Goal: Task Accomplishment & Management: Use online tool/utility

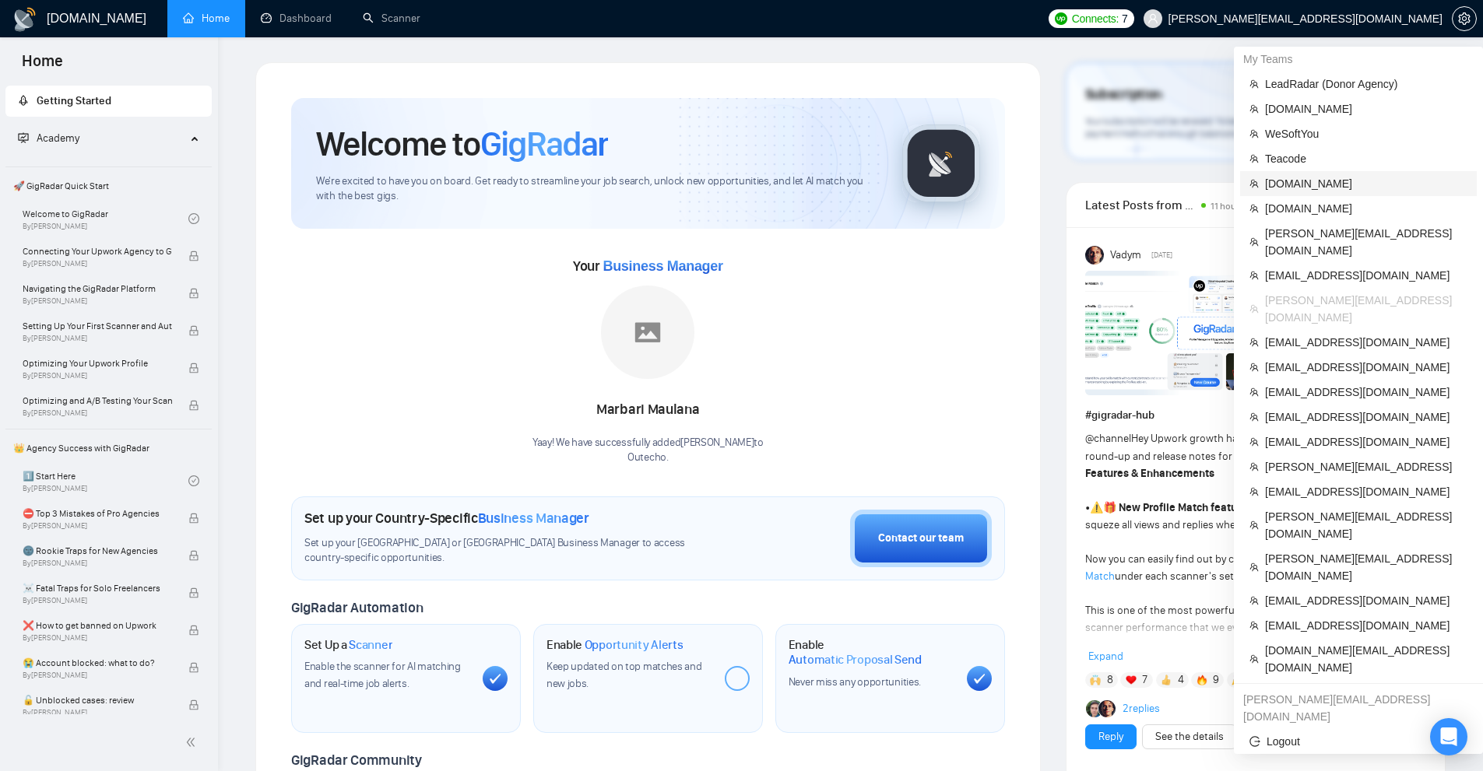
click at [1315, 182] on span "[DOMAIN_NAME]" at bounding box center [1366, 183] width 202 height 17
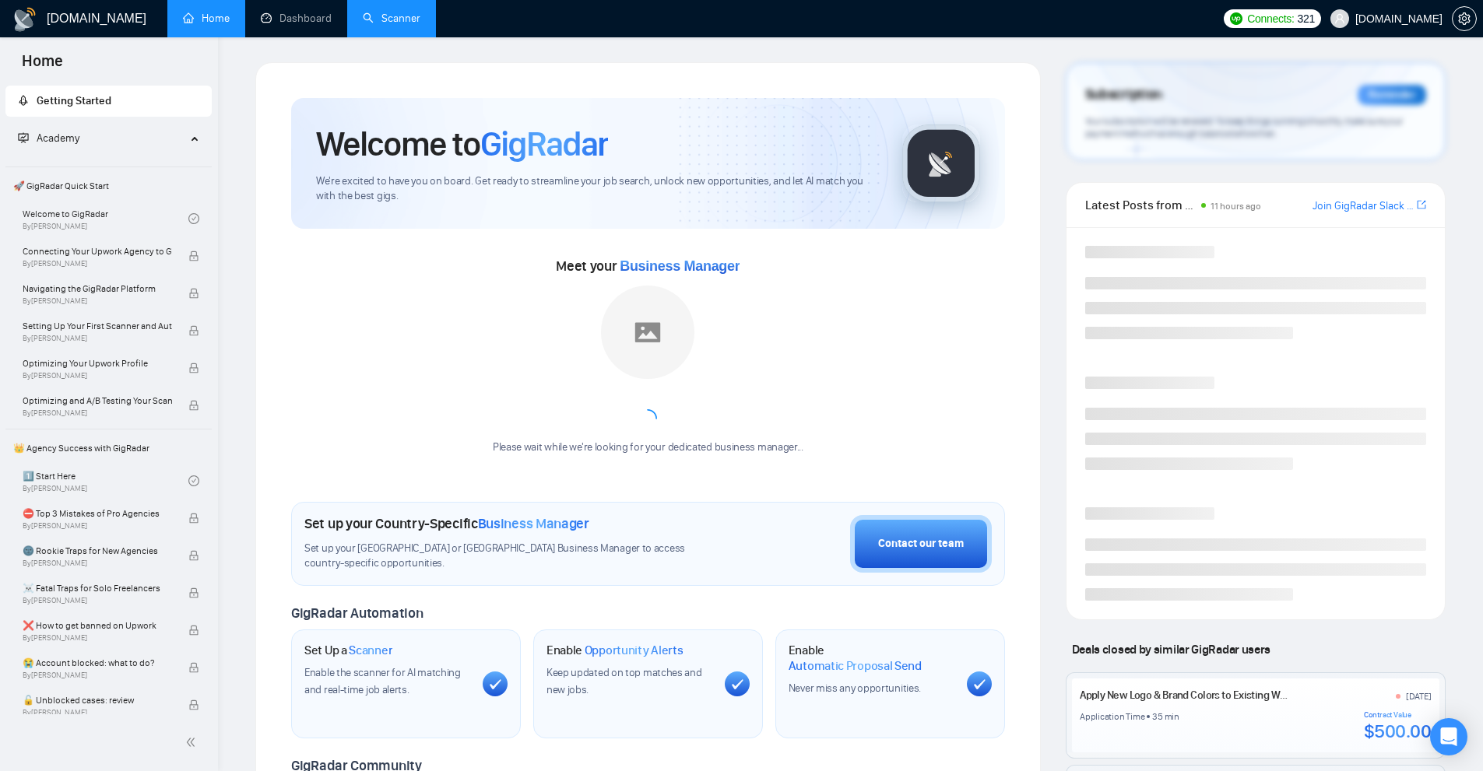
click at [420, 25] on link "Scanner" at bounding box center [392, 18] width 58 height 13
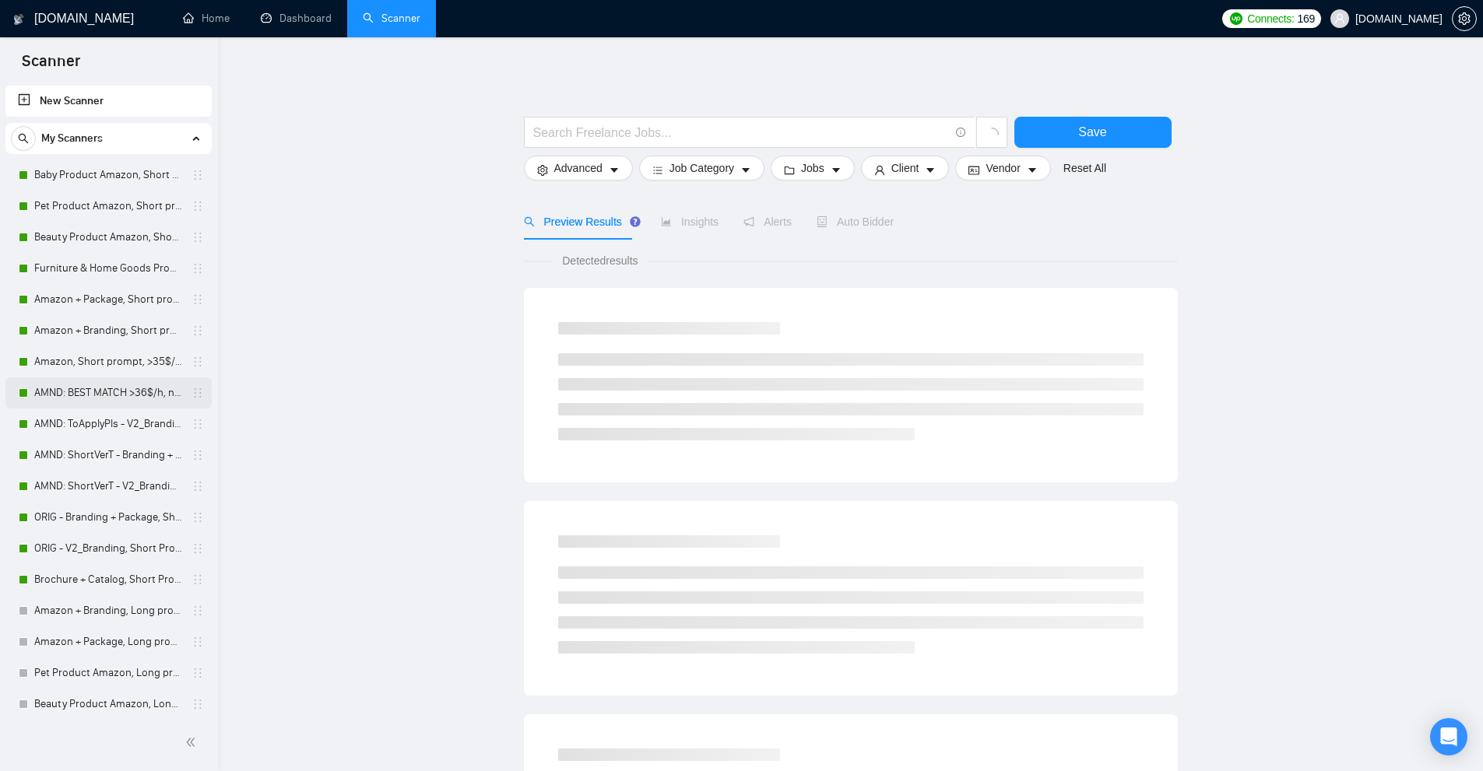
click at [105, 395] on link "AMND: BEST MATCH >36$/h, no agency" at bounding box center [108, 393] width 148 height 31
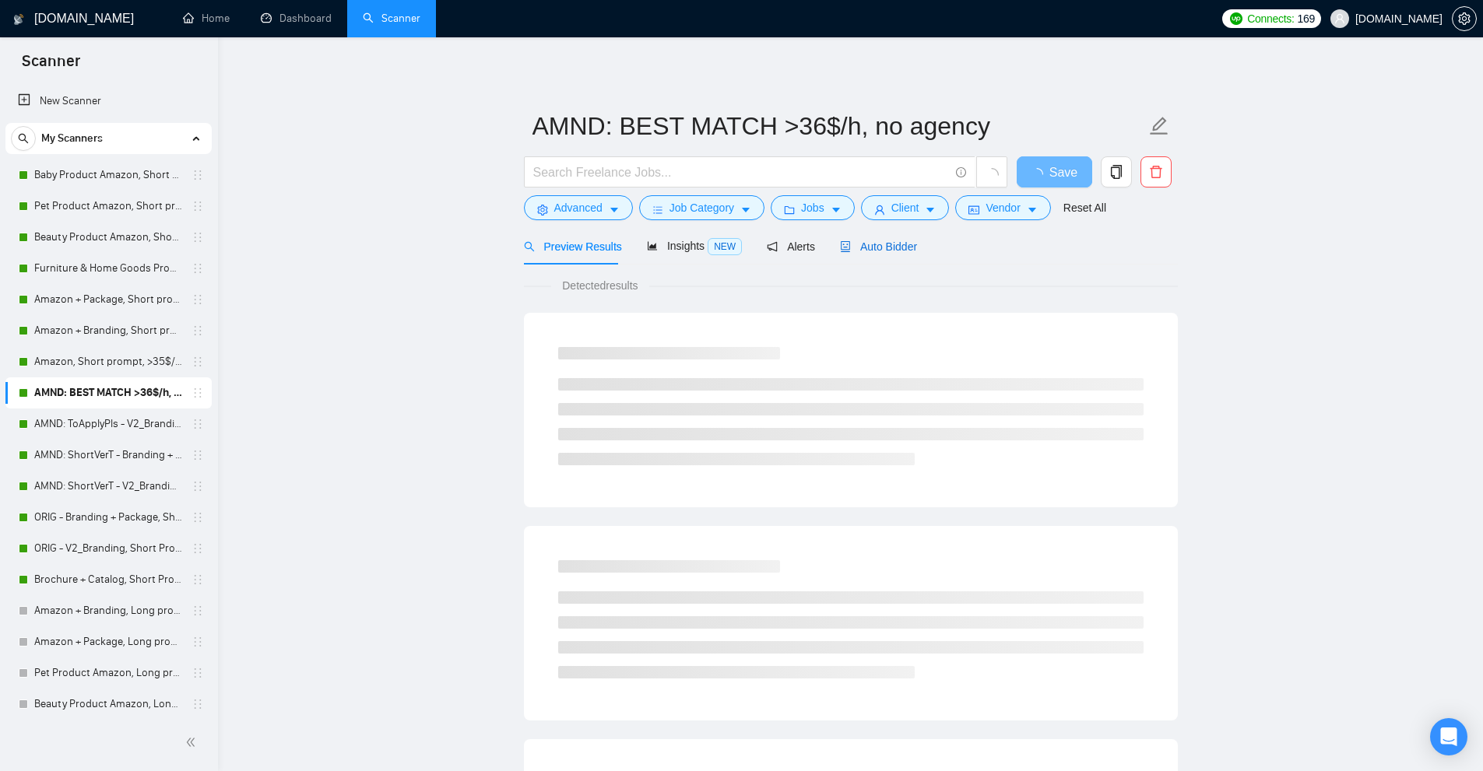
click at [883, 245] on span "Auto Bidder" at bounding box center [878, 247] width 77 height 12
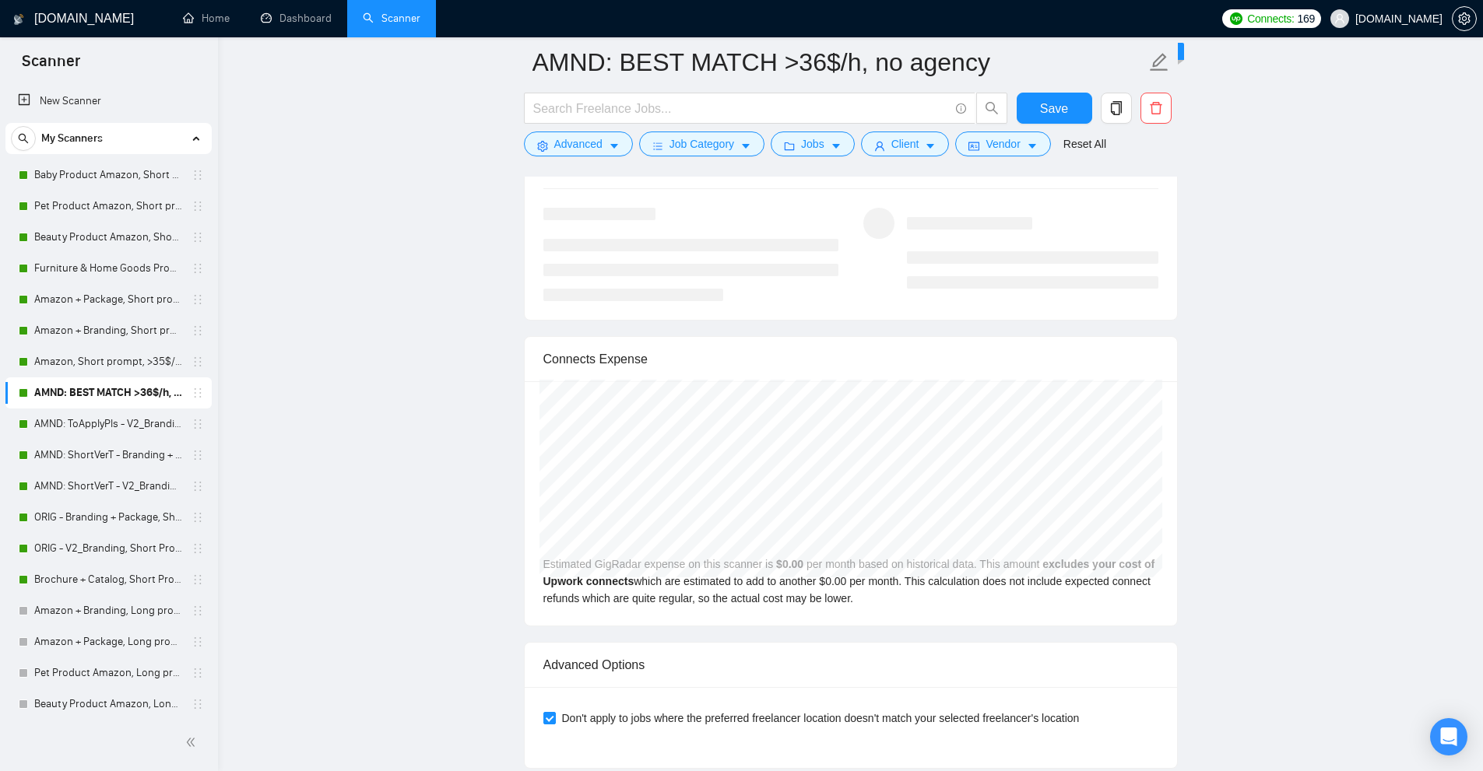
scroll to position [3915, 0]
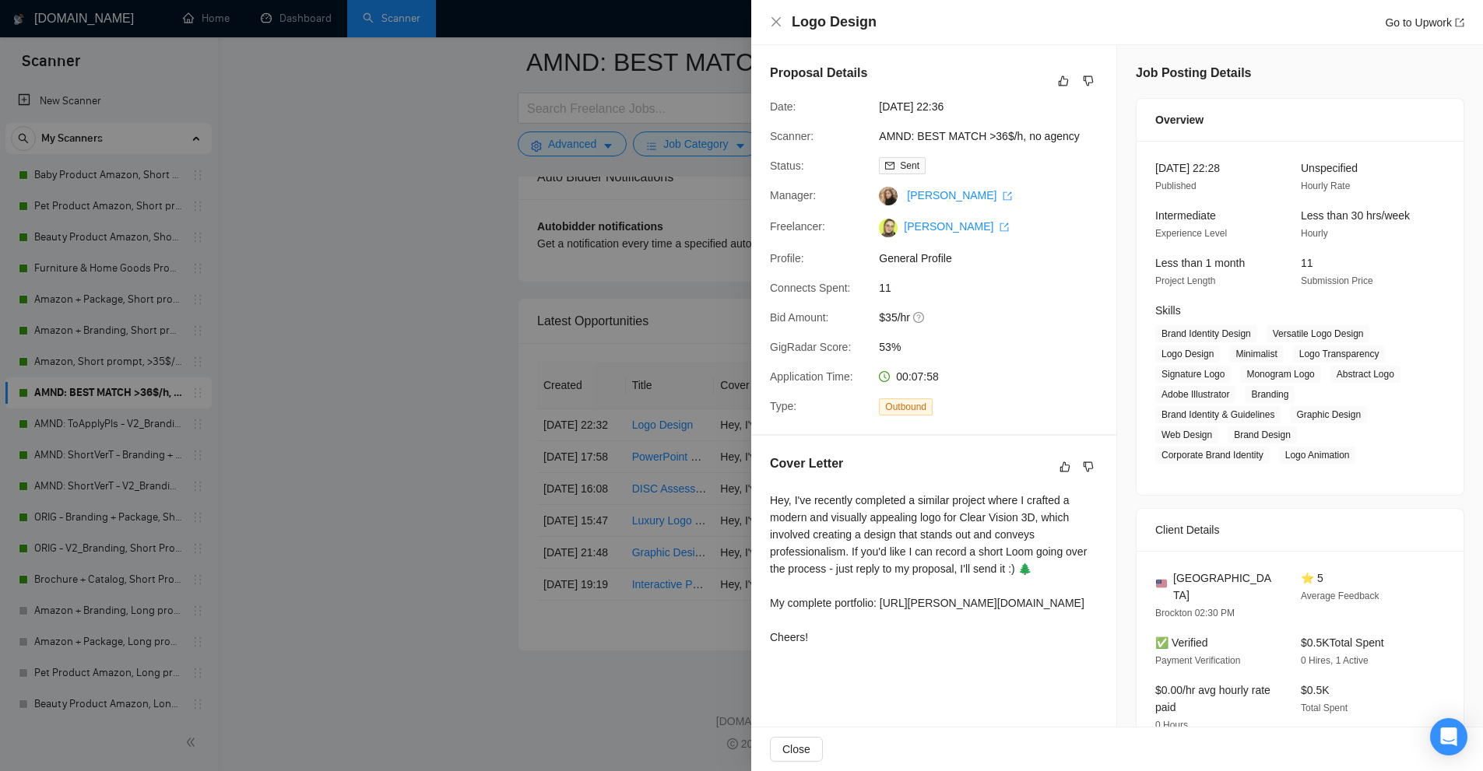
click at [634, 476] on div at bounding box center [741, 385] width 1483 height 771
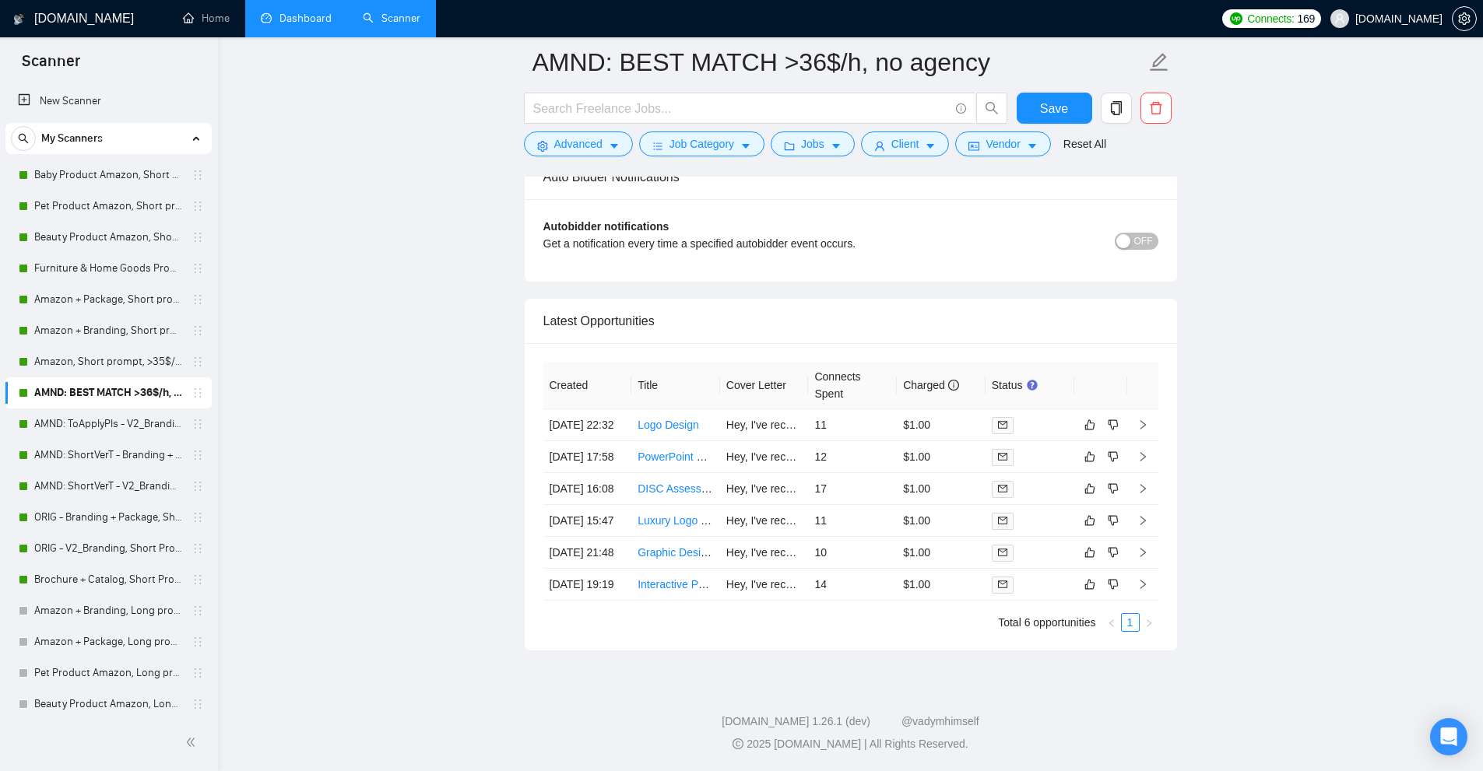
click at [314, 12] on link "Dashboard" at bounding box center [296, 18] width 71 height 13
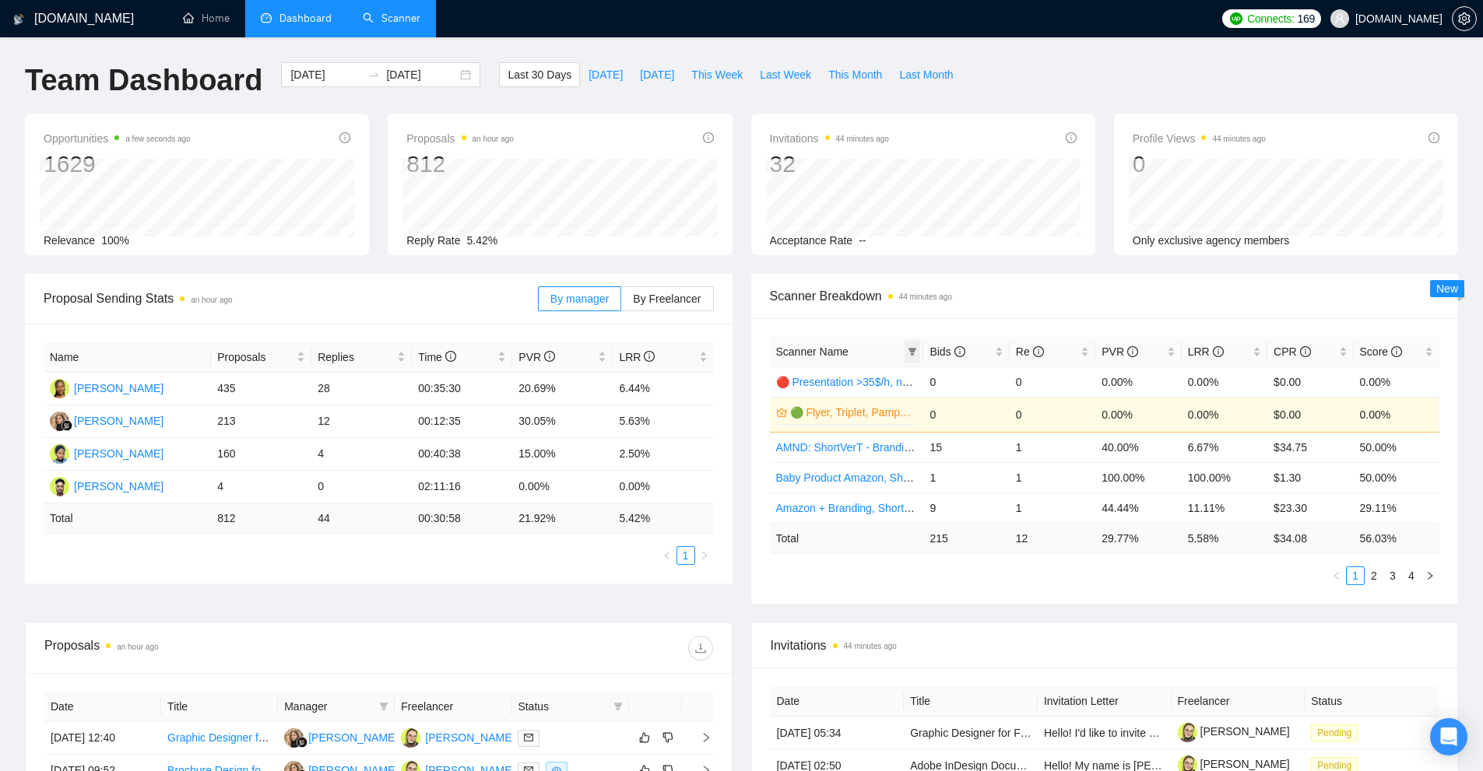
click at [912, 353] on icon "filter" at bounding box center [912, 352] width 9 height 8
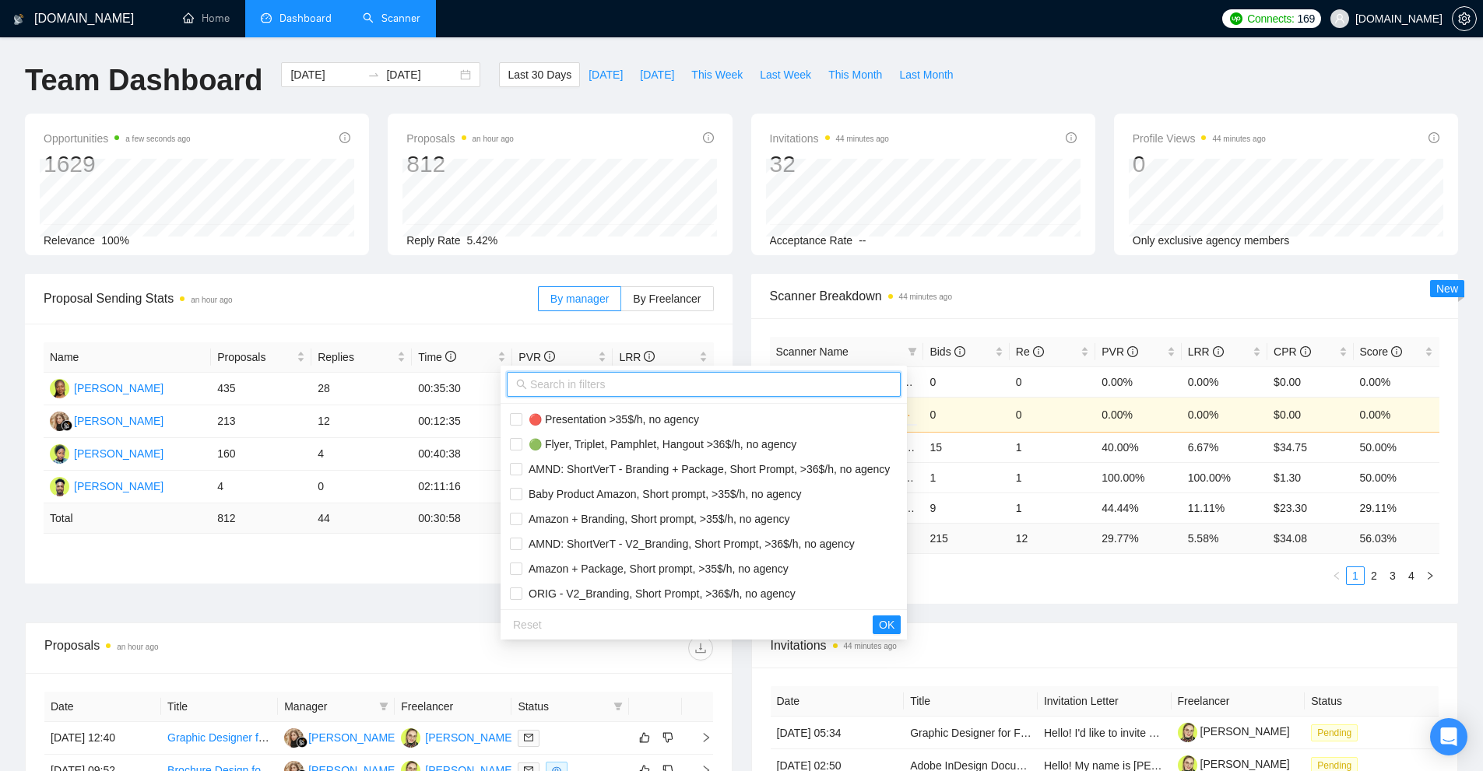
click at [696, 388] on input "text" at bounding box center [710, 384] width 361 height 17
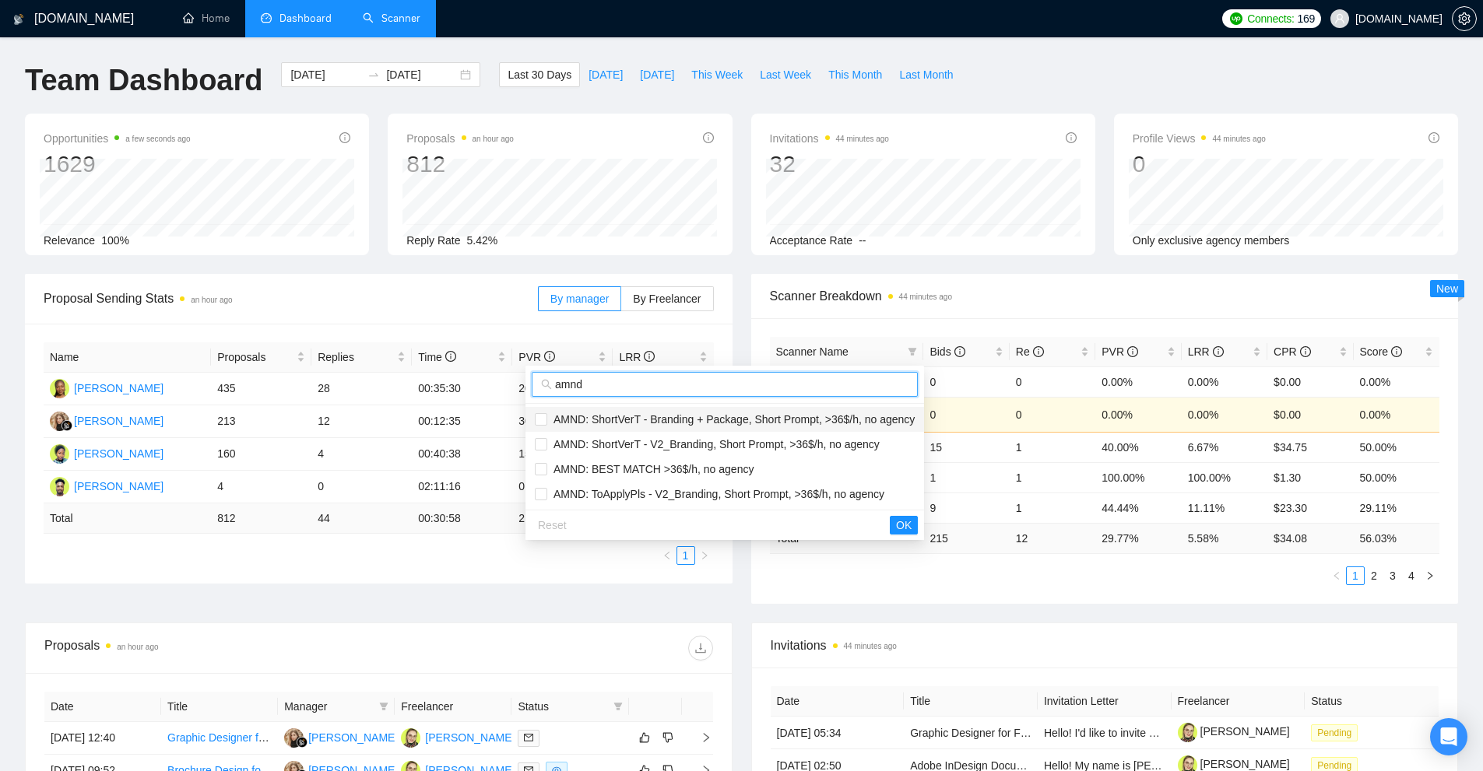
type input "amnd"
click at [782, 426] on span "AMND: ShortVerT - Branding + Package, Short Prompt, >36$/h, no agency" at bounding box center [730, 419] width 367 height 12
checkbox input "true"
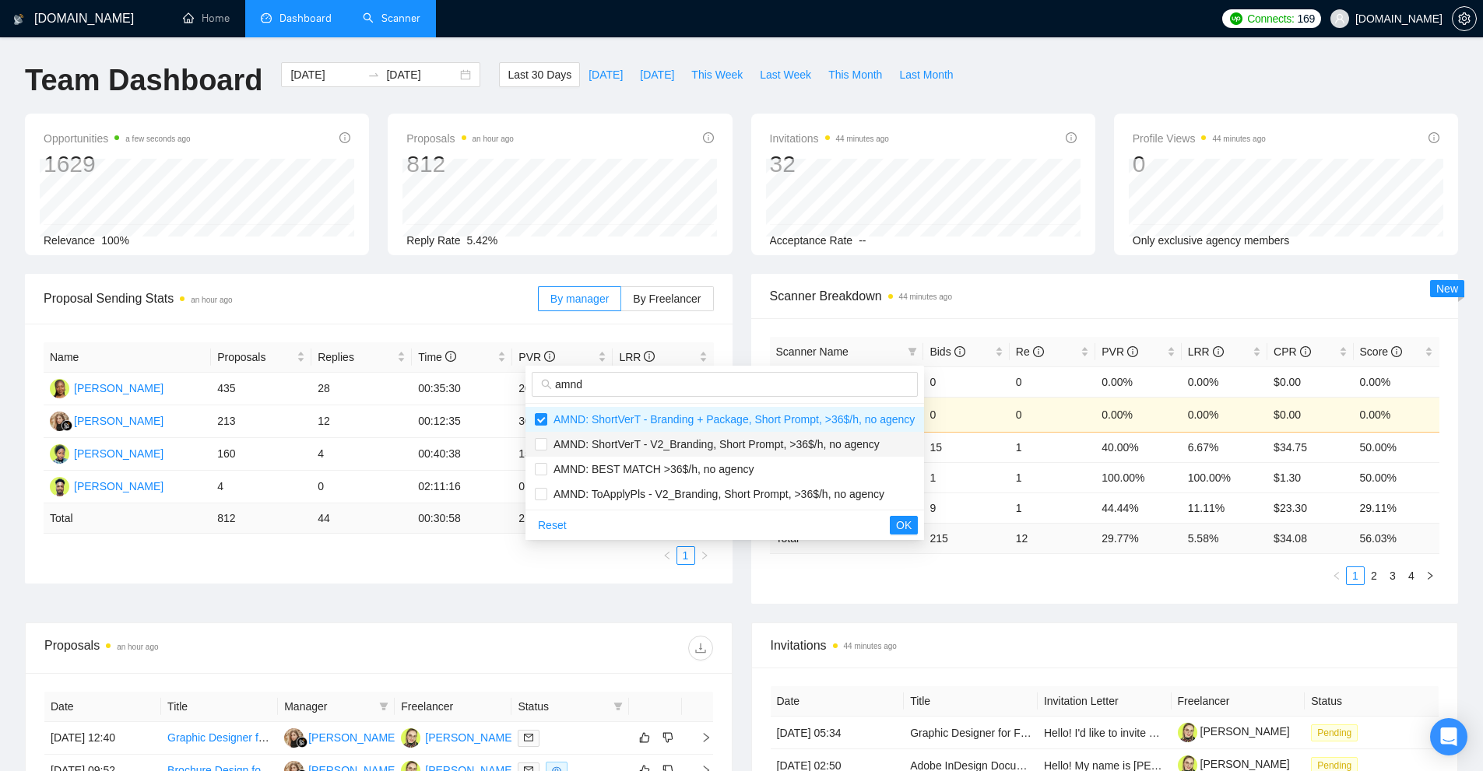
drag, startPoint x: 765, startPoint y: 437, endPoint x: 759, endPoint y: 445, distance: 10.6
click at [764, 440] on span "AMND: ShortVerT - V2_Branding, Short Prompt, >36$/h, no agency" at bounding box center [713, 444] width 332 height 12
checkbox input "true"
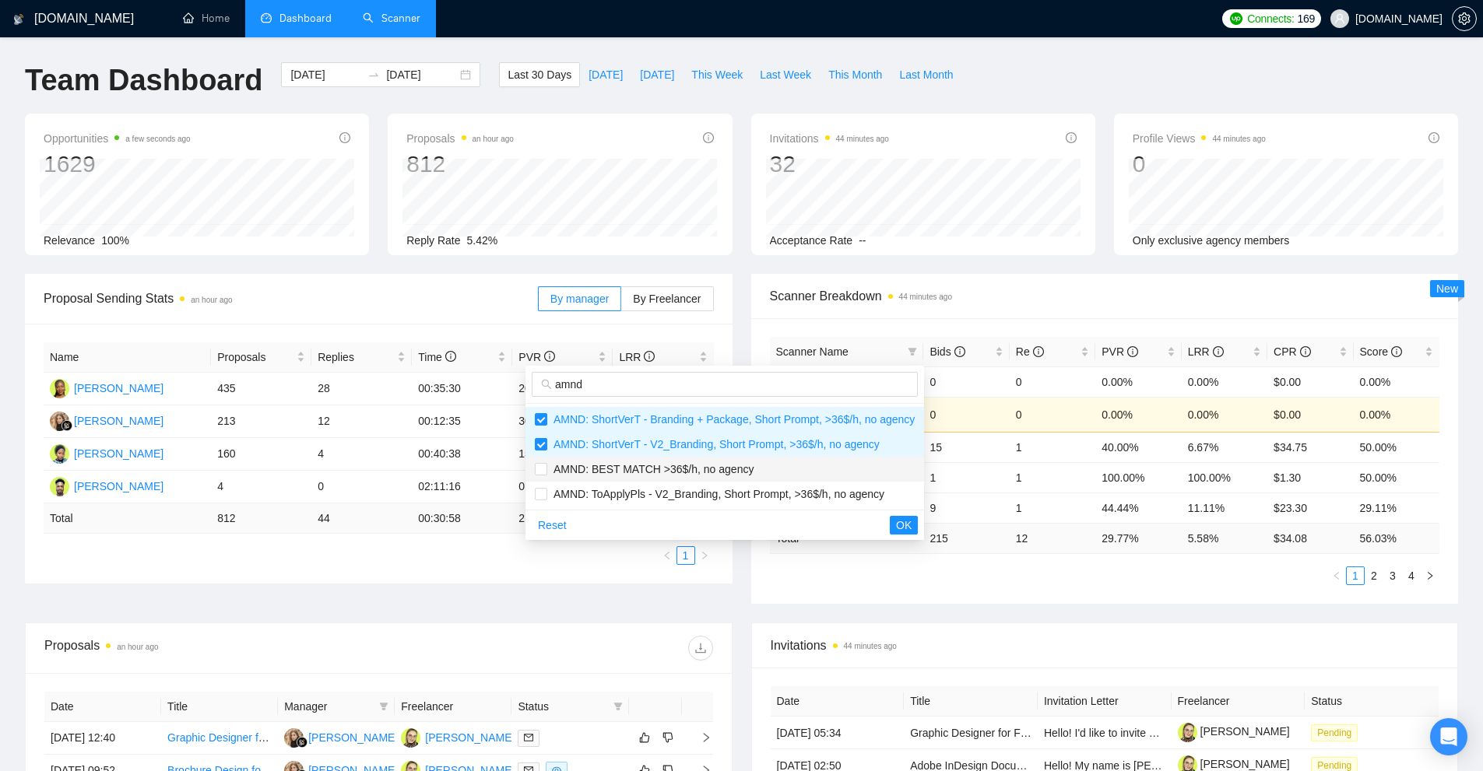
click at [735, 465] on span "AMND: BEST MATCH >36$/h, no agency" at bounding box center [650, 469] width 206 height 12
checkbox input "true"
drag, startPoint x: 723, startPoint y: 483, endPoint x: 757, endPoint y: 494, distance: 36.2
click at [723, 483] on li "AMND: ToApplyPls - V2_Branding, Short Prompt, >36$/h, no agency" at bounding box center [724, 494] width 399 height 25
checkbox input "true"
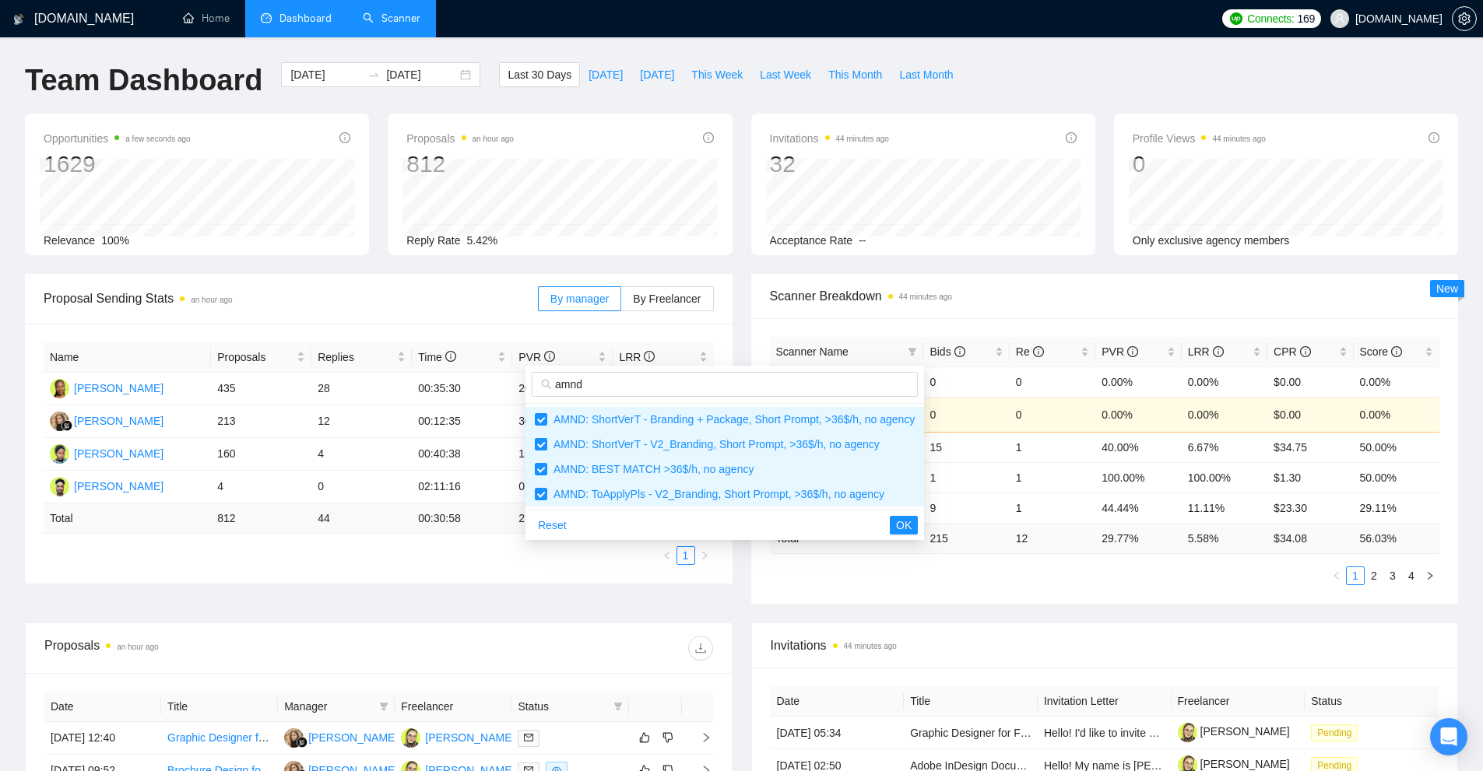
click at [886, 521] on div "Reset OK" at bounding box center [724, 525] width 399 height 30
click at [892, 520] on button "OK" at bounding box center [904, 525] width 28 height 19
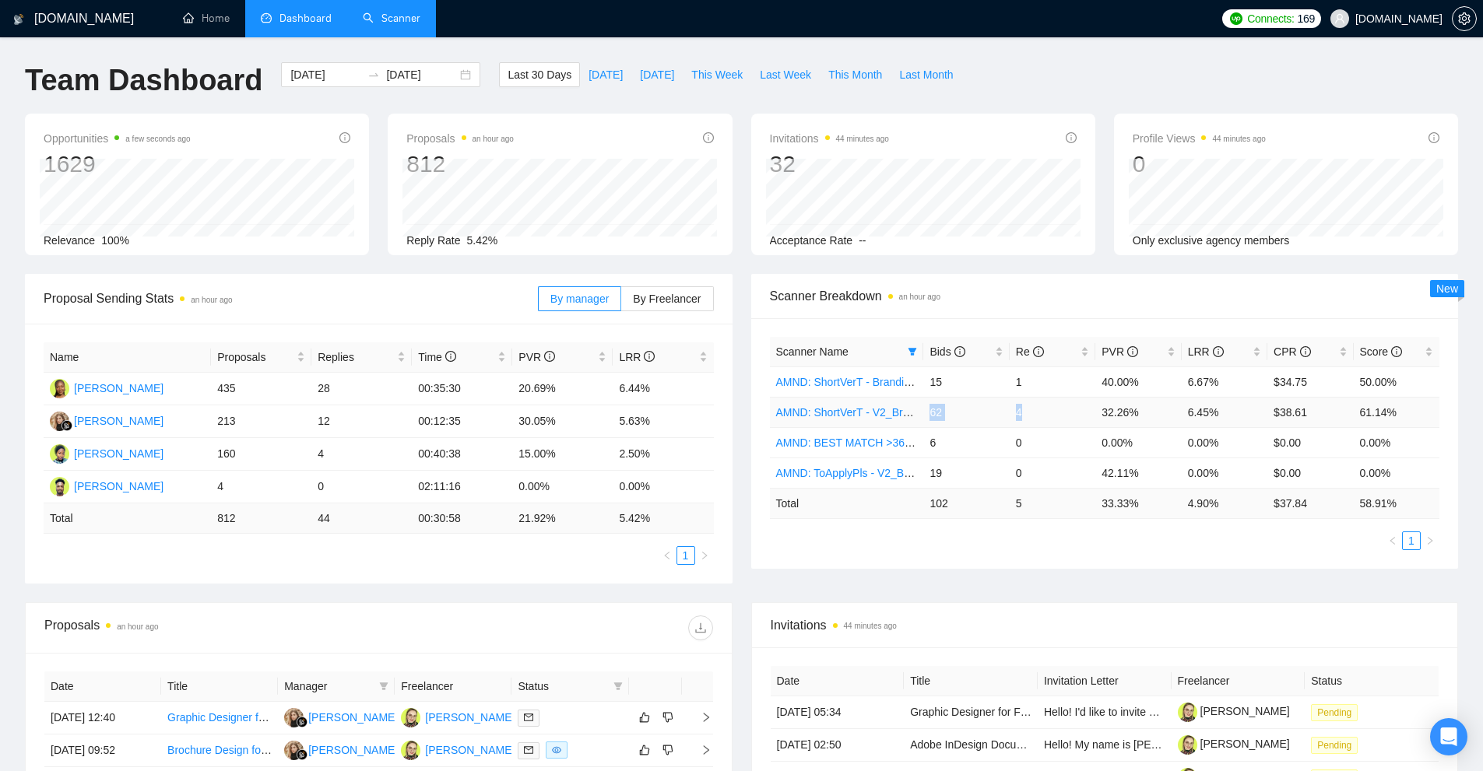
drag, startPoint x: 924, startPoint y: 409, endPoint x: 1050, endPoint y: 410, distance: 126.1
click at [1050, 410] on tr "AMND: ShortVerT - V2_Branding, Short Prompt, >36$/h, no agency 62 4 32.26% 6.45…" at bounding box center [1105, 412] width 670 height 30
click at [1070, 409] on td "4" at bounding box center [1053, 412] width 86 height 30
click at [1022, 501] on td "5" at bounding box center [1053, 503] width 86 height 30
click at [883, 382] on link "AMND: ShortVerT - Branding + Package, Short Prompt, >36$/h, no agency" at bounding box center [956, 382] width 361 height 12
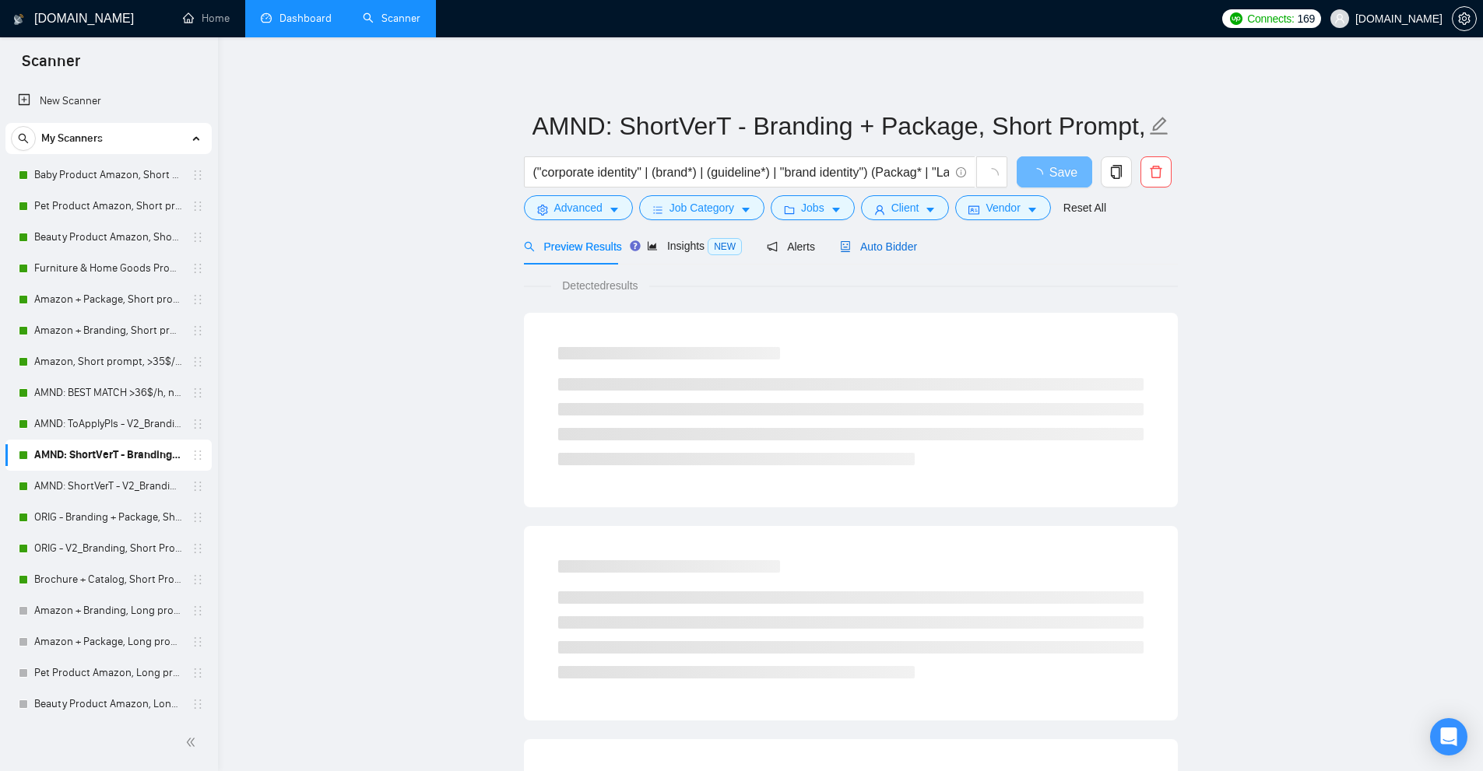
click at [884, 244] on span "Auto Bidder" at bounding box center [878, 247] width 77 height 12
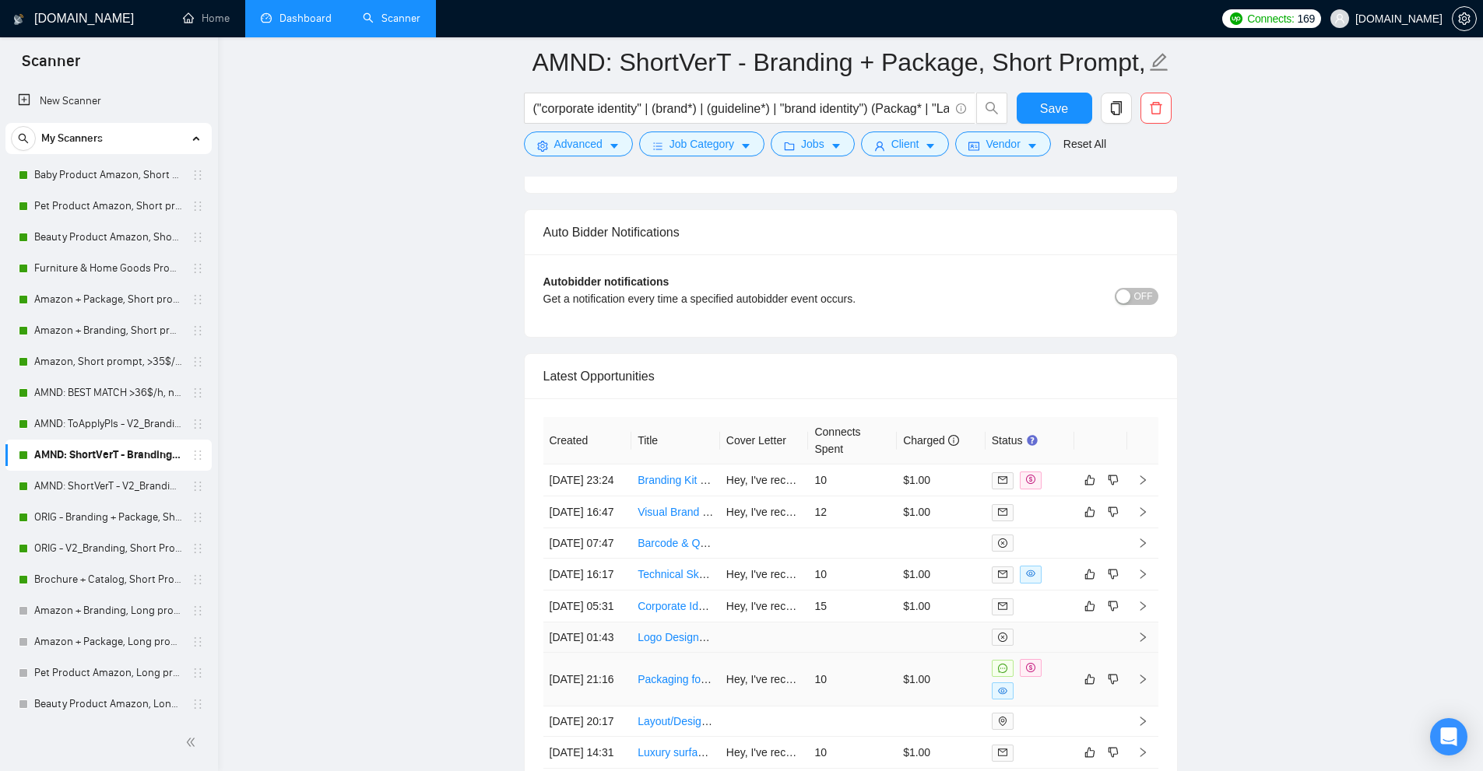
scroll to position [3997, 0]
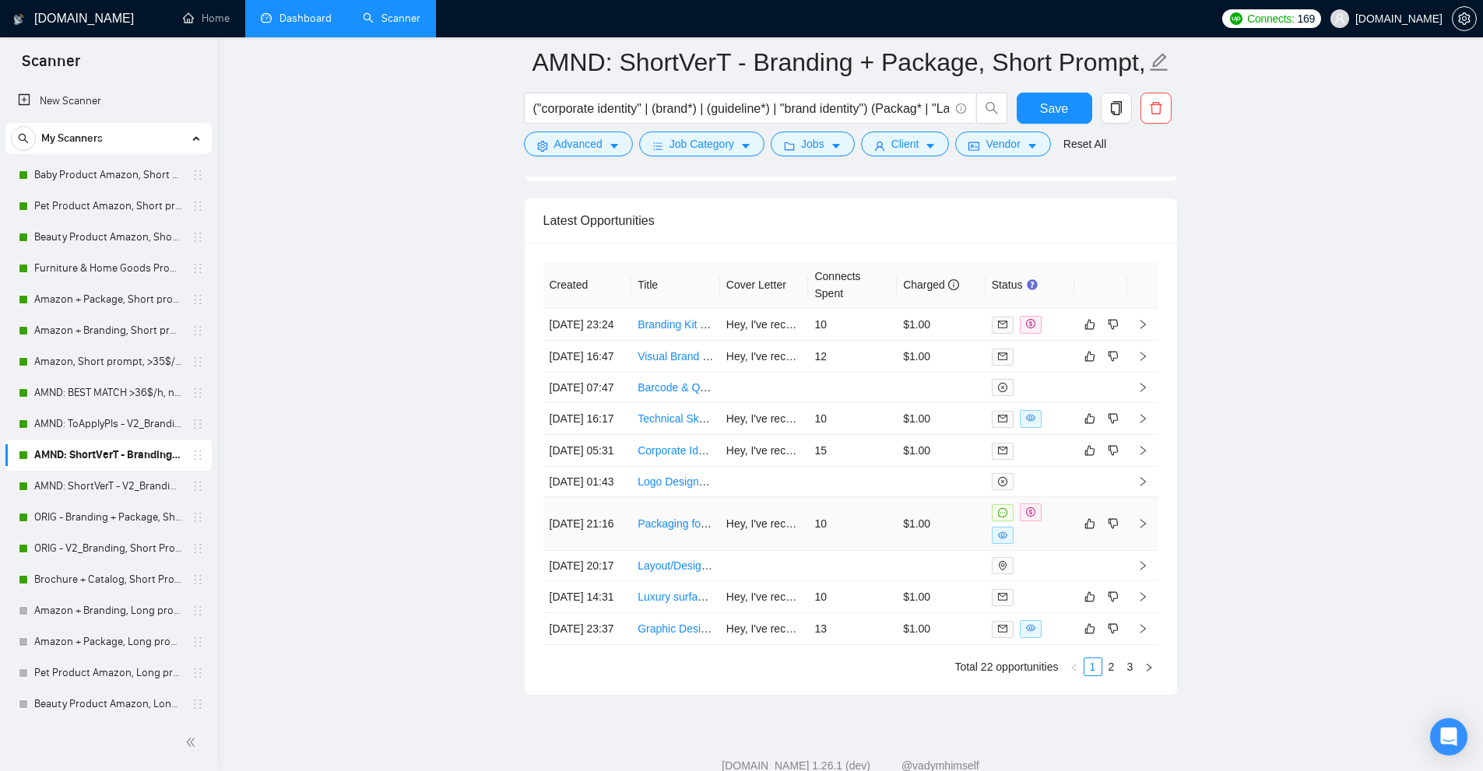
click at [911, 551] on td "$1.00" at bounding box center [941, 524] width 89 height 54
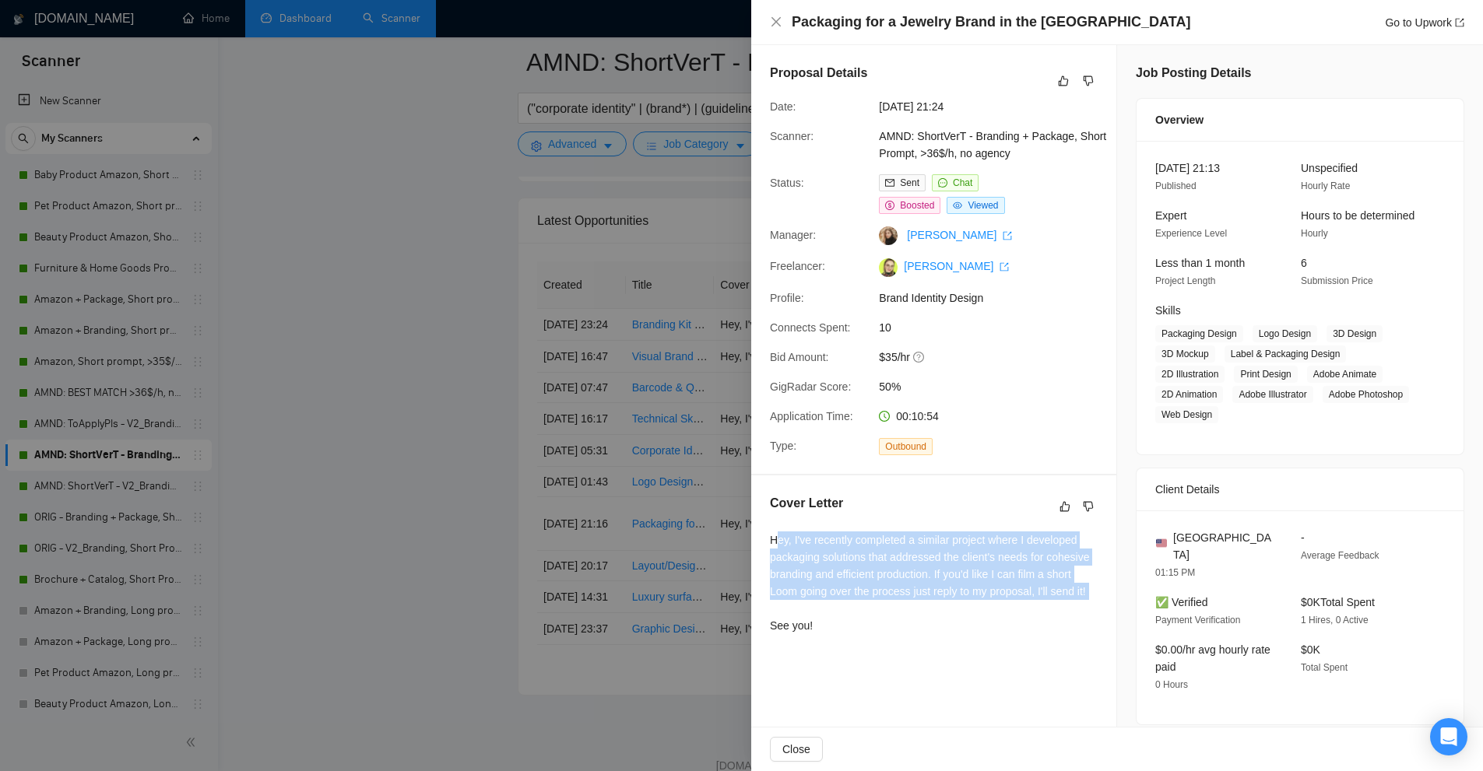
drag, startPoint x: 872, startPoint y: 600, endPoint x: 777, endPoint y: 539, distance: 113.1
click at [777, 539] on div "Hey, I've recently completed a similar project where I developed packaging solu…" at bounding box center [934, 583] width 328 height 103
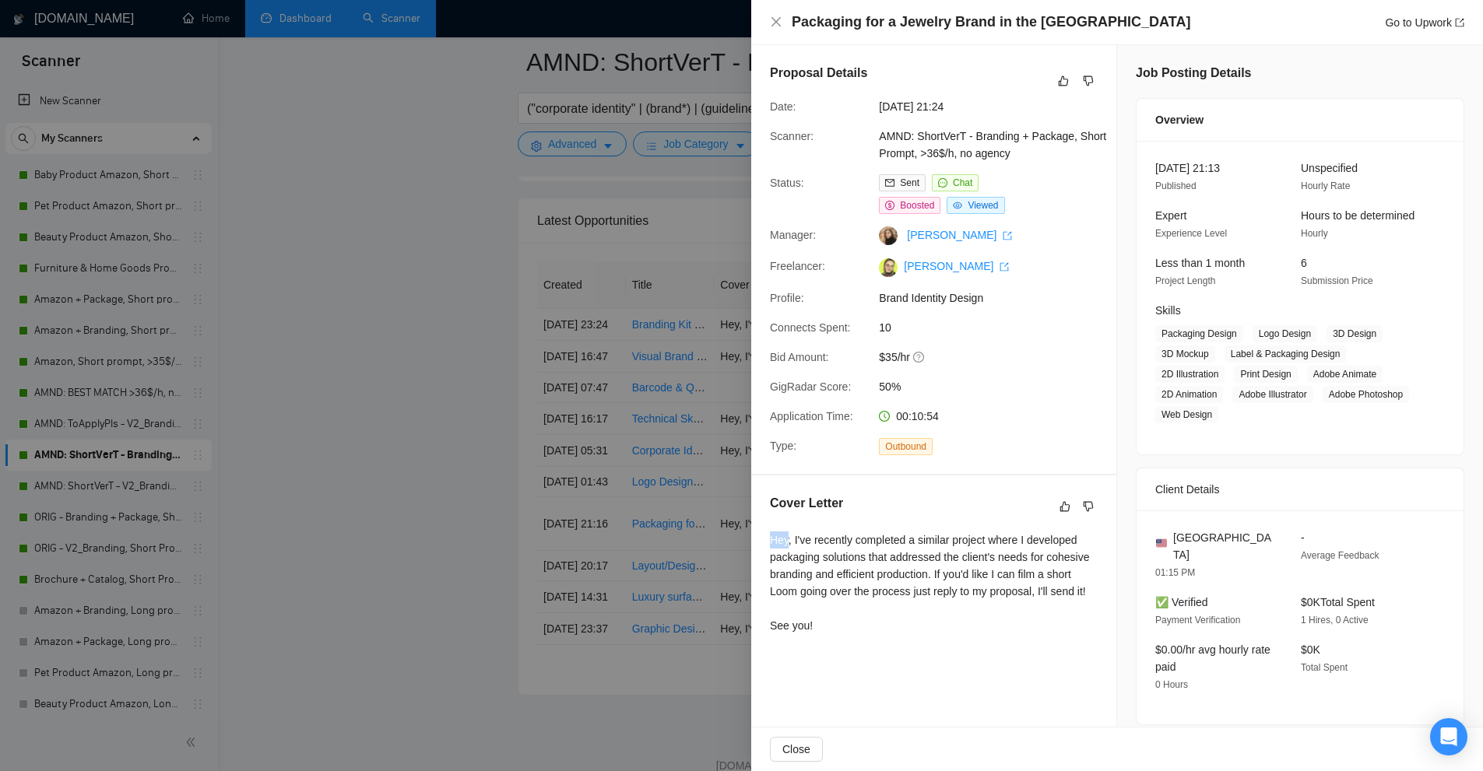
click at [777, 539] on div "Hey, I've recently completed a similar project where I developed packaging solu…" at bounding box center [934, 583] width 328 height 103
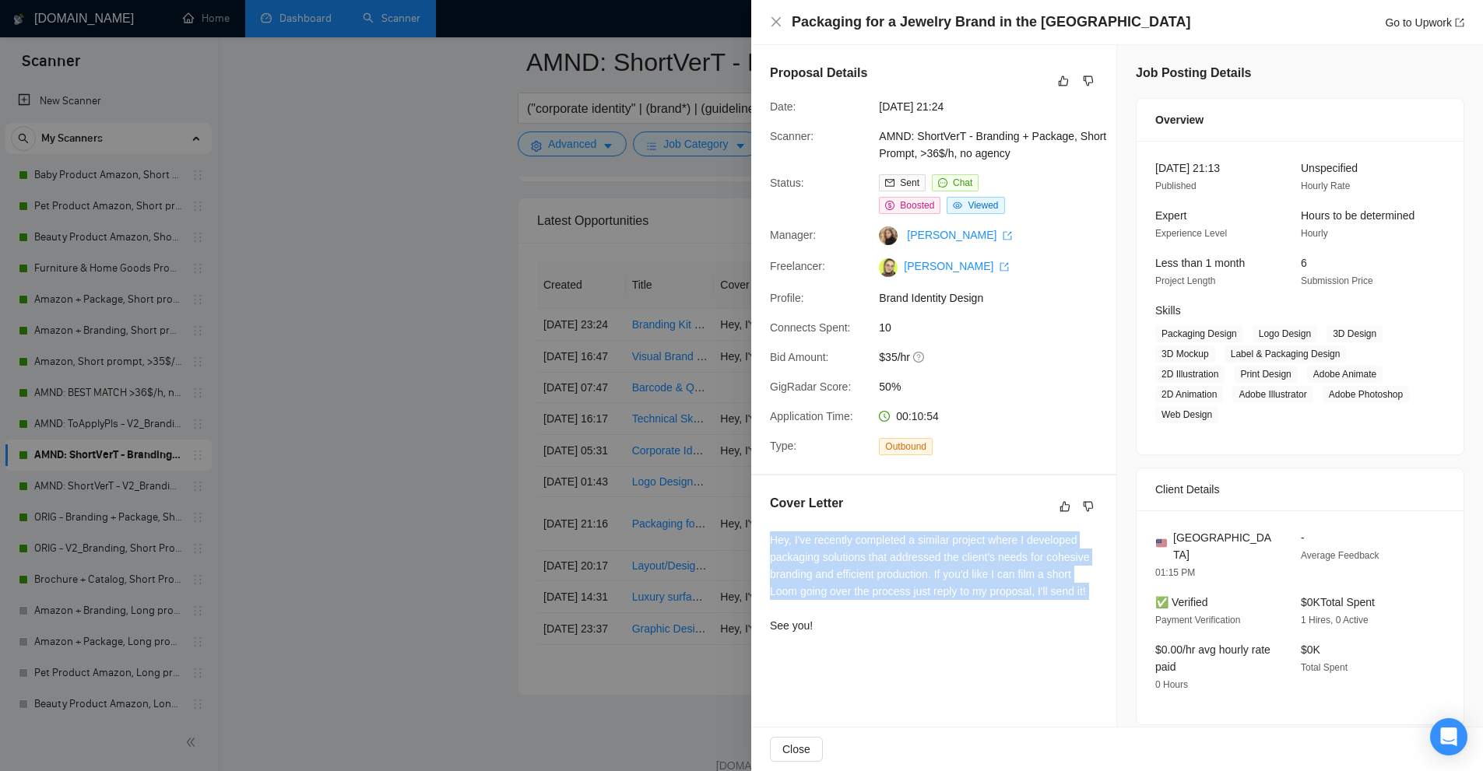
drag, startPoint x: 777, startPoint y: 539, endPoint x: 794, endPoint y: 567, distance: 33.5
click at [785, 563] on div "Hey, I've recently completed a similar project where I developed packaging solu…" at bounding box center [934, 583] width 328 height 103
click at [801, 573] on div "Hey, I've recently completed a similar project where I developed packaging solu…" at bounding box center [934, 583] width 328 height 103
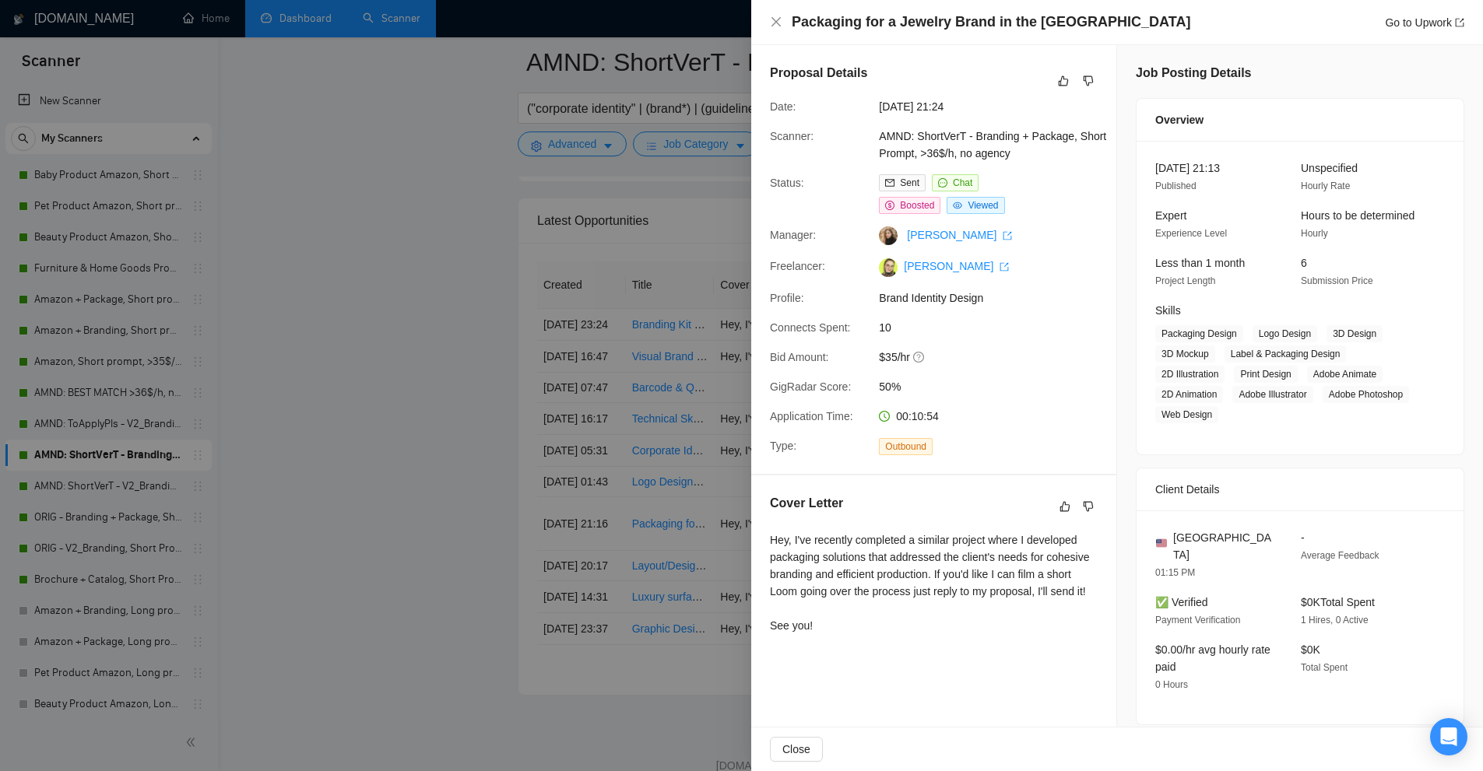
click at [624, 525] on div at bounding box center [741, 385] width 1483 height 771
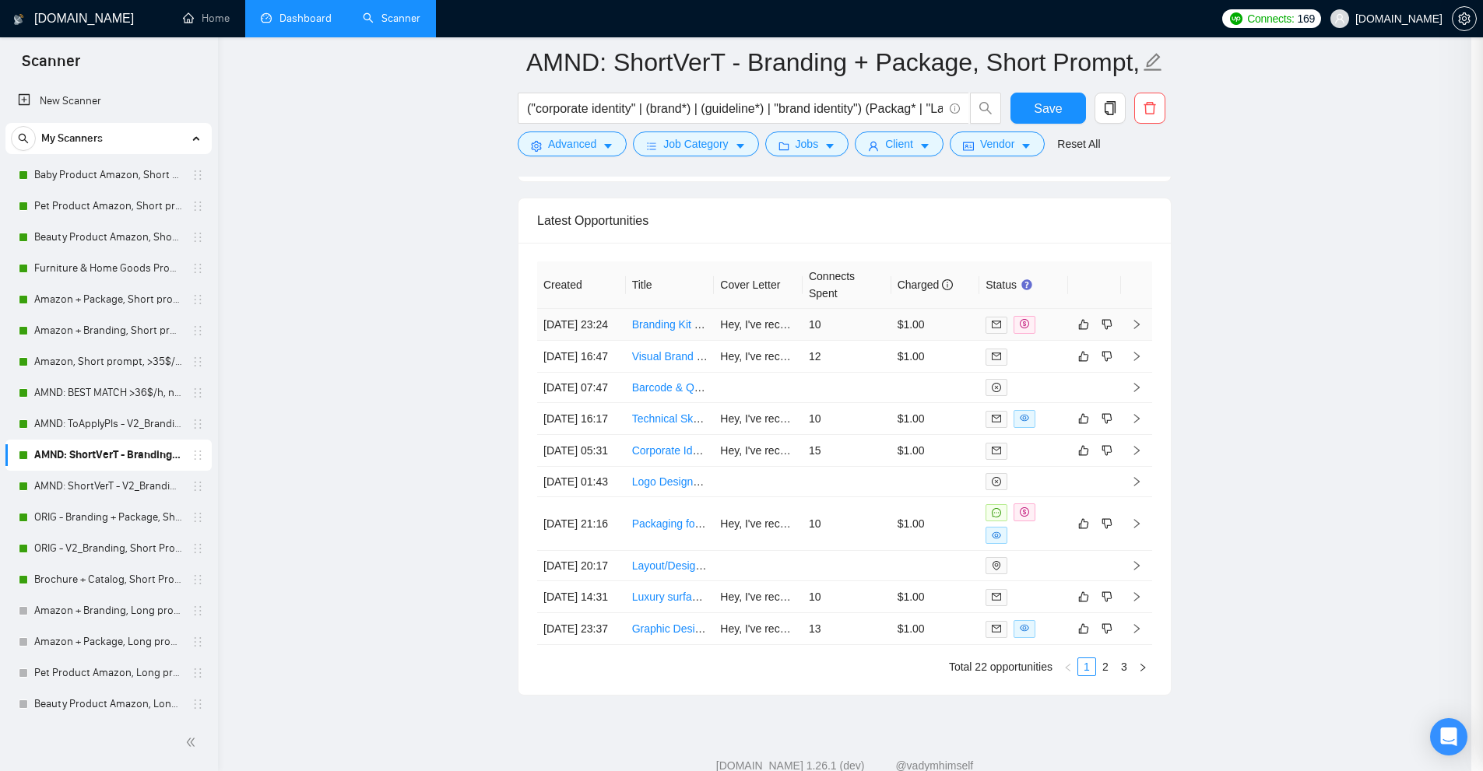
click at [604, 341] on td "[DATE] 23:24" at bounding box center [581, 325] width 89 height 32
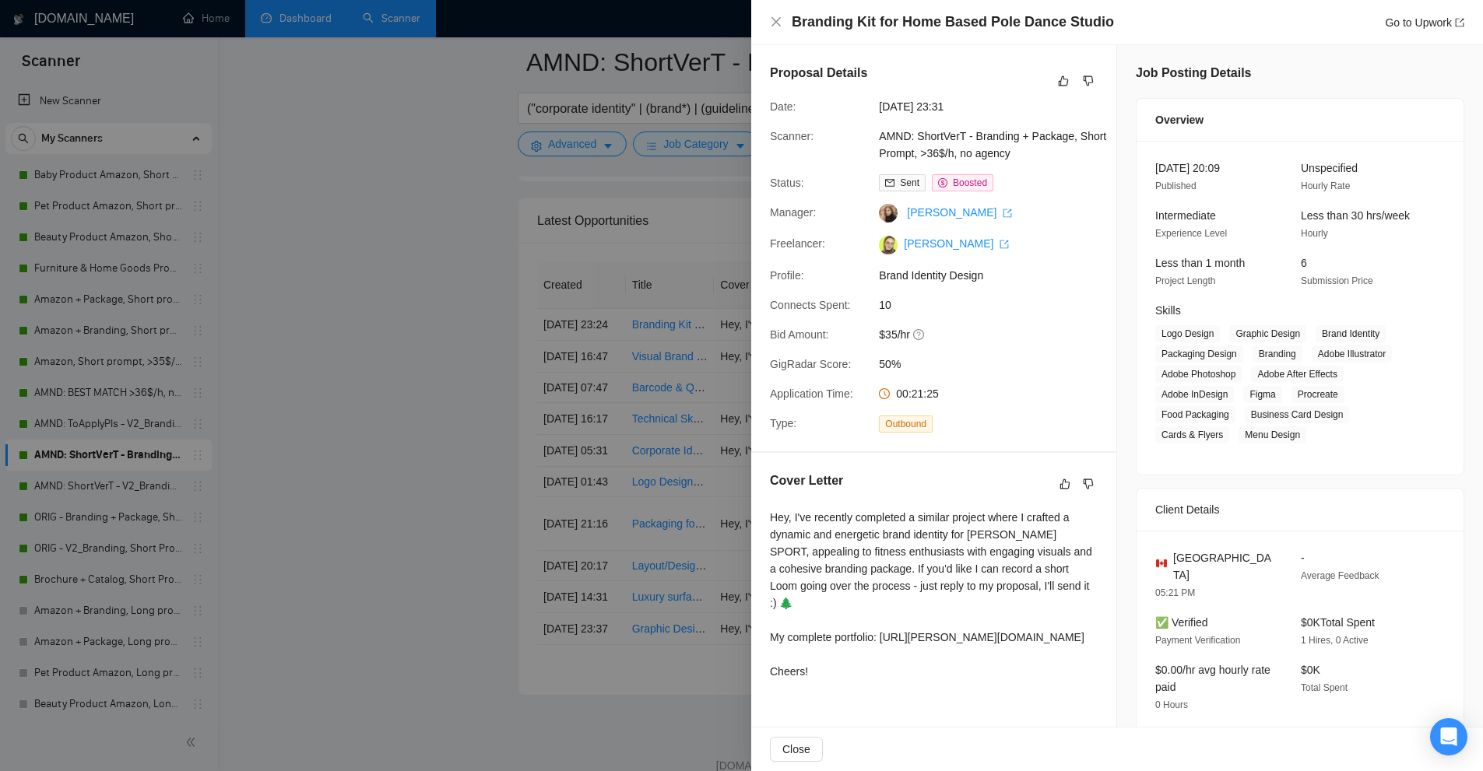
click at [660, 419] on div at bounding box center [741, 385] width 1483 height 771
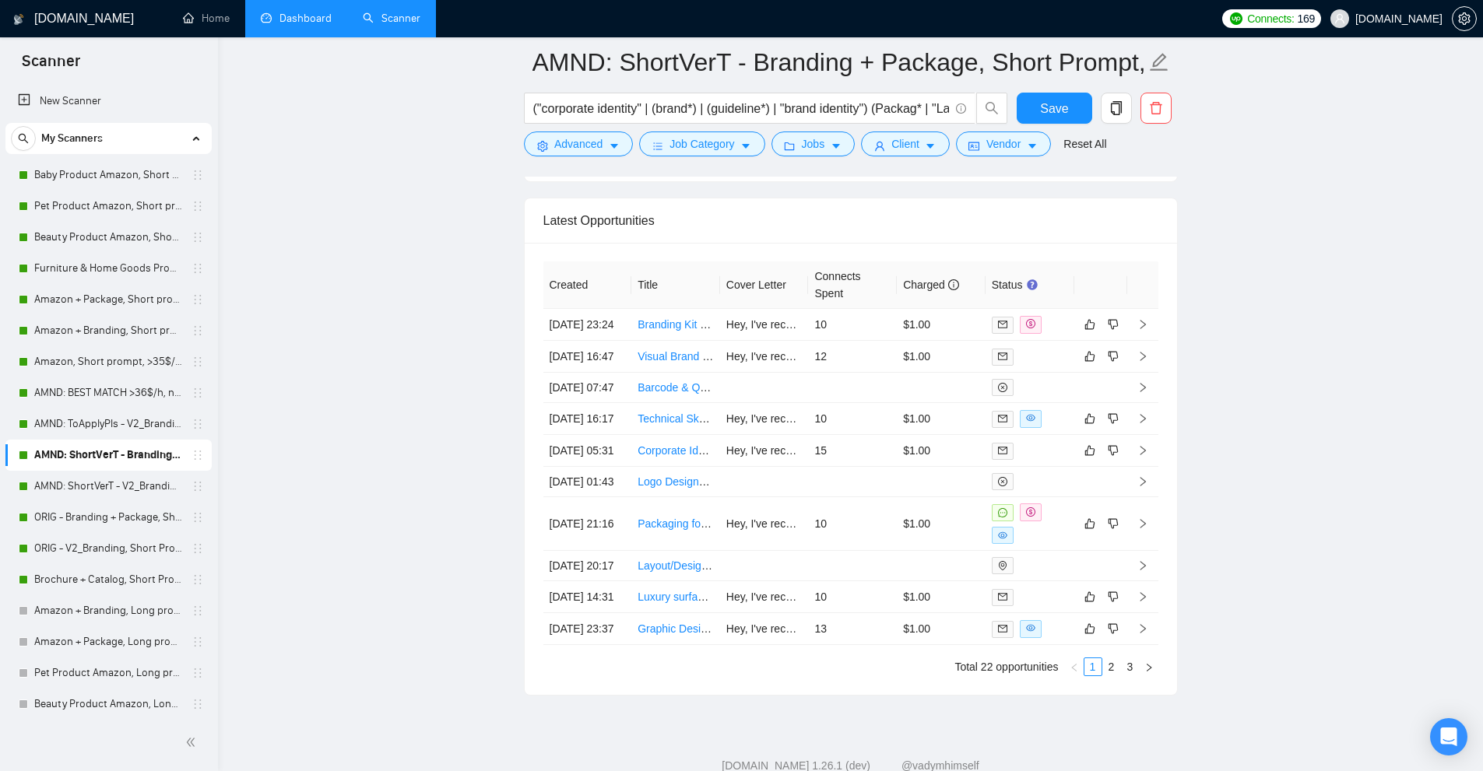
click at [294, 25] on link "Dashboard" at bounding box center [296, 18] width 71 height 13
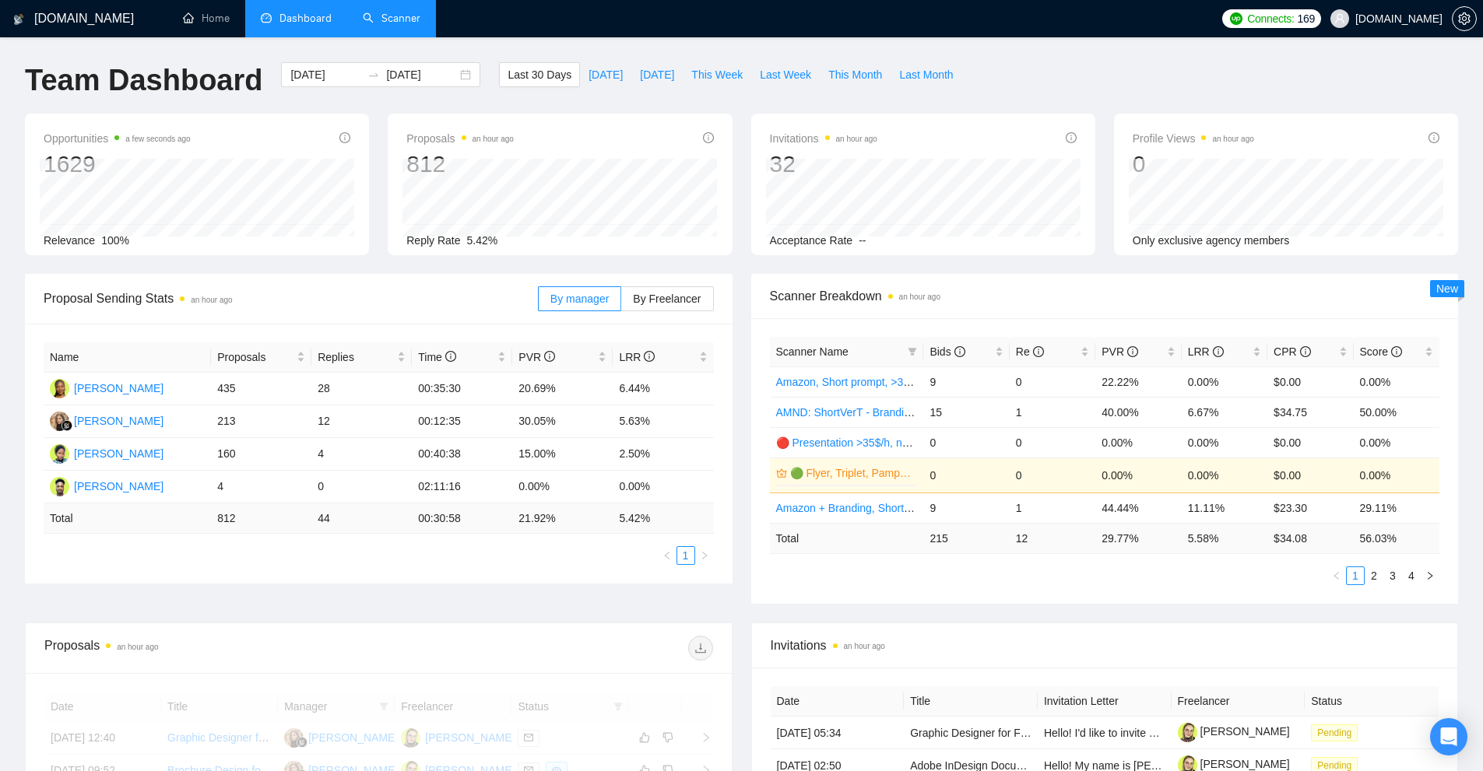
click at [383, 25] on link "Scanner" at bounding box center [392, 18] width 58 height 13
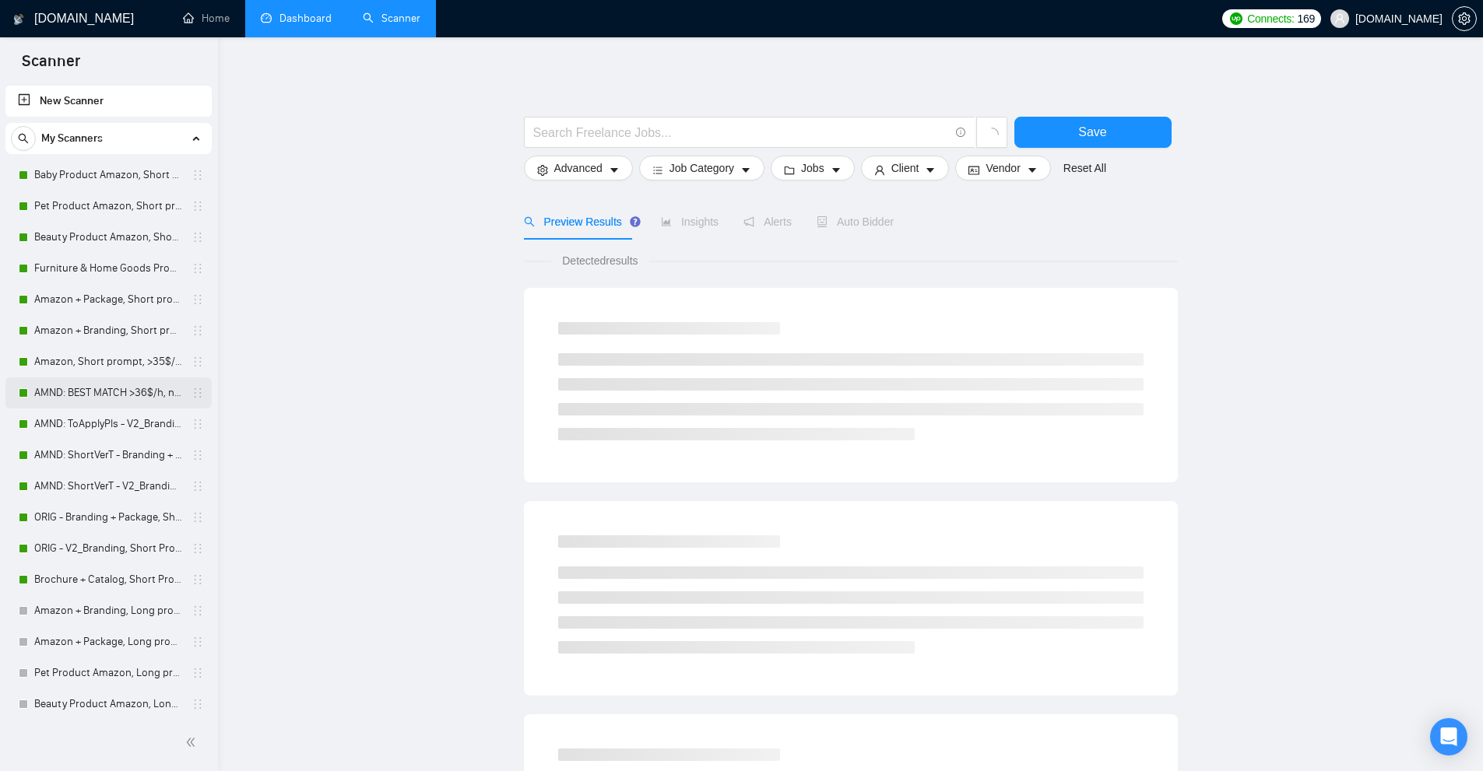
click at [90, 387] on link "AMND: BEST MATCH >36$/h, no agency" at bounding box center [108, 393] width 148 height 31
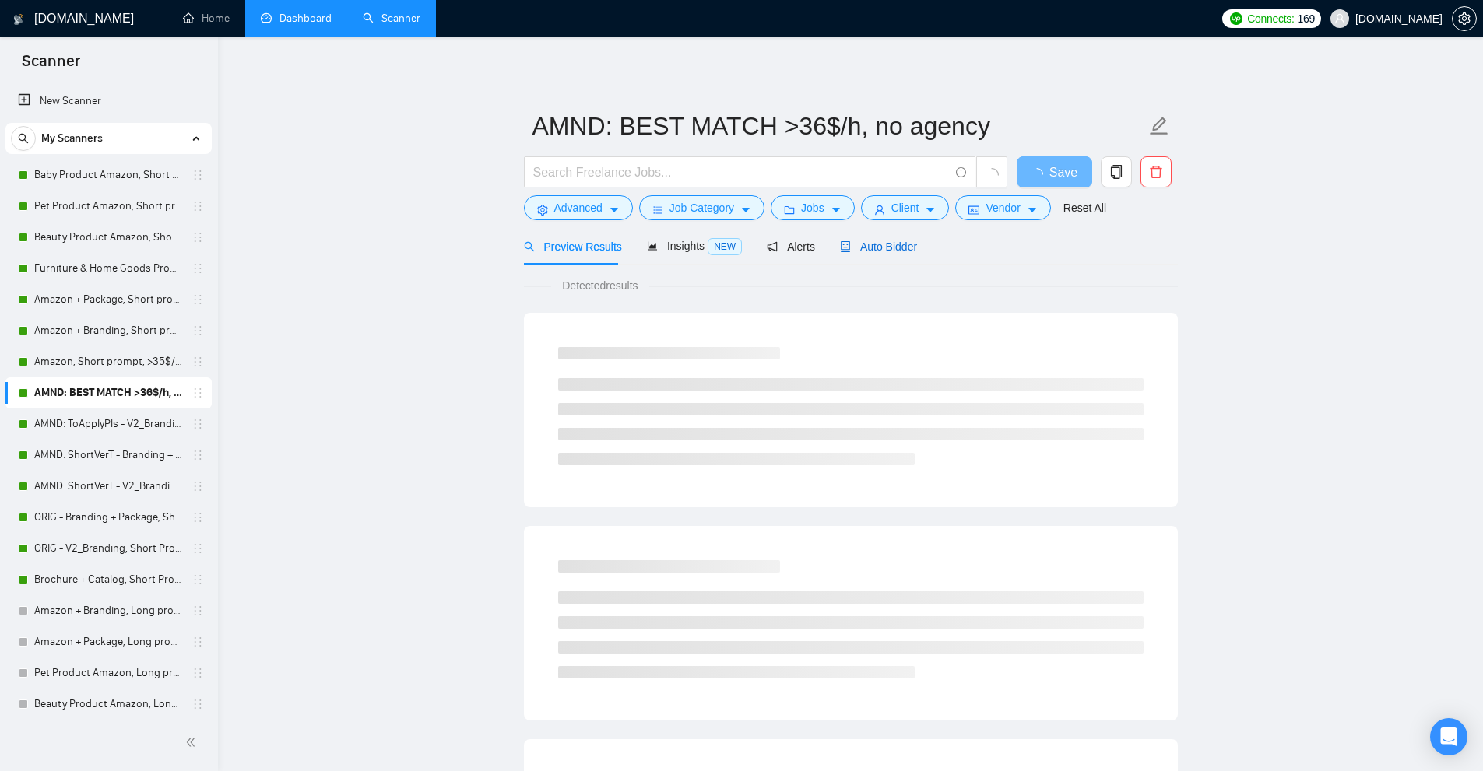
click at [888, 248] on span "Auto Bidder" at bounding box center [878, 247] width 77 height 12
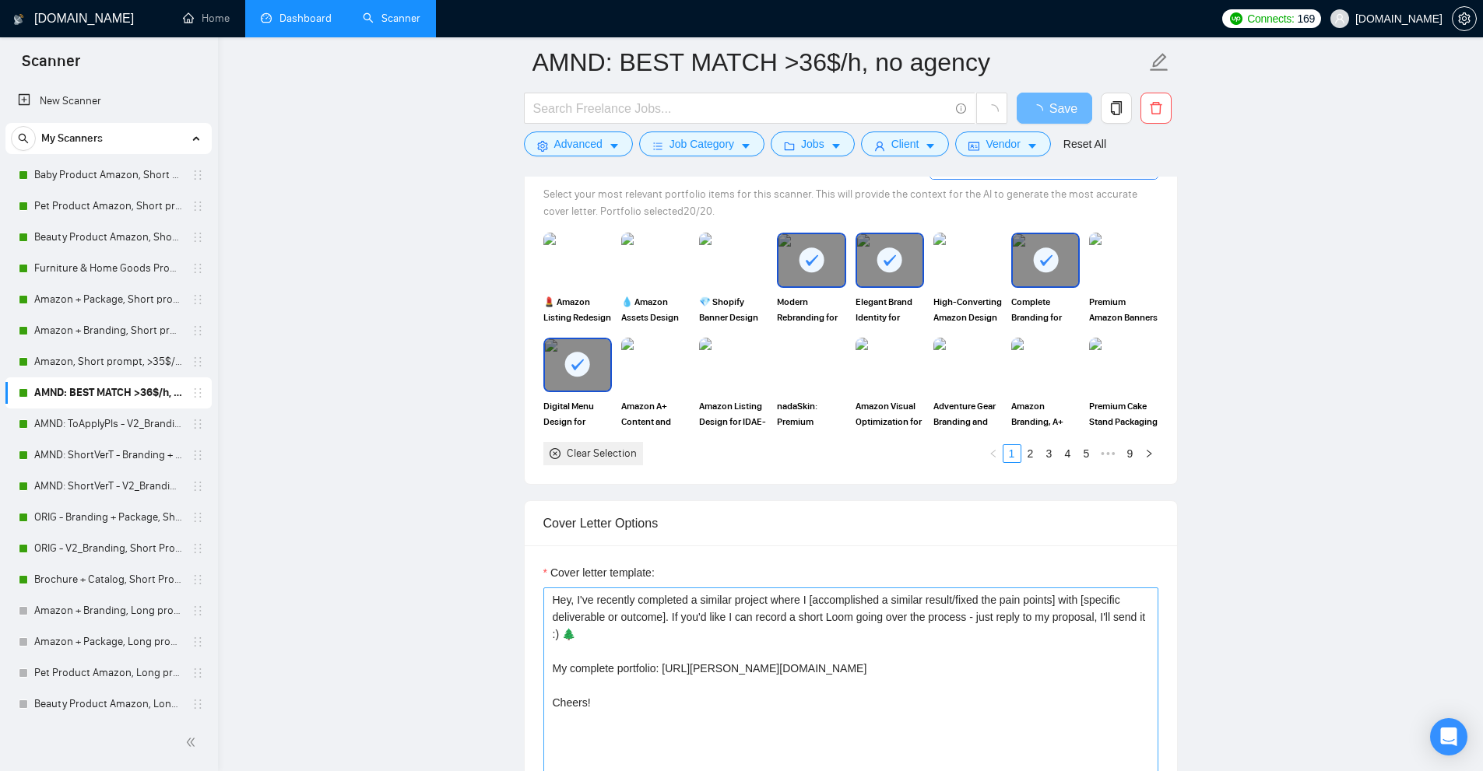
scroll to position [1479, 0]
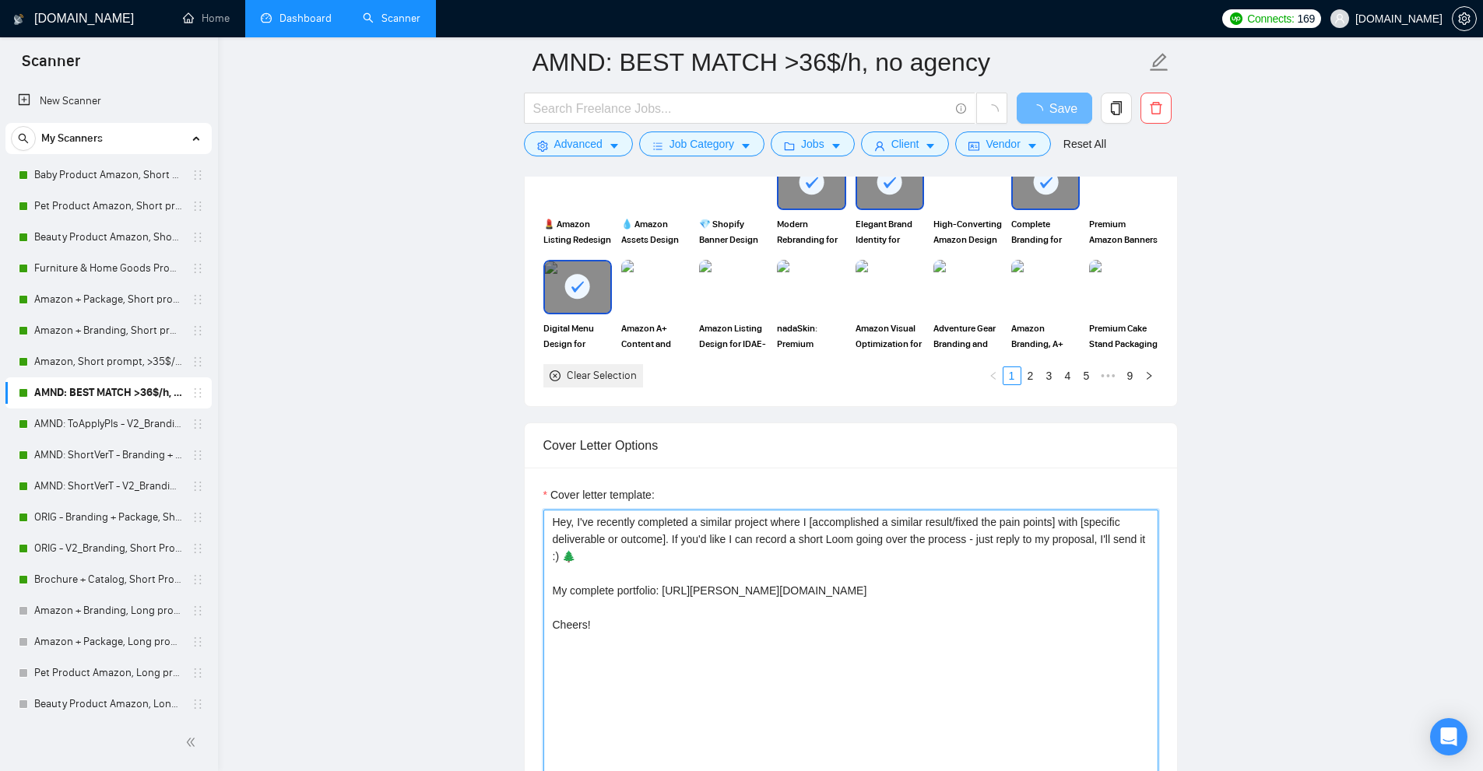
click at [577, 585] on textarea "Hey, I've recently completed a similar project where I [accomplished a similar …" at bounding box center [850, 685] width 615 height 350
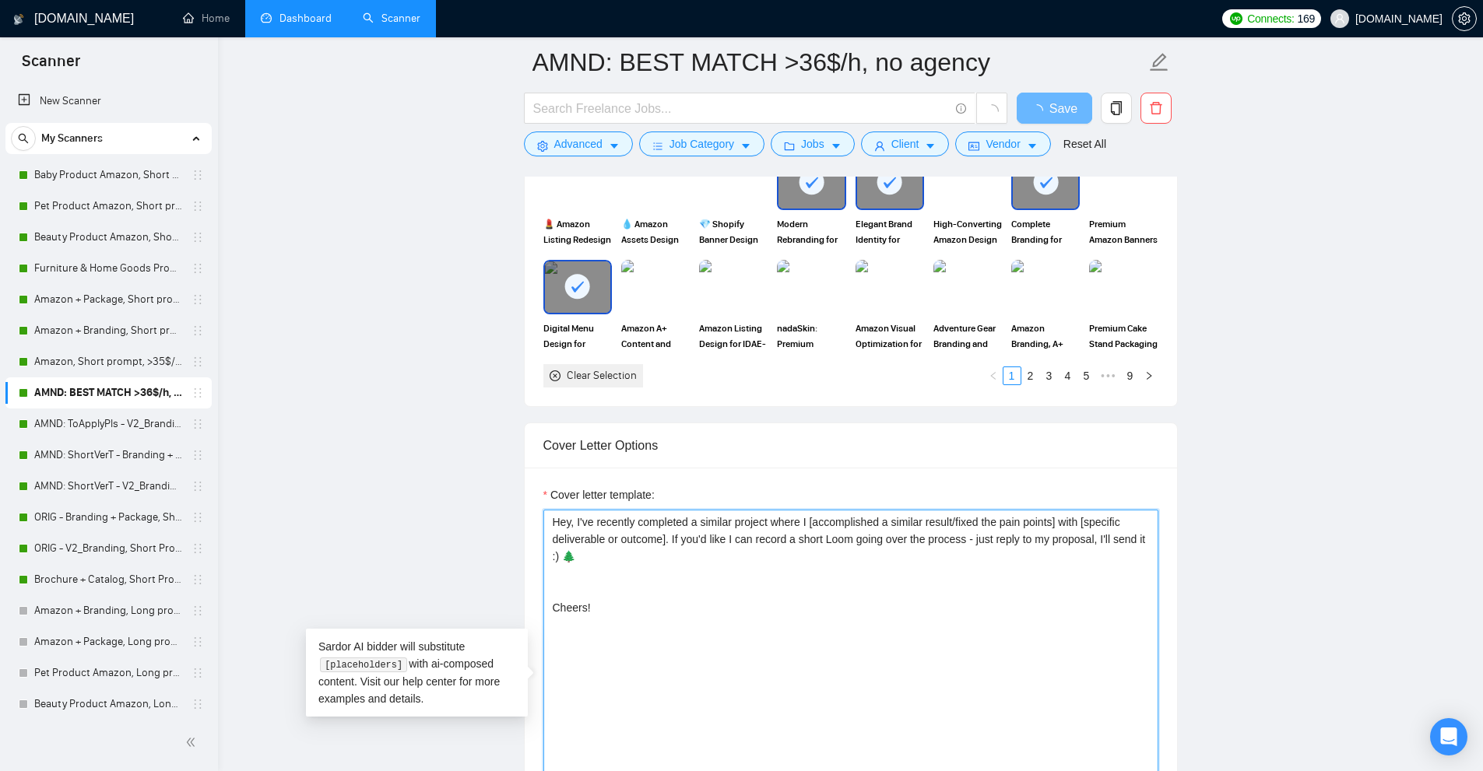
type textarea "Hey, I've recently completed a similar project where I [accomplished a similar …"
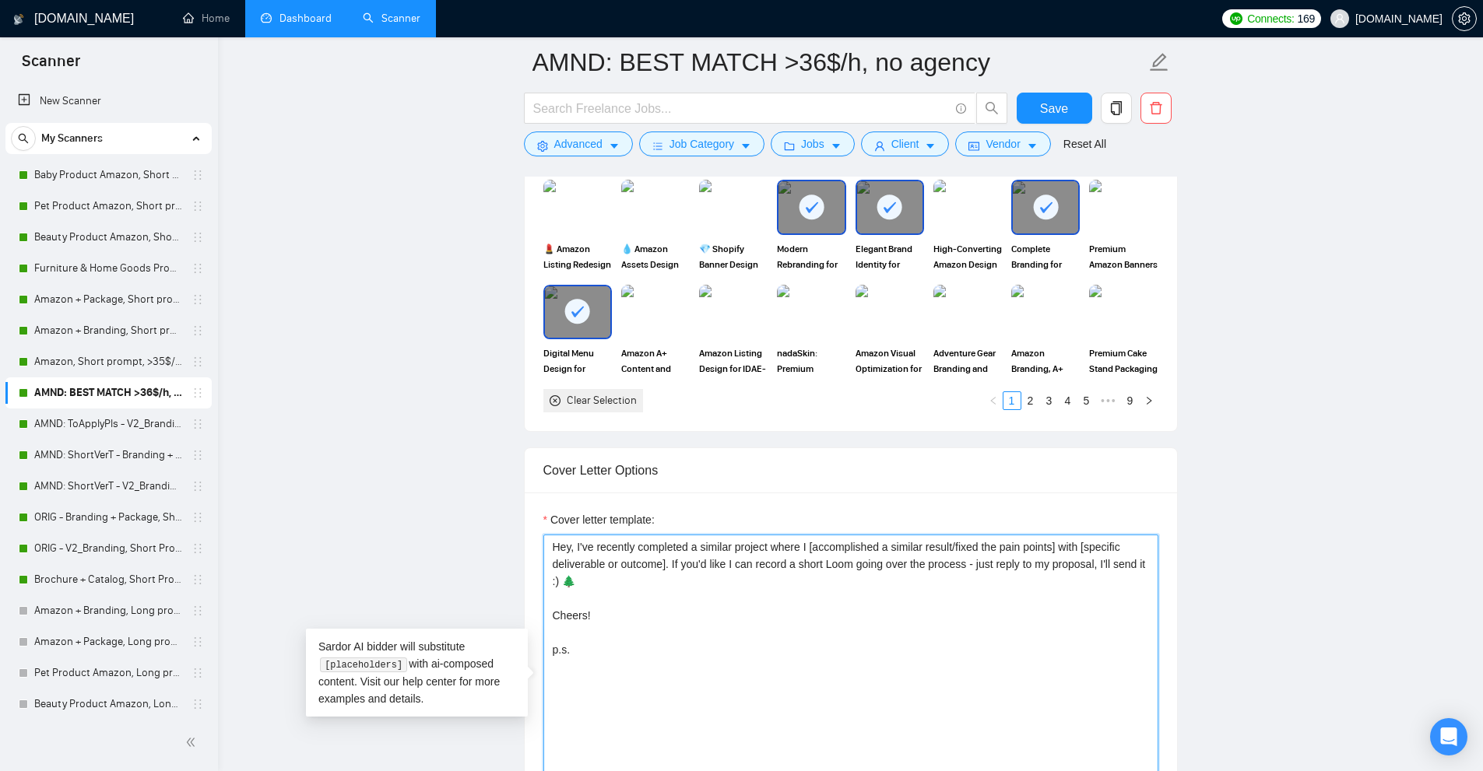
paste textarea "My complete portfolio: [URL][PERSON_NAME][DOMAIN_NAME]"
click at [614, 616] on textarea "Hey, I've recently completed a similar project where I [accomplished a similar …" at bounding box center [850, 710] width 615 height 350
click at [602, 629] on textarea "Hey, I've recently completed a similar project where I [accomplished a similar …" at bounding box center [850, 710] width 615 height 350
click at [727, 648] on textarea "Hey, I've recently completed a similar project where I [accomplished a similar …" at bounding box center [850, 710] width 615 height 350
click at [686, 648] on textarea "Hey, I've recently completed a similar project where I [accomplished a similar …" at bounding box center [850, 710] width 615 height 350
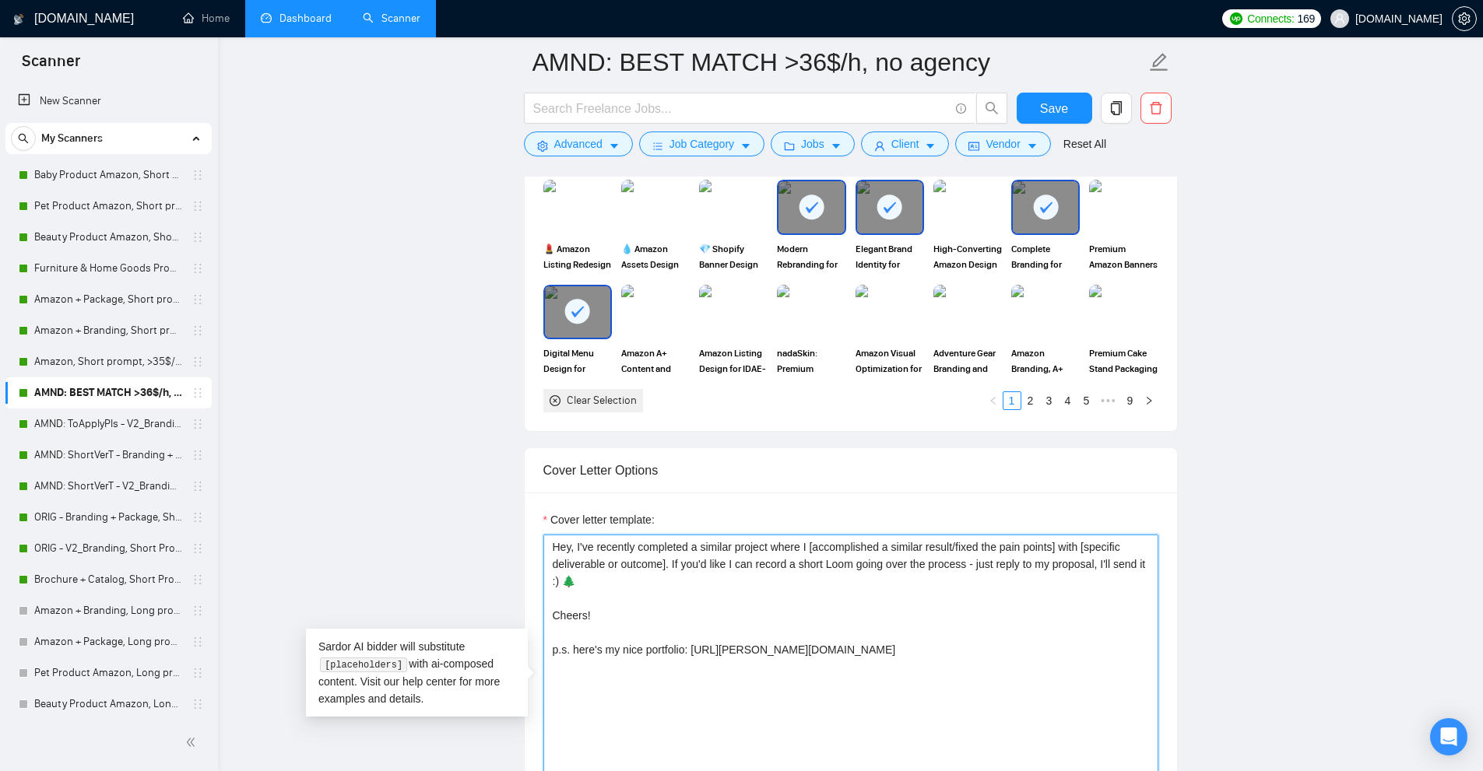
drag, startPoint x: 596, startPoint y: 550, endPoint x: 929, endPoint y: 548, distance: 333.2
click at [929, 548] on textarea "Hey, I've recently completed a similar project where I [accomplished a similar …" at bounding box center [850, 710] width 615 height 350
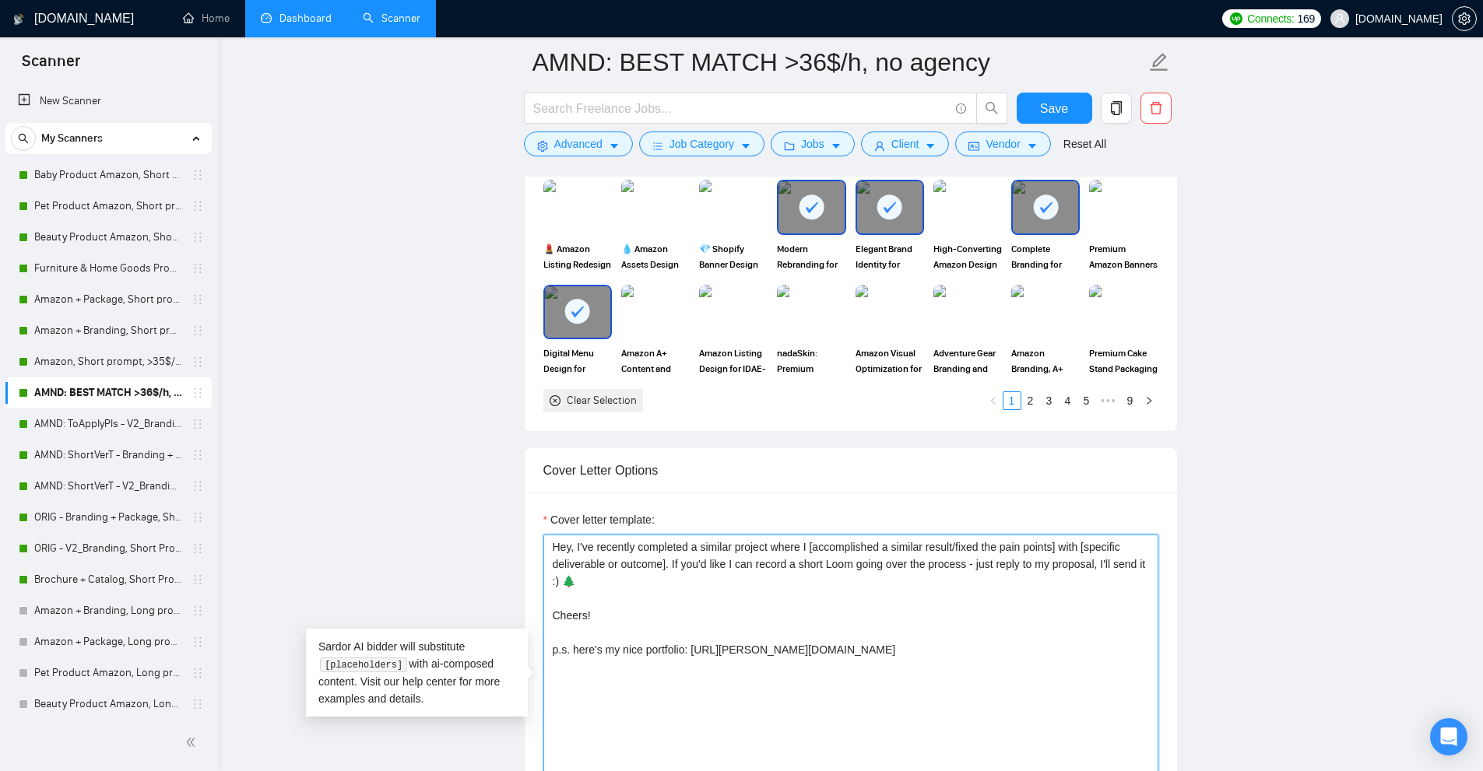
click at [876, 581] on textarea "Hey, I've recently completed a similar project where I [accomplished a similar …" at bounding box center [850, 710] width 615 height 350
click at [575, 545] on textarea "Hey, I've recently completed a similar project where I [accomplished a similar …" at bounding box center [850, 710] width 615 height 350
click at [610, 550] on textarea "Hey, I've recently completed a similar project where I [accomplished a similar …" at bounding box center [850, 710] width 615 height 350
click at [881, 546] on textarea "Hey, I've done a similar job where I [accomplished a similar result/fixed the p…" at bounding box center [850, 710] width 615 height 350
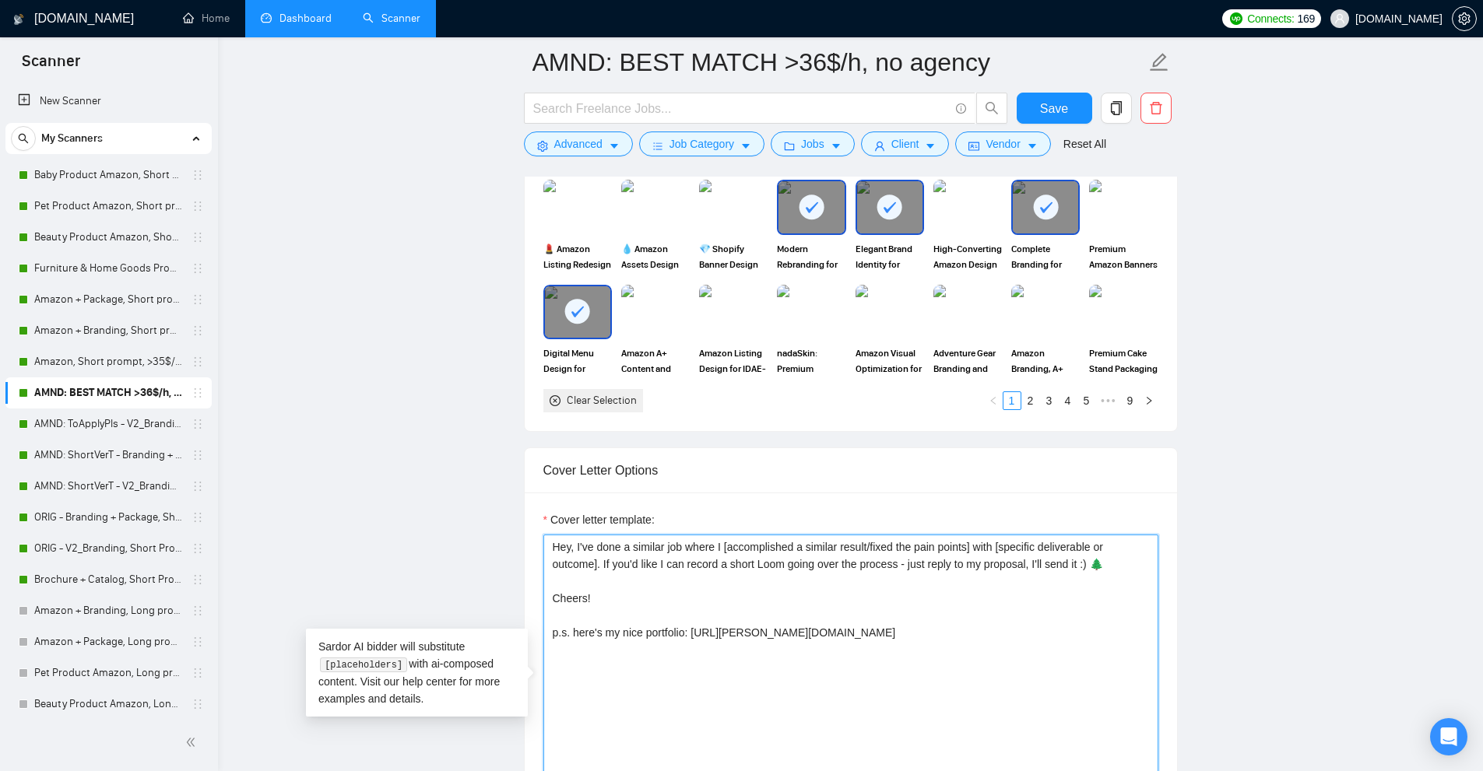
drag, startPoint x: 881, startPoint y: 546, endPoint x: 930, endPoint y: 546, distance: 49.0
click at [930, 546] on textarea "Hey, I've done a similar job where I [accomplished a similar result/fixed the p…" at bounding box center [850, 710] width 615 height 350
click at [890, 546] on textarea "Hey, I've done a similar job where I [accomplished a similar result/fixed the p…" at bounding box center [850, 710] width 615 height 350
click at [880, 545] on textarea "Hey, I've done a similar job where I [accomplished a similar result/fixed the p…" at bounding box center [850, 710] width 615 height 350
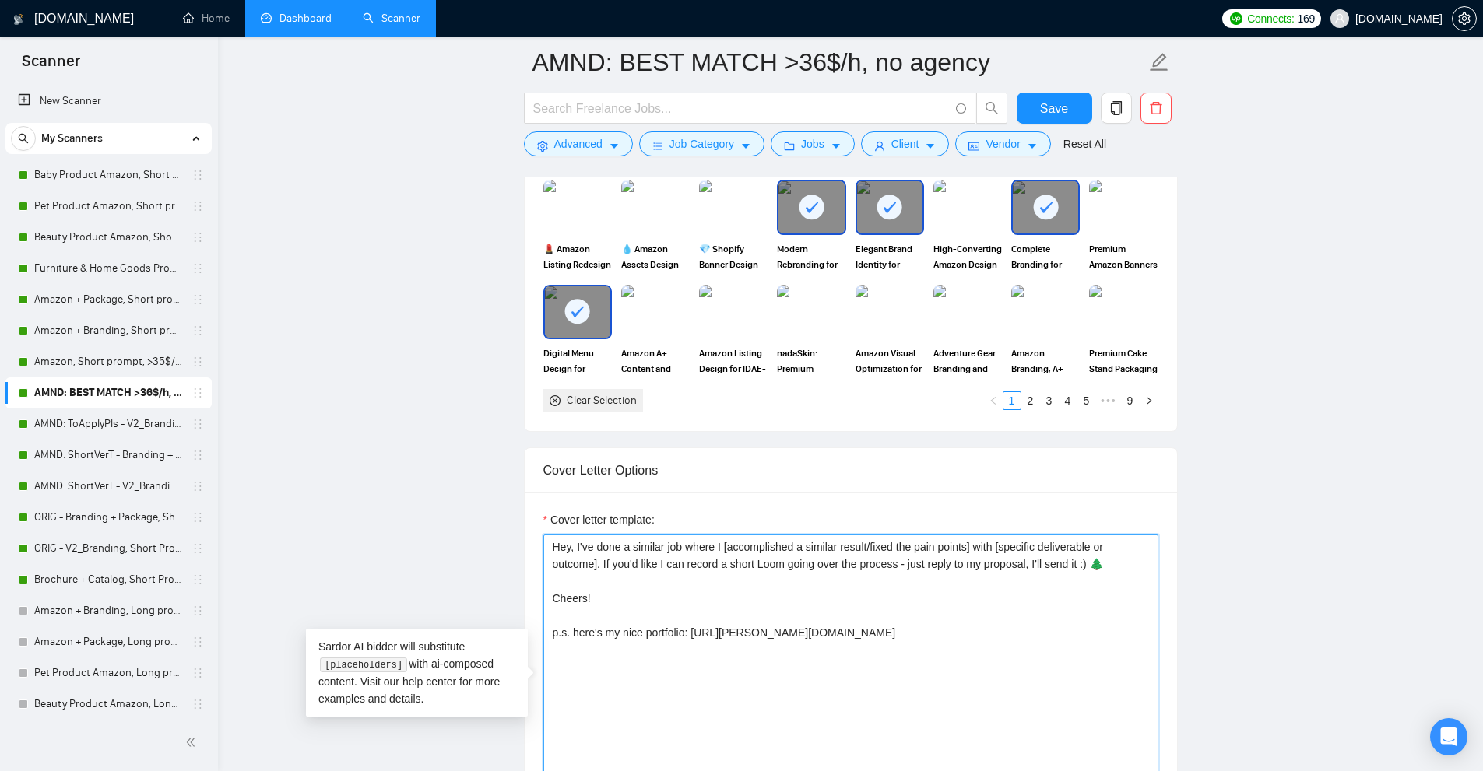
click at [880, 545] on textarea "Hey, I've done a similar job where I [accomplished a similar result/fixed the p…" at bounding box center [850, 710] width 615 height 350
drag, startPoint x: 1017, startPoint y: 546, endPoint x: 594, endPoint y: 568, distance: 423.2
click at [594, 568] on textarea "Hey, I've done a similar job where I [accomplished a similar result/fixed the p…" at bounding box center [850, 710] width 615 height 350
click at [1009, 556] on textarea "Hey, I've done a similar job where I [accomplished a similar result/fixed the p…" at bounding box center [850, 710] width 615 height 350
drag, startPoint x: 1001, startPoint y: 545, endPoint x: 591, endPoint y: 566, distance: 410.8
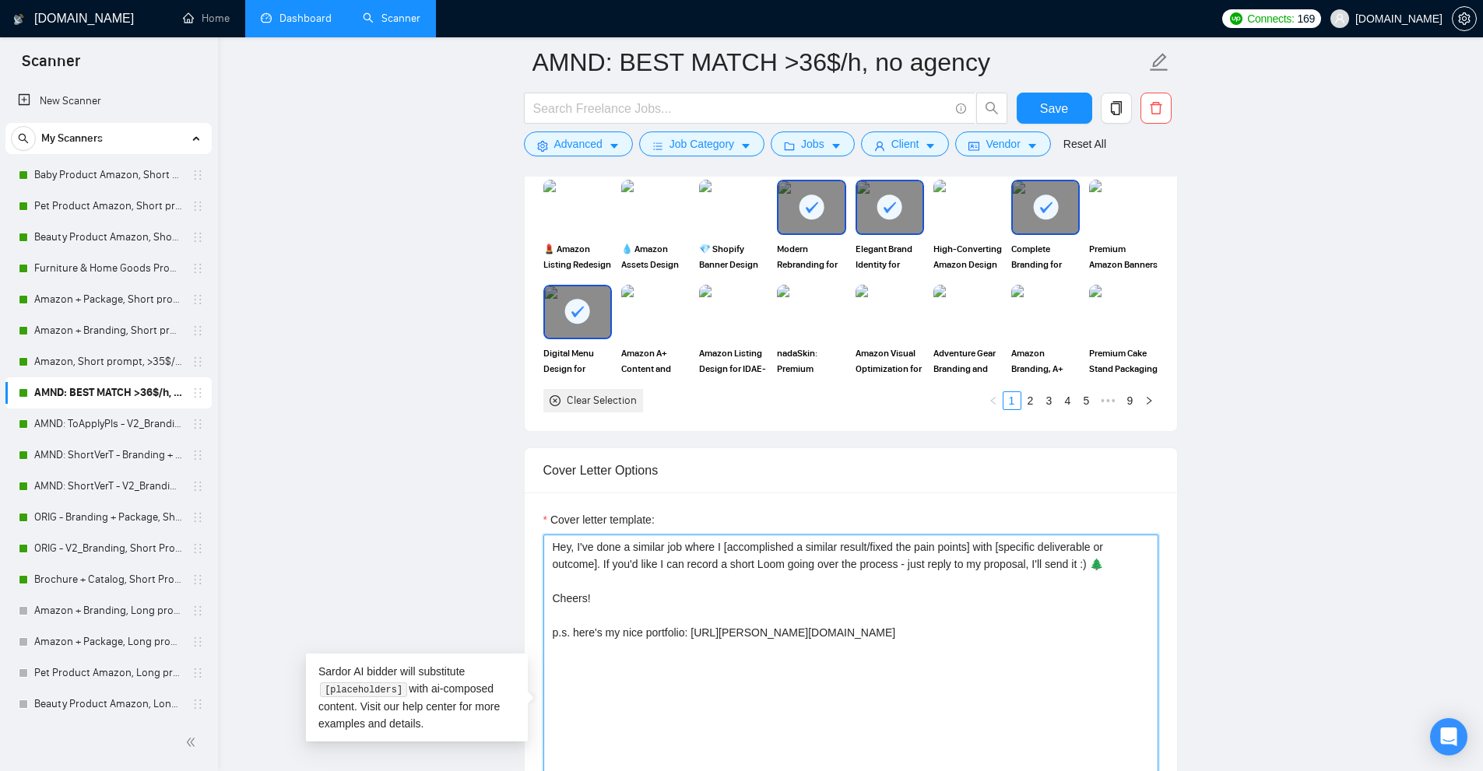
click at [591, 566] on textarea "Hey, I've done a similar job where I [accomplished a similar result/fixed the p…" at bounding box center [850, 710] width 615 height 350
click at [595, 564] on textarea "Hey, I've done a similar job where I [accomplished a similar result/fixed the p…" at bounding box center [850, 710] width 615 height 350
type textarea "Hey, I've done a similar job where I [accomplished a similar result/fixed the p…"
drag, startPoint x: 832, startPoint y: 567, endPoint x: 1026, endPoint y: 588, distance: 195.0
click at [1026, 588] on textarea "Hey, I've done a similar job where I [accomplished a similar result/fixed the p…" at bounding box center [850, 710] width 615 height 350
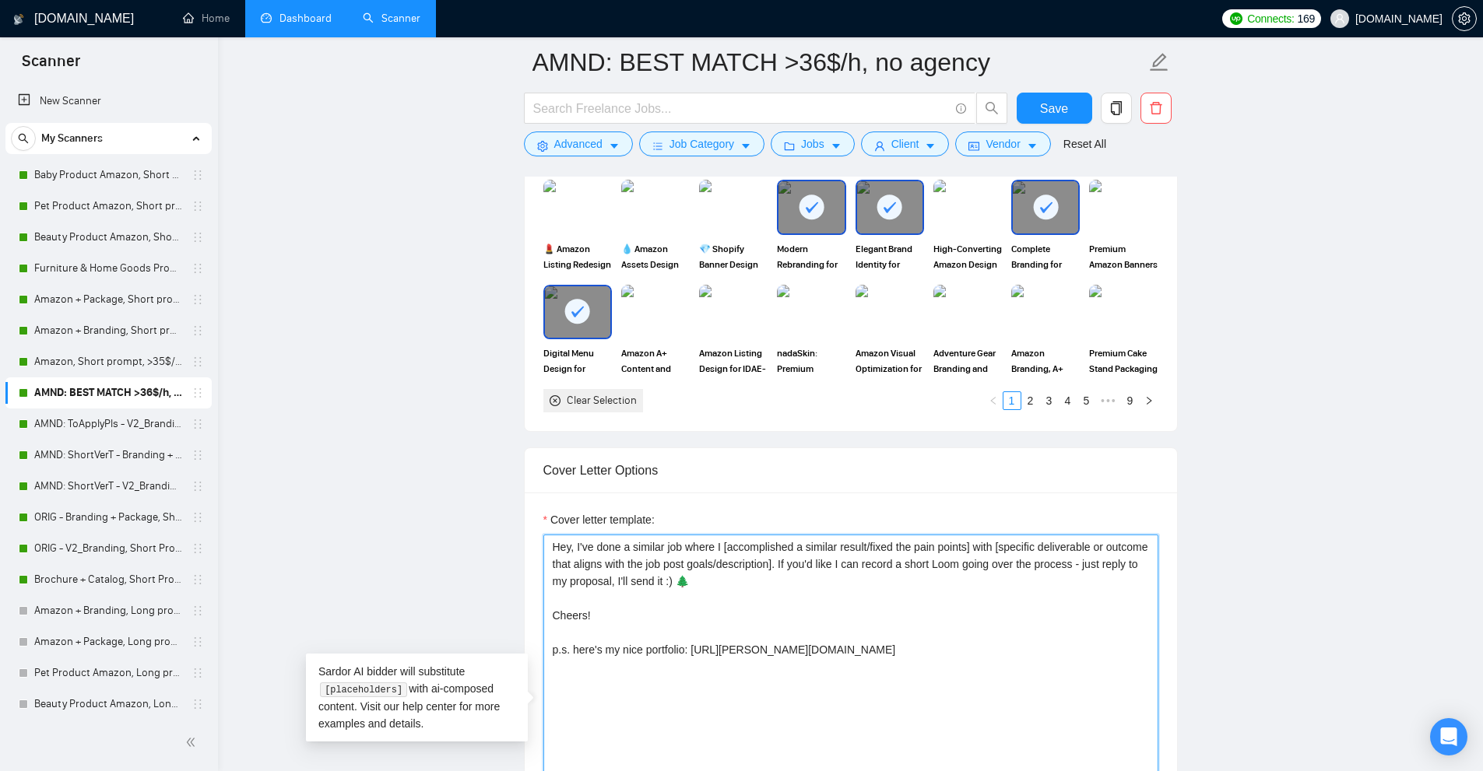
click at [1026, 588] on textarea "Hey, I've done a similar job where I [accomplished a similar result/fixed the p…" at bounding box center [850, 710] width 615 height 350
click at [887, 606] on textarea "Hey, I've done a similar job where I [accomplished a similar result/fixed the p…" at bounding box center [850, 710] width 615 height 350
click at [881, 609] on textarea "Hey, I've done a similar job where I [accomplished a similar result/fixed the p…" at bounding box center [850, 710] width 615 height 350
click at [850, 649] on textarea "Hey, I've done a similar job where I [accomplished a similar result/fixed the p…" at bounding box center [850, 710] width 615 height 350
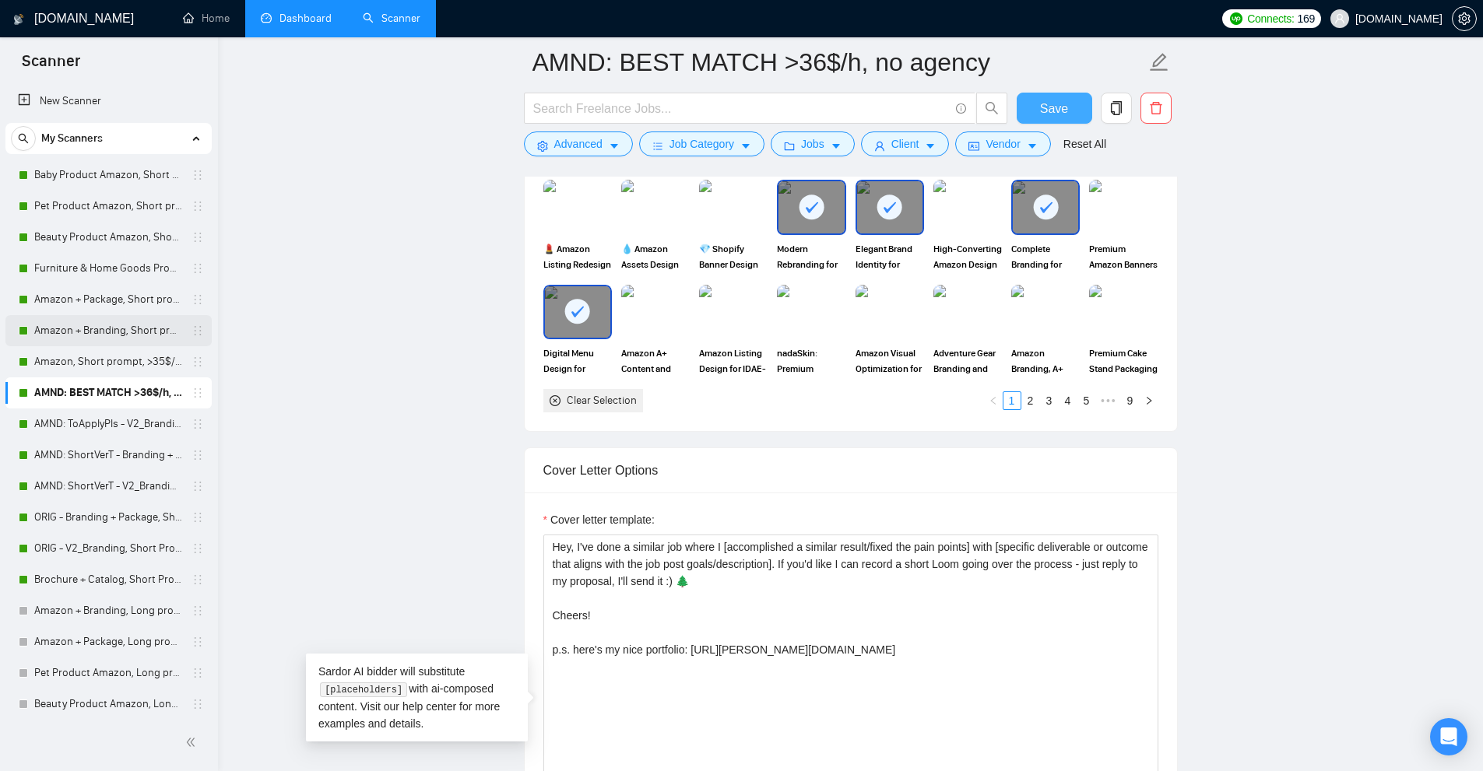
click at [1072, 102] on button "Save" at bounding box center [1055, 108] width 76 height 31
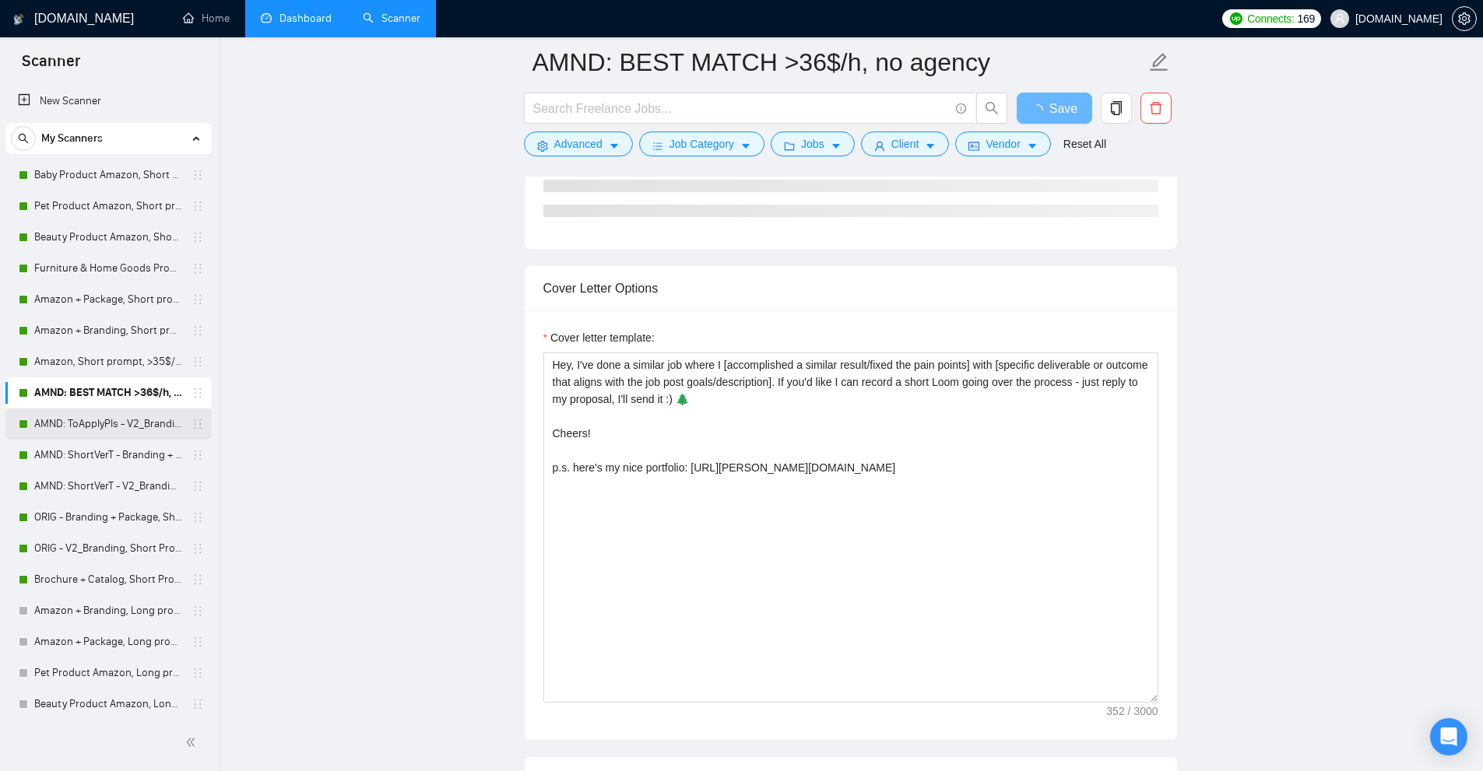
click at [64, 424] on link "AMND: ToApplyPls - V2_Branding, Short Prompt, >36$/h, no agency" at bounding box center [108, 424] width 148 height 31
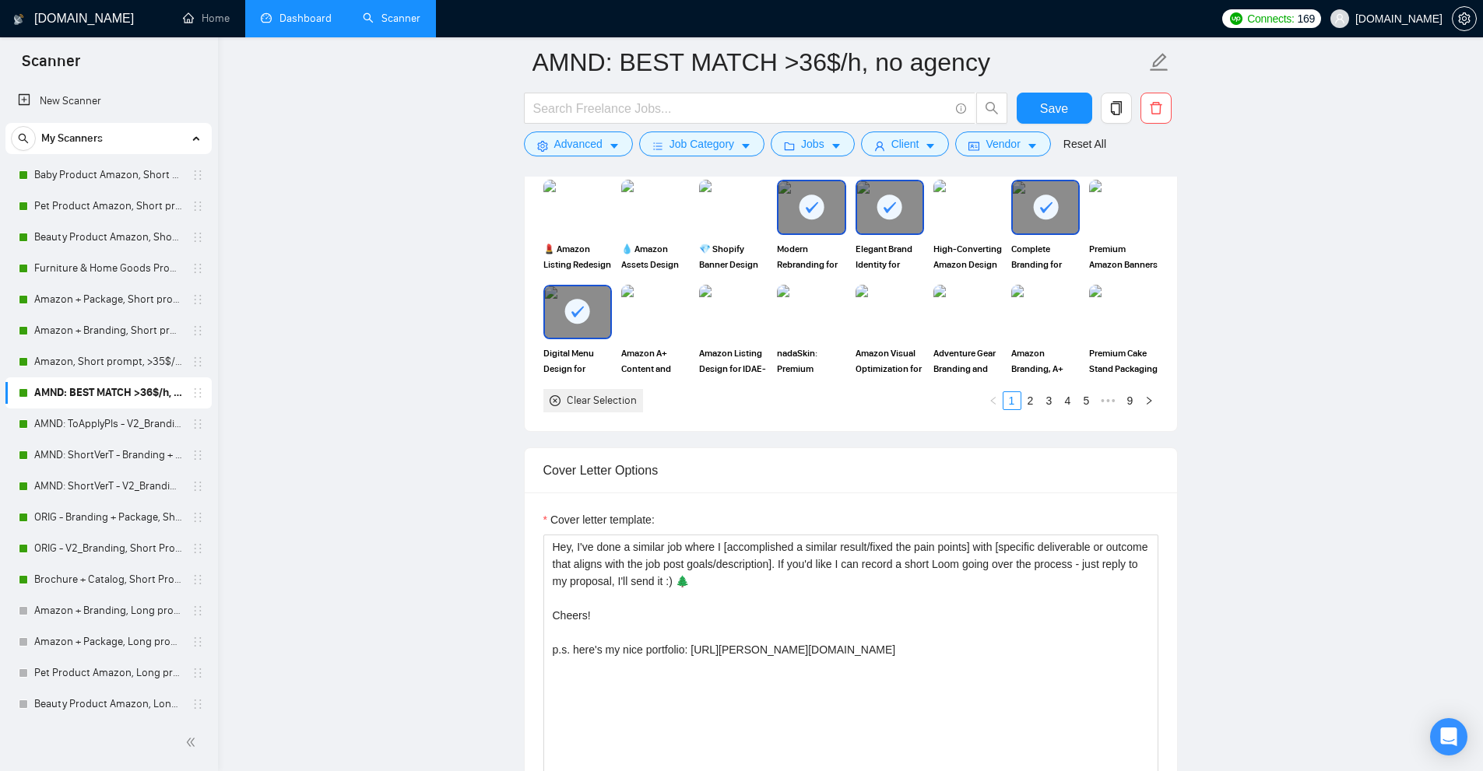
scroll to position [2102, 0]
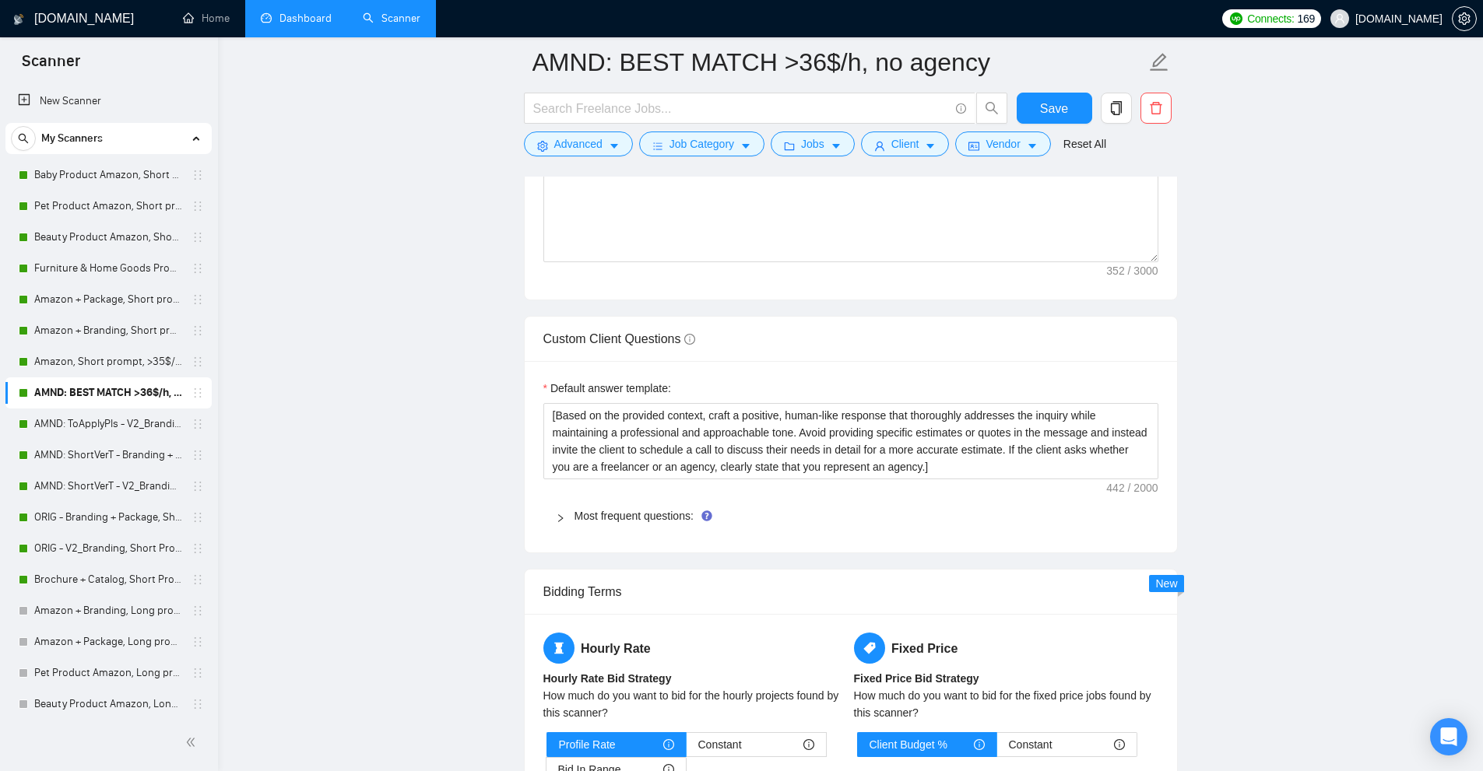
click at [597, 503] on div "Most frequent questions:" at bounding box center [850, 516] width 615 height 36
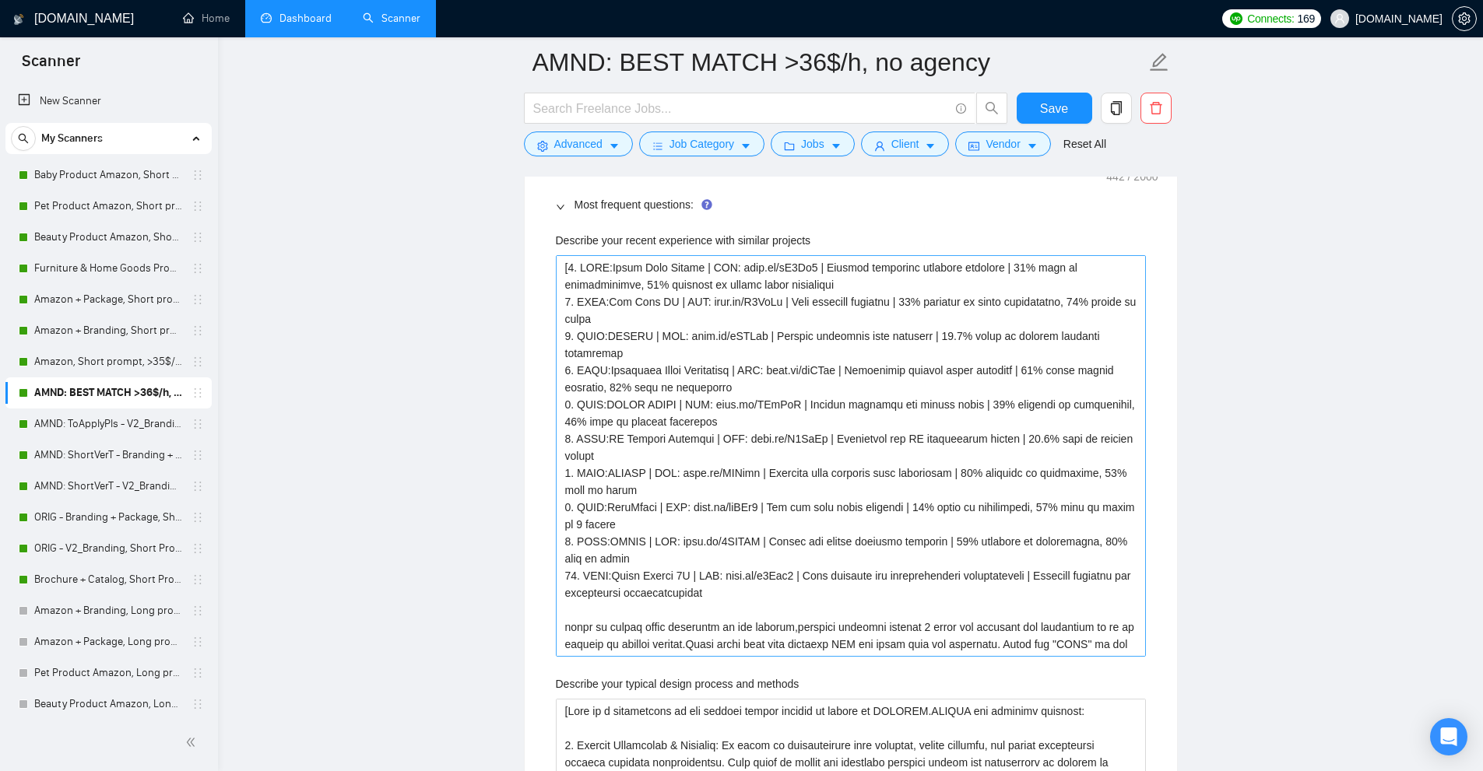
scroll to position [1635, 0]
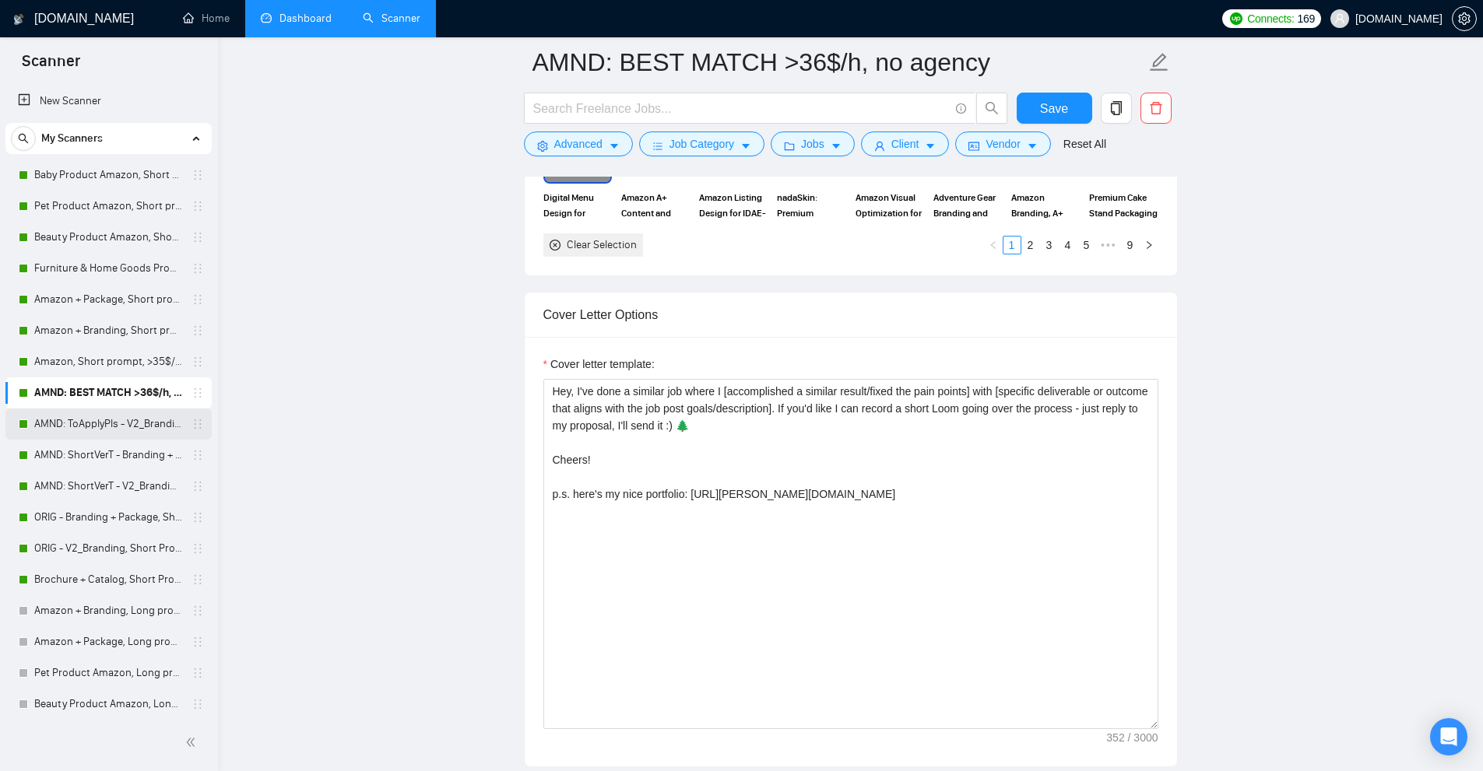
click at [115, 419] on link "AMND: ToApplyPls - V2_Branding, Short Prompt, >36$/h, no agency" at bounding box center [108, 424] width 148 height 31
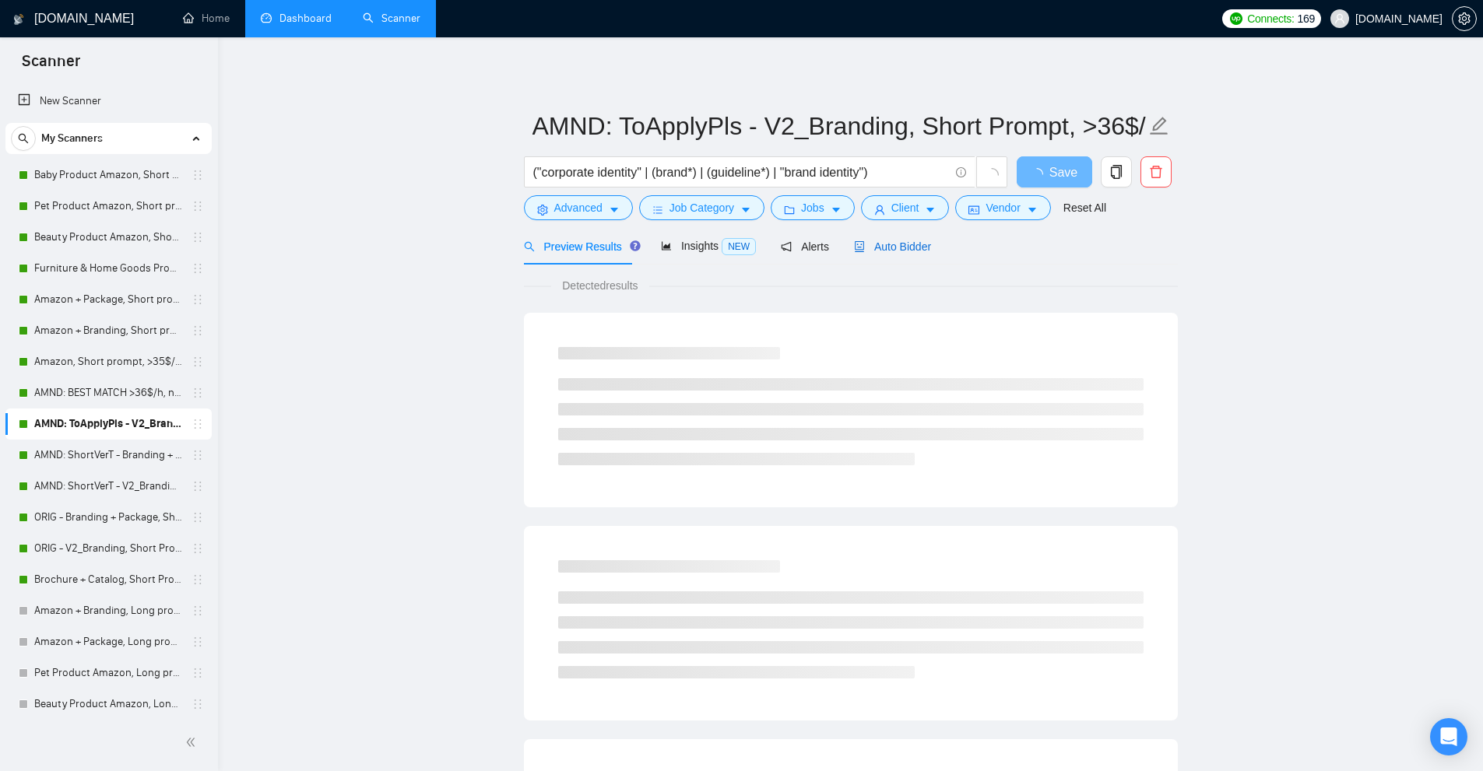
click at [902, 241] on span "Auto Bidder" at bounding box center [892, 247] width 77 height 12
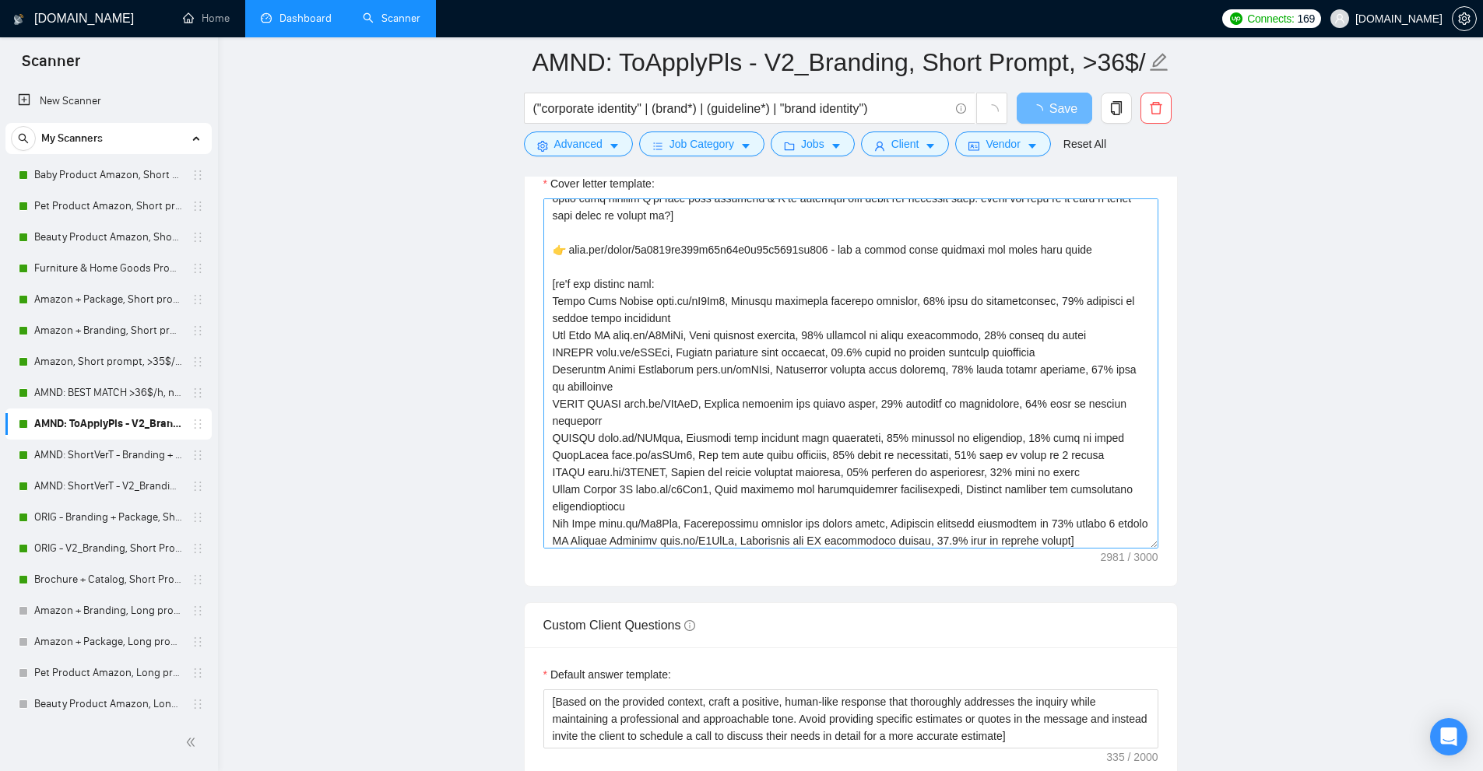
scroll to position [411, 0]
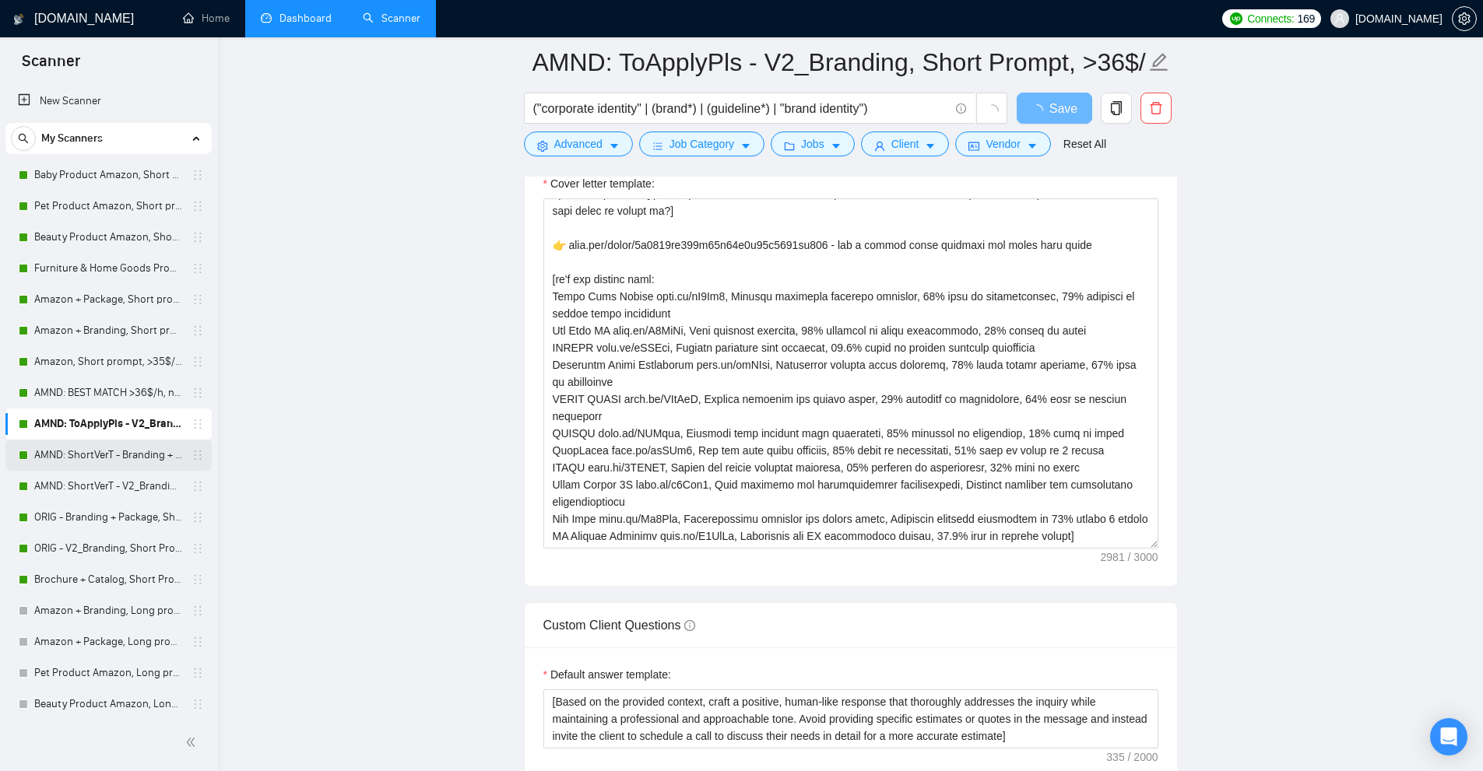
click at [111, 451] on link "AMND: ShortVerT - Branding + Package, Short Prompt, >36$/h, no agency" at bounding box center [108, 455] width 148 height 31
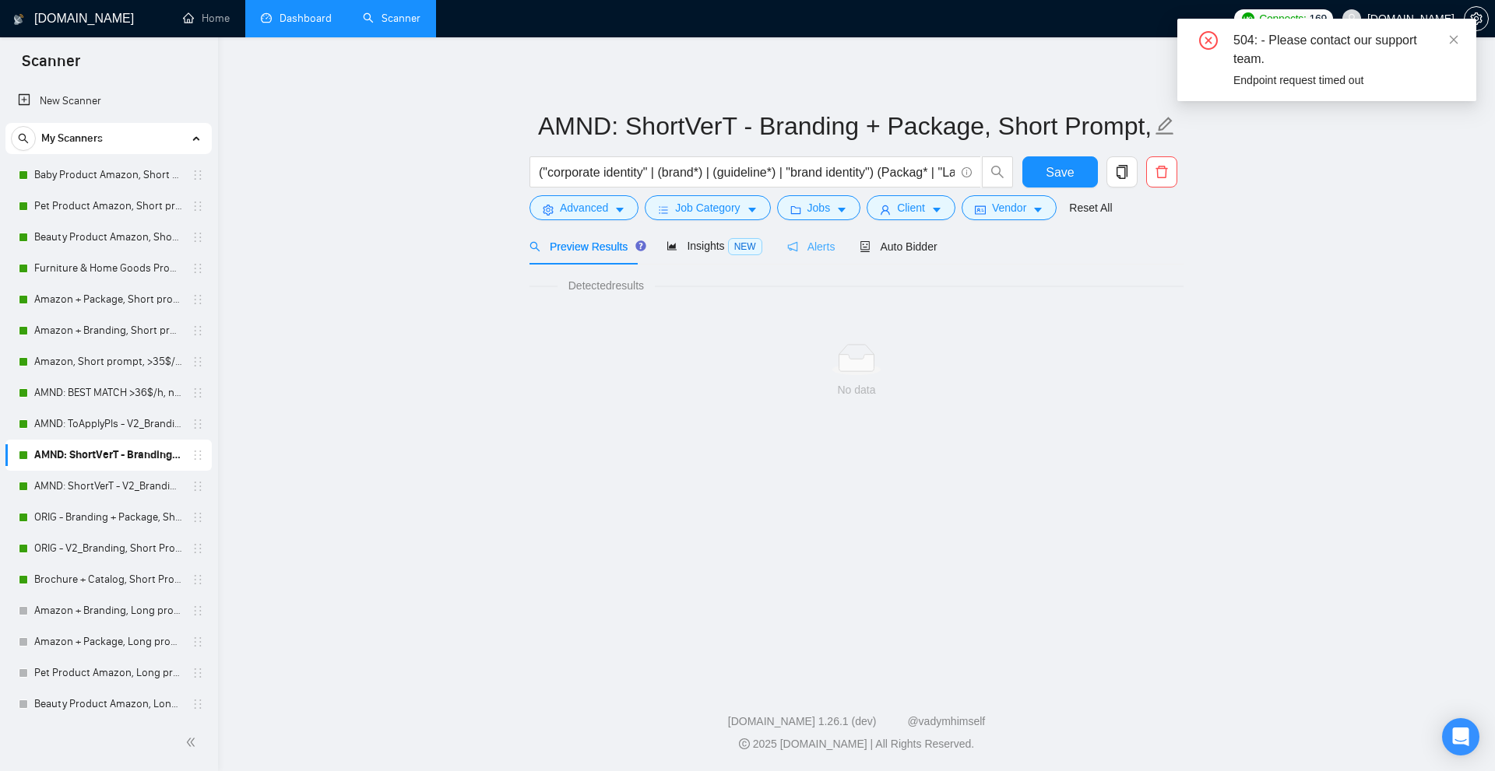
click at [921, 234] on div "Auto Bidder" at bounding box center [897, 246] width 77 height 37
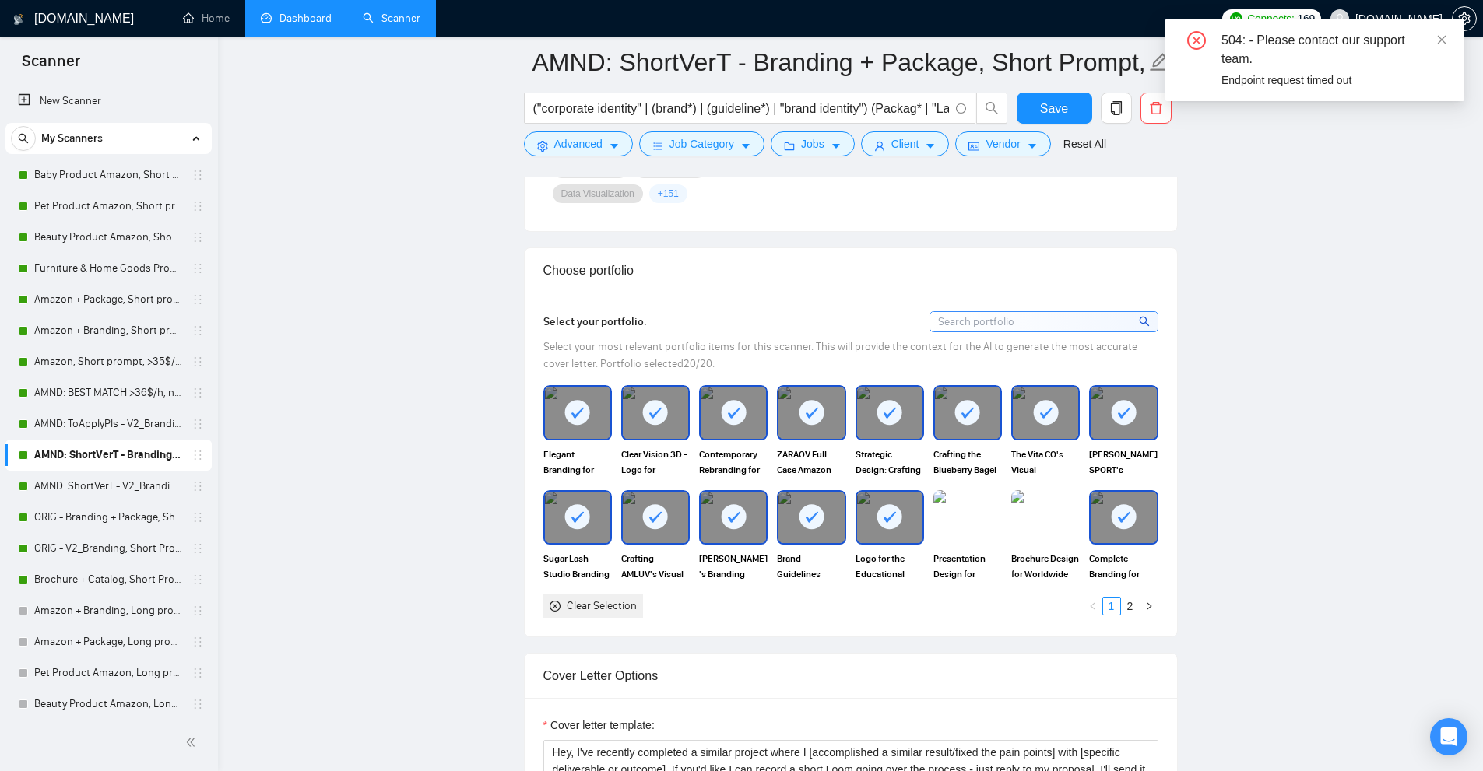
scroll to position [1790, 0]
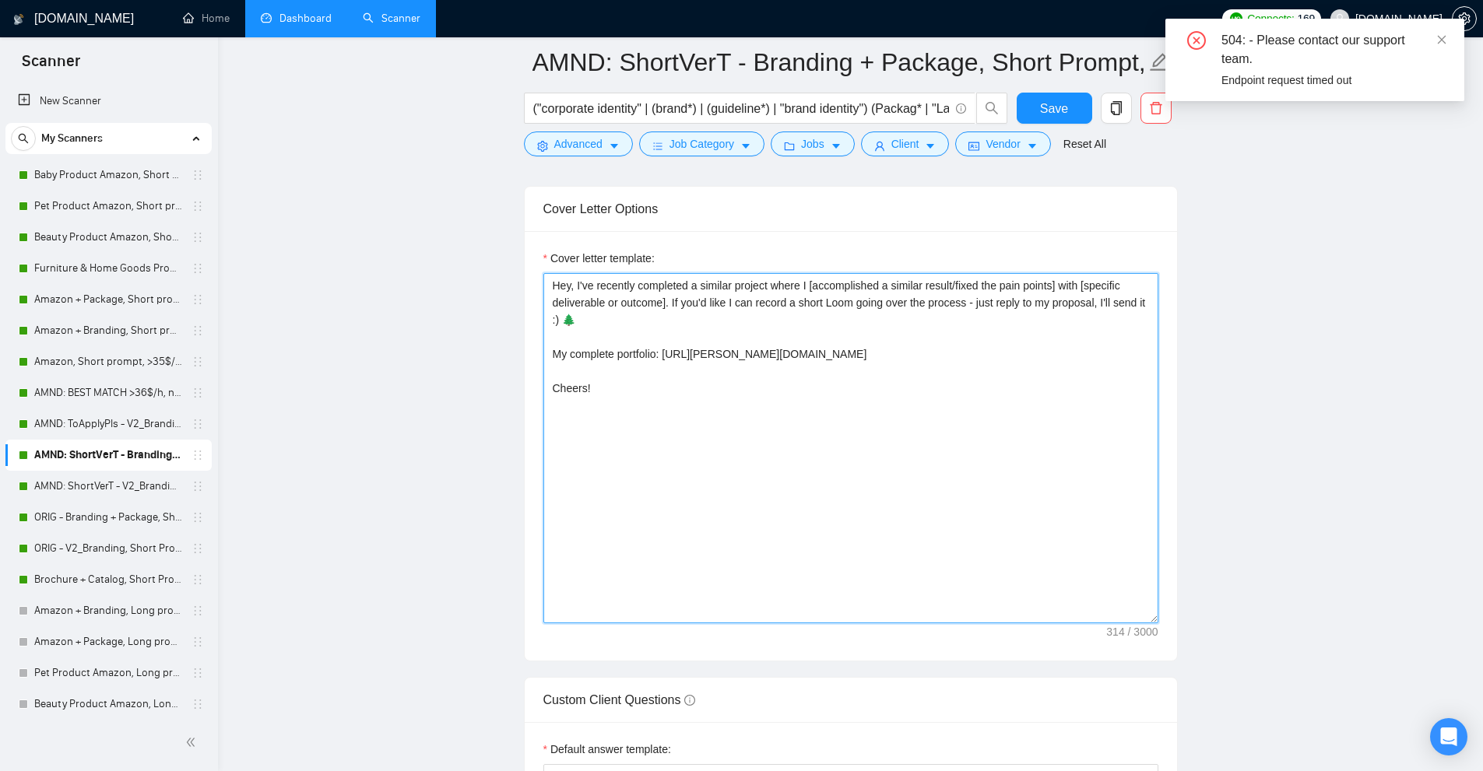
click at [803, 392] on textarea "Hey, I've recently completed a similar project where I [accomplished a similar …" at bounding box center [850, 448] width 615 height 350
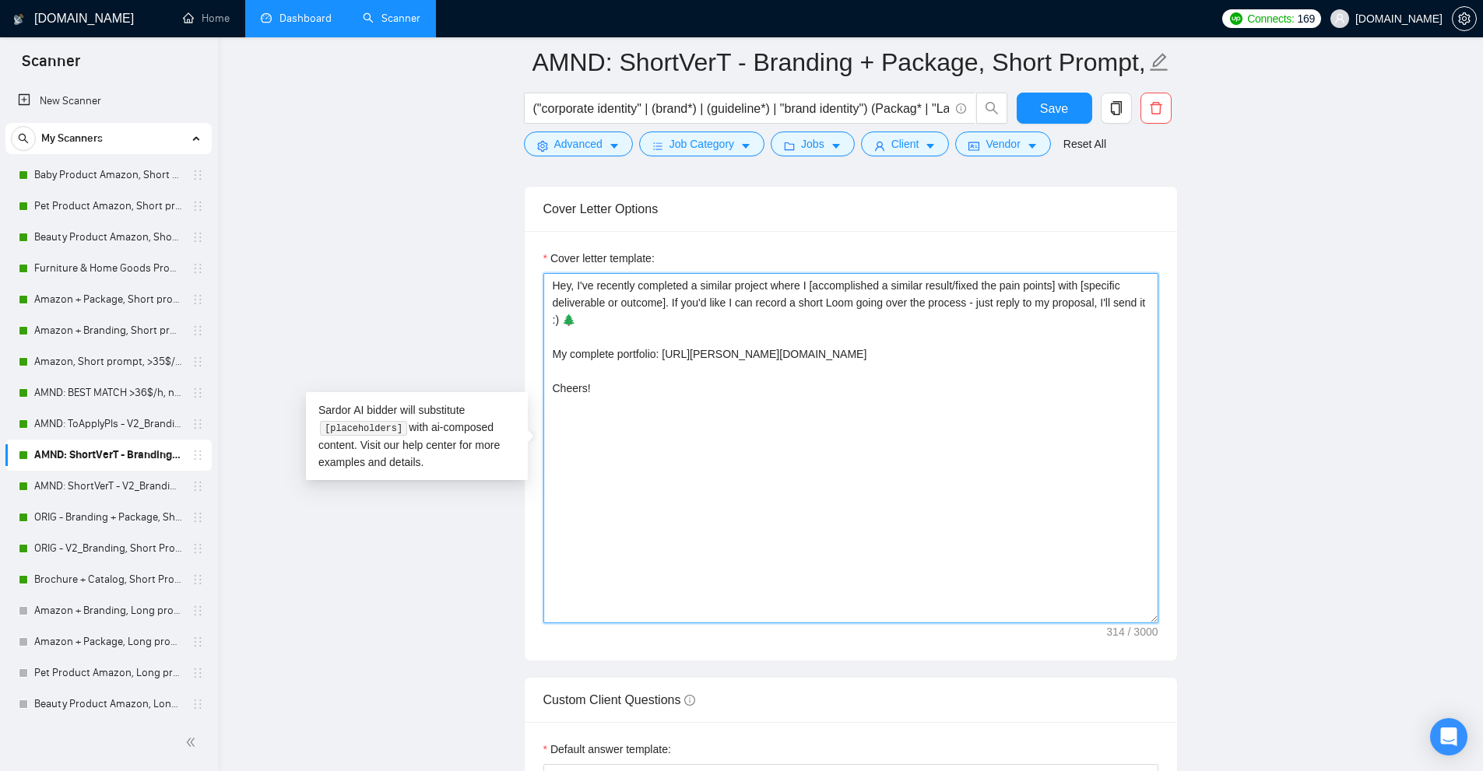
paste textarea "done a similar job where I [accomplished a similar result/fixed the pain points…"
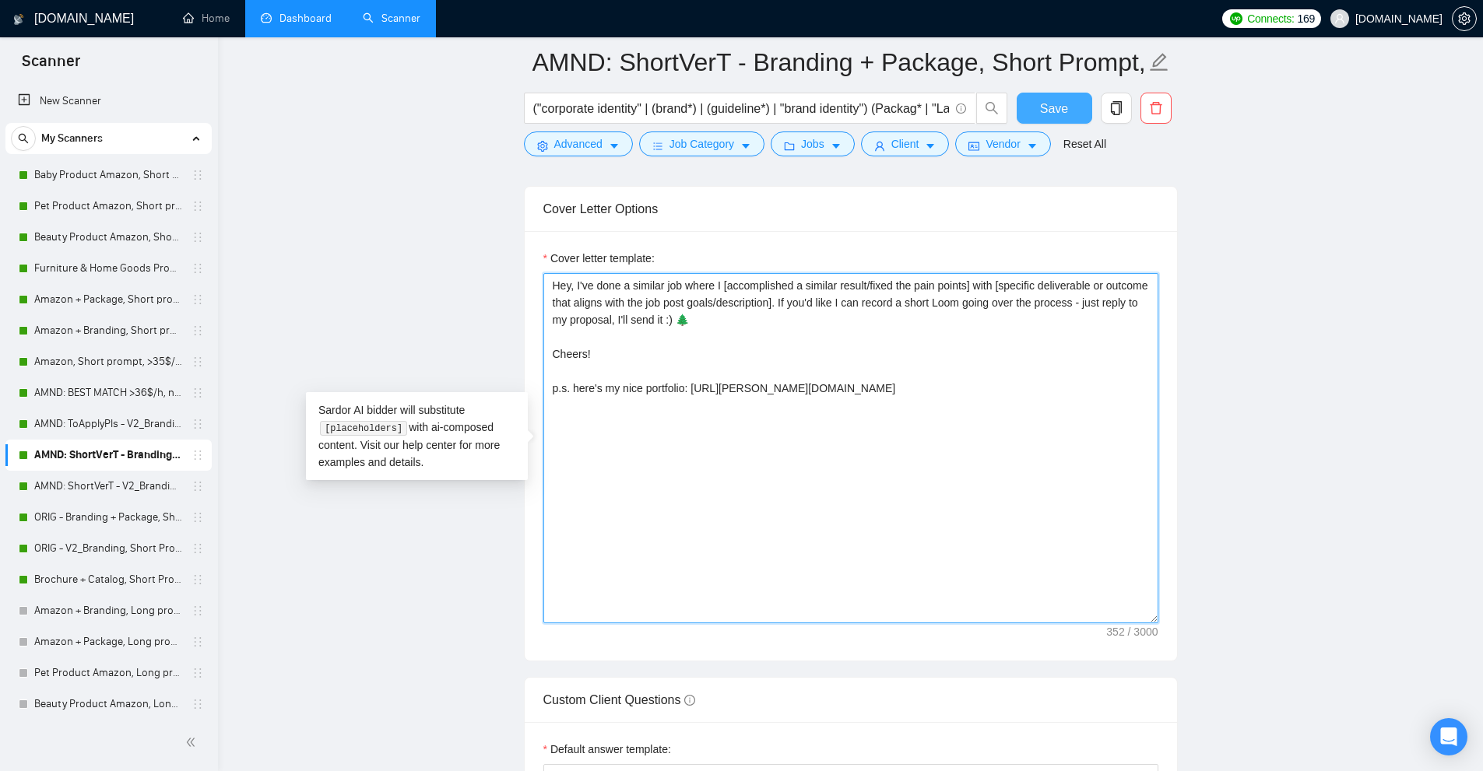
type textarea "Hey, I've done a similar job where I [accomplished a similar result/fixed the p…"
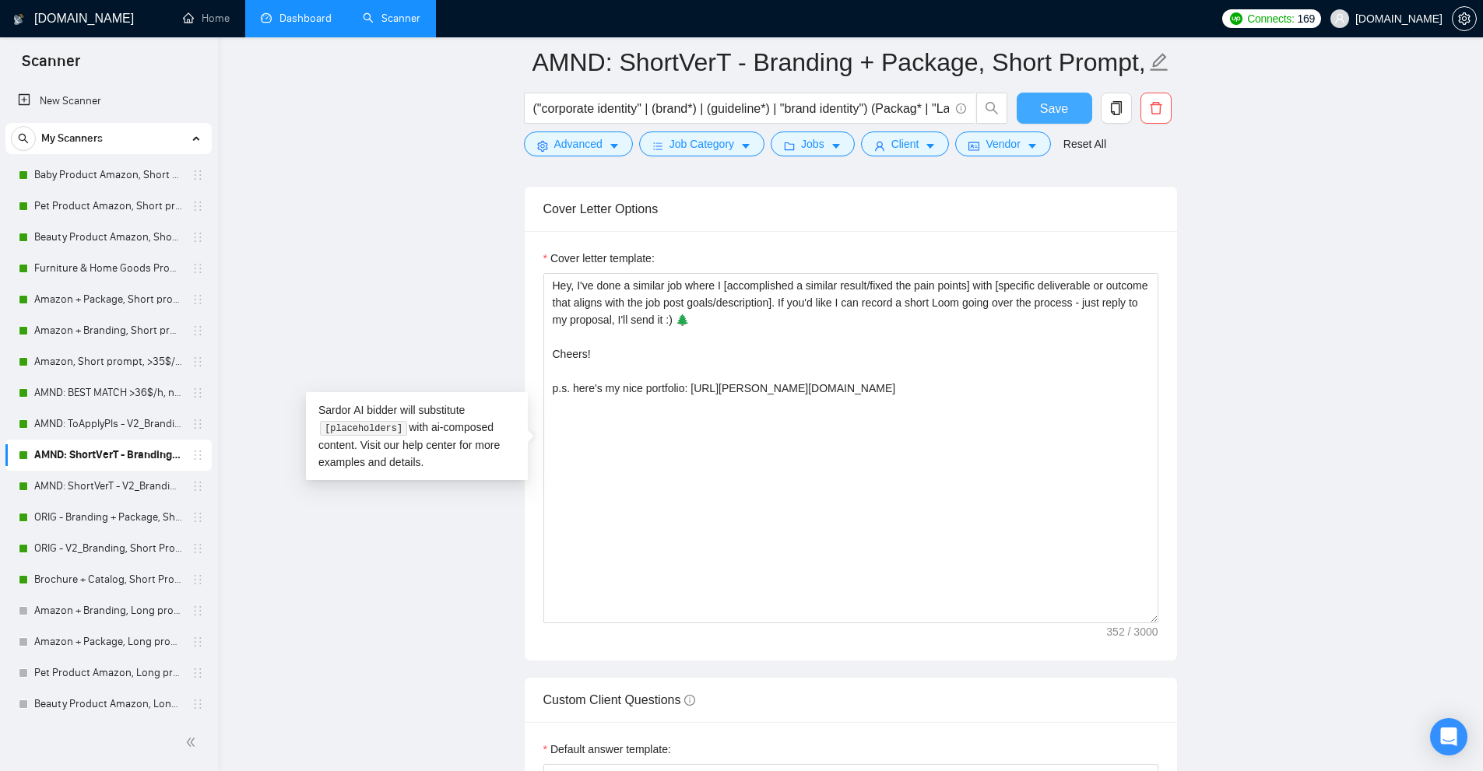
click at [1056, 106] on span "Save" at bounding box center [1054, 108] width 28 height 19
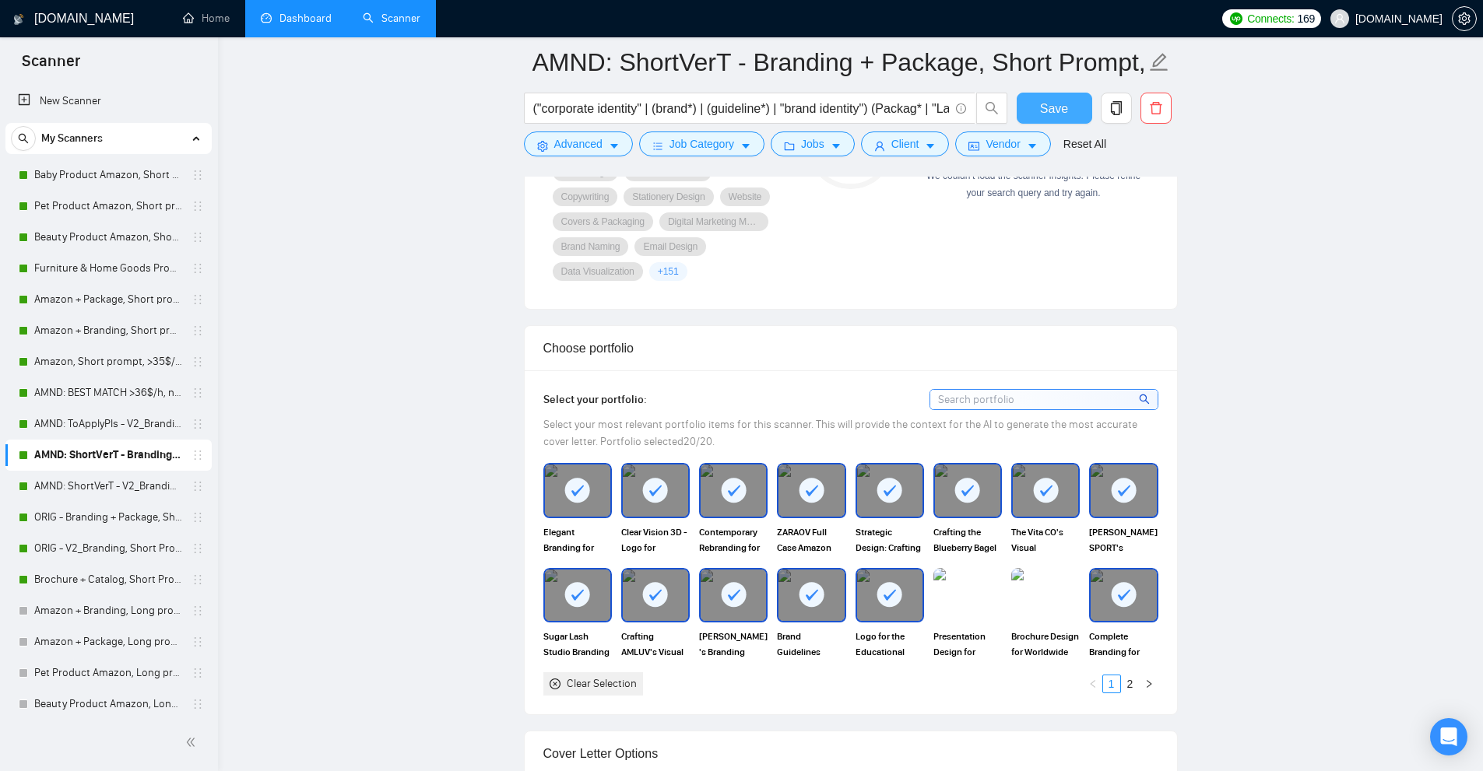
scroll to position [1557, 0]
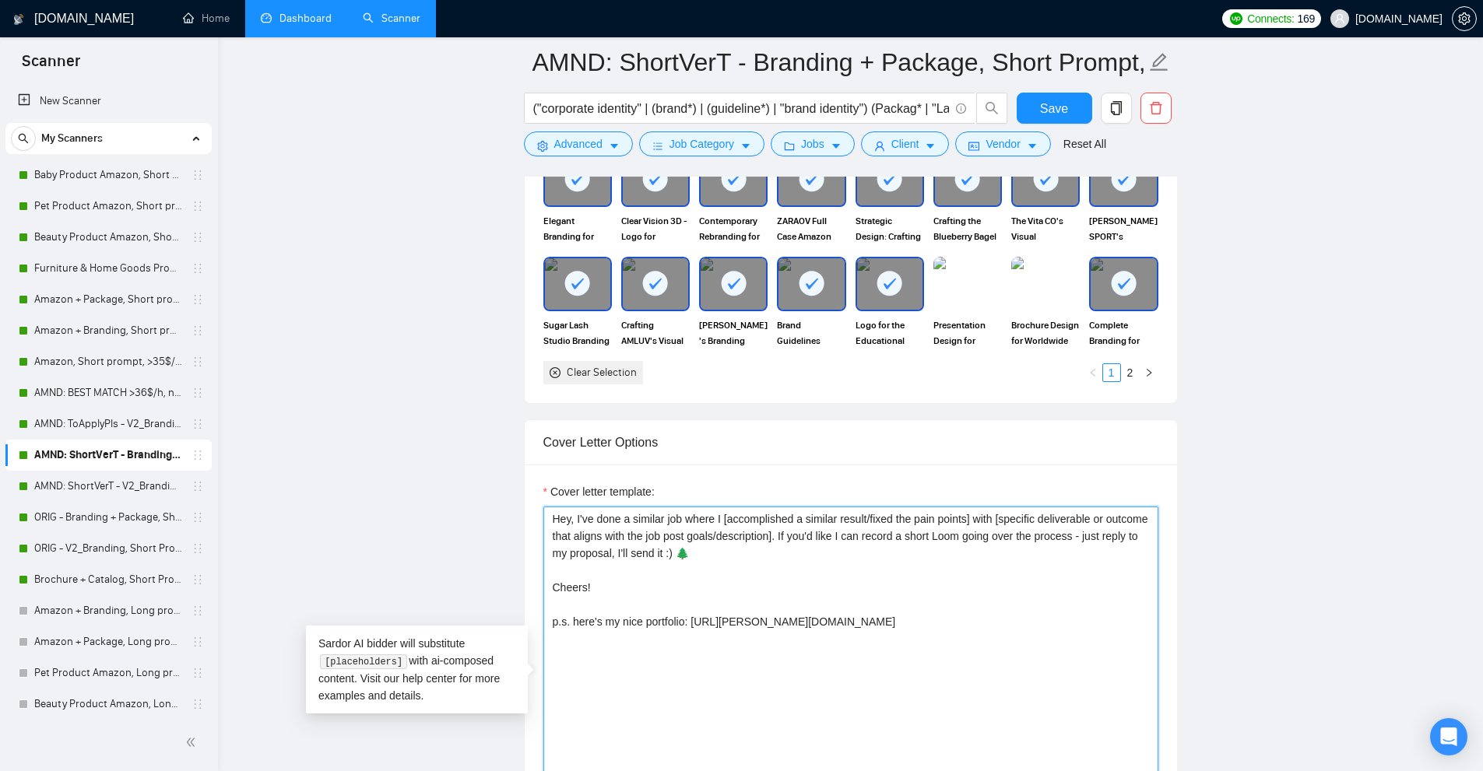
drag, startPoint x: 747, startPoint y: 557, endPoint x: 733, endPoint y: 555, distance: 14.1
click at [733, 555] on textarea "Hey, I've done a similar job where I [accomplished a similar result/fixed the p…" at bounding box center [850, 682] width 615 height 350
click at [594, 545] on textarea "Hey, I've done a similar job where I [accomplished a similar result/fixed the p…" at bounding box center [850, 682] width 615 height 350
click at [113, 487] on link "AMND: ShortVerT - V2_Branding, Short Prompt, >36$/h, no agency" at bounding box center [108, 486] width 148 height 31
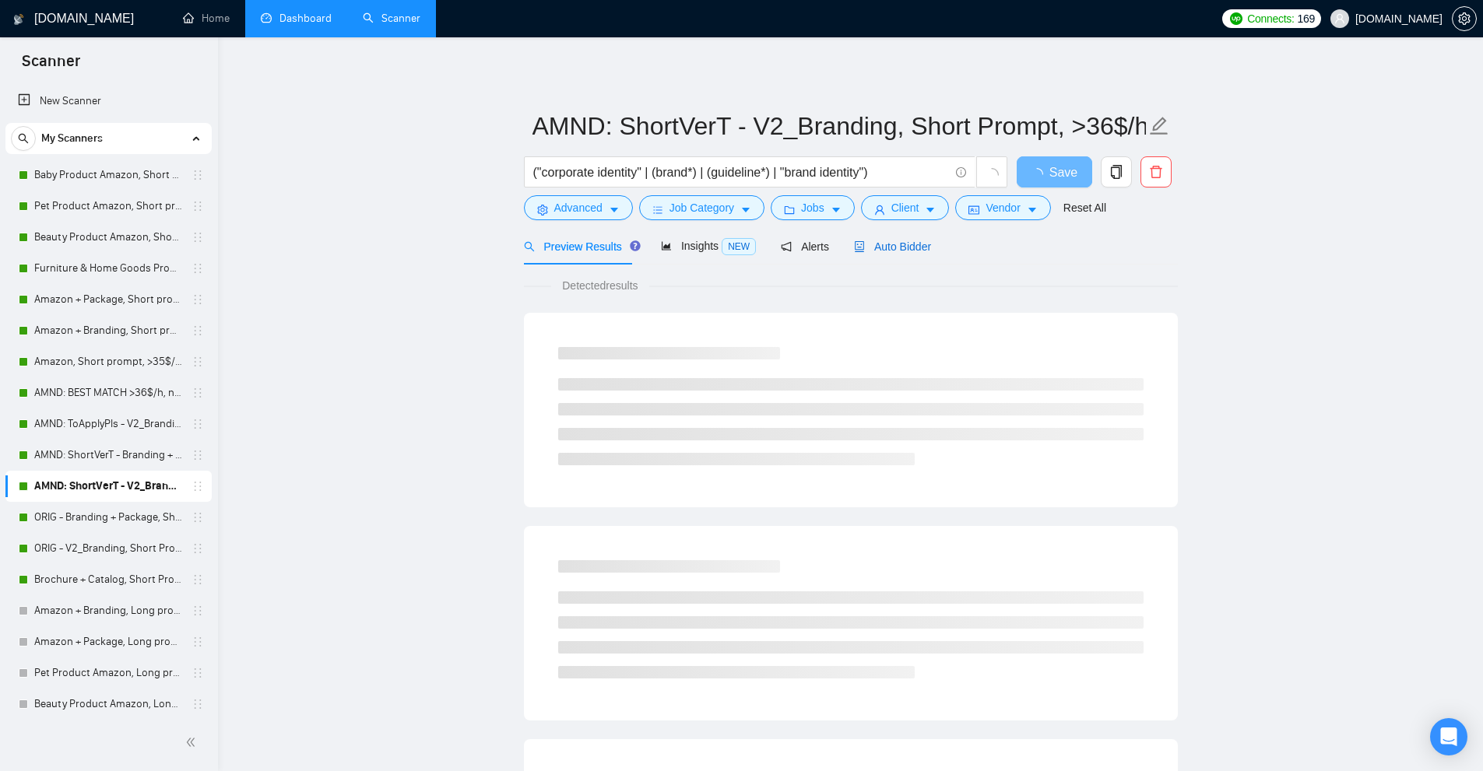
click at [868, 246] on span "Auto Bidder" at bounding box center [892, 247] width 77 height 12
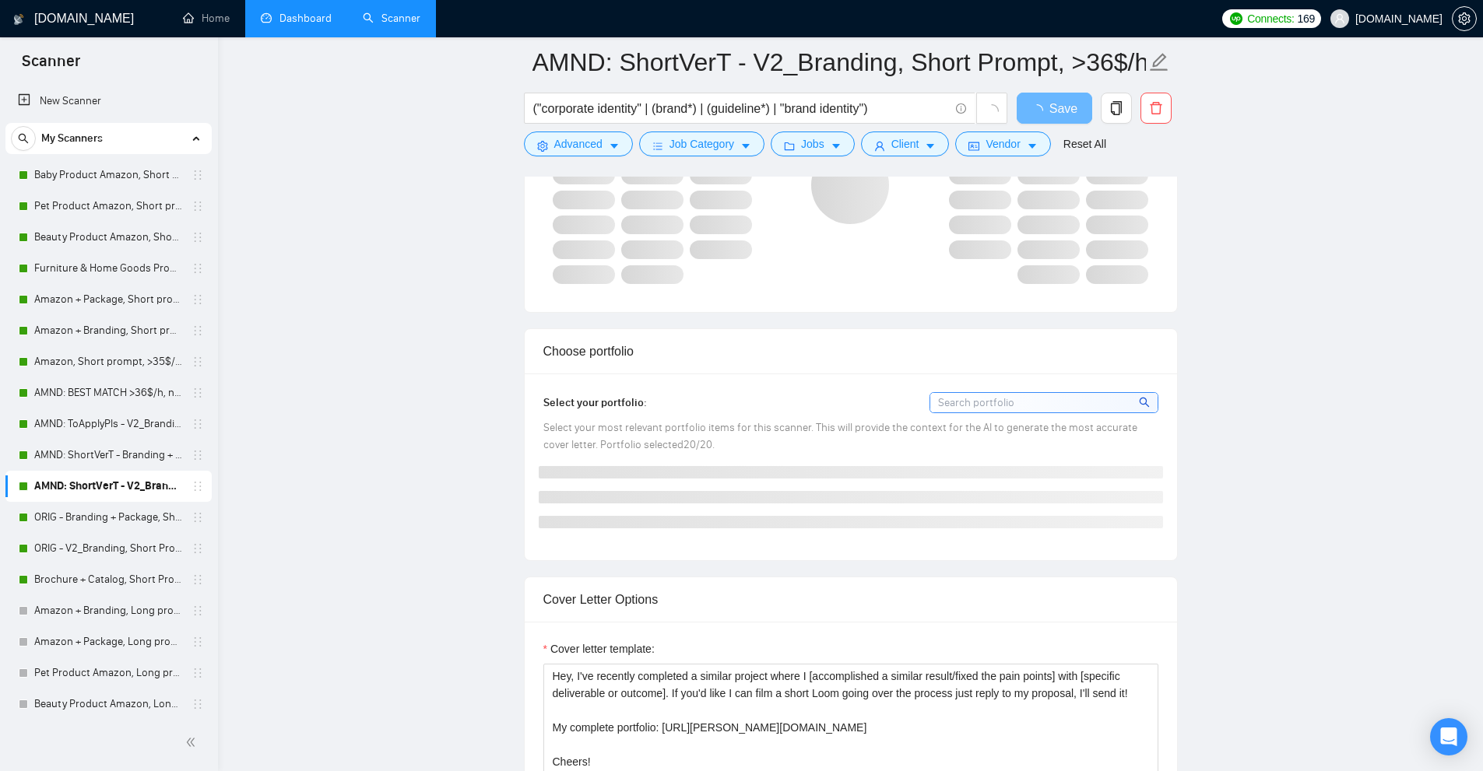
scroll to position [1635, 0]
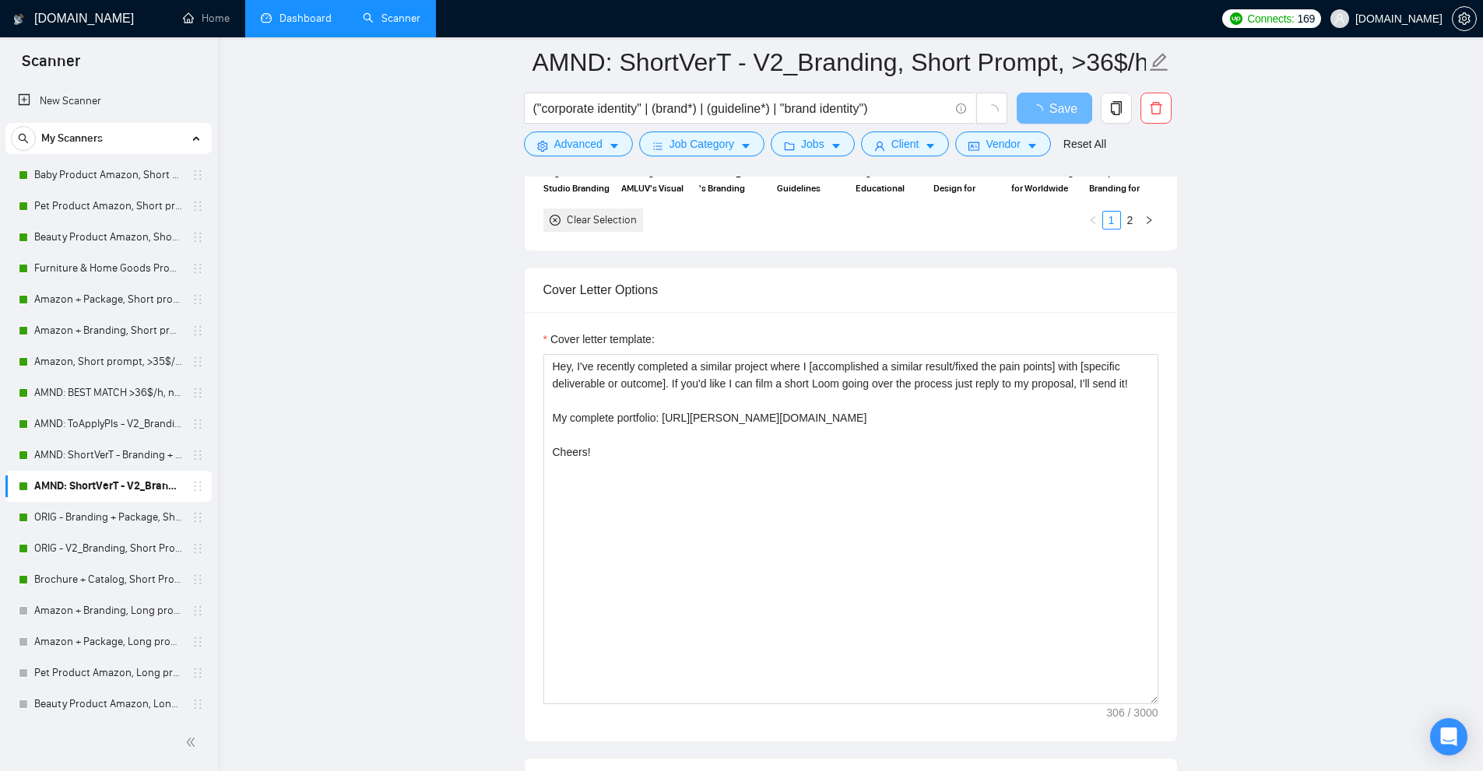
click at [778, 332] on div "Cover letter template:" at bounding box center [850, 342] width 615 height 23
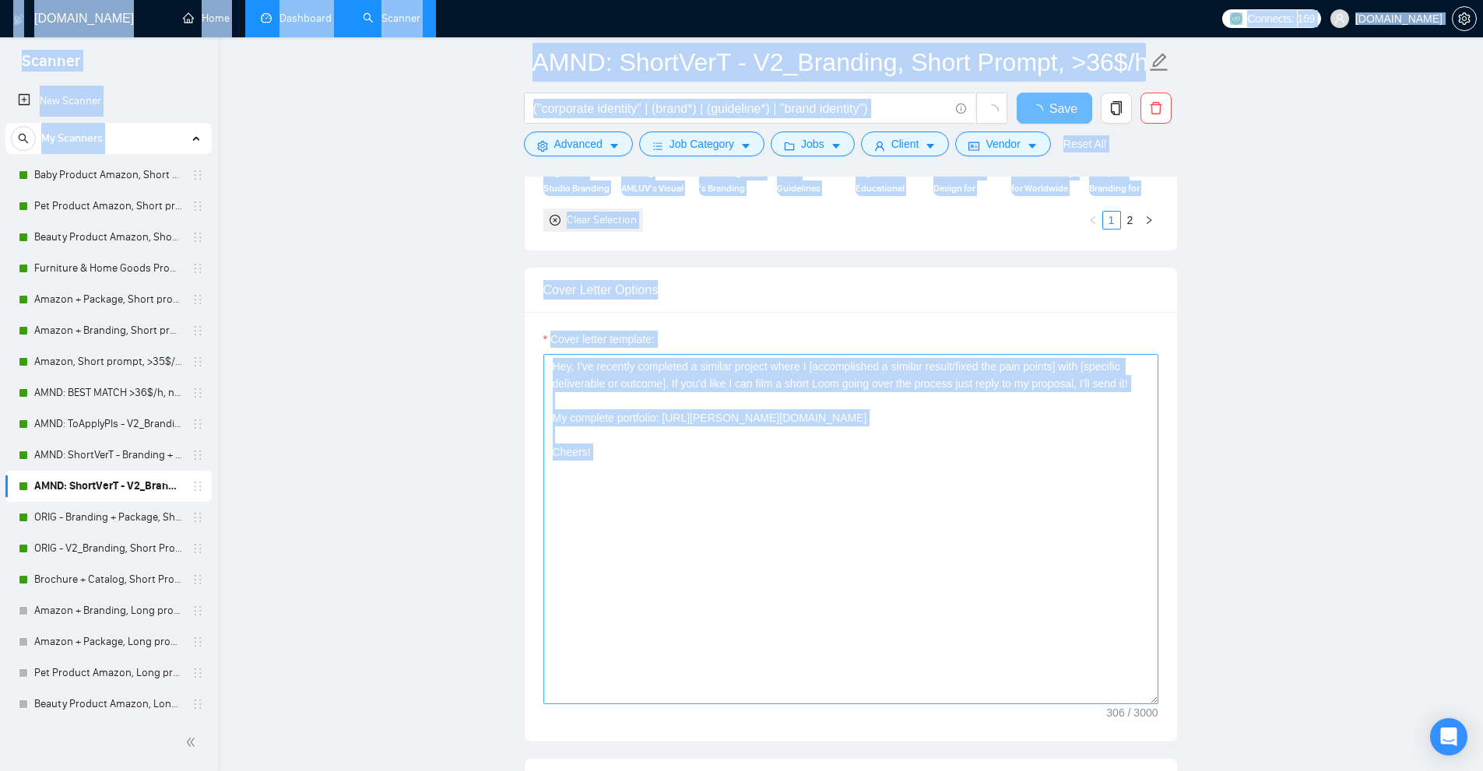
click at [795, 423] on textarea "Hey, I've recently completed a similar project where I [accomplished a similar …" at bounding box center [850, 529] width 615 height 350
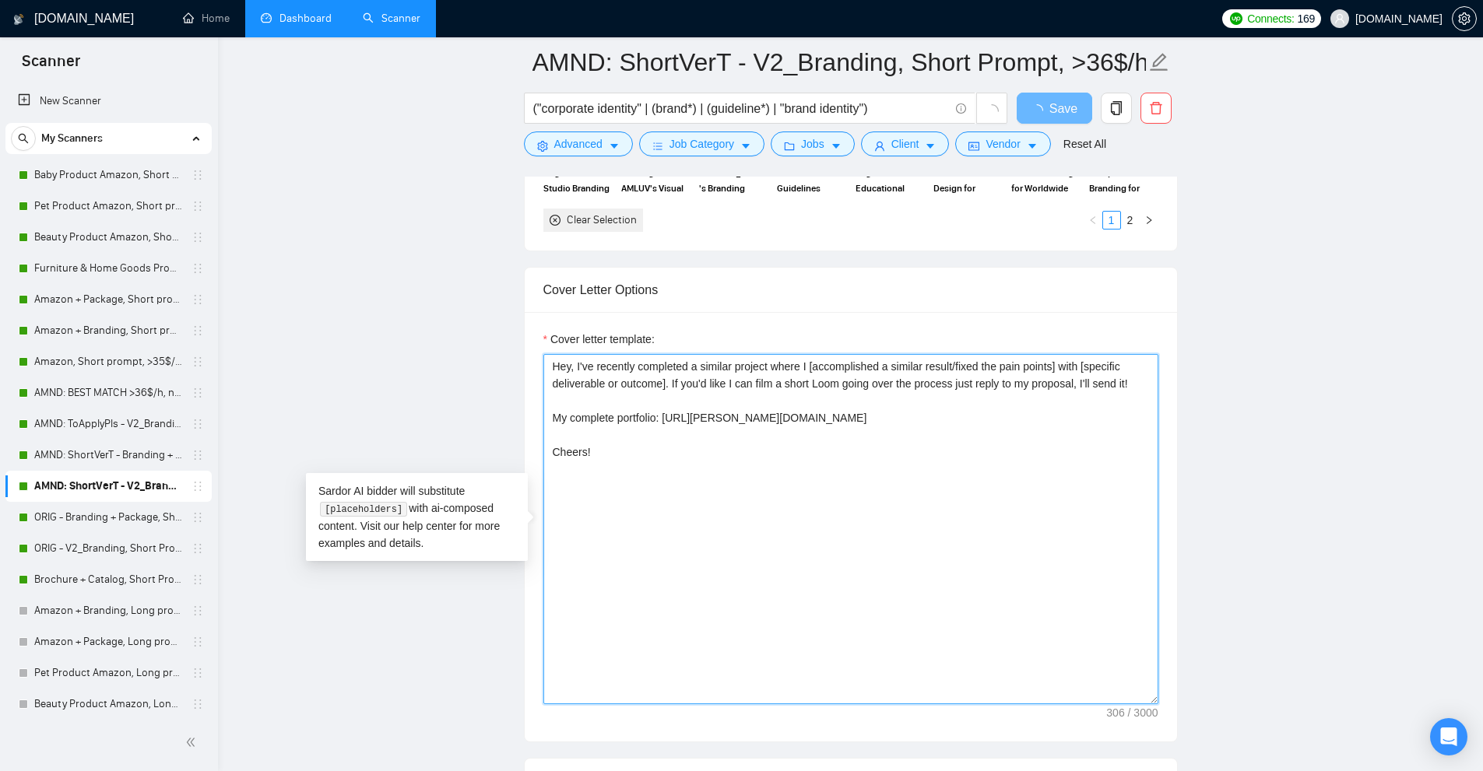
paste textarea "done a similar job where I [accomplished a similar result/fixed the pain points…"
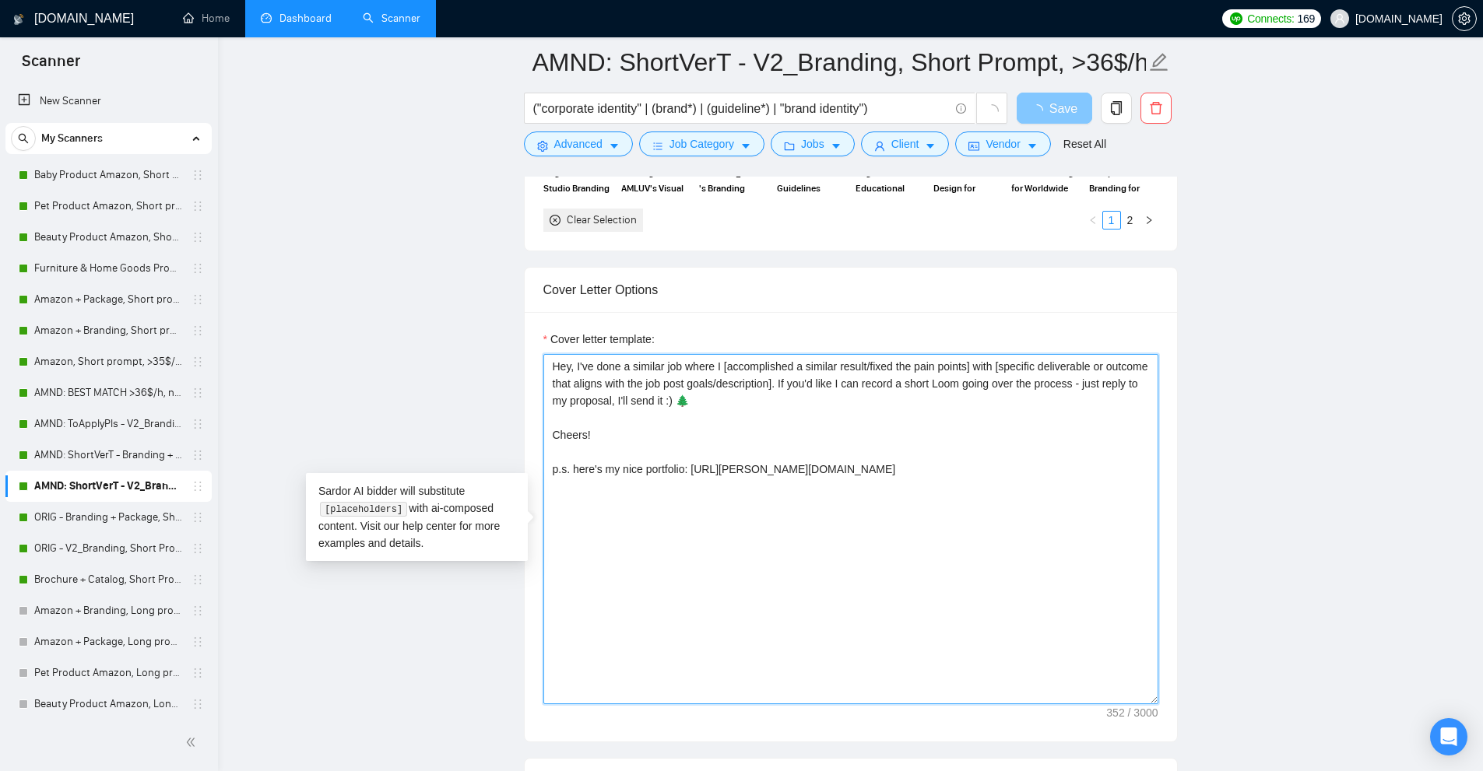
type textarea "Hey, I've done a similar job where I [accomplished a similar result/fixed the p…"
click at [1064, 105] on span "Save" at bounding box center [1063, 108] width 28 height 19
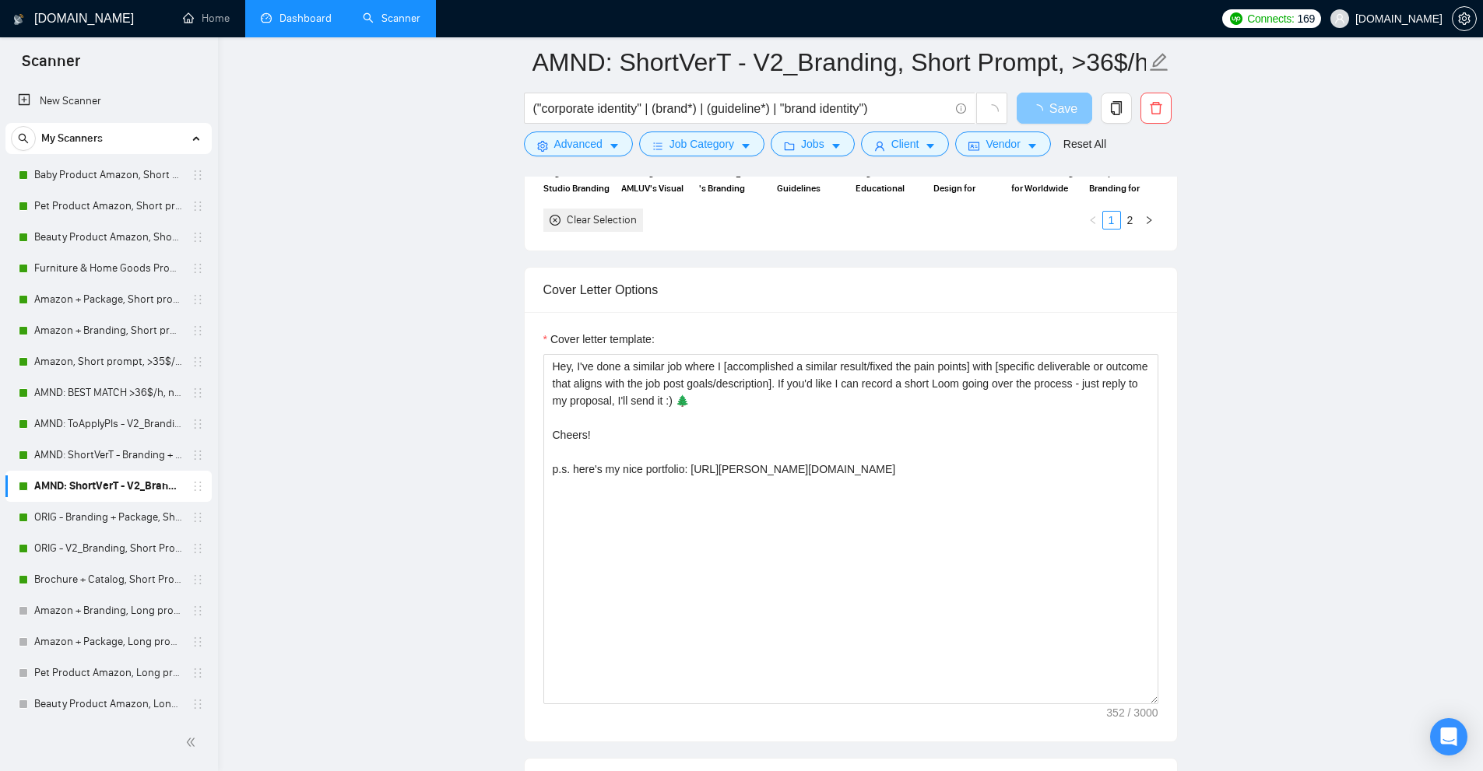
click at [1064, 105] on span "Save" at bounding box center [1063, 108] width 28 height 19
click at [1059, 105] on span "Save" at bounding box center [1063, 108] width 28 height 19
click at [1058, 99] on span "Save" at bounding box center [1063, 108] width 28 height 19
click at [1056, 100] on span "Save" at bounding box center [1063, 108] width 28 height 19
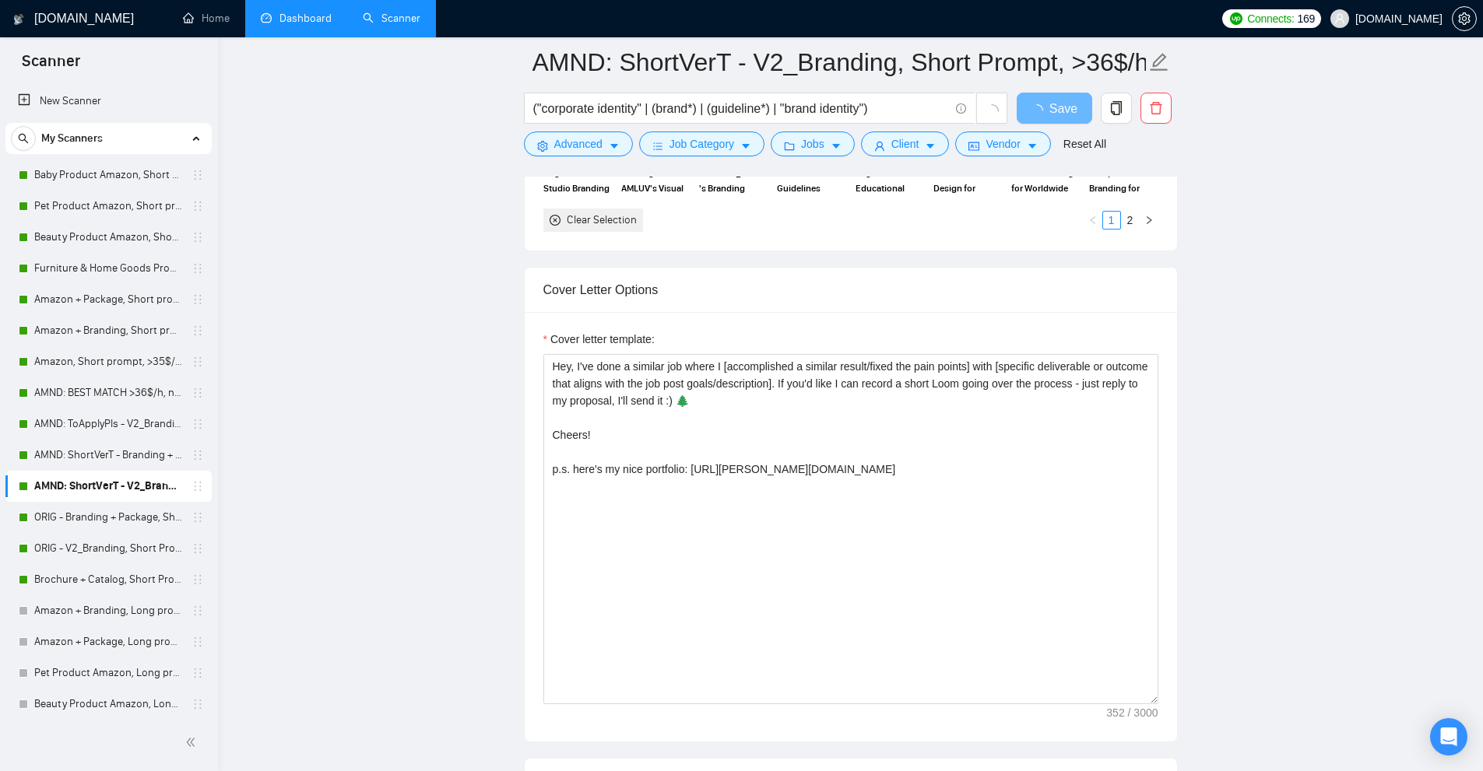
click at [1254, 339] on main "AMND: ShortVerT - V2_Branding, Short Prompt, >36$/h, no agency ("corporate iden…" at bounding box center [850, 633] width 1215 height 4411
click at [1045, 105] on span "button" at bounding box center [1040, 108] width 19 height 19
click at [1045, 105] on span "loading" at bounding box center [1040, 110] width 19 height 12
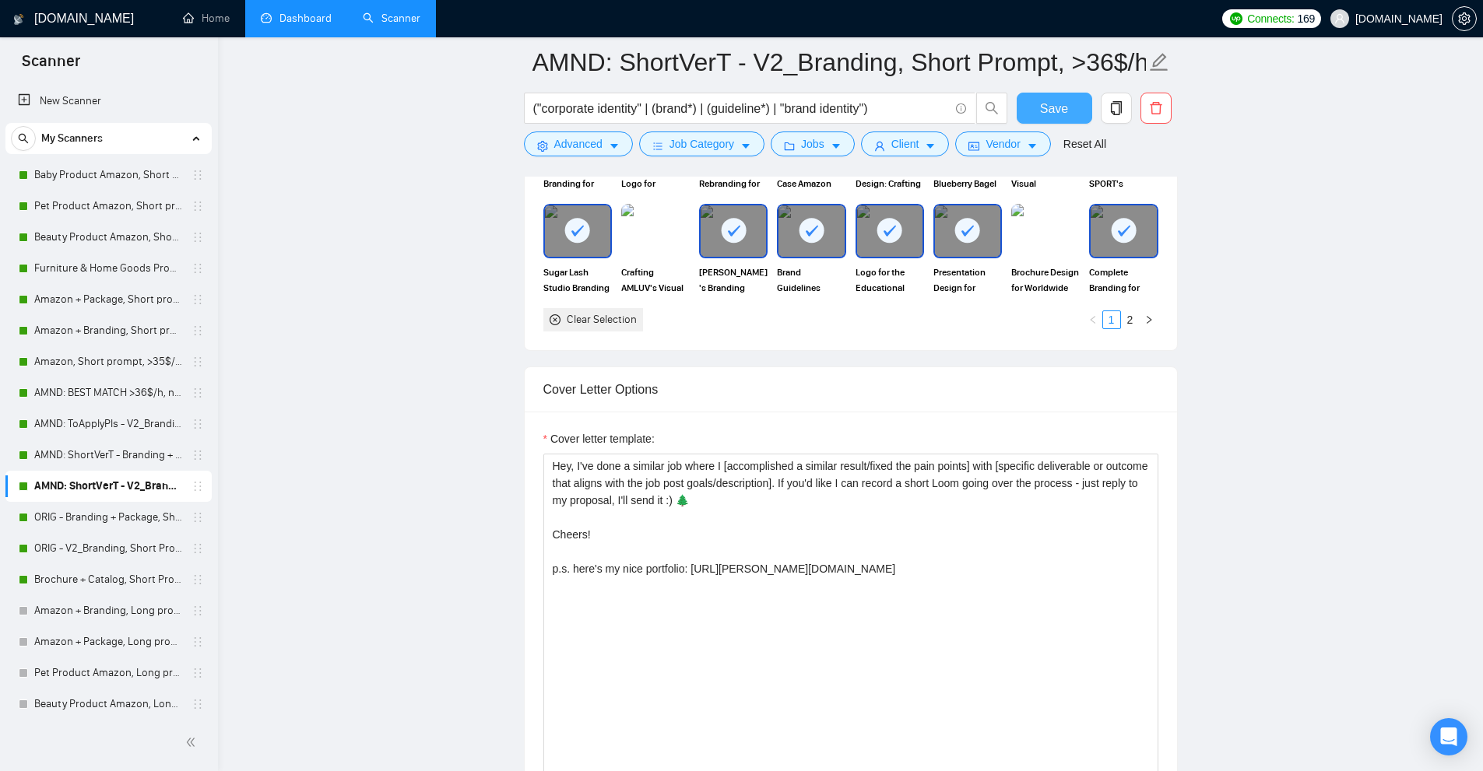
click at [1060, 116] on span "Save" at bounding box center [1054, 108] width 28 height 19
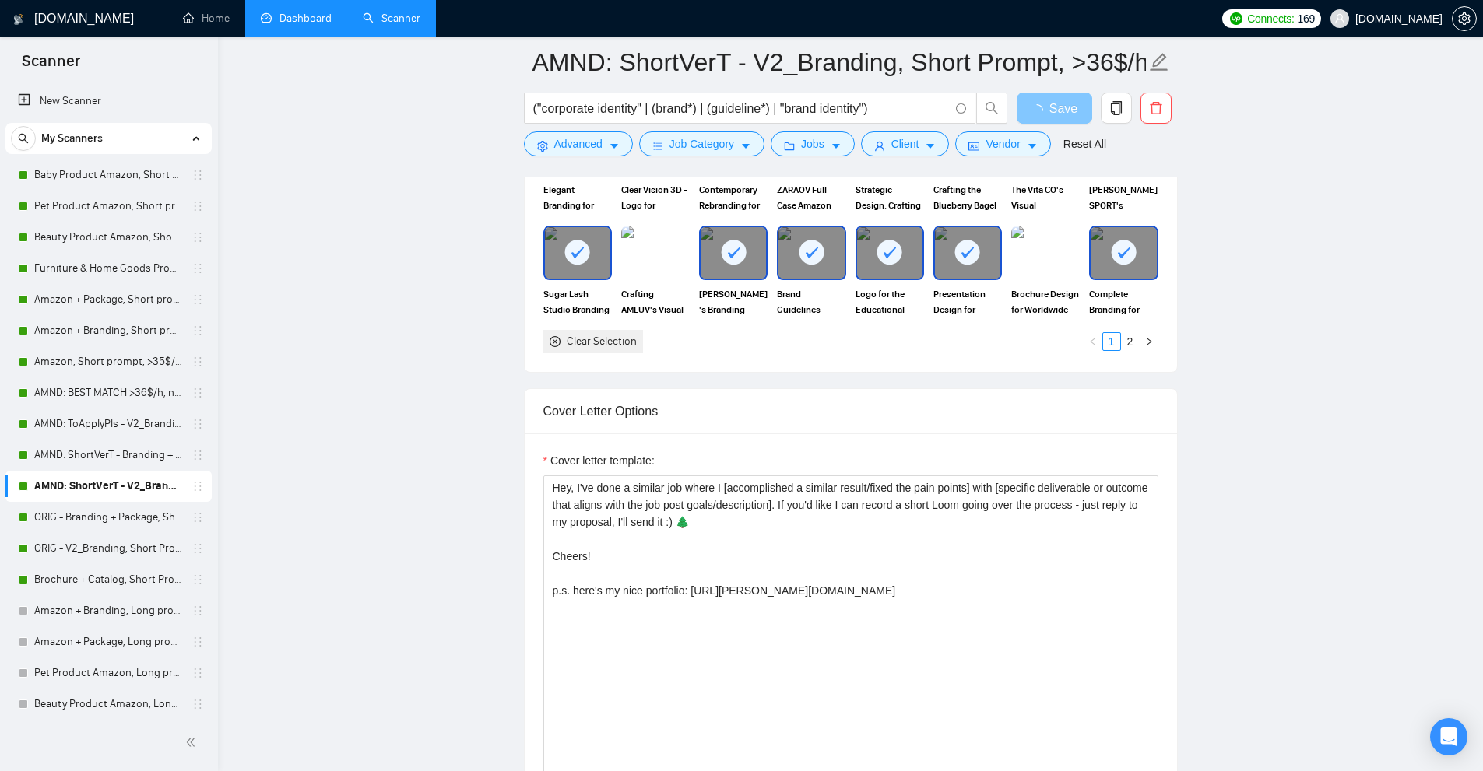
scroll to position [0, 0]
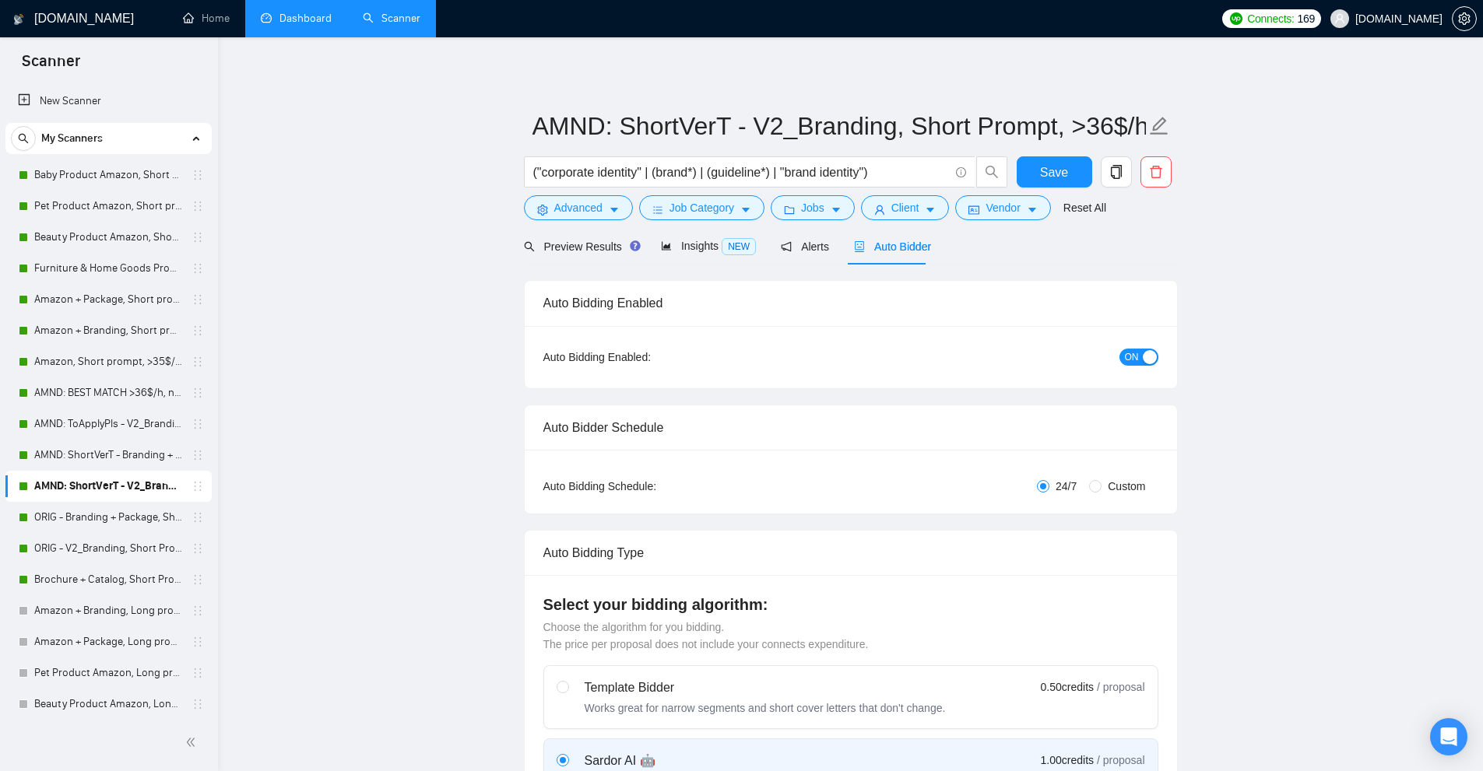
click at [311, 19] on link "Dashboard" at bounding box center [296, 18] width 71 height 13
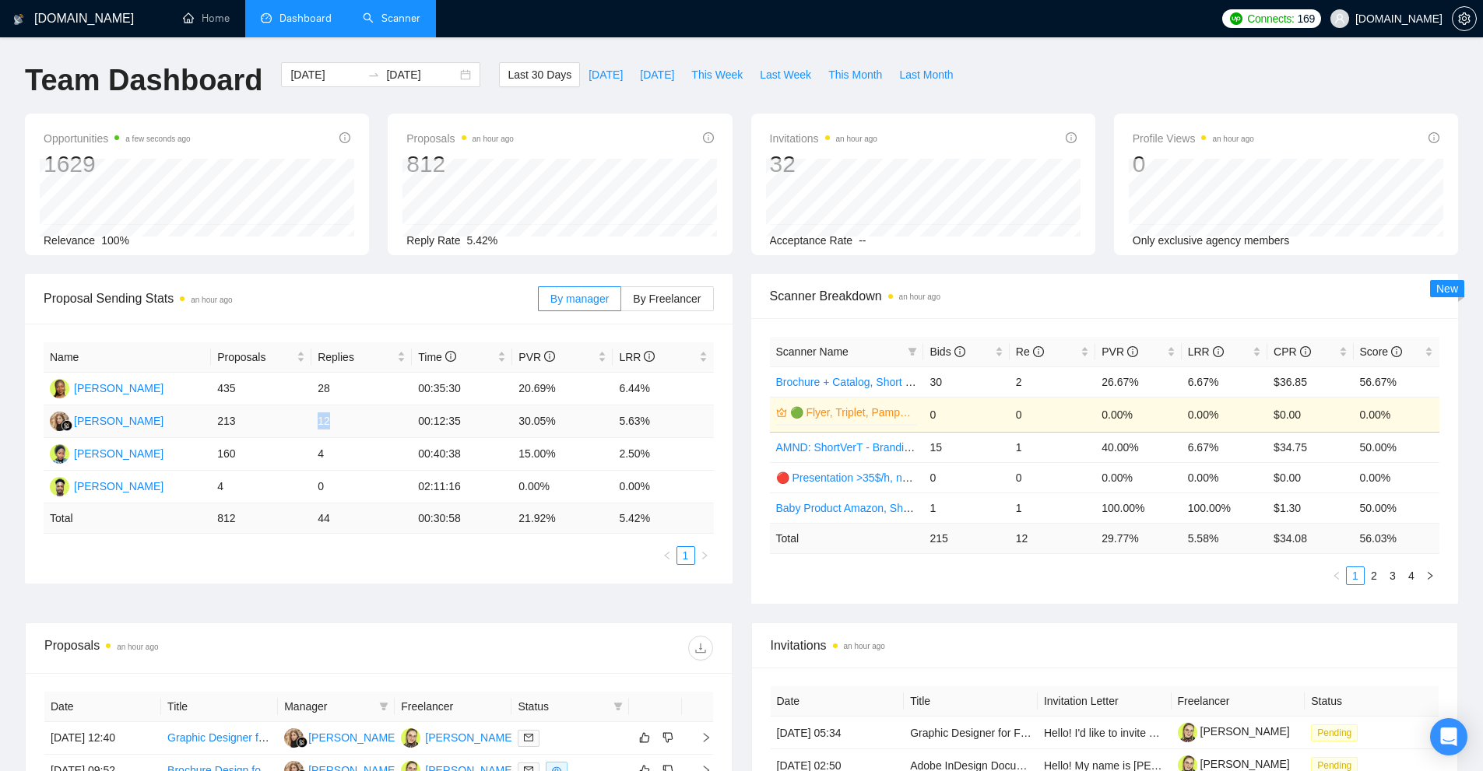
drag, startPoint x: 338, startPoint y: 420, endPoint x: 303, endPoint y: 428, distance: 36.1
click at [307, 423] on tr "[PERSON_NAME] 213 12 00:12:35 30.05% 5.63%" at bounding box center [379, 422] width 670 height 33
drag, startPoint x: 244, startPoint y: 426, endPoint x: 371, endPoint y: 432, distance: 127.0
click at [371, 432] on tr "[PERSON_NAME] 213 12 00:12:35 30.05% 5.63%" at bounding box center [379, 422] width 670 height 33
drag, startPoint x: 672, startPoint y: 425, endPoint x: 514, endPoint y: 426, distance: 158.0
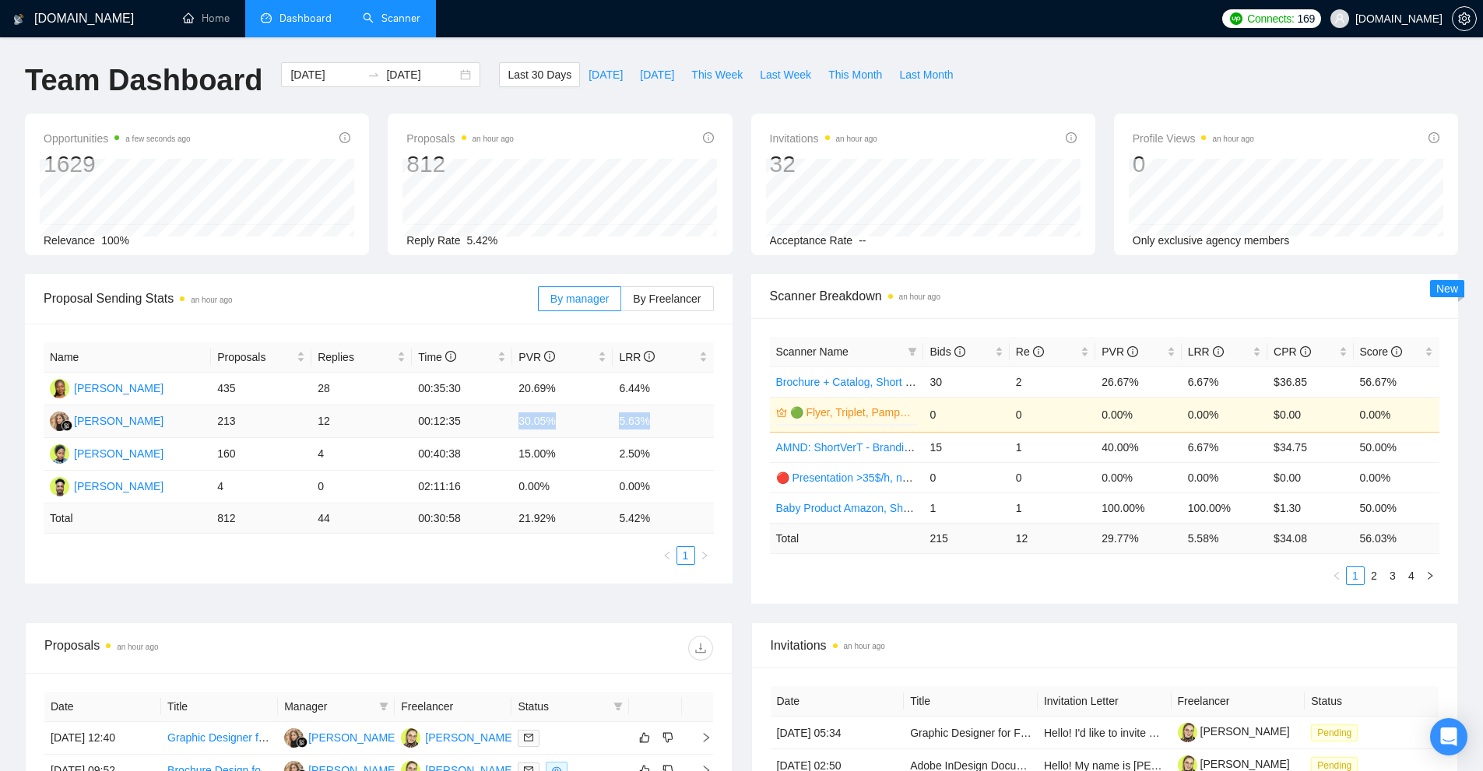
click at [514, 426] on tr "[PERSON_NAME] 213 12 00:12:35 30.05% 5.63%" at bounding box center [379, 422] width 670 height 33
click at [514, 426] on td "30.05%" at bounding box center [562, 422] width 100 height 33
drag, startPoint x: 551, startPoint y: 423, endPoint x: 686, endPoint y: 423, distance: 134.7
click at [686, 423] on tr "[PERSON_NAME] 213 12 00:12:35 30.05% 5.63%" at bounding box center [379, 422] width 670 height 33
click at [686, 423] on td "5.63%" at bounding box center [663, 422] width 100 height 33
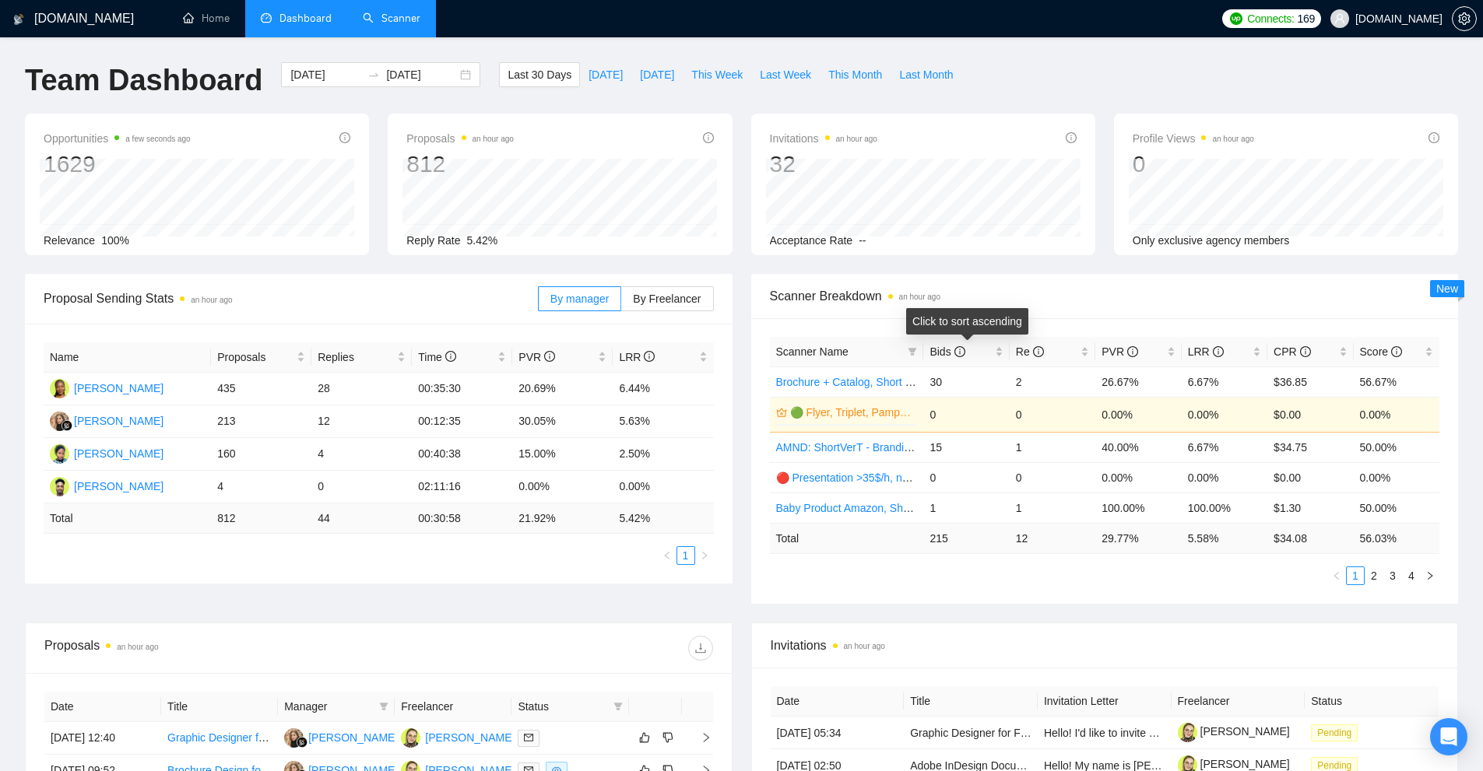
click at [997, 301] on span "Scanner Breakdown an hour ago" at bounding box center [1105, 295] width 670 height 19
click at [913, 356] on icon "filter" at bounding box center [912, 351] width 9 height 9
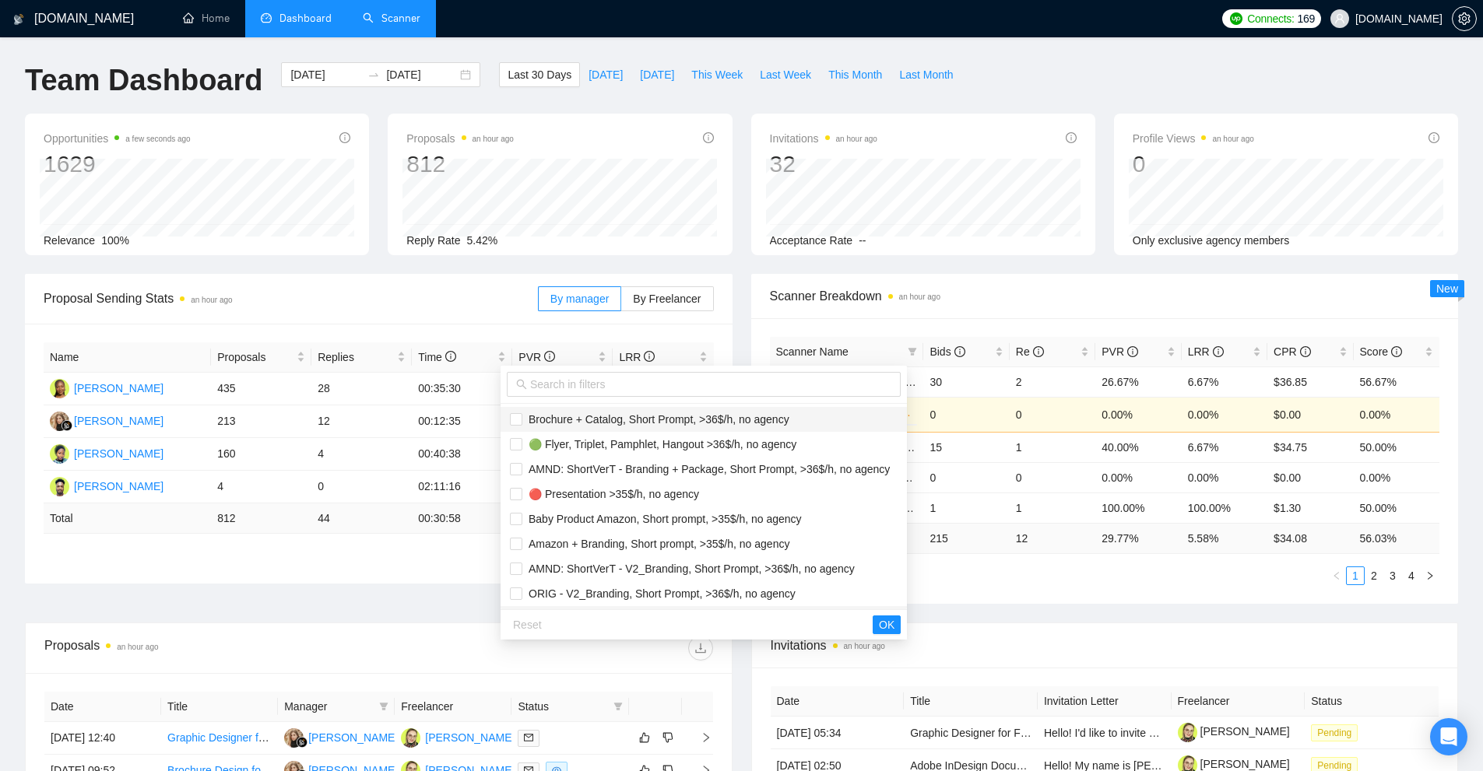
scroll to position [199, 0]
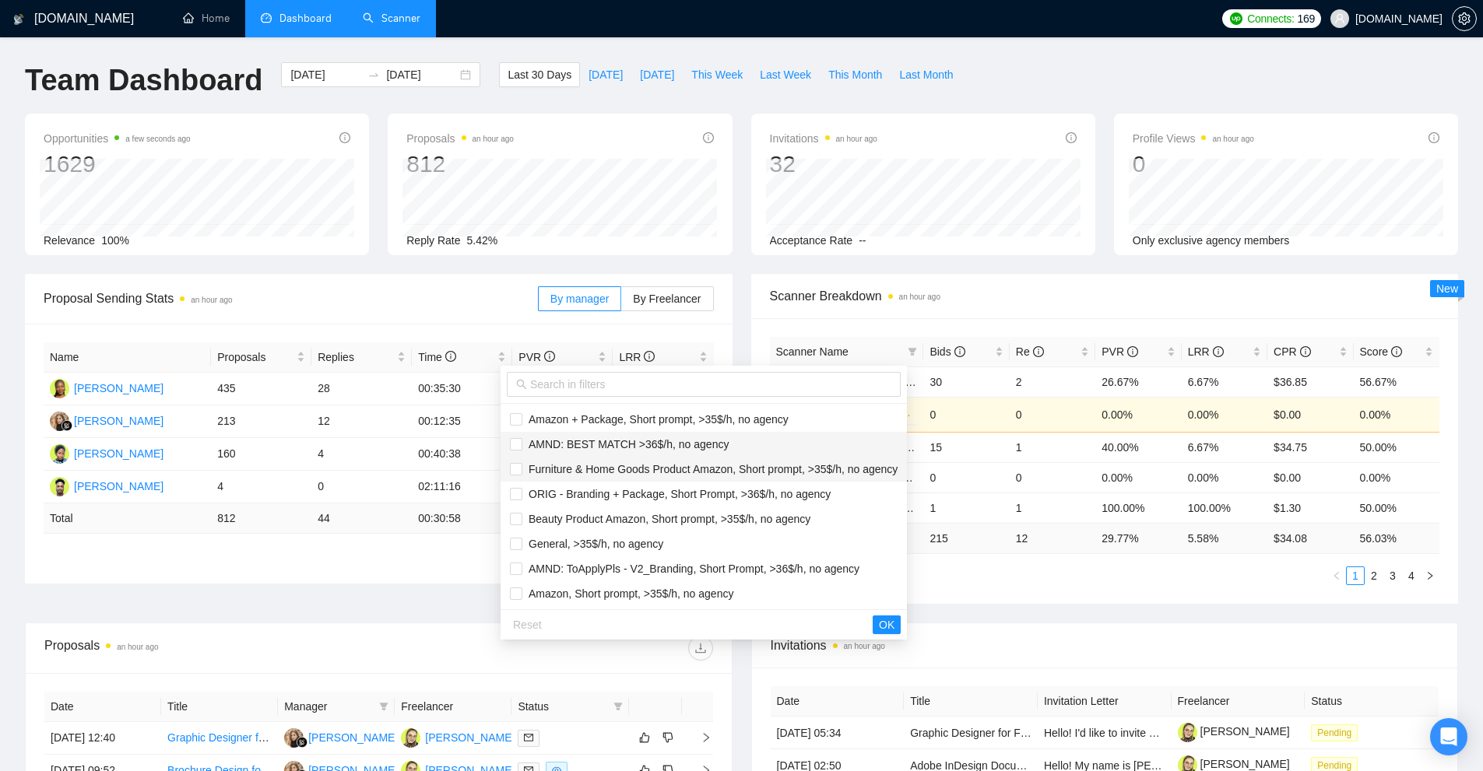
click at [587, 447] on span "AMND: BEST MATCH >36$/h, no agency" at bounding box center [625, 444] width 206 height 12
checkbox input "true"
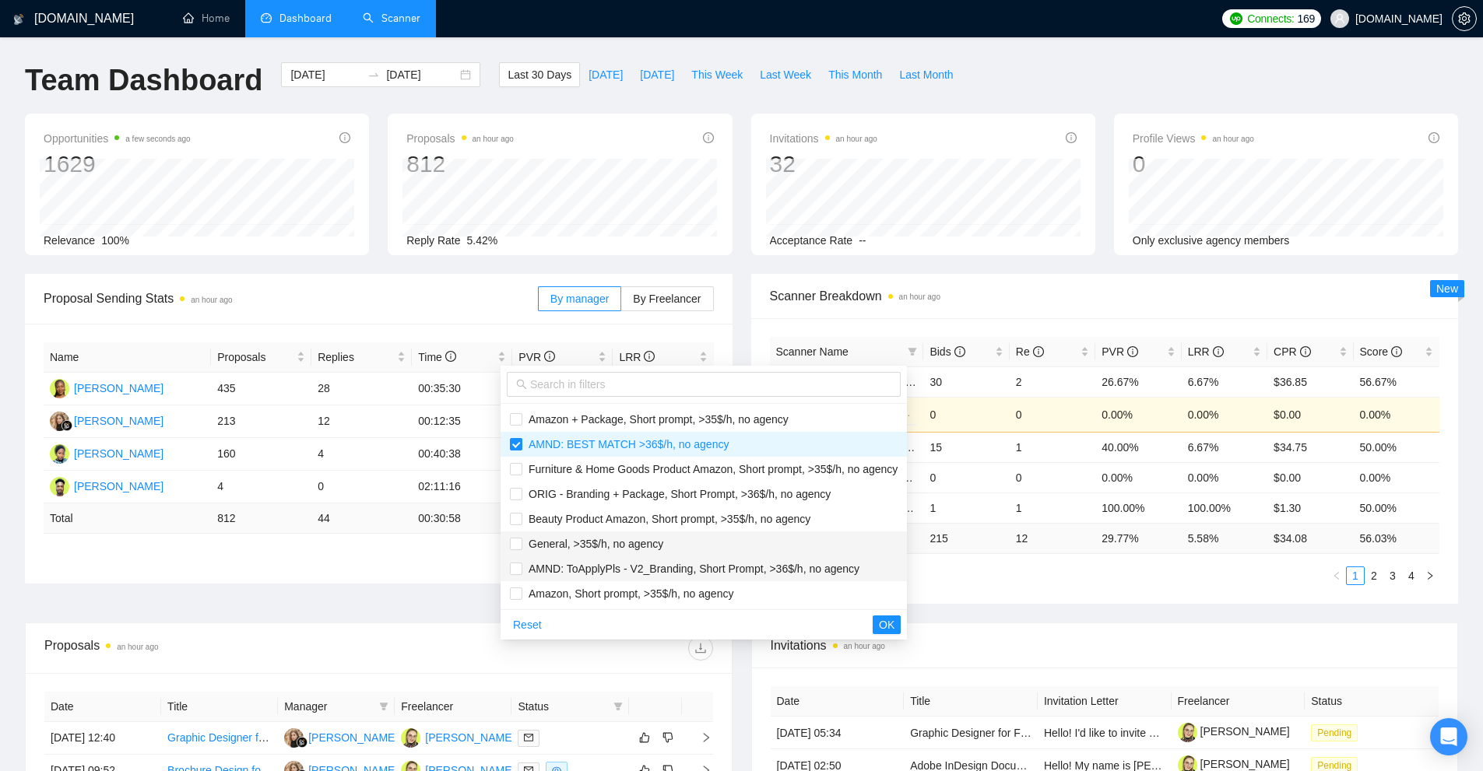
drag, startPoint x: 547, startPoint y: 573, endPoint x: 571, endPoint y: 547, distance: 34.7
click at [546, 574] on span "AMND: ToApplyPls - V2_Branding, Short Prompt, >36$/h, no agency" at bounding box center [690, 569] width 337 height 12
checkbox input "true"
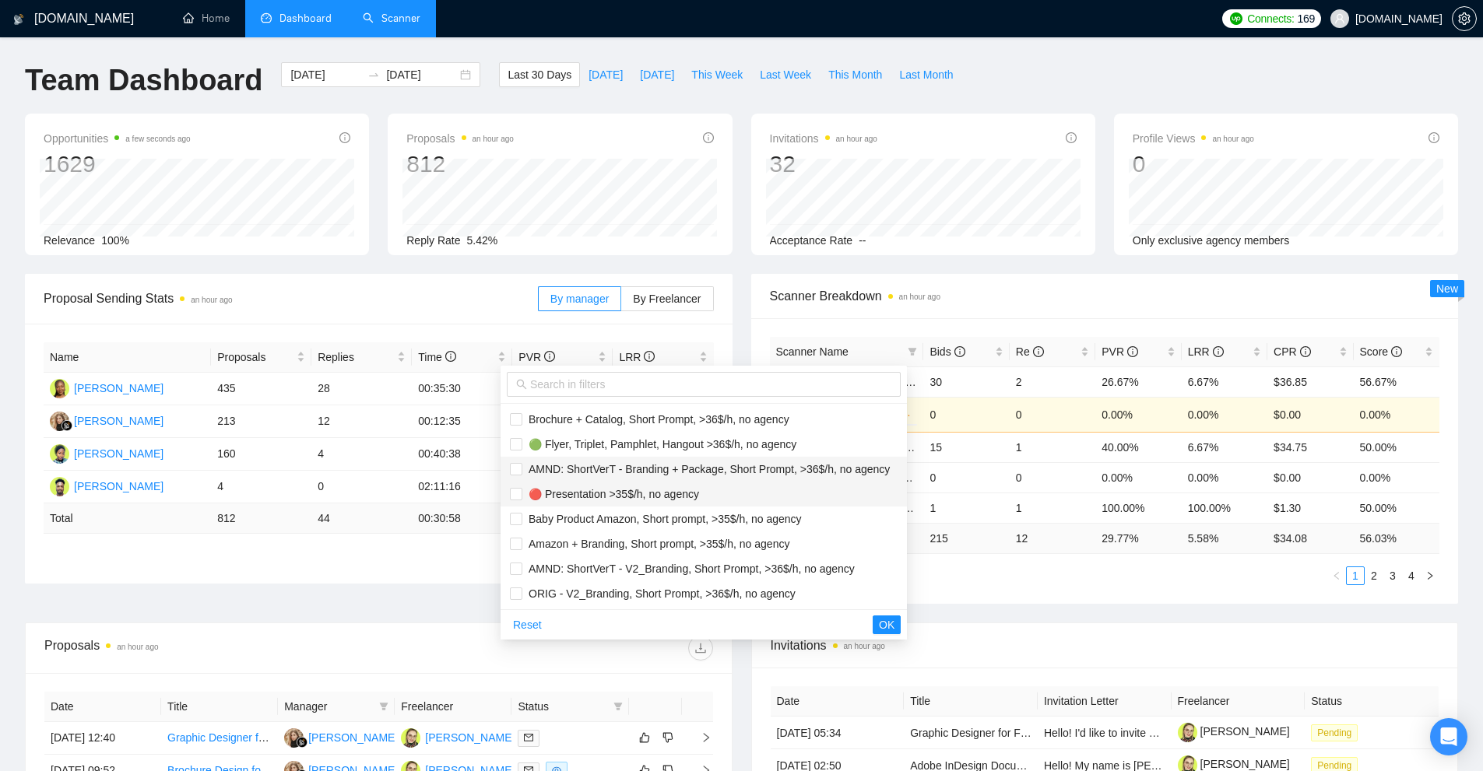
click at [564, 470] on span "AMND: ShortVerT - Branding + Package, Short Prompt, >36$/h, no agency" at bounding box center [705, 469] width 367 height 12
checkbox input "true"
click at [565, 574] on span "AMND: ShortVerT - V2_Branding, Short Prompt, >36$/h, no agency" at bounding box center [688, 569] width 332 height 12
checkbox input "true"
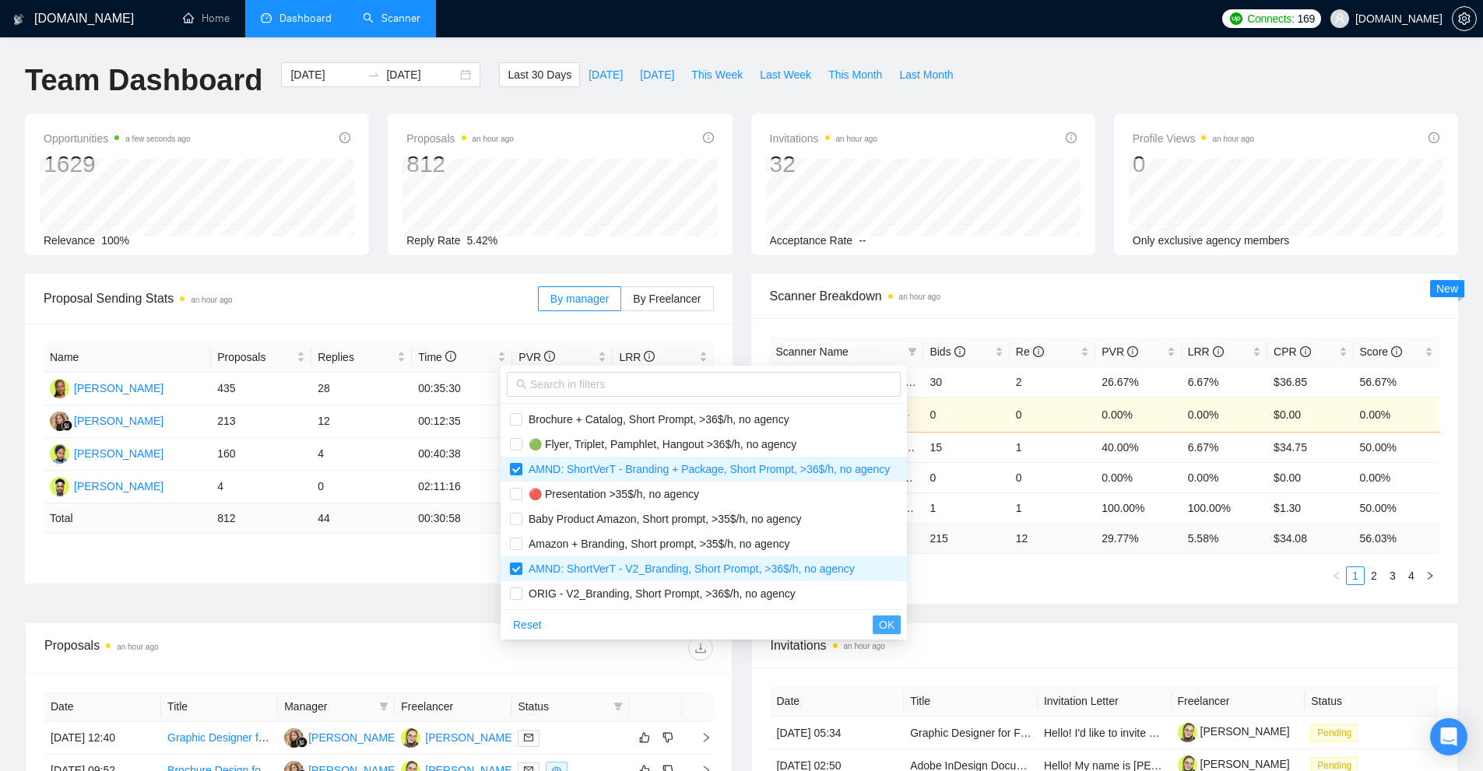
click at [894, 628] on span "OK" at bounding box center [887, 624] width 16 height 17
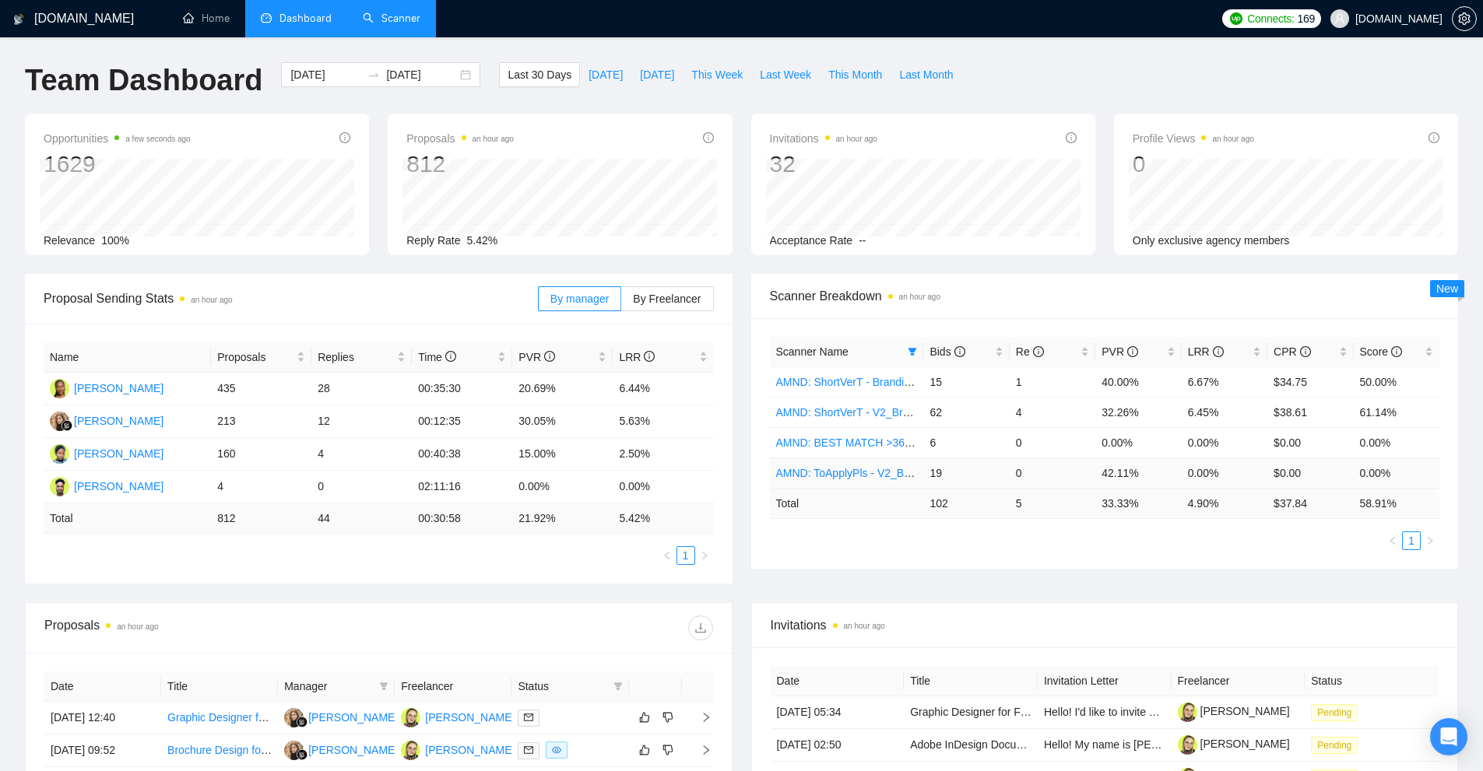
drag, startPoint x: 1020, startPoint y: 472, endPoint x: 1044, endPoint y: 469, distance: 23.7
click at [1042, 469] on td "0" at bounding box center [1053, 473] width 86 height 30
drag, startPoint x: 1019, startPoint y: 441, endPoint x: 1027, endPoint y: 429, distance: 14.7
click at [1032, 442] on td "0" at bounding box center [1053, 442] width 86 height 30
drag, startPoint x: 1010, startPoint y: 416, endPoint x: 1013, endPoint y: 389, distance: 26.6
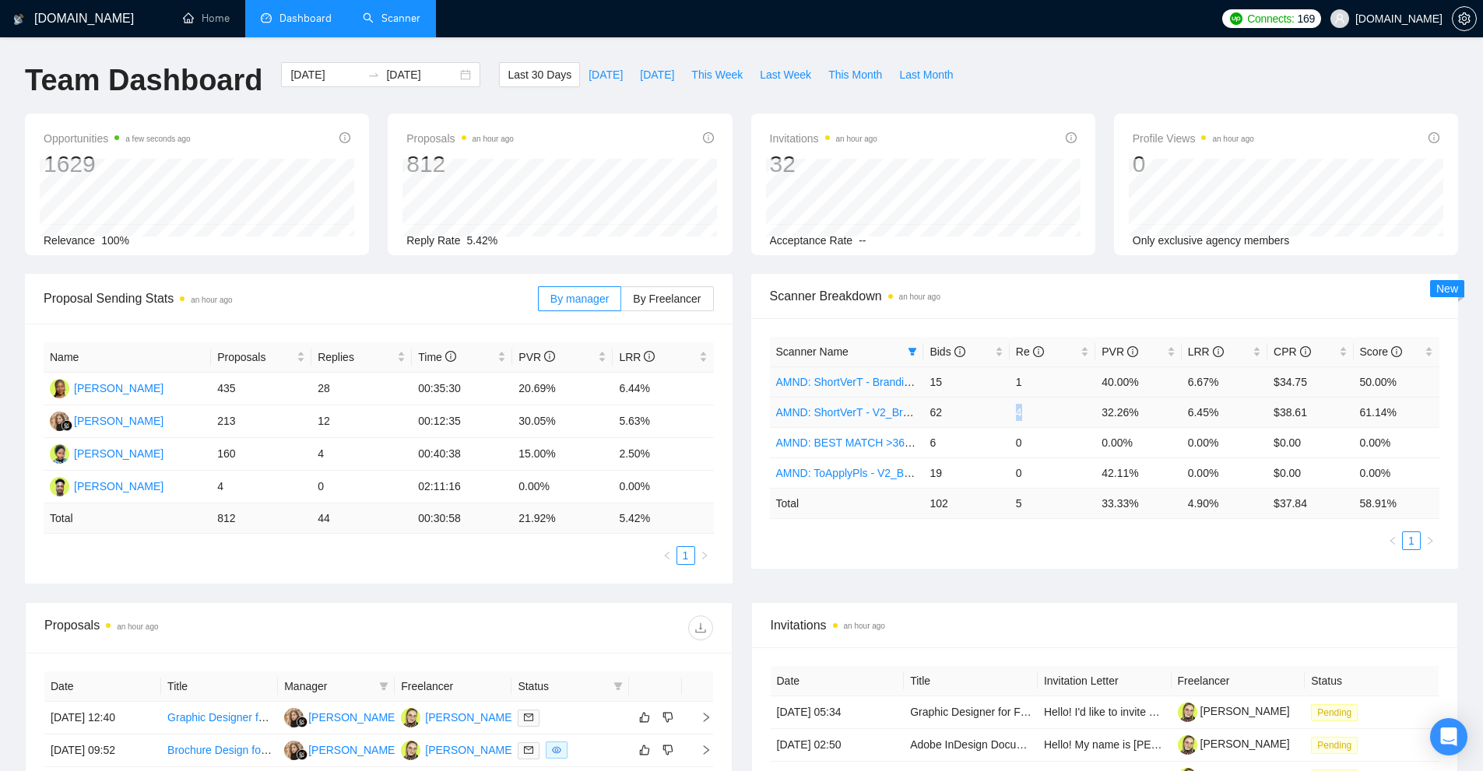
click at [1038, 414] on td "4" at bounding box center [1053, 412] width 86 height 30
drag, startPoint x: 1016, startPoint y: 384, endPoint x: 1072, endPoint y: 391, distance: 56.5
click at [1061, 386] on td "1" at bounding box center [1053, 382] width 86 height 30
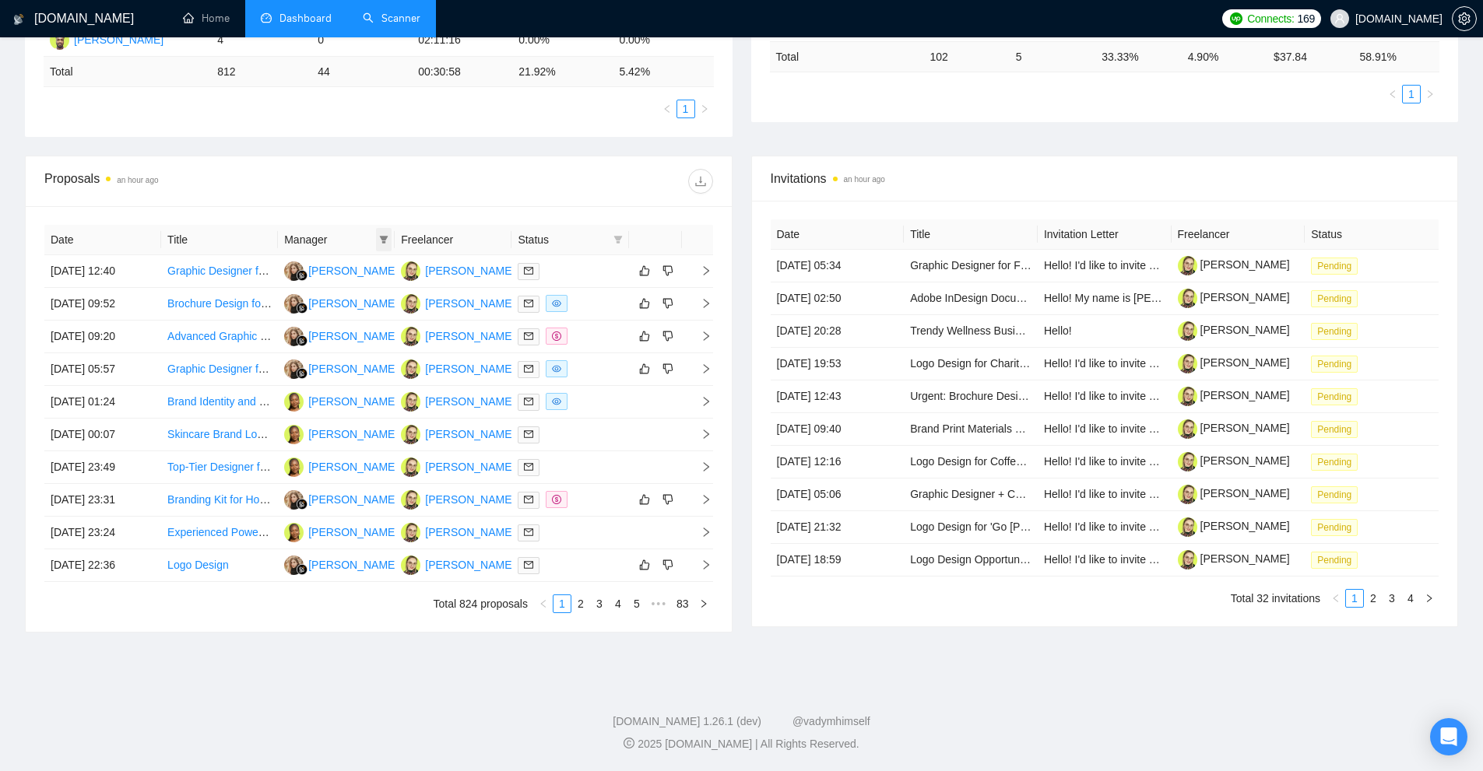
click at [384, 241] on icon "filter" at bounding box center [383, 239] width 9 height 9
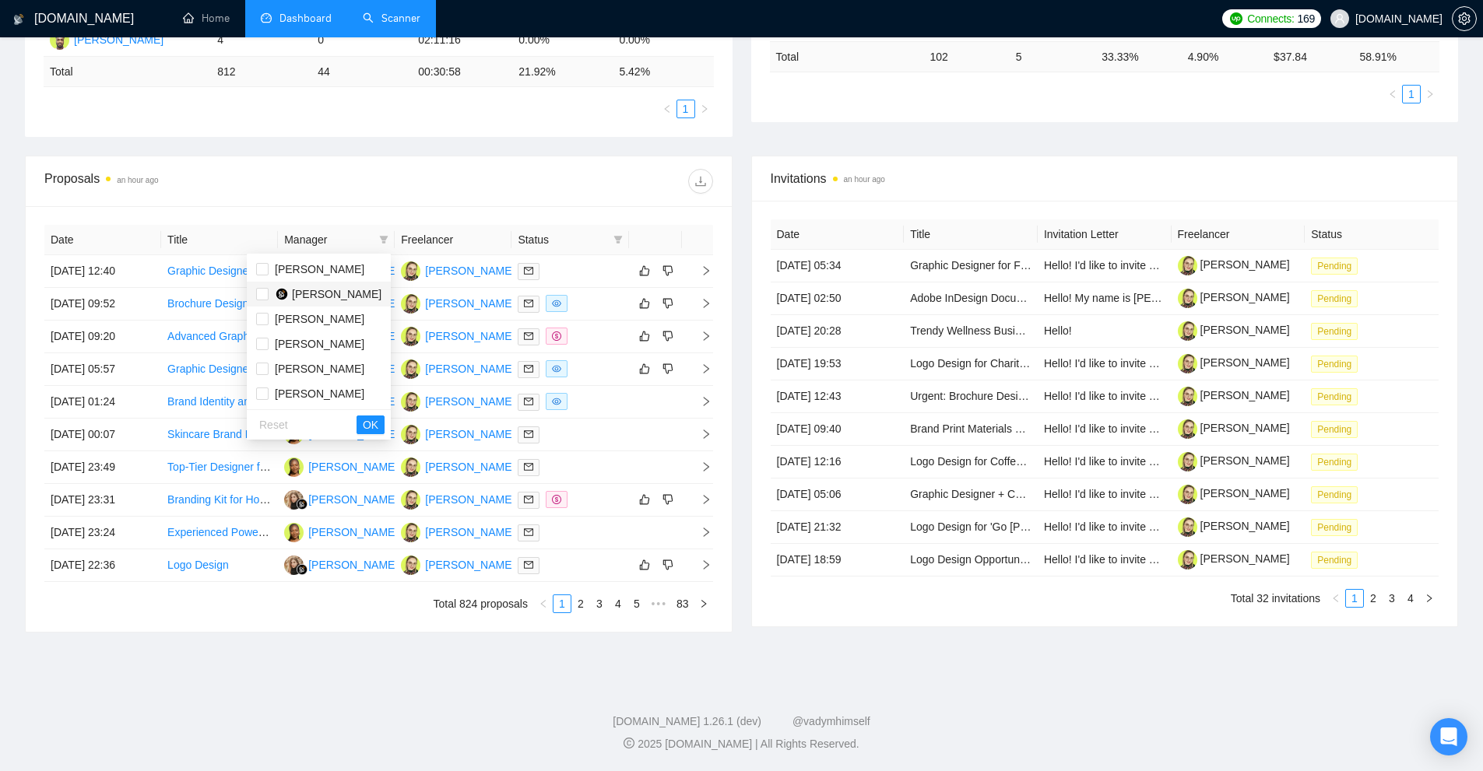
click at [335, 291] on span "[PERSON_NAME]" at bounding box center [337, 294] width 90 height 12
checkbox input "true"
click at [378, 430] on span "OK" at bounding box center [371, 424] width 16 height 17
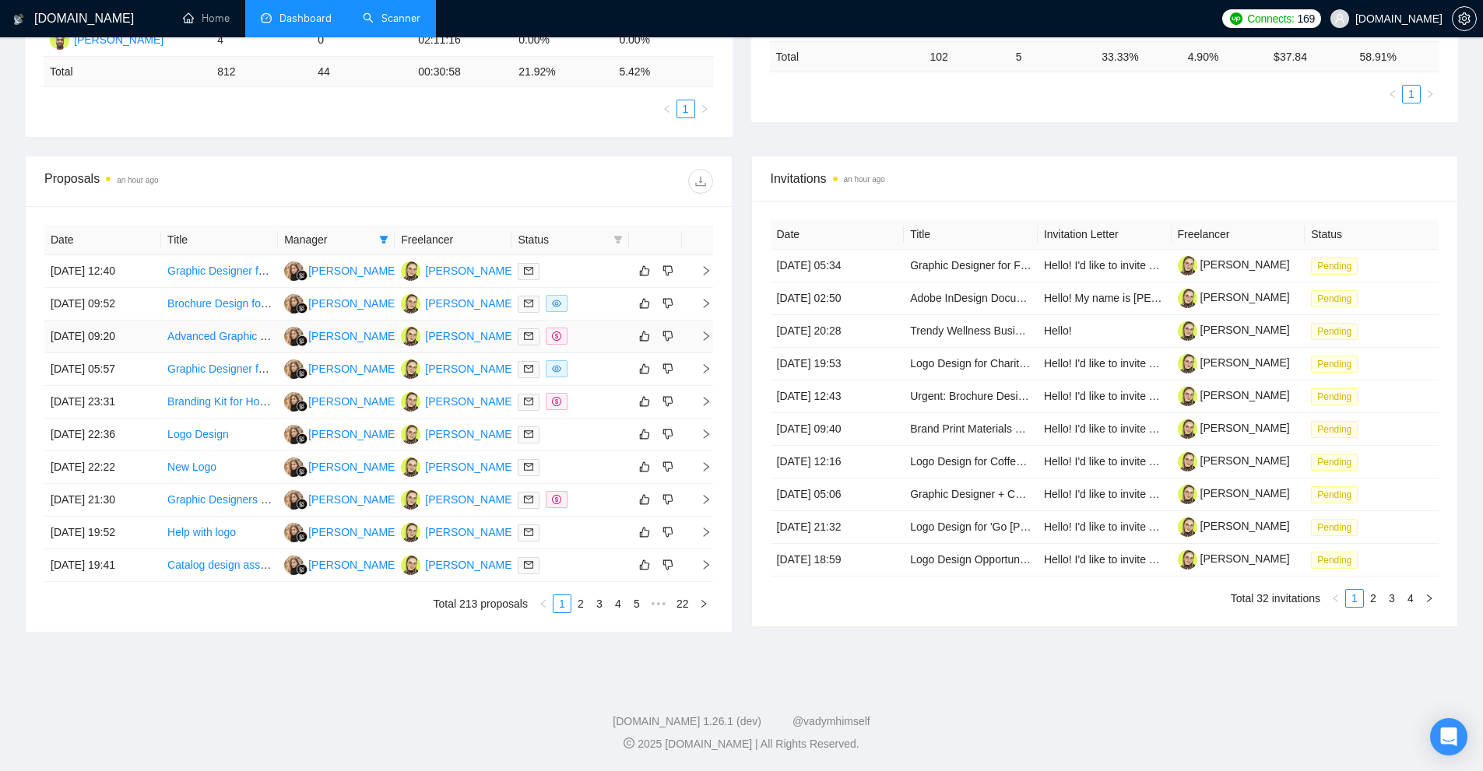
click at [263, 349] on td "Advanced Graphic Designer for Ongoing Brochures, Signage, and Branding" at bounding box center [219, 337] width 117 height 33
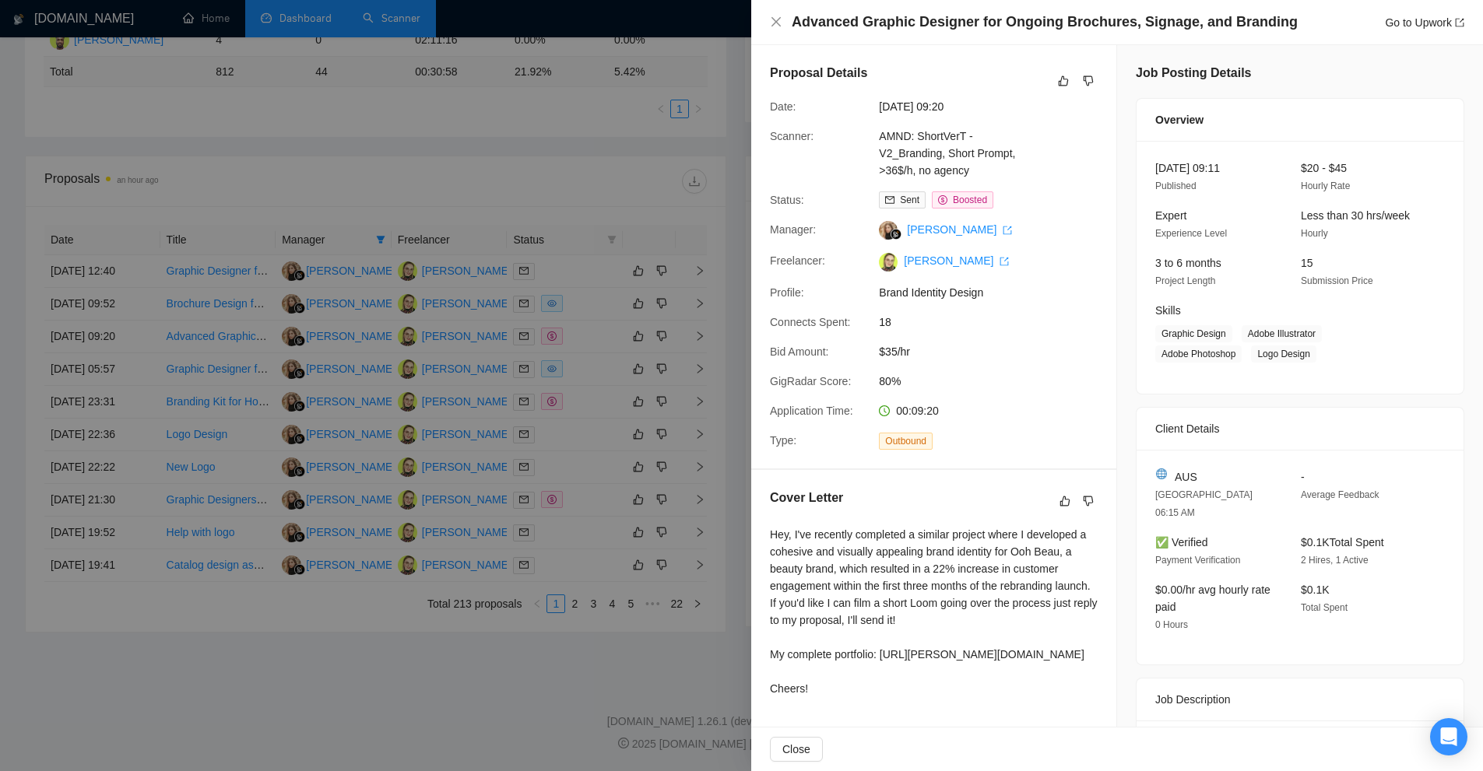
scroll to position [154, 0]
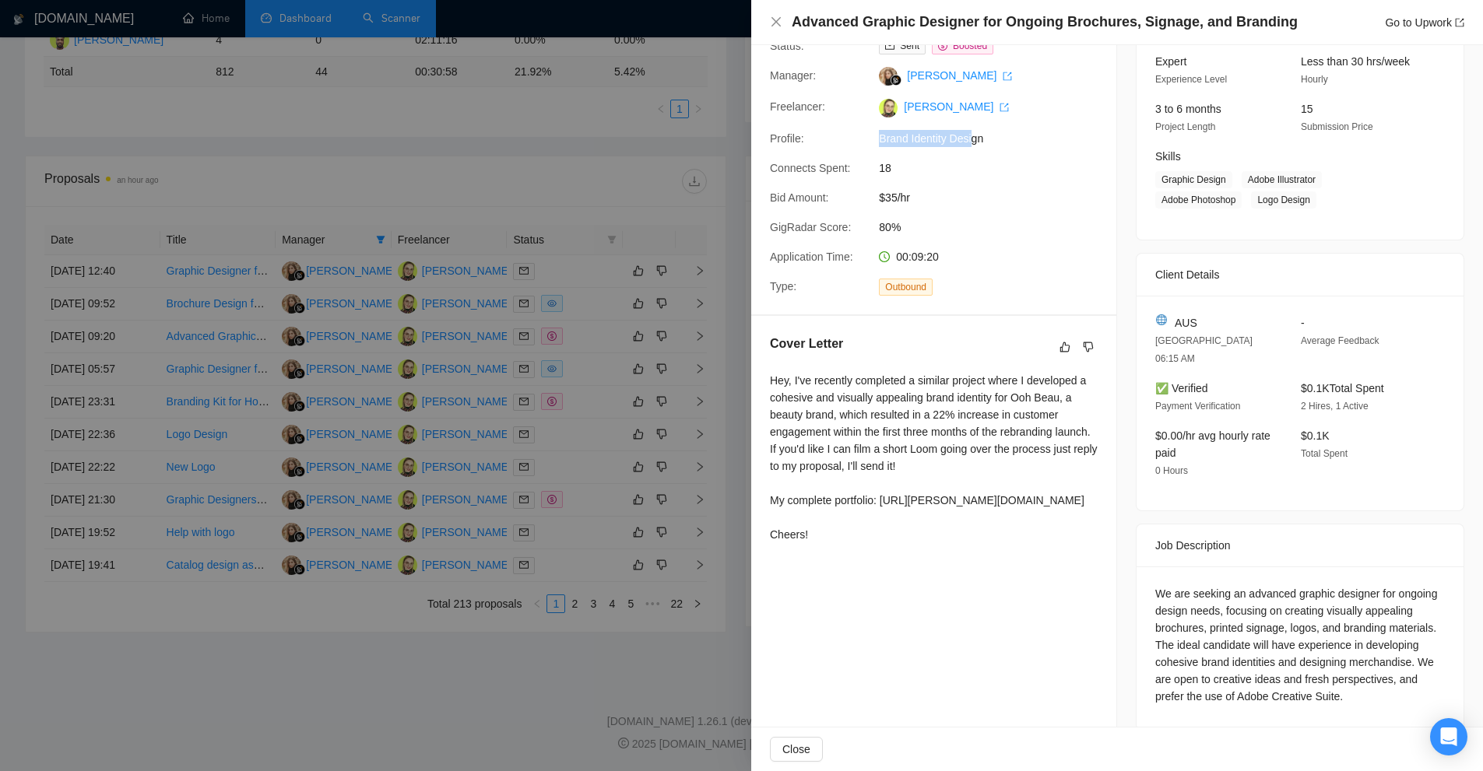
drag, startPoint x: 877, startPoint y: 134, endPoint x: 1031, endPoint y: 136, distance: 154.1
click at [1045, 129] on div "Proposal Details Date: [DATE] 09:20 Scanner: AMND: ShortVerT - V2_Branding, Sho…" at bounding box center [933, 102] width 365 height 423
drag, startPoint x: 887, startPoint y: 168, endPoint x: 922, endPoint y: 161, distance: 35.0
click at [916, 161] on span "18" at bounding box center [996, 168] width 234 height 17
drag, startPoint x: 886, startPoint y: 195, endPoint x: 950, endPoint y: 192, distance: 64.7
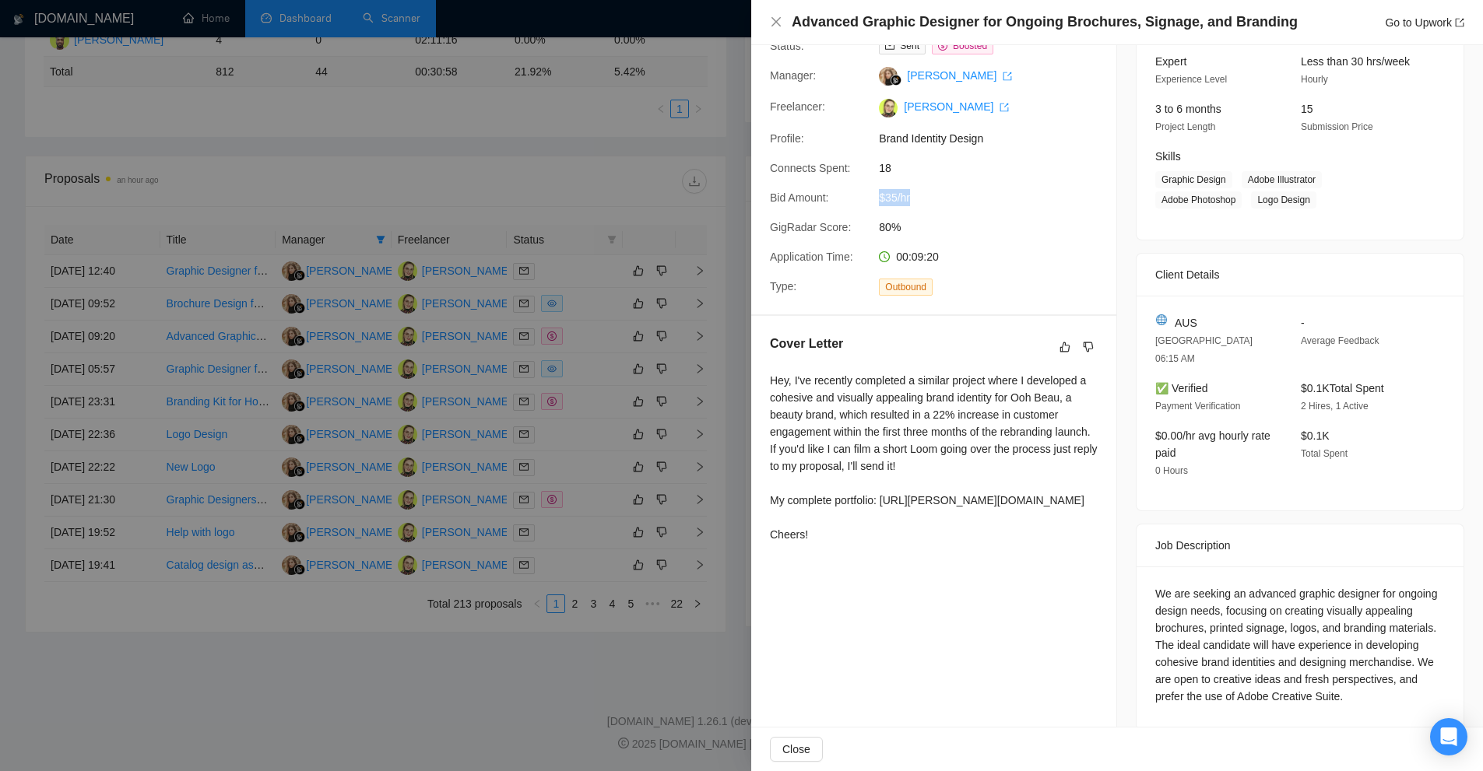
click at [952, 192] on div "$35/hr" at bounding box center [955, 197] width 164 height 17
drag, startPoint x: 929, startPoint y: 223, endPoint x: 1048, endPoint y: 229, distance: 118.4
click at [1016, 223] on span "80%" at bounding box center [996, 227] width 234 height 17
drag, startPoint x: 915, startPoint y: 250, endPoint x: 811, endPoint y: 251, distance: 104.3
click at [828, 251] on div "Proposal Details Date: [DATE] 09:20 Scanner: AMND: ShortVerT - V2_Branding, Sho…" at bounding box center [933, 102] width 365 height 423
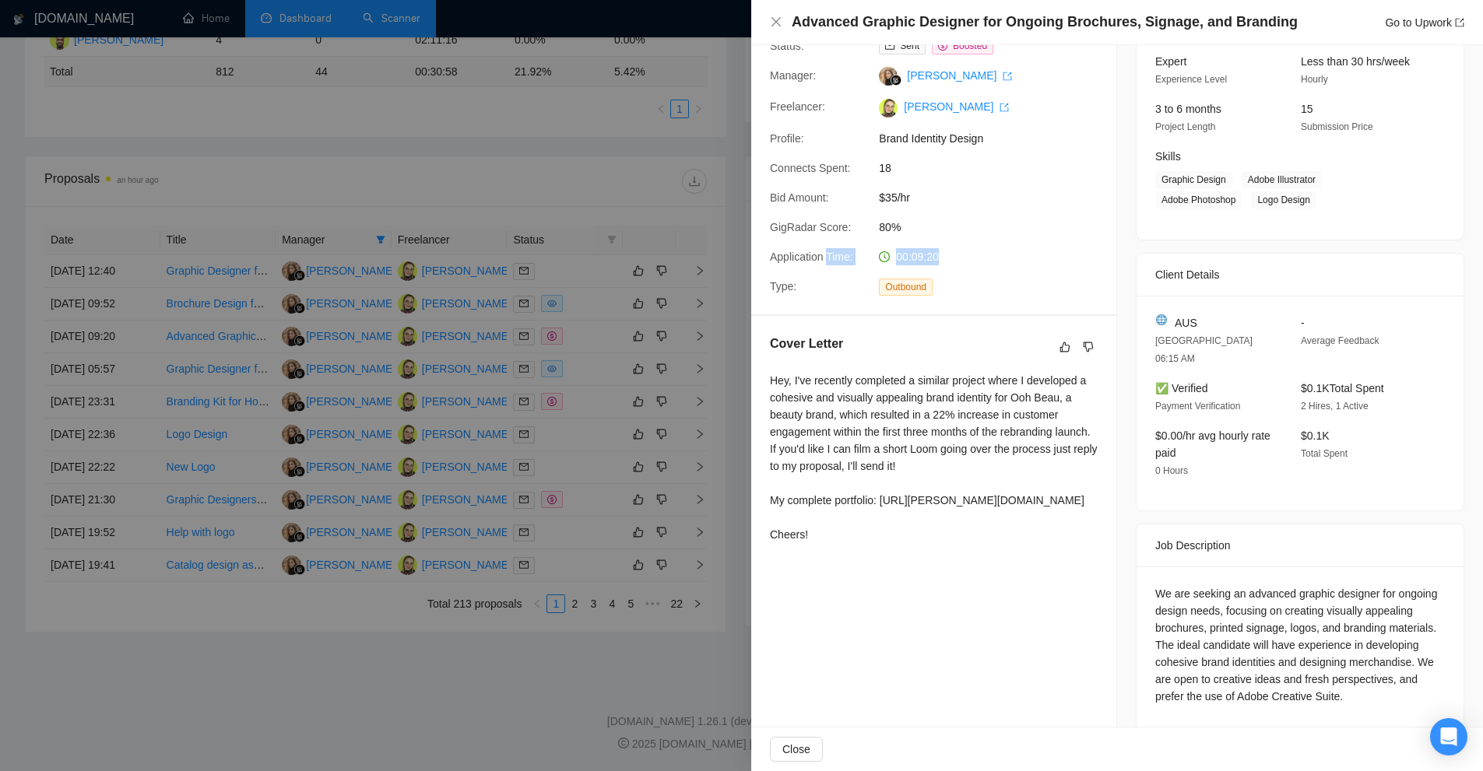
click at [1106, 484] on div "Cover Letter Hey, I've recently completed a similar project where I developed a…" at bounding box center [933, 442] width 365 height 252
click at [842, 420] on div "Hey, I've recently completed a similar project where I developed a cohesive and…" at bounding box center [934, 457] width 328 height 171
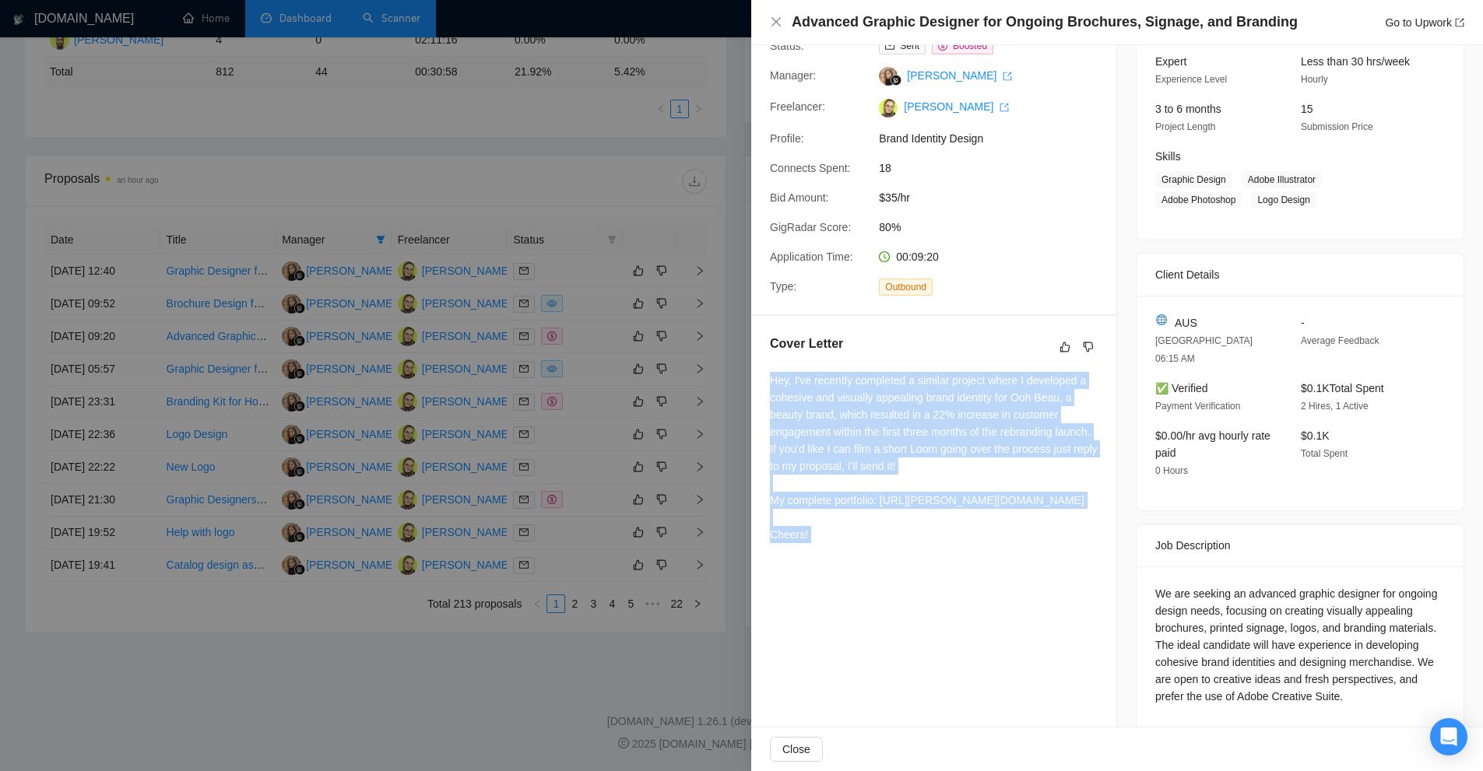
drag, startPoint x: 842, startPoint y: 420, endPoint x: 880, endPoint y: 528, distance: 114.0
click at [880, 528] on div "Hey, I've recently completed a similar project where I developed a cohesive and…" at bounding box center [934, 457] width 328 height 171
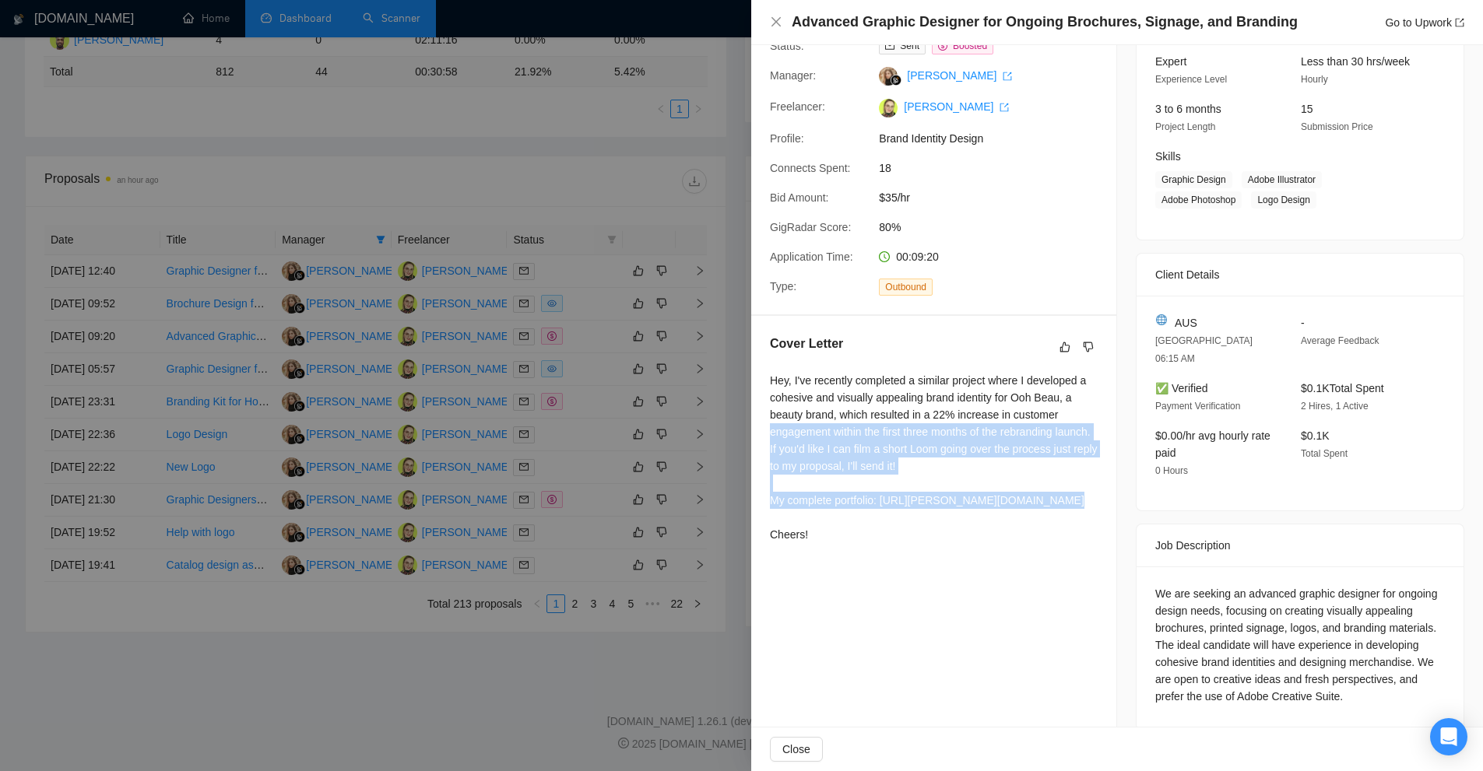
drag, startPoint x: 820, startPoint y: 534, endPoint x: 763, endPoint y: 430, distance: 119.2
click at [763, 430] on div "Cover Letter Hey, I've recently completed a similar project where I developed a…" at bounding box center [933, 442] width 365 height 252
click at [766, 426] on div "Cover Letter Hey, I've recently completed a similar project where I developed a…" at bounding box center [933, 442] width 365 height 252
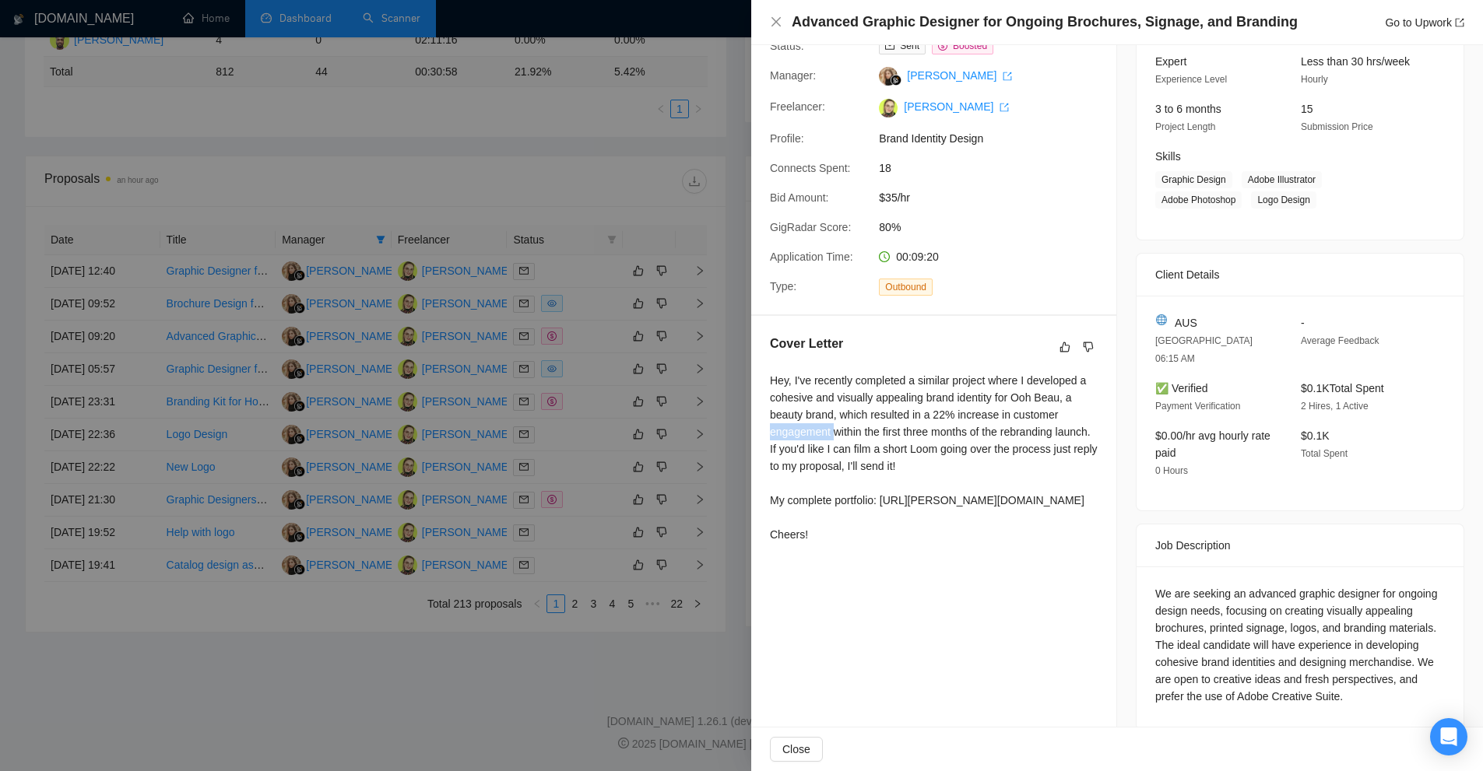
click at [766, 426] on div "Cover Letter Hey, I've recently completed a similar project where I developed a…" at bounding box center [933, 442] width 365 height 252
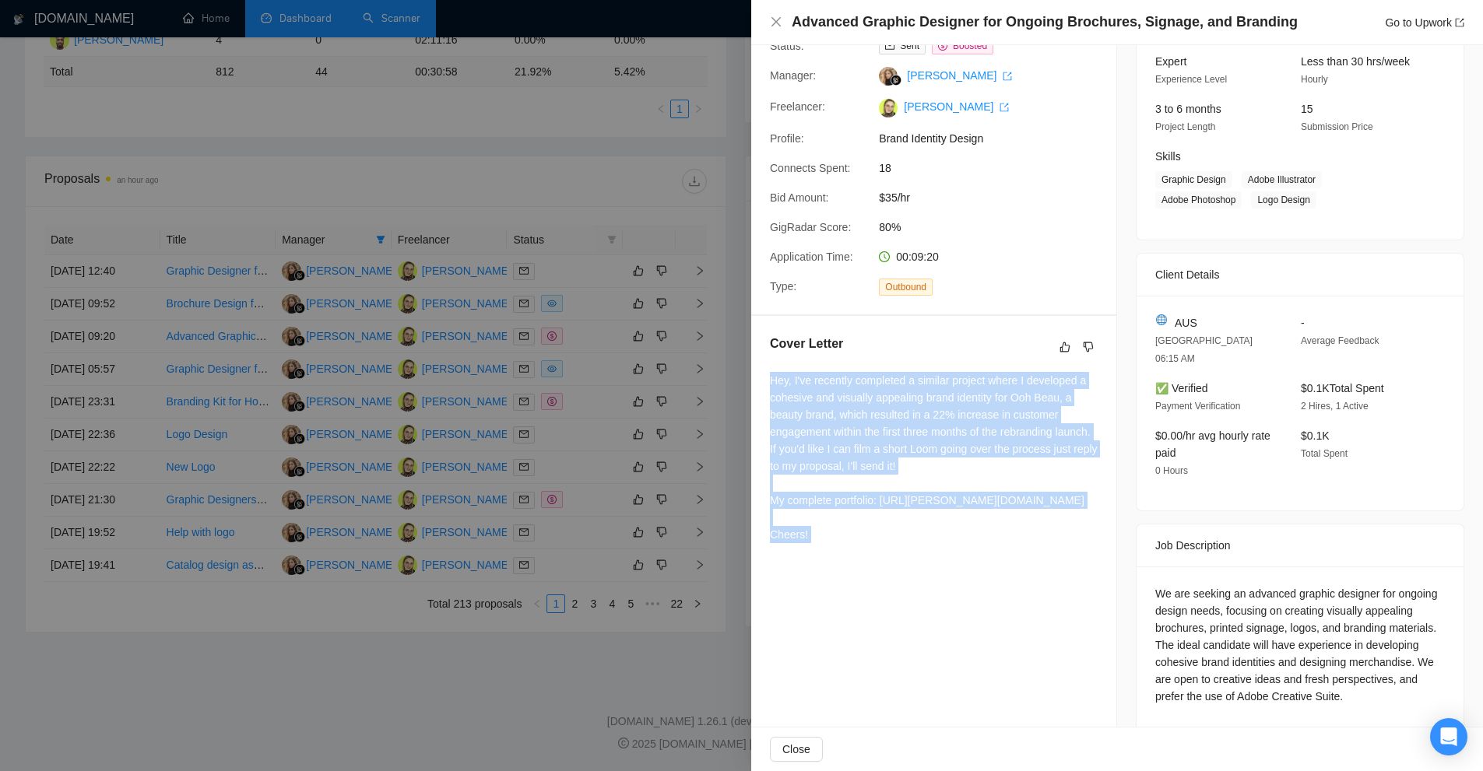
drag, startPoint x: 766, startPoint y: 426, endPoint x: 912, endPoint y: 620, distance: 243.0
click at [912, 620] on div "Proposal Details Date: [DATE] 09:20 Scanner: AMND: ShortVerT - V2_Branding, Sho…" at bounding box center [934, 320] width 366 height 859
click at [912, 616] on div "Proposal Details Date: [DATE] 09:20 Scanner: AMND: ShortVerT - V2_Branding, Sho…" at bounding box center [934, 320] width 366 height 859
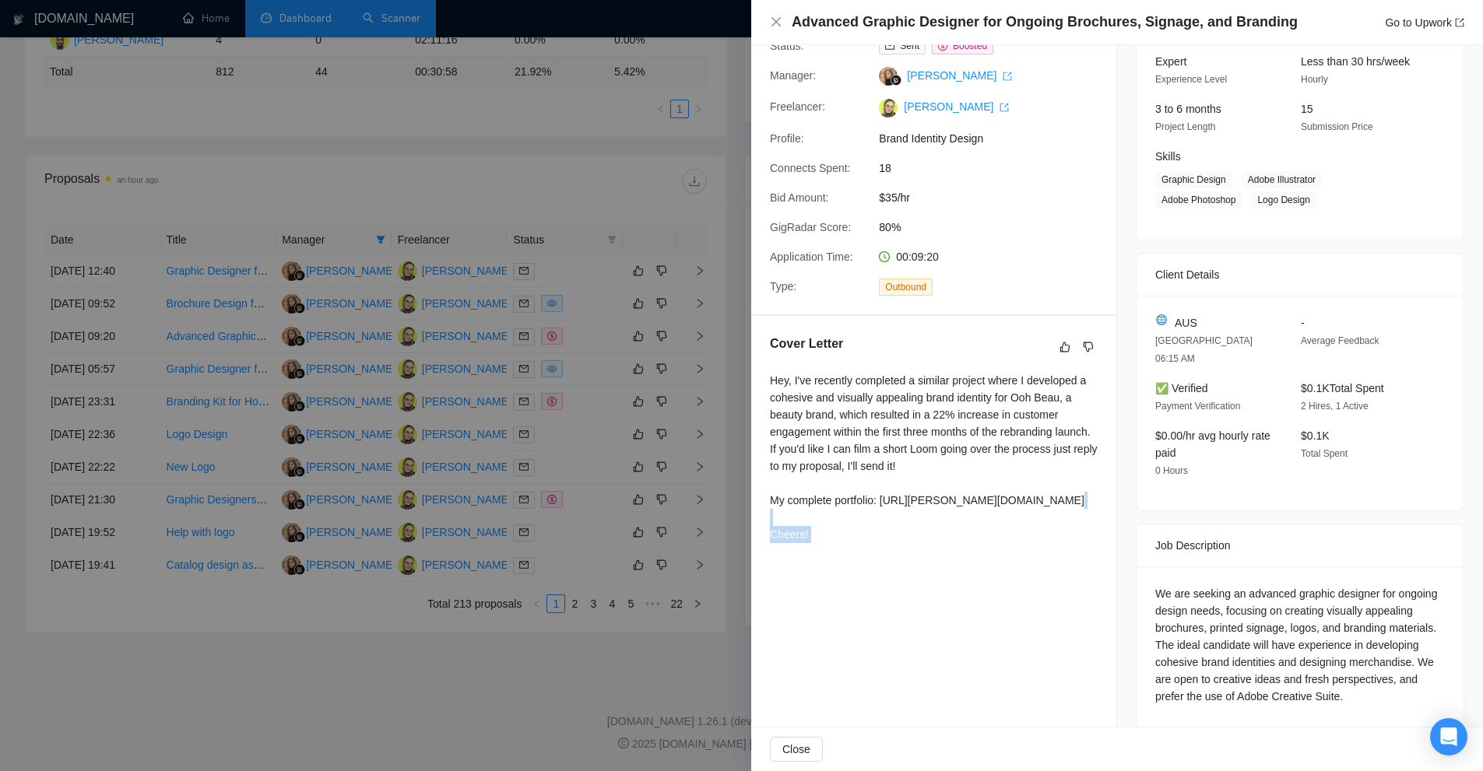
click at [912, 616] on div "Proposal Details Date: [DATE] 09:20 Scanner: AMND: ShortVerT - V2_Branding, Sho…" at bounding box center [934, 320] width 366 height 859
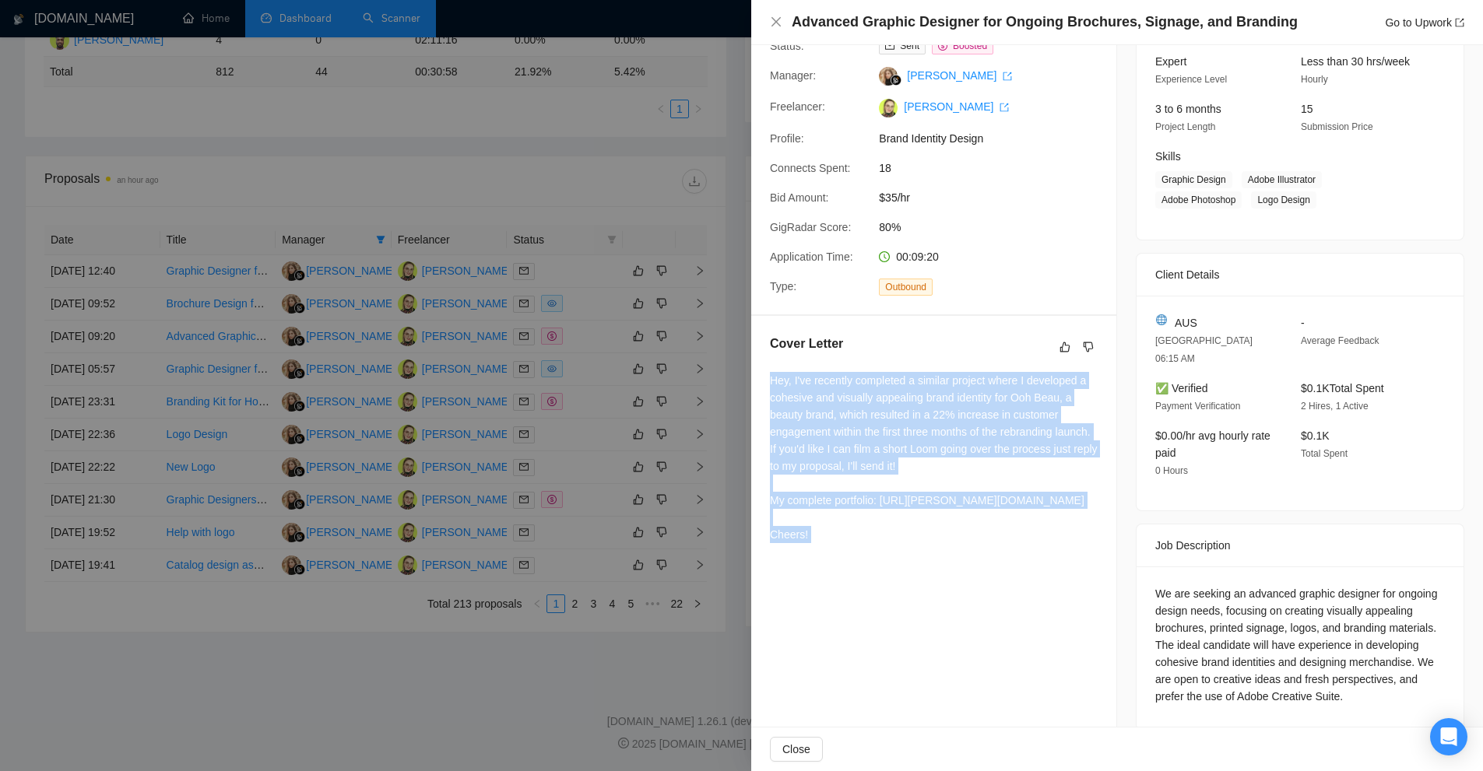
drag, startPoint x: 912, startPoint y: 616, endPoint x: 841, endPoint y: 433, distance: 196.2
click at [834, 430] on div "Proposal Details Date: [DATE] 09:20 Scanner: AMND: ShortVerT - V2_Branding, Sho…" at bounding box center [934, 320] width 366 height 859
click at [887, 468] on div "Hey, I've recently completed a similar project where I developed a cohesive and…" at bounding box center [934, 457] width 328 height 171
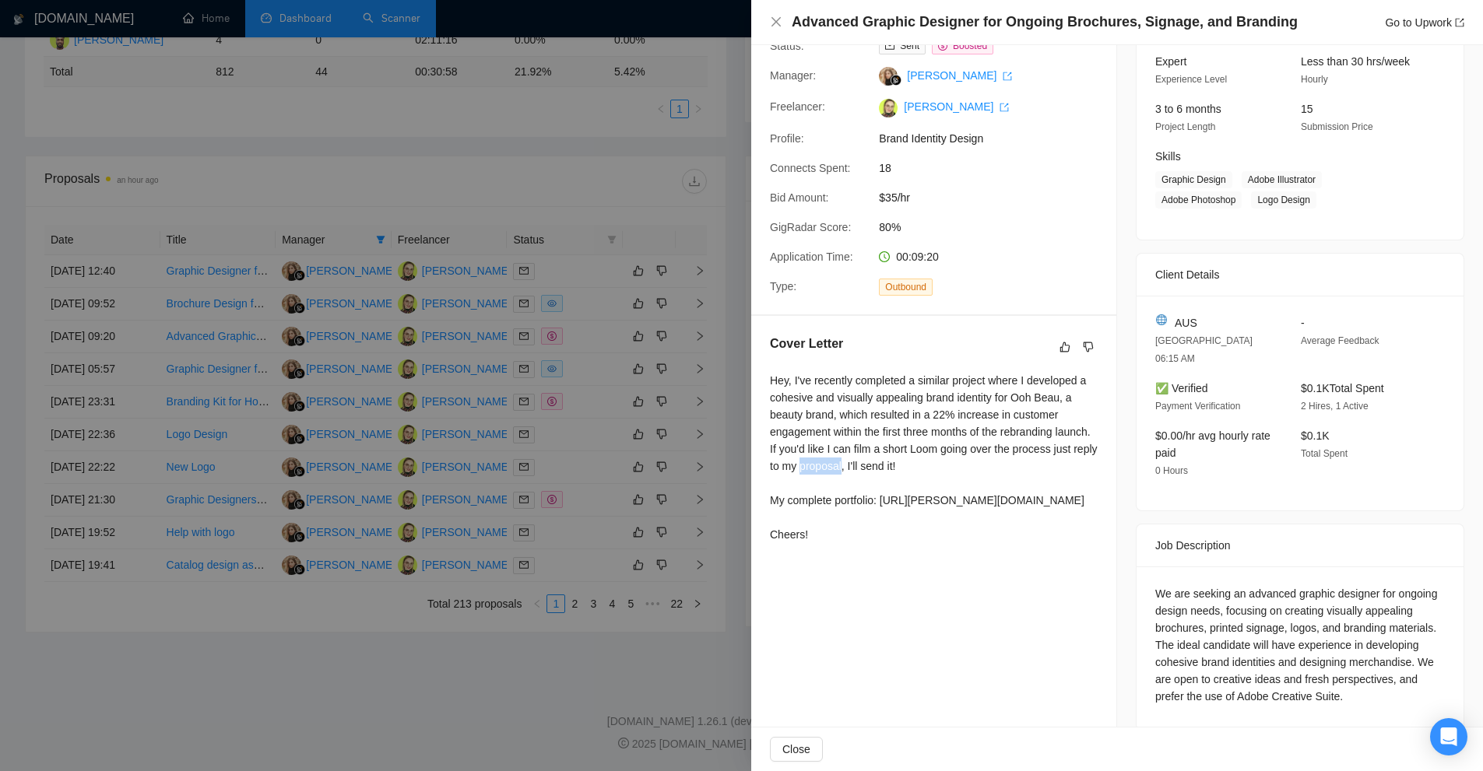
click at [887, 468] on div "Hey, I've recently completed a similar project where I developed a cohesive and…" at bounding box center [934, 457] width 328 height 171
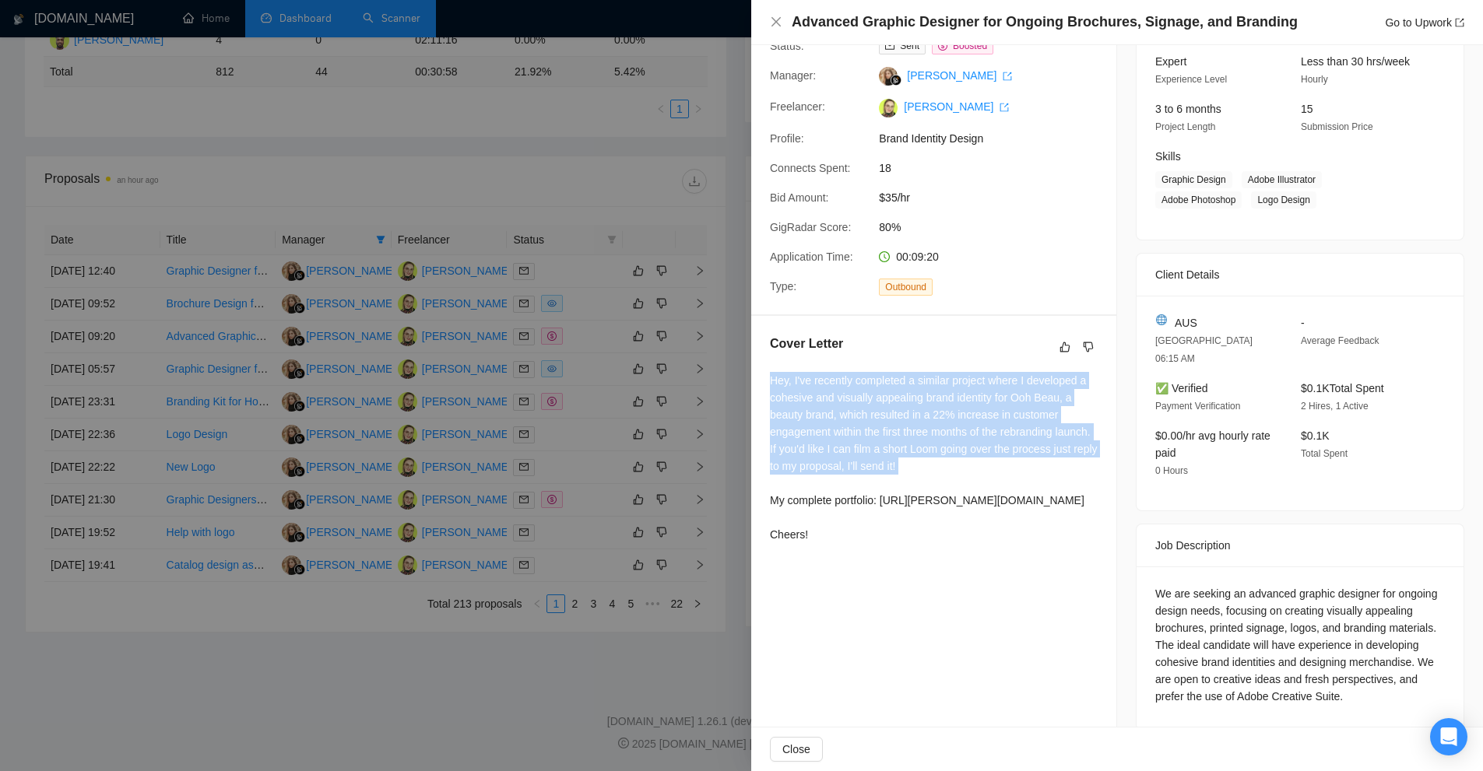
click at [887, 468] on div "Hey, I've recently completed a similar project where I developed a cohesive and…" at bounding box center [934, 457] width 328 height 171
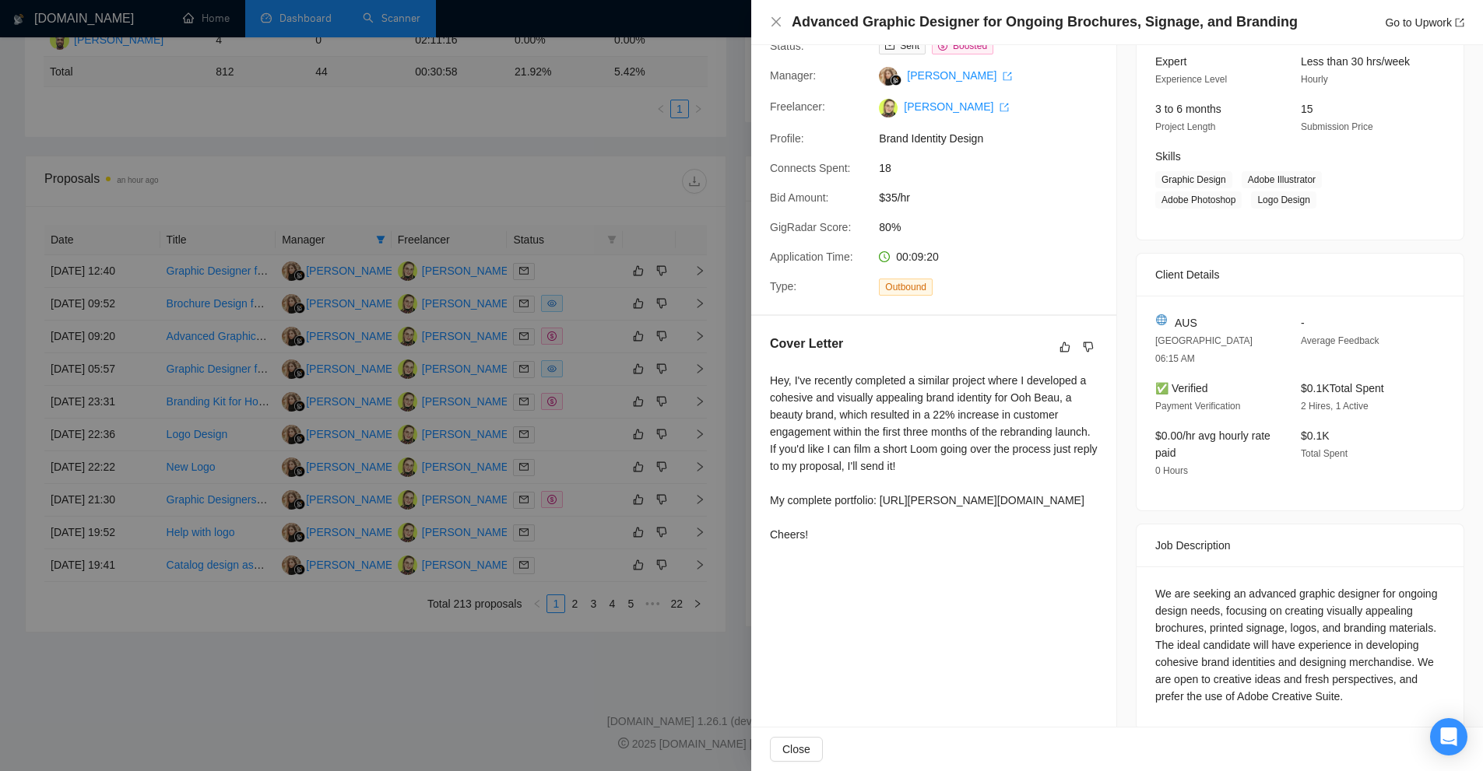
click at [699, 464] on div at bounding box center [741, 385] width 1483 height 771
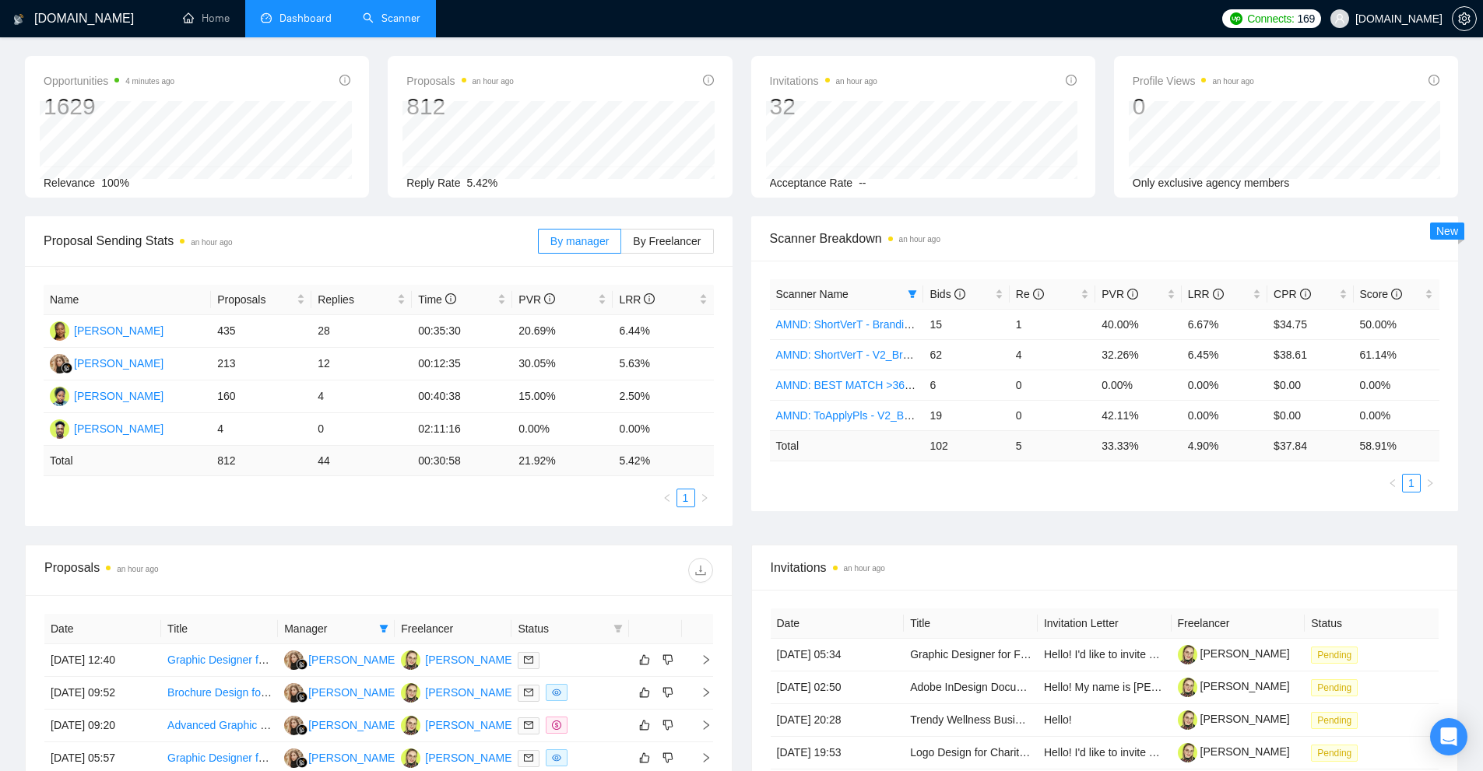
scroll to position [0, 0]
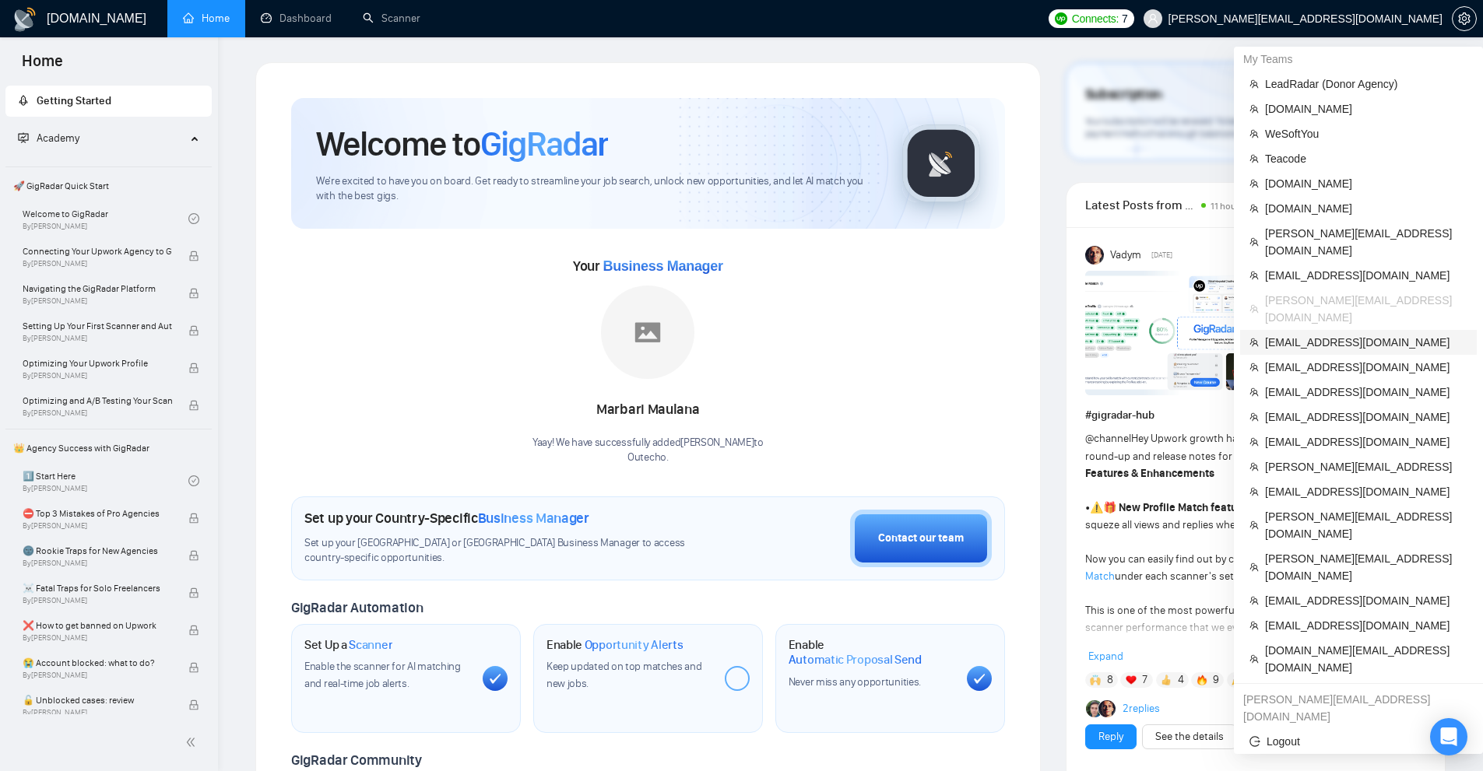
click at [1319, 334] on span "[EMAIL_ADDRESS][DOMAIN_NAME]" at bounding box center [1366, 342] width 202 height 17
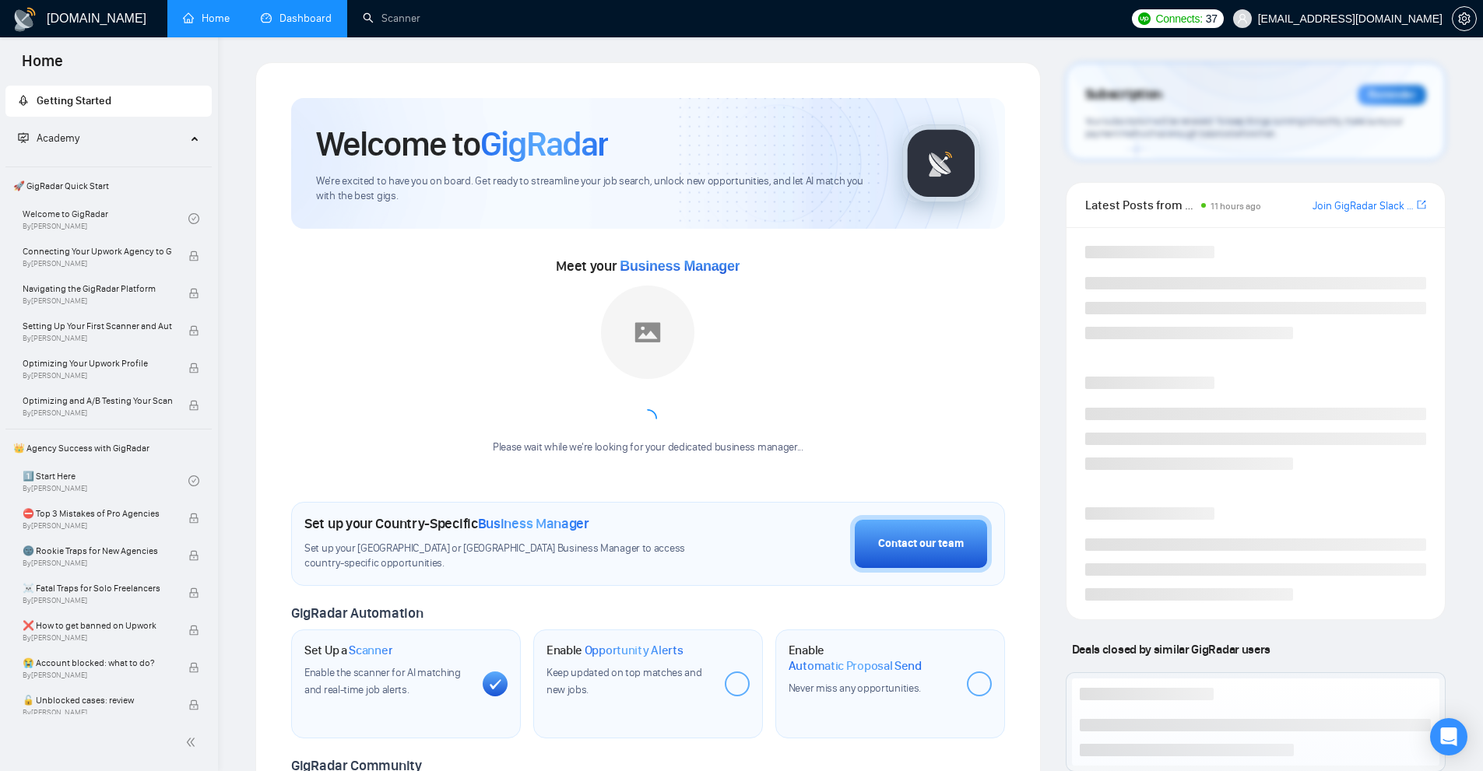
click at [313, 16] on link "Dashboard" at bounding box center [296, 18] width 71 height 13
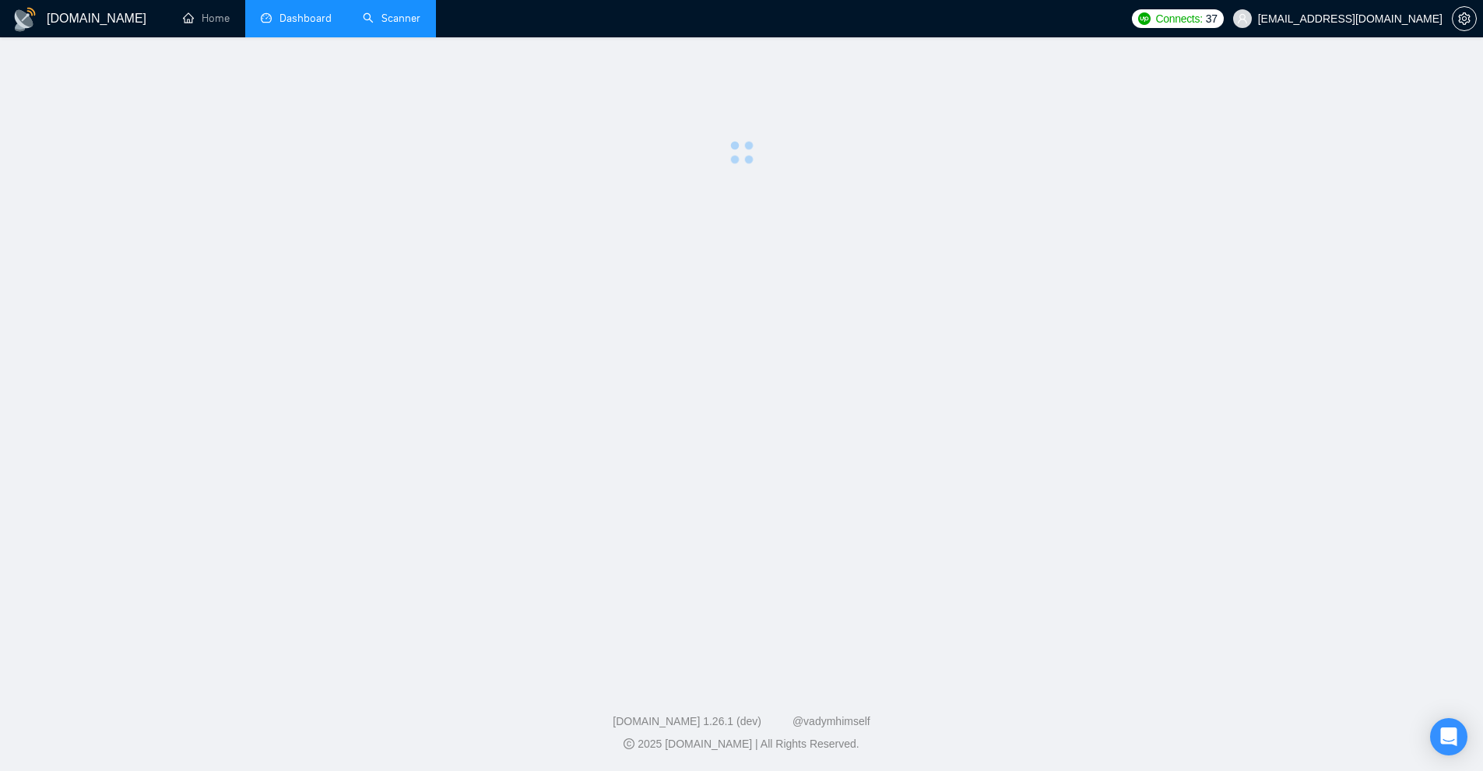
click at [385, 18] on link "Scanner" at bounding box center [392, 18] width 58 height 13
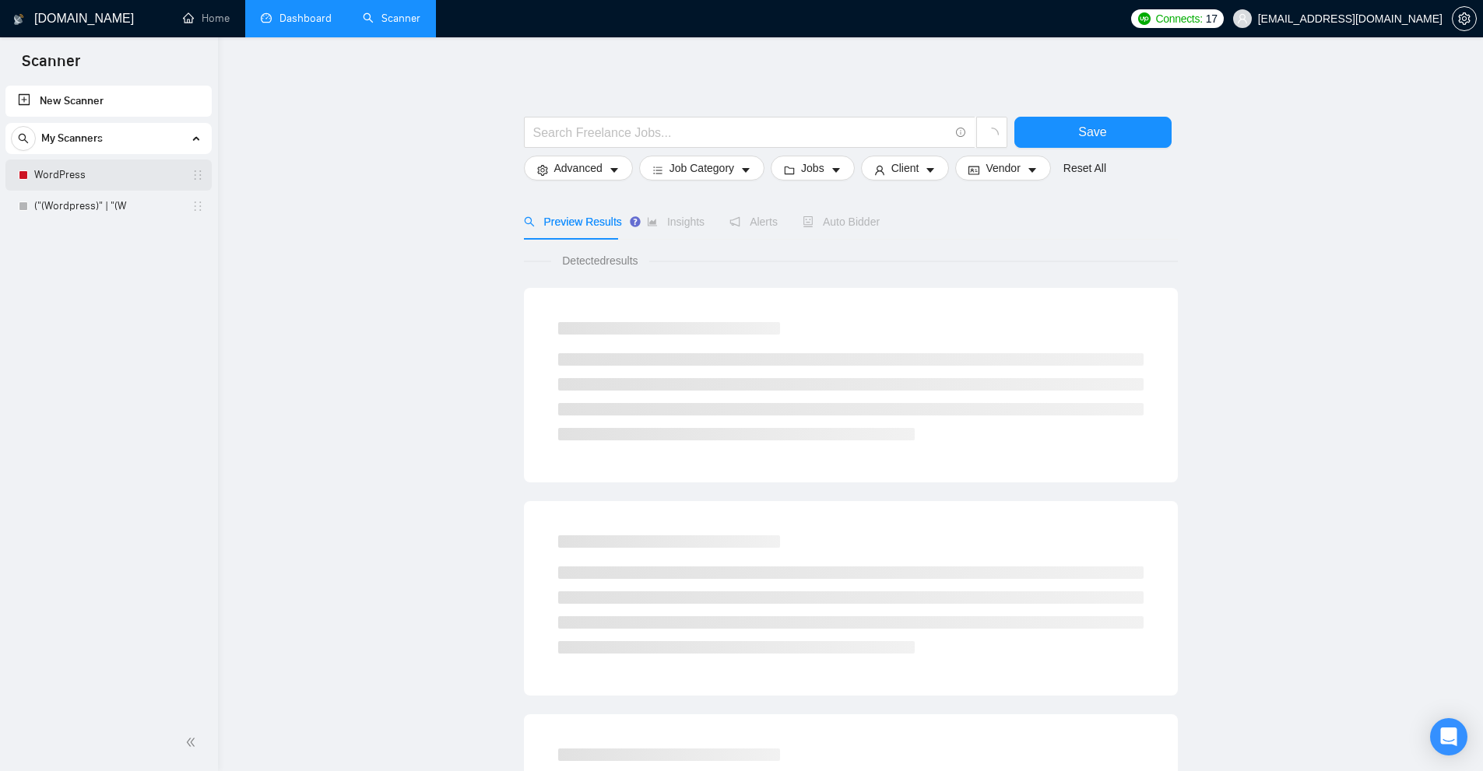
click at [97, 177] on link "WordPress" at bounding box center [108, 175] width 148 height 31
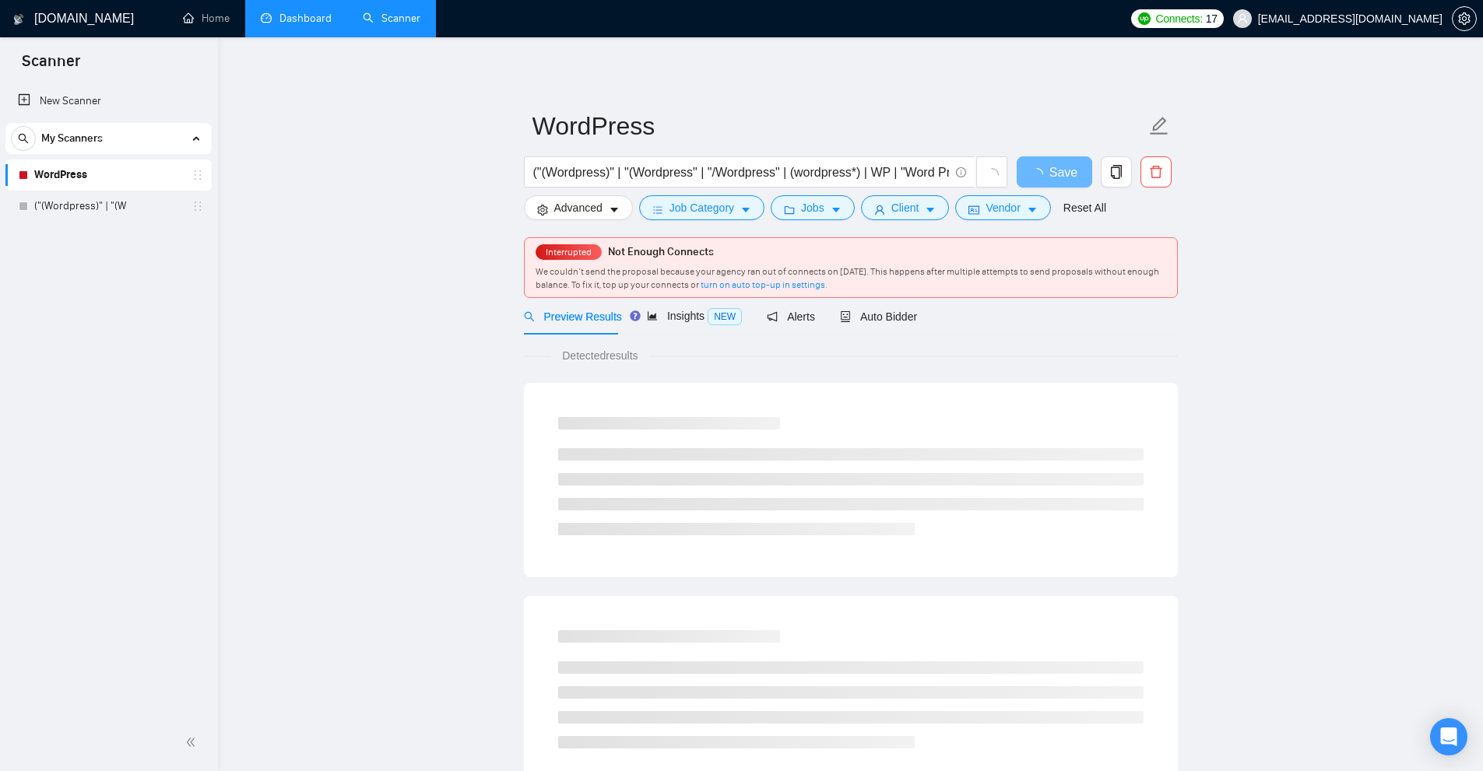
click at [312, 13] on link "Dashboard" at bounding box center [296, 18] width 71 height 13
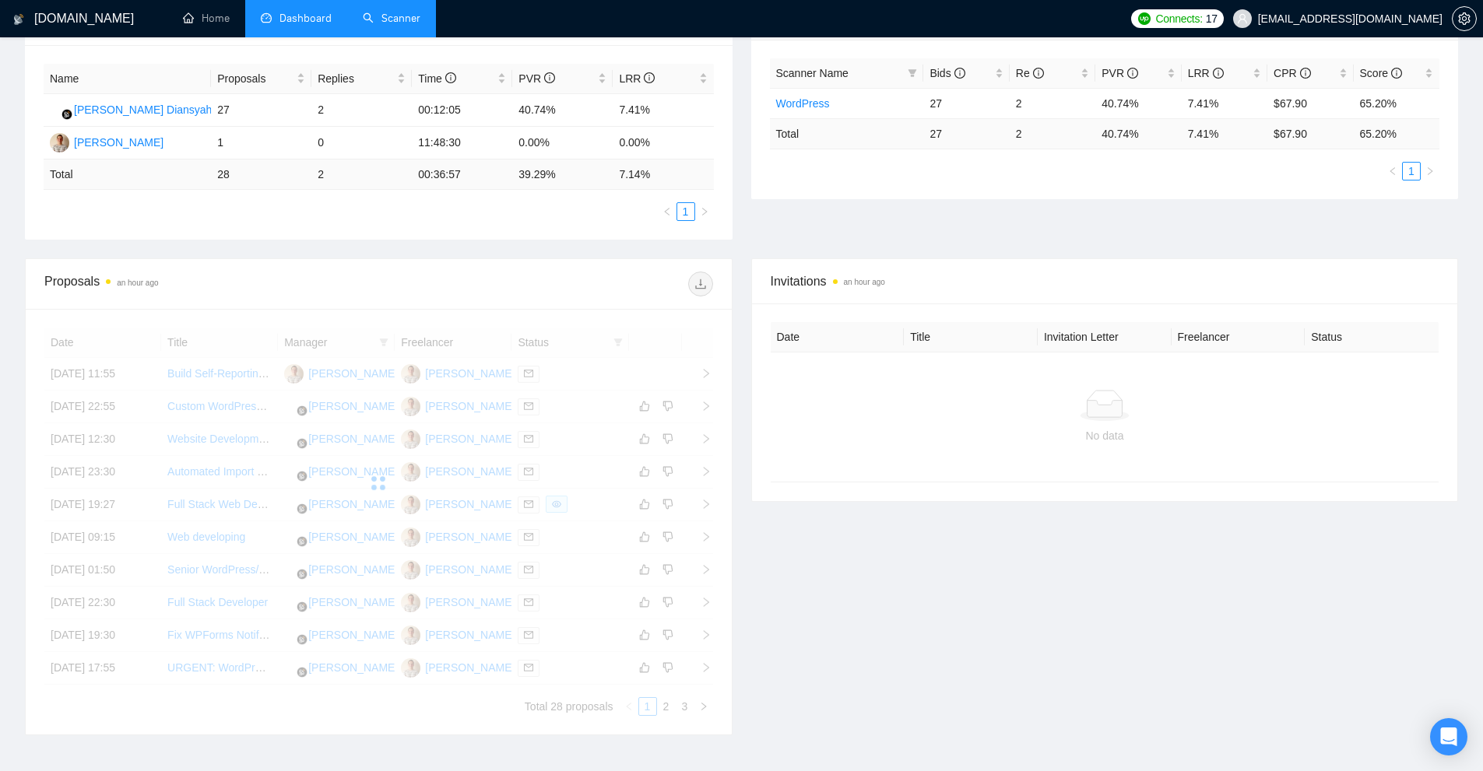
scroll to position [311, 0]
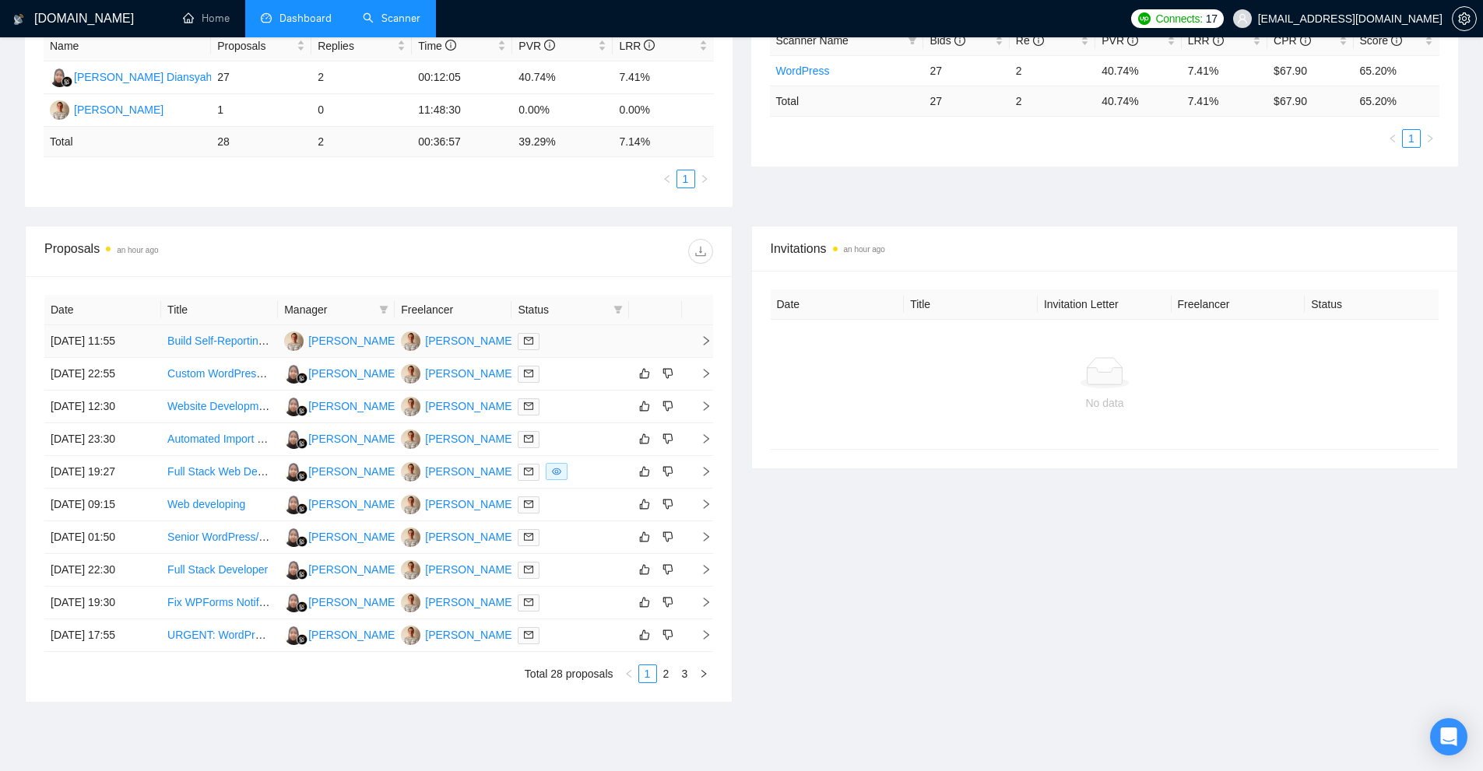
click at [565, 342] on div at bounding box center [570, 341] width 104 height 18
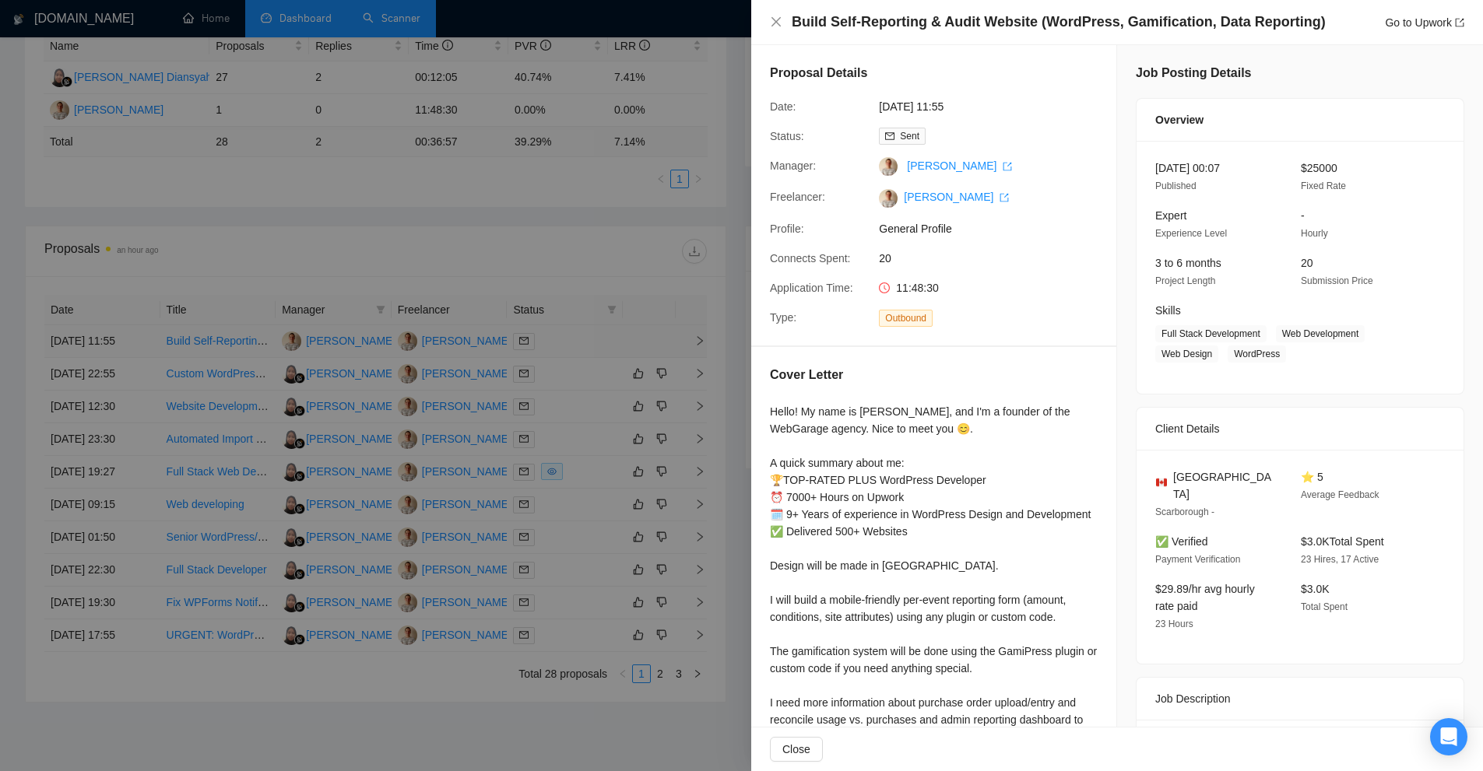
click at [565, 342] on div at bounding box center [741, 385] width 1483 height 771
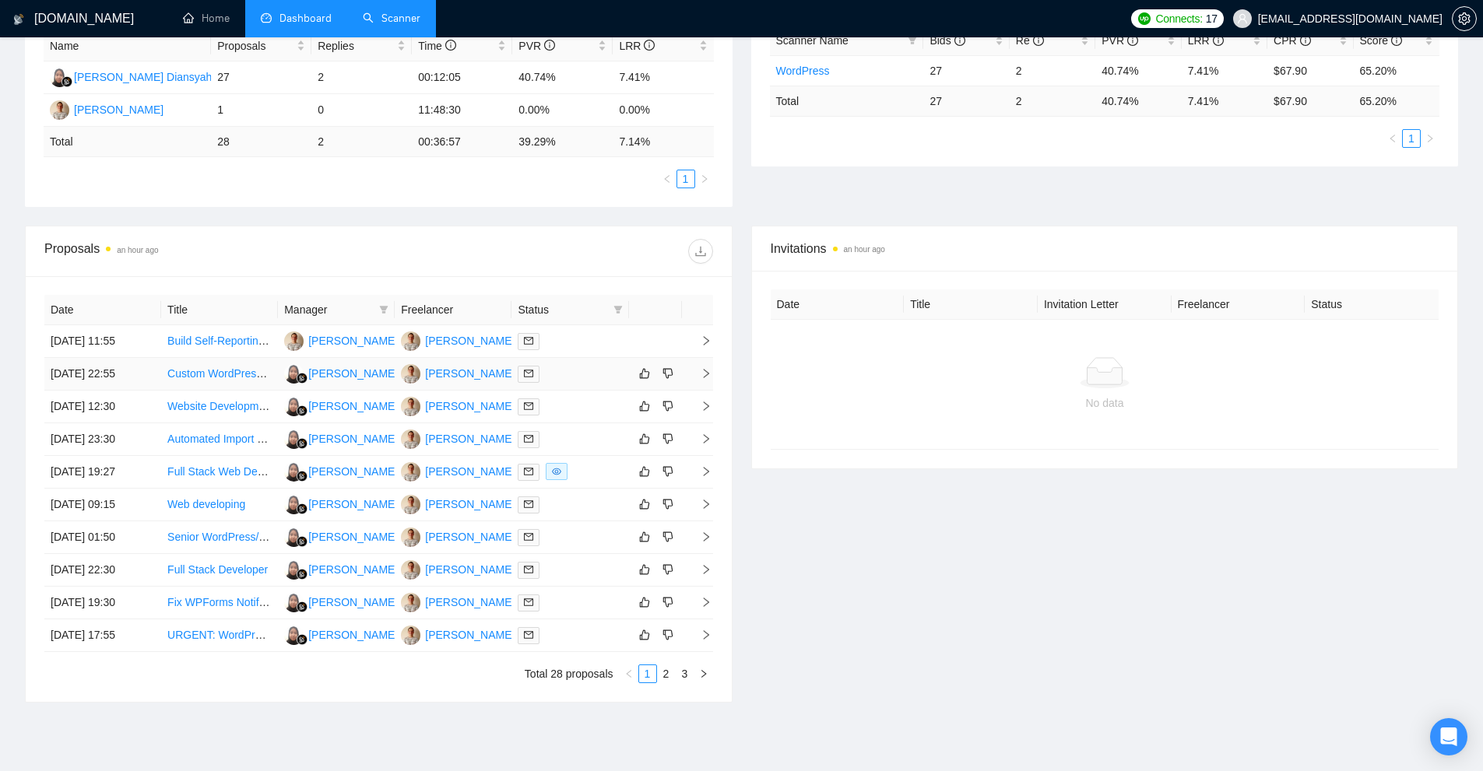
click at [580, 381] on div at bounding box center [570, 374] width 104 height 18
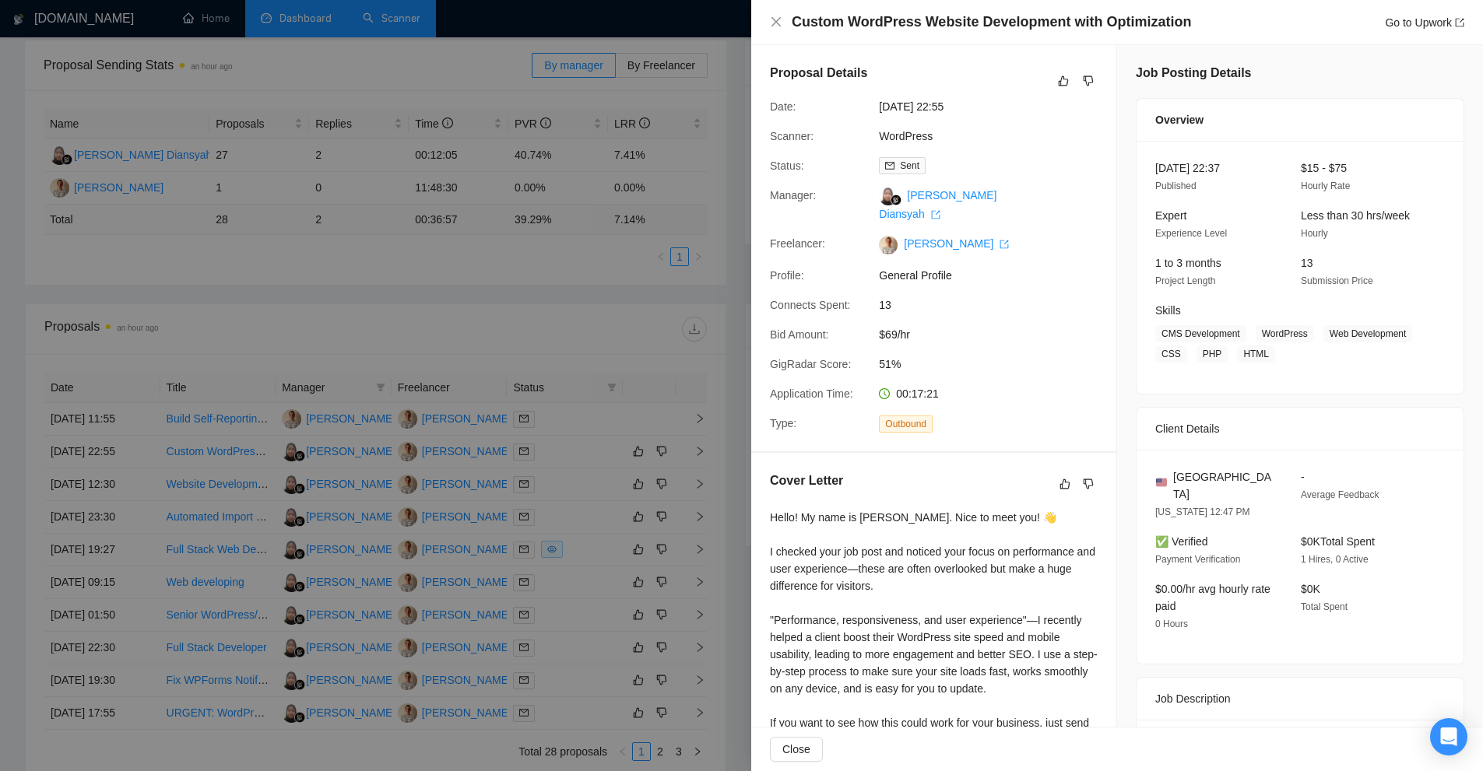
scroll to position [0, 0]
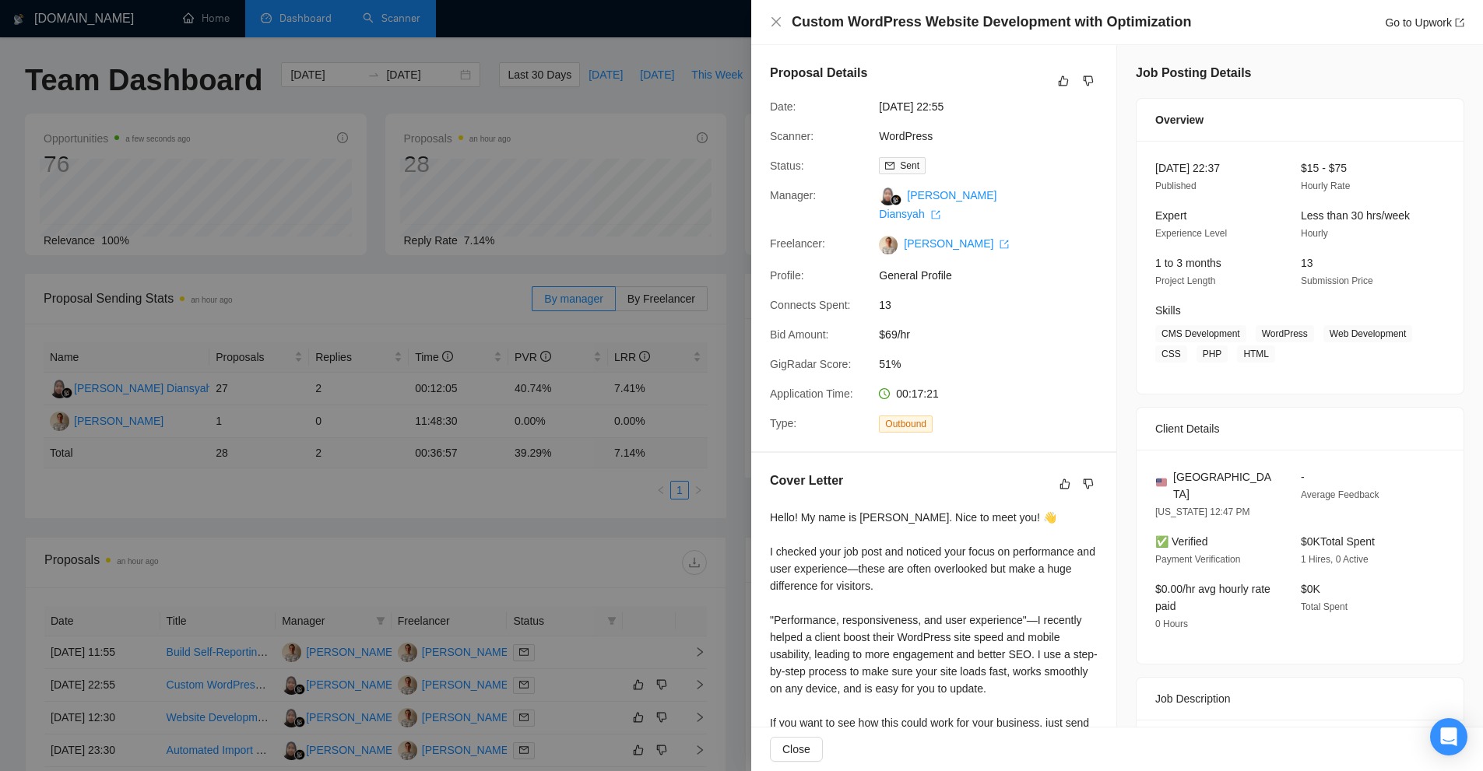
click at [557, 307] on div at bounding box center [741, 385] width 1483 height 771
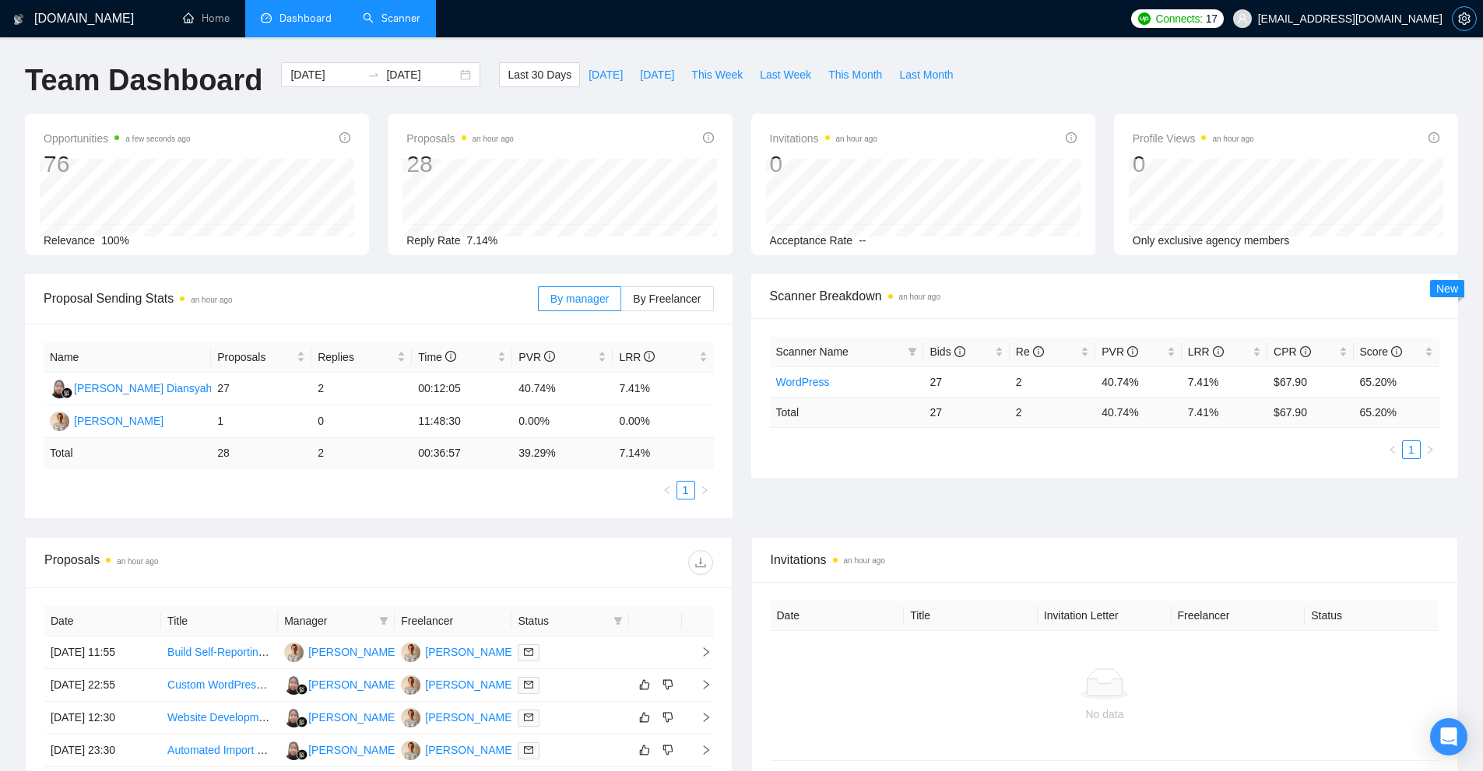
click at [1463, 14] on icon "setting" at bounding box center [1464, 18] width 12 height 12
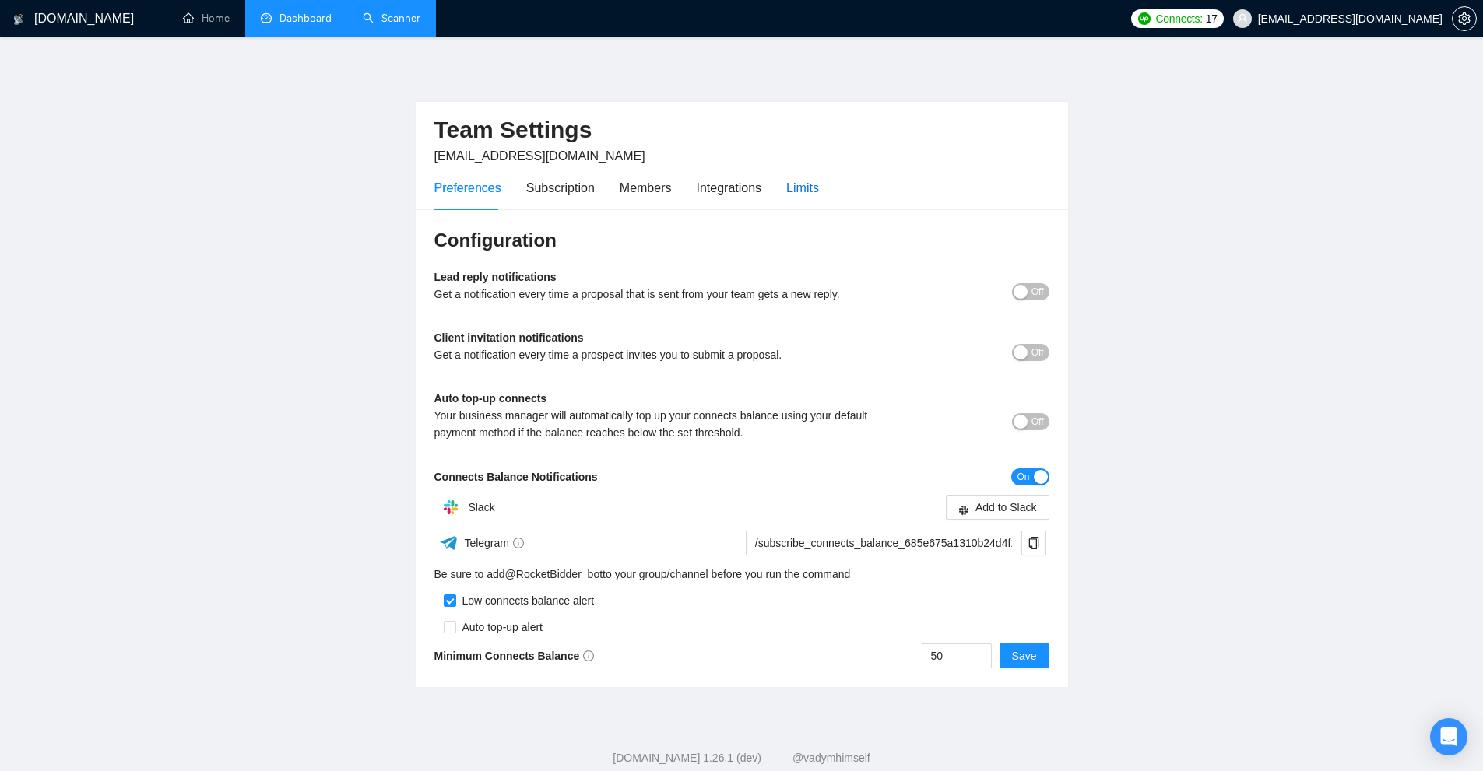
click at [789, 179] on div "Limits" at bounding box center [802, 187] width 33 height 19
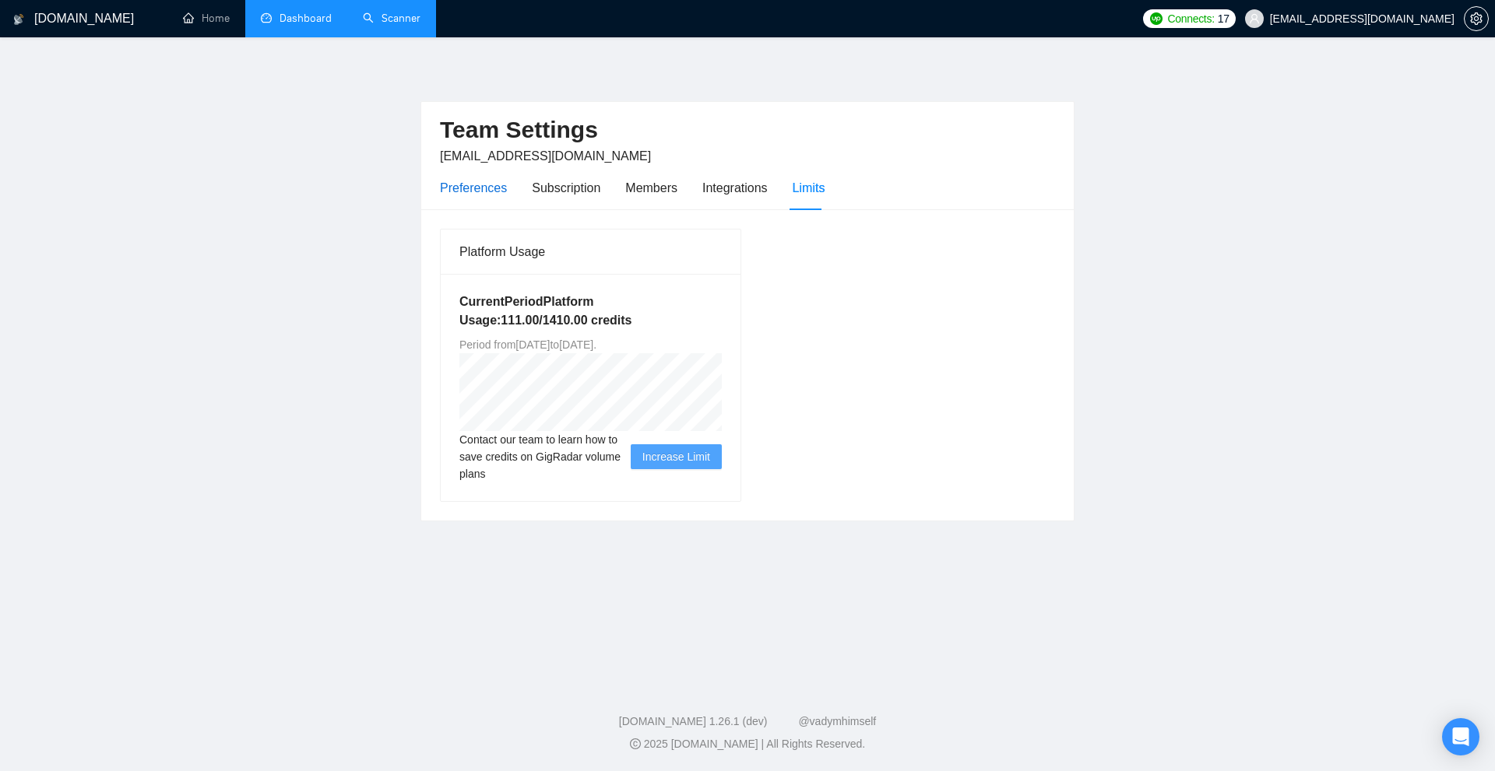
click at [447, 179] on div "Preferences" at bounding box center [473, 187] width 67 height 19
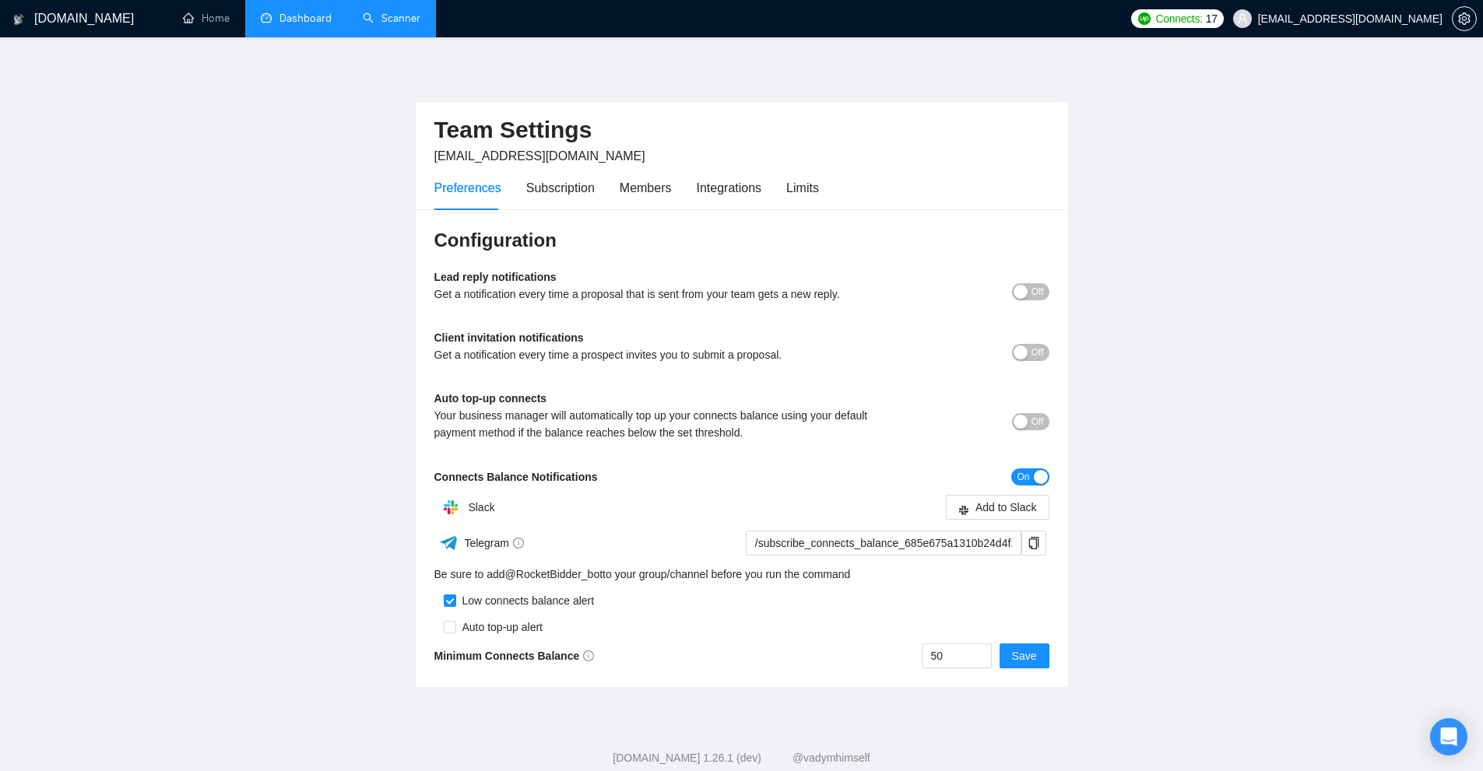
click at [831, 215] on div "Configuration Lead reply notifications Get a notification every time a proposal…" at bounding box center [742, 448] width 652 height 479
click at [803, 188] on div "Limits" at bounding box center [802, 187] width 33 height 19
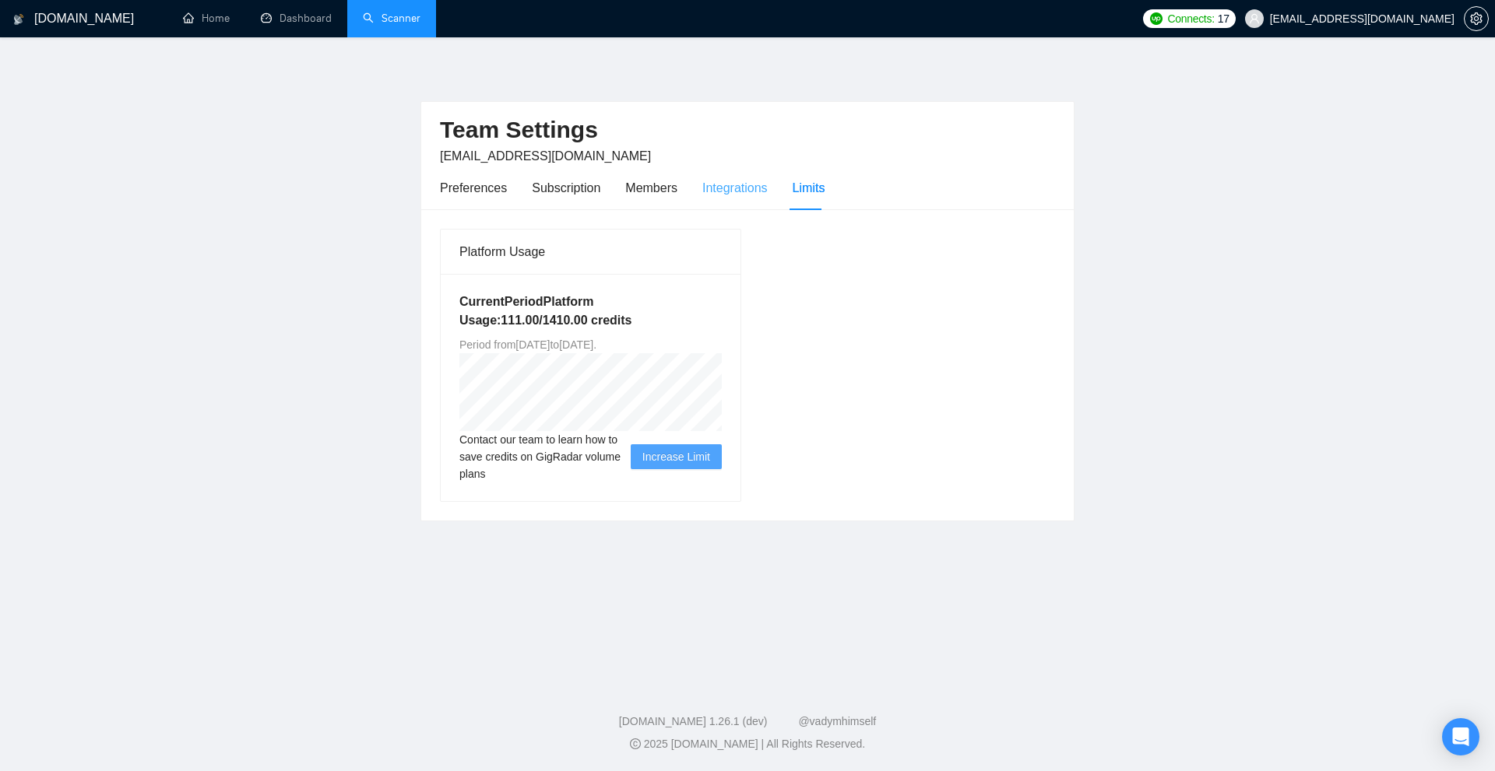
click at [729, 202] on div "Integrations" at bounding box center [734, 188] width 65 height 44
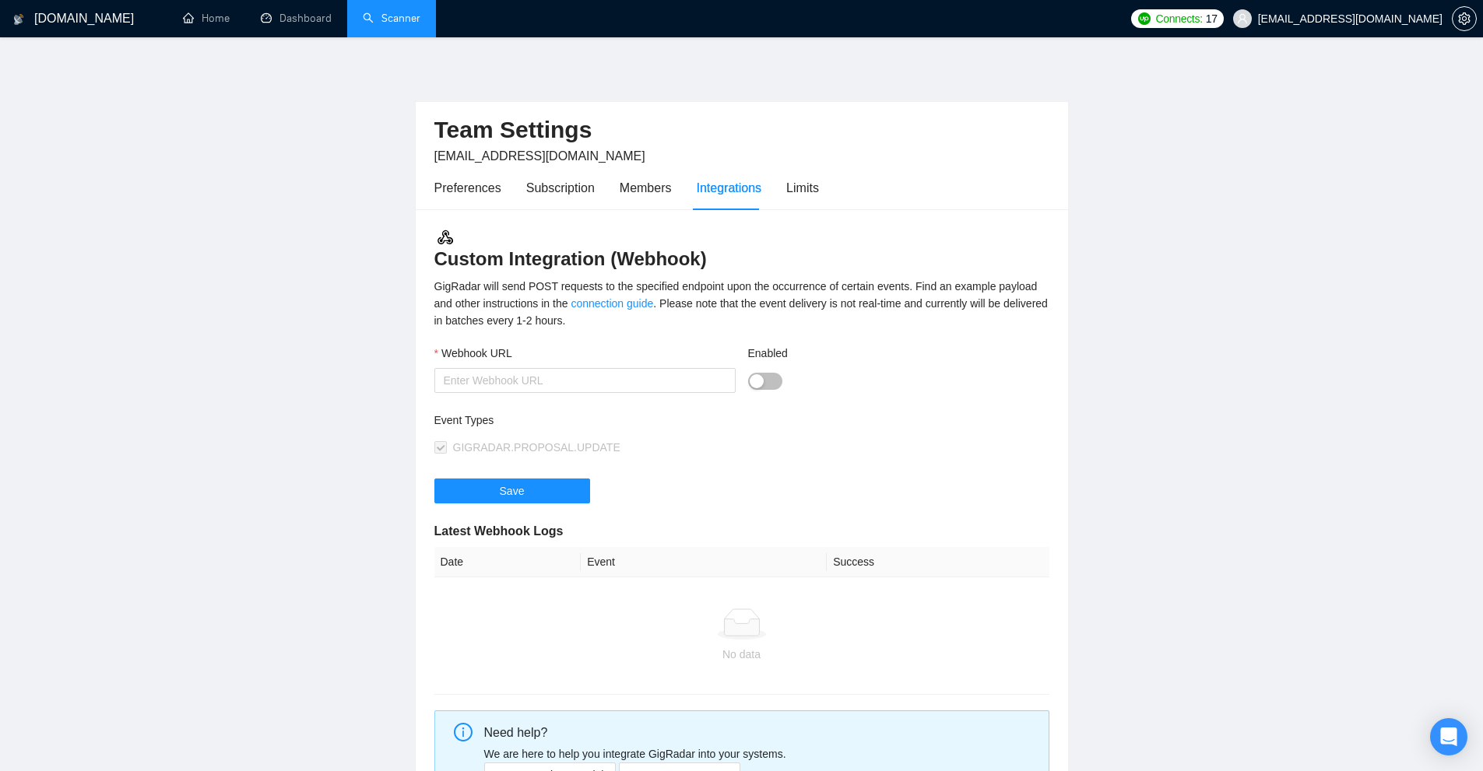
click at [669, 200] on div "Preferences Subscription Members Integrations Limits" at bounding box center [626, 188] width 385 height 44
click at [624, 193] on div "Members" at bounding box center [646, 187] width 52 height 19
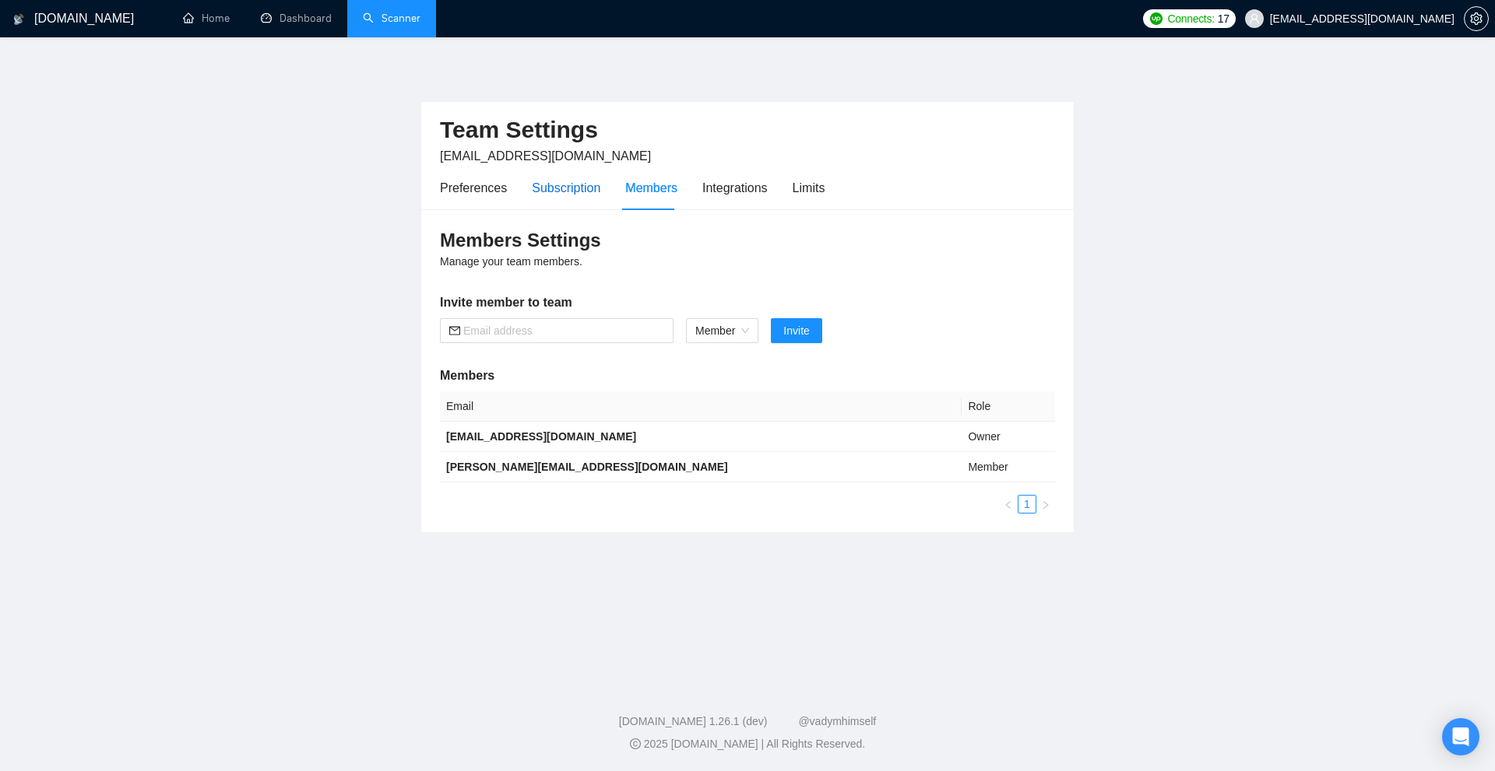
click at [552, 193] on div "Subscription" at bounding box center [566, 187] width 68 height 19
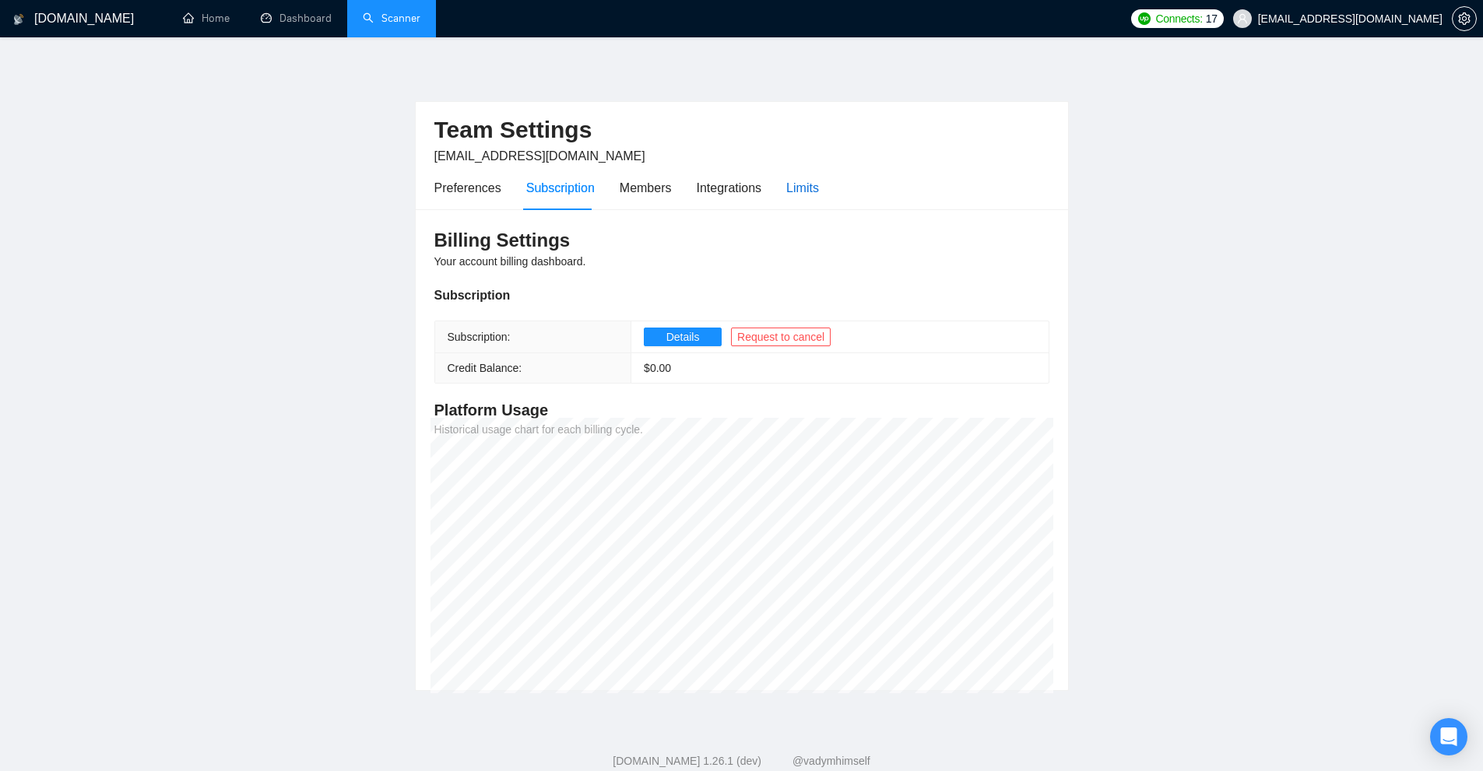
click at [806, 181] on div "Limits" at bounding box center [802, 187] width 33 height 19
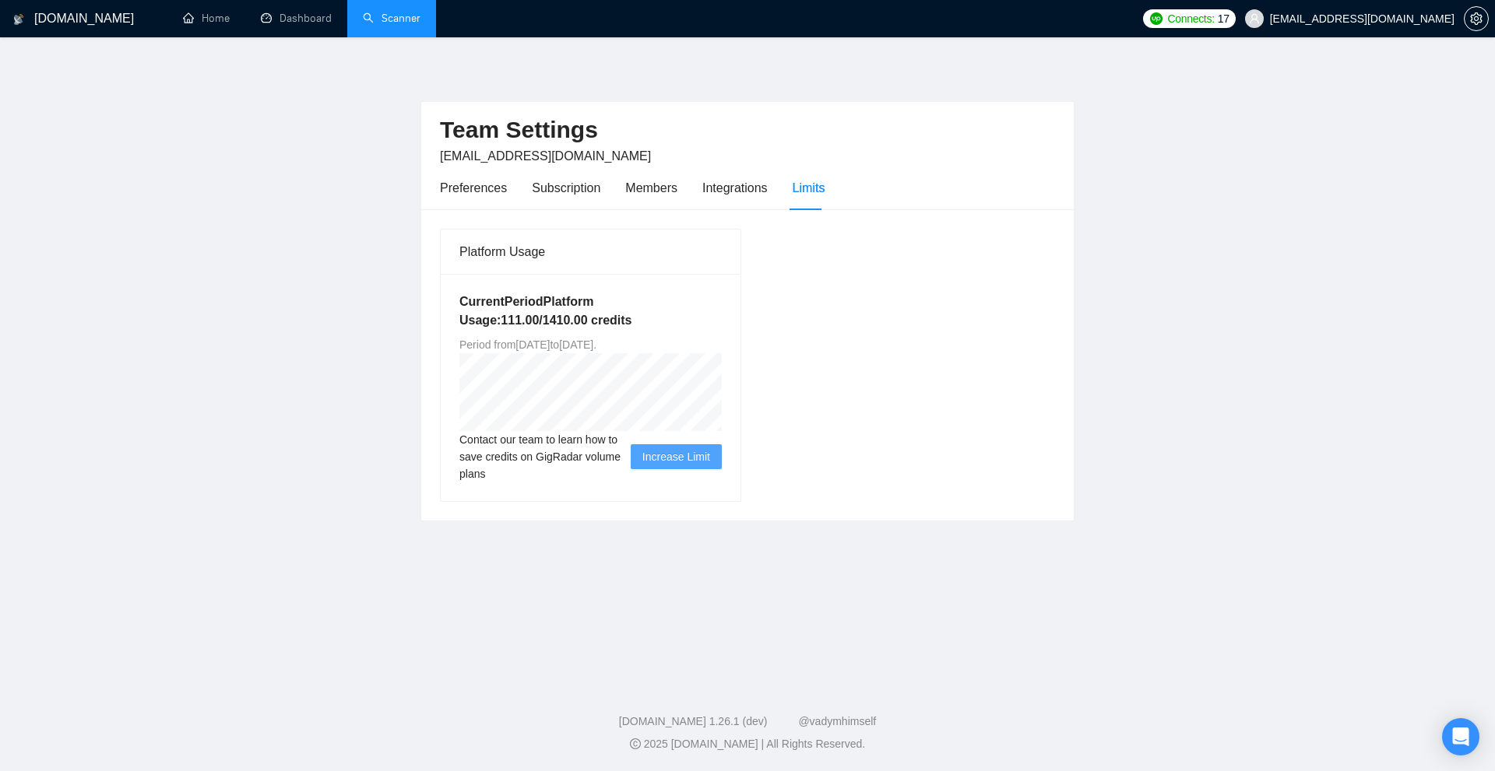
drag, startPoint x: 519, startPoint y: 344, endPoint x: 637, endPoint y: 340, distance: 117.6
click at [596, 342] on span "Period from Fri Jun 27 2025 to Sat Sep 27 2025 ." at bounding box center [527, 345] width 137 height 12
drag, startPoint x: 627, startPoint y: 342, endPoint x: 660, endPoint y: 346, distance: 33.7
click at [596, 346] on span "Period from Fri Jun 27 2025 to Sat Sep 27 2025 ." at bounding box center [527, 345] width 137 height 12
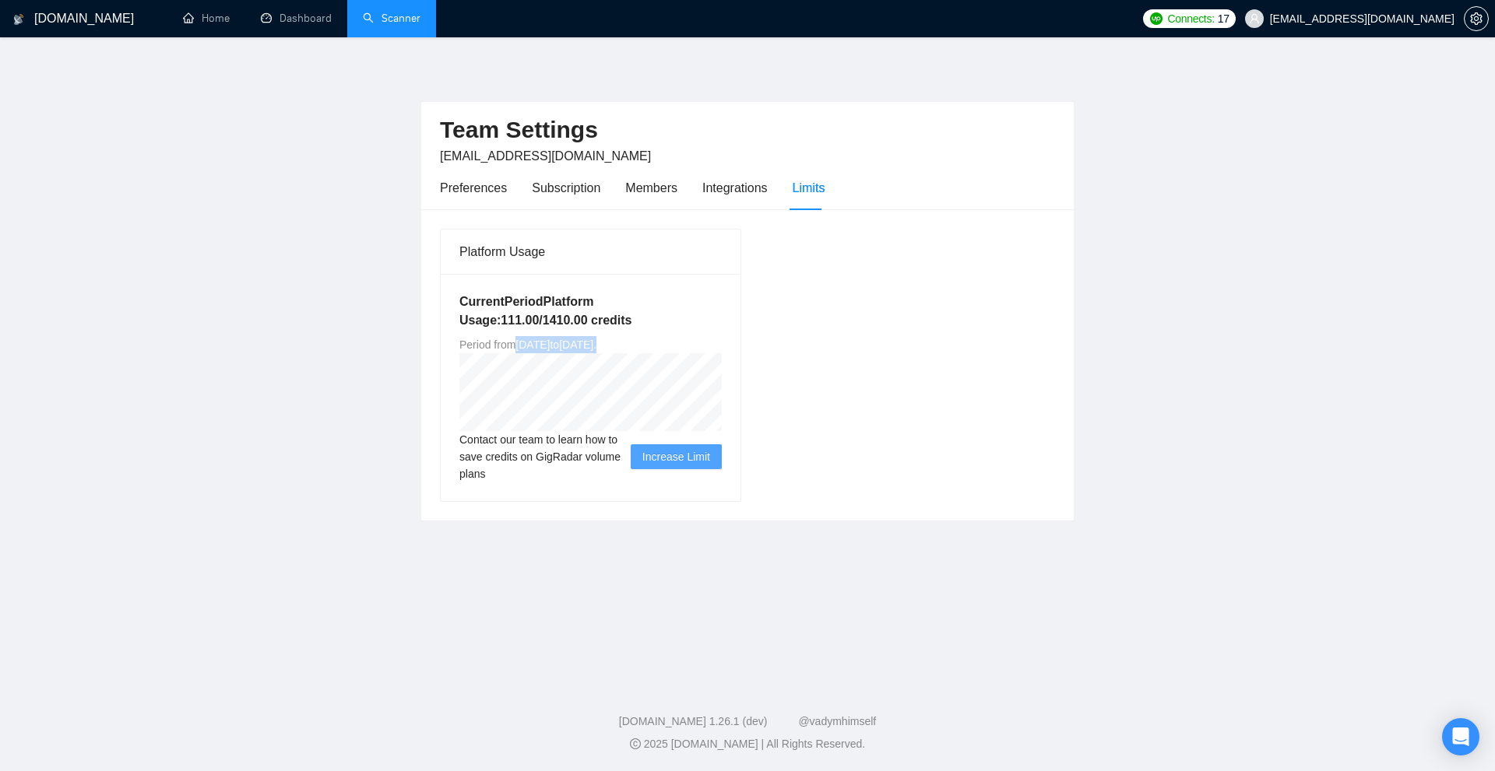
drag, startPoint x: 674, startPoint y: 340, endPoint x: 518, endPoint y: 349, distance: 155.9
click at [518, 349] on div "Current Period Platform Usage: 111.00 / 1410.00 credits Period from Fri Jun 27 …" at bounding box center [591, 387] width 300 height 227
click at [516, 339] on span "Period from Fri Jun 27 2025 to Sat Sep 27 2025 ." at bounding box center [527, 345] width 137 height 12
click at [297, 24] on link "Dashboard" at bounding box center [296, 18] width 71 height 13
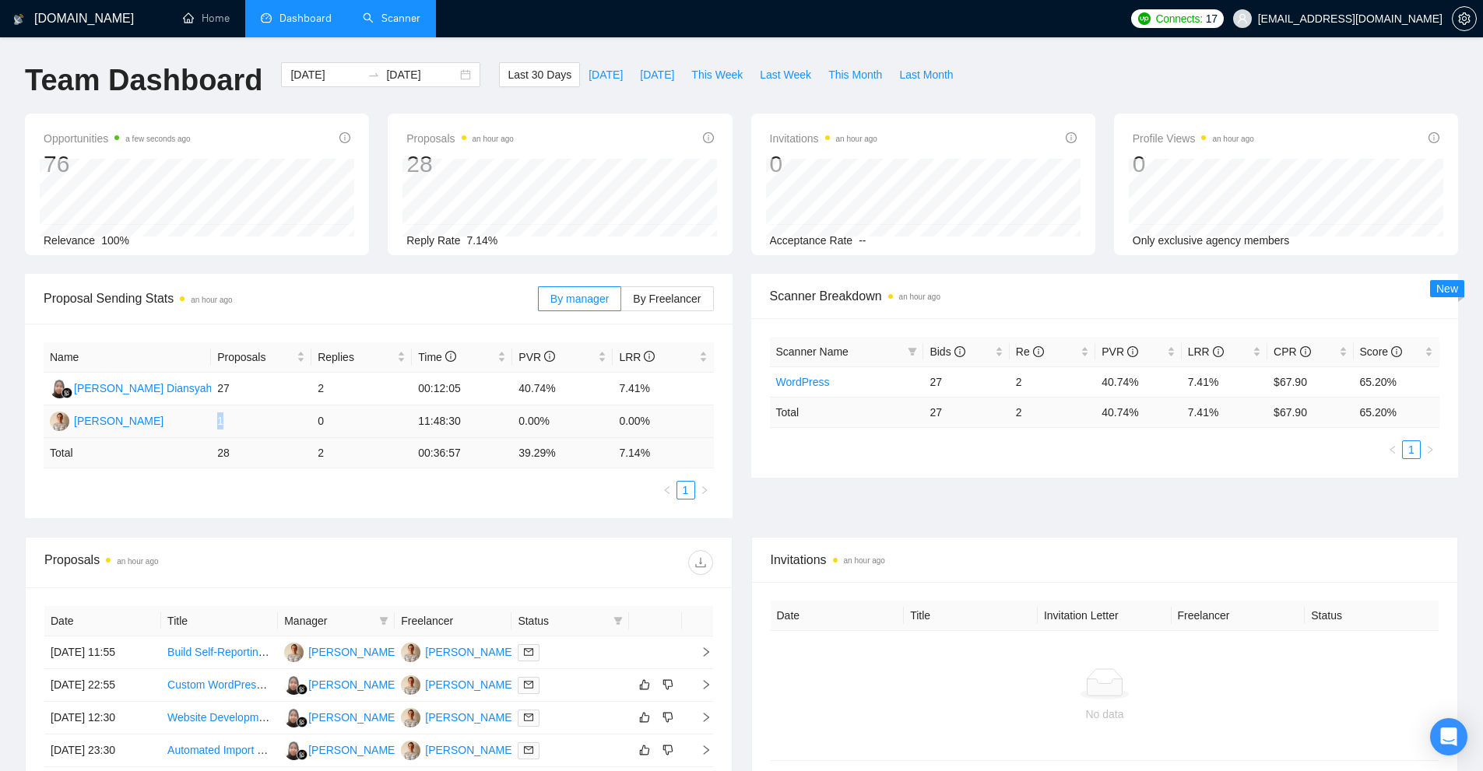
drag, startPoint x: 216, startPoint y: 421, endPoint x: 230, endPoint y: 420, distance: 14.0
click at [230, 420] on td "1" at bounding box center [261, 422] width 100 height 33
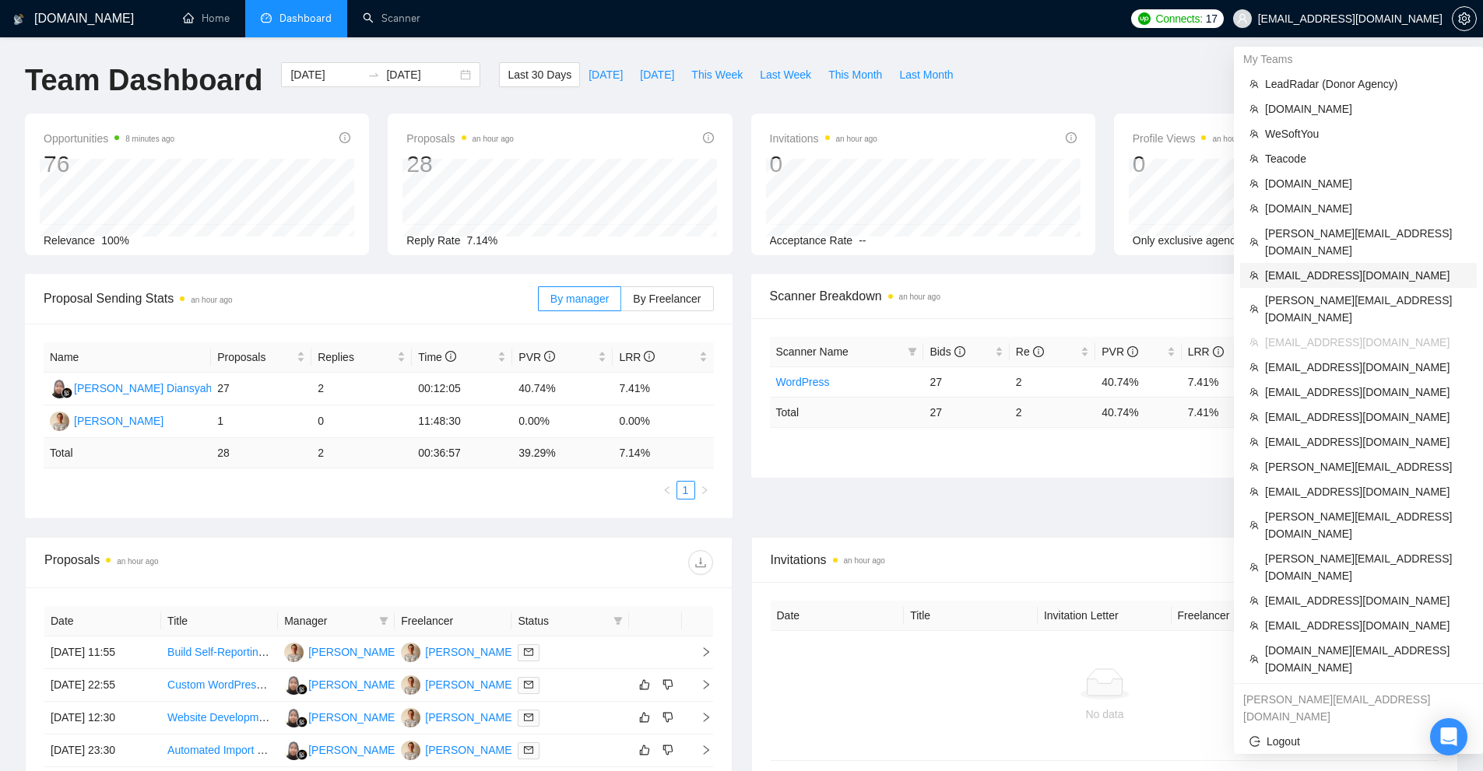
click at [1329, 267] on span "[EMAIL_ADDRESS][DOMAIN_NAME]" at bounding box center [1366, 275] width 202 height 17
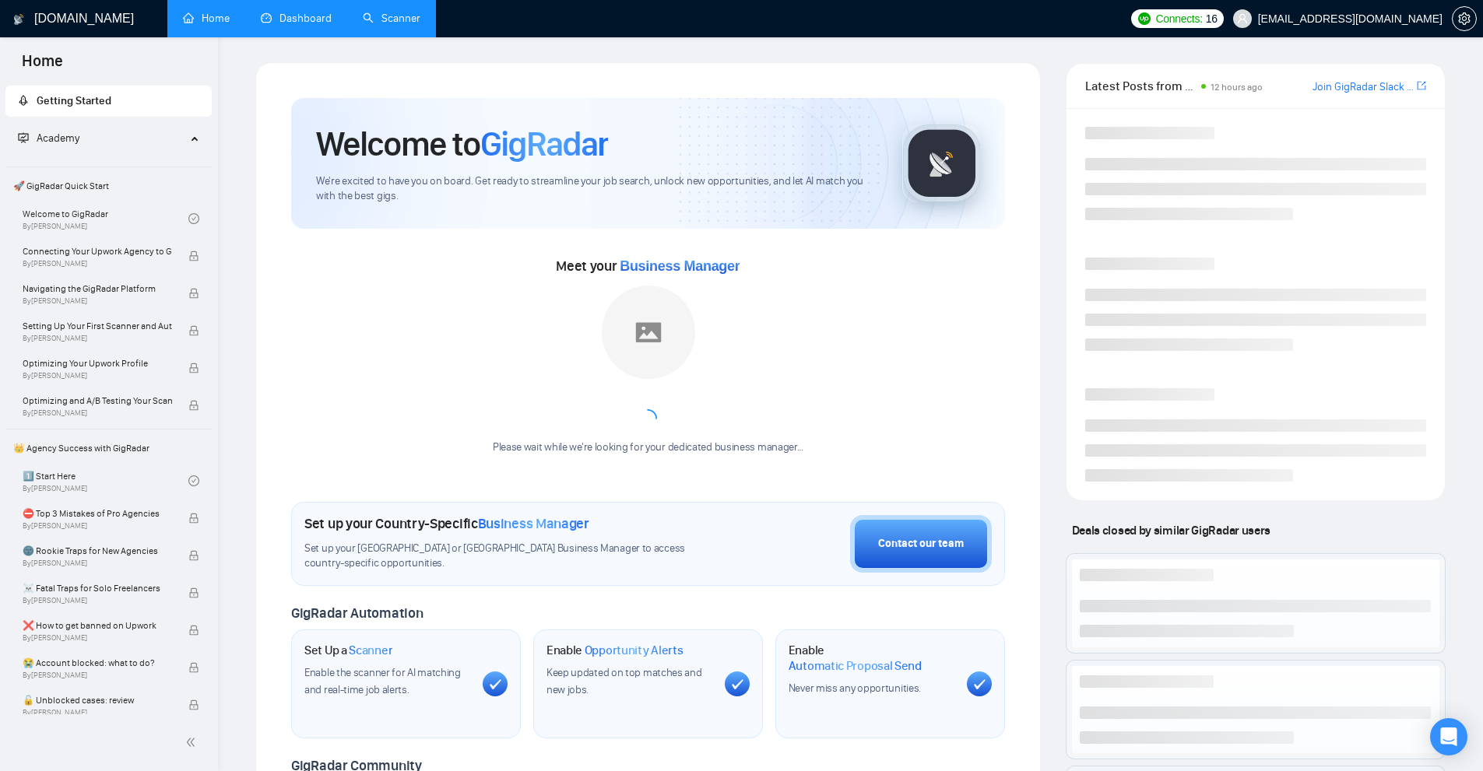
click at [420, 22] on link "Scanner" at bounding box center [392, 18] width 58 height 13
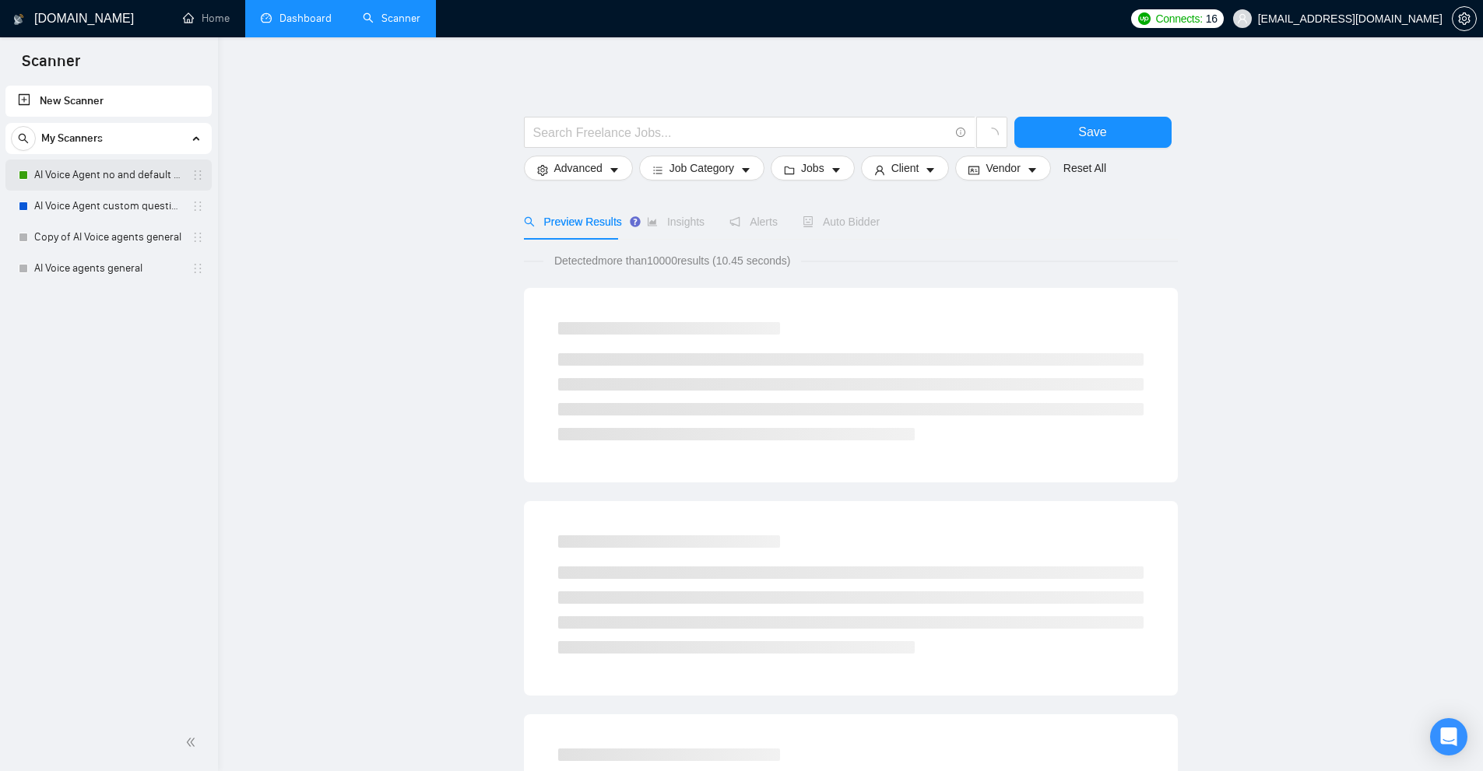
click at [115, 180] on link "AI Voice Agent no and default questions" at bounding box center [108, 175] width 148 height 31
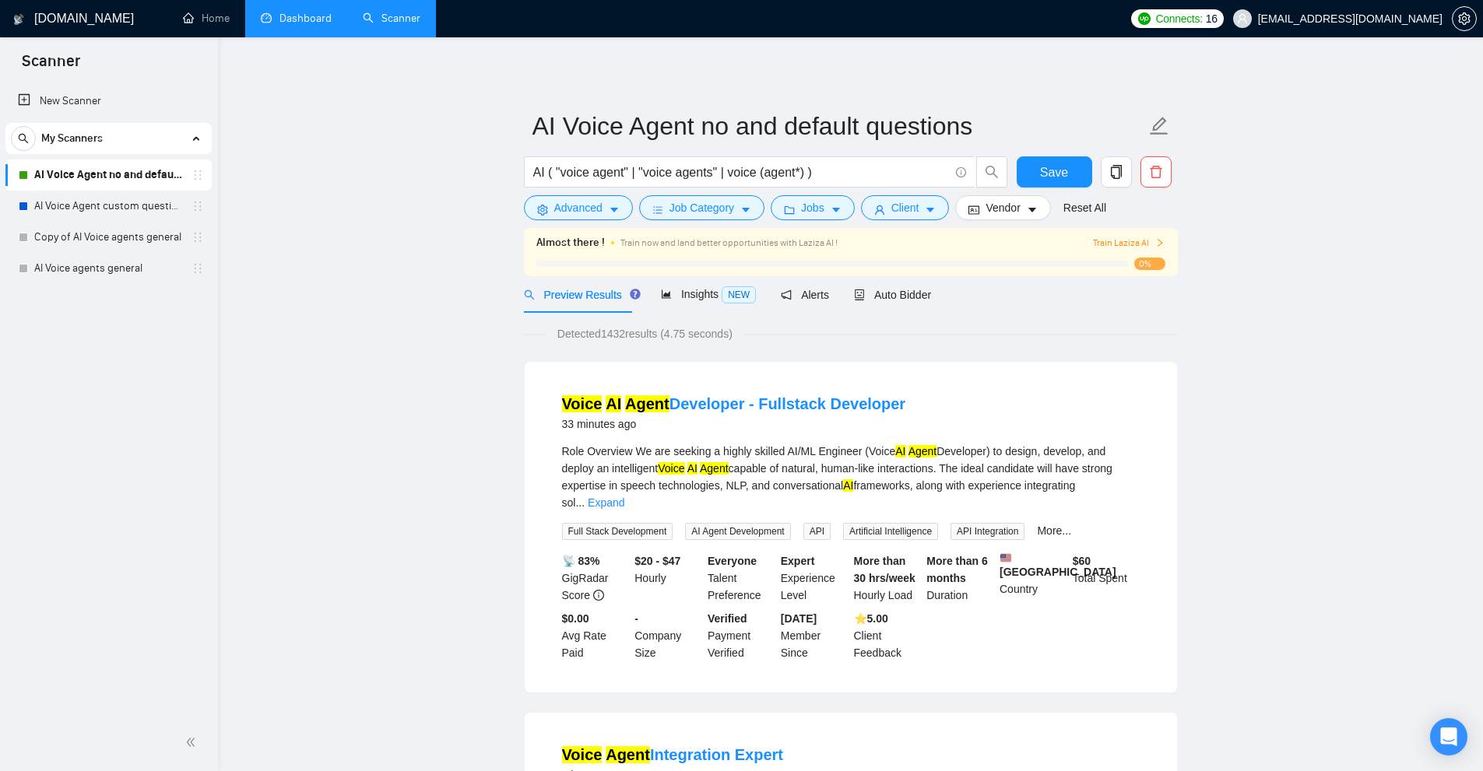
click at [293, 23] on link "Dashboard" at bounding box center [296, 18] width 71 height 13
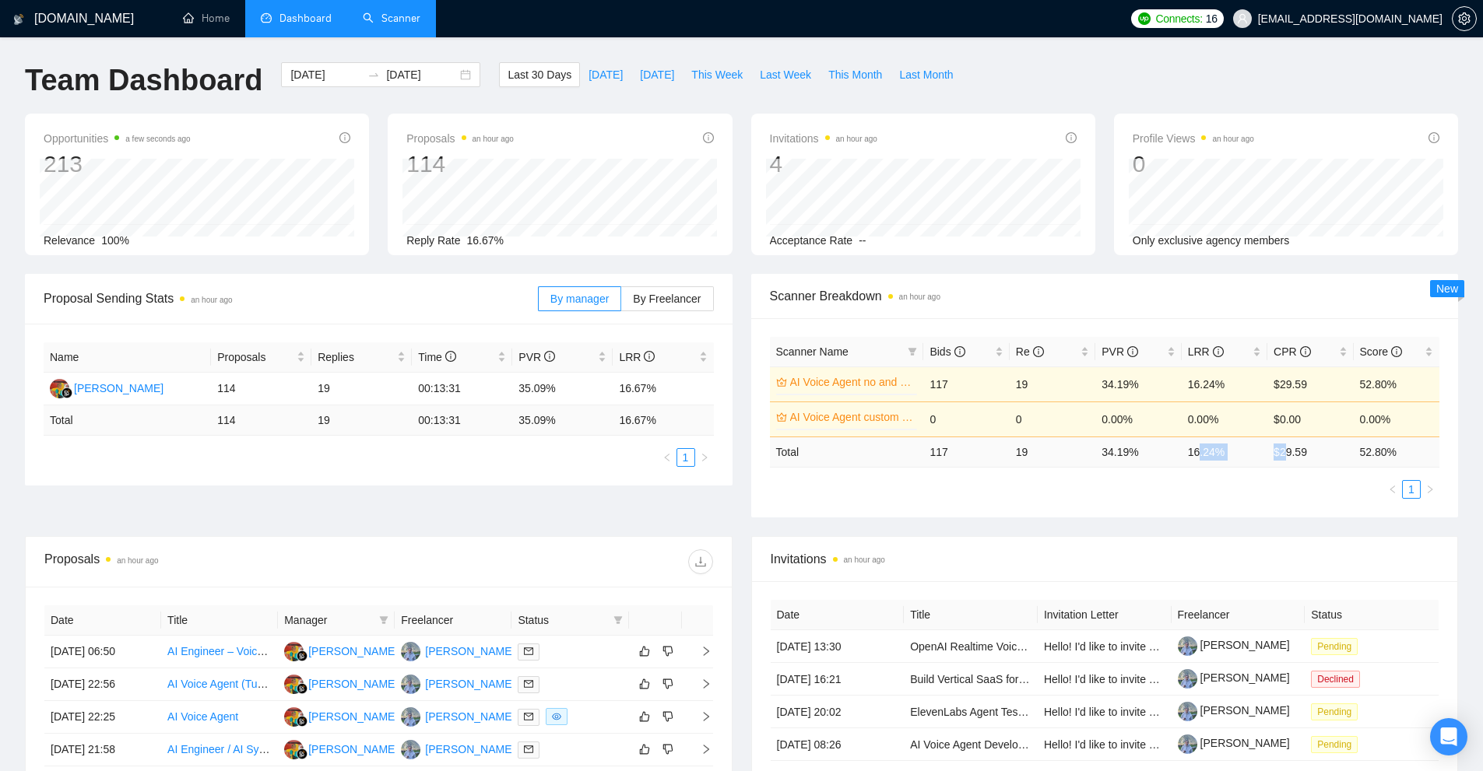
drag, startPoint x: 1237, startPoint y: 469, endPoint x: 1304, endPoint y: 467, distance: 67.0
click at [1292, 466] on tr "Total 117 19 34.19 % 16.24 % $ 29.59 52.80 %" at bounding box center [1105, 452] width 670 height 30
click at [1197, 519] on div "Proposal Sending Stats an hour ago By manager By Freelancer Name Proposals Repl…" at bounding box center [742, 405] width 1452 height 262
drag, startPoint x: 1236, startPoint y: 456, endPoint x: 1056, endPoint y: 458, distance: 179.8
click at [1052, 455] on tr "Total 117 19 34.19 % 16.24 % $ 29.59 52.80 %" at bounding box center [1105, 452] width 670 height 30
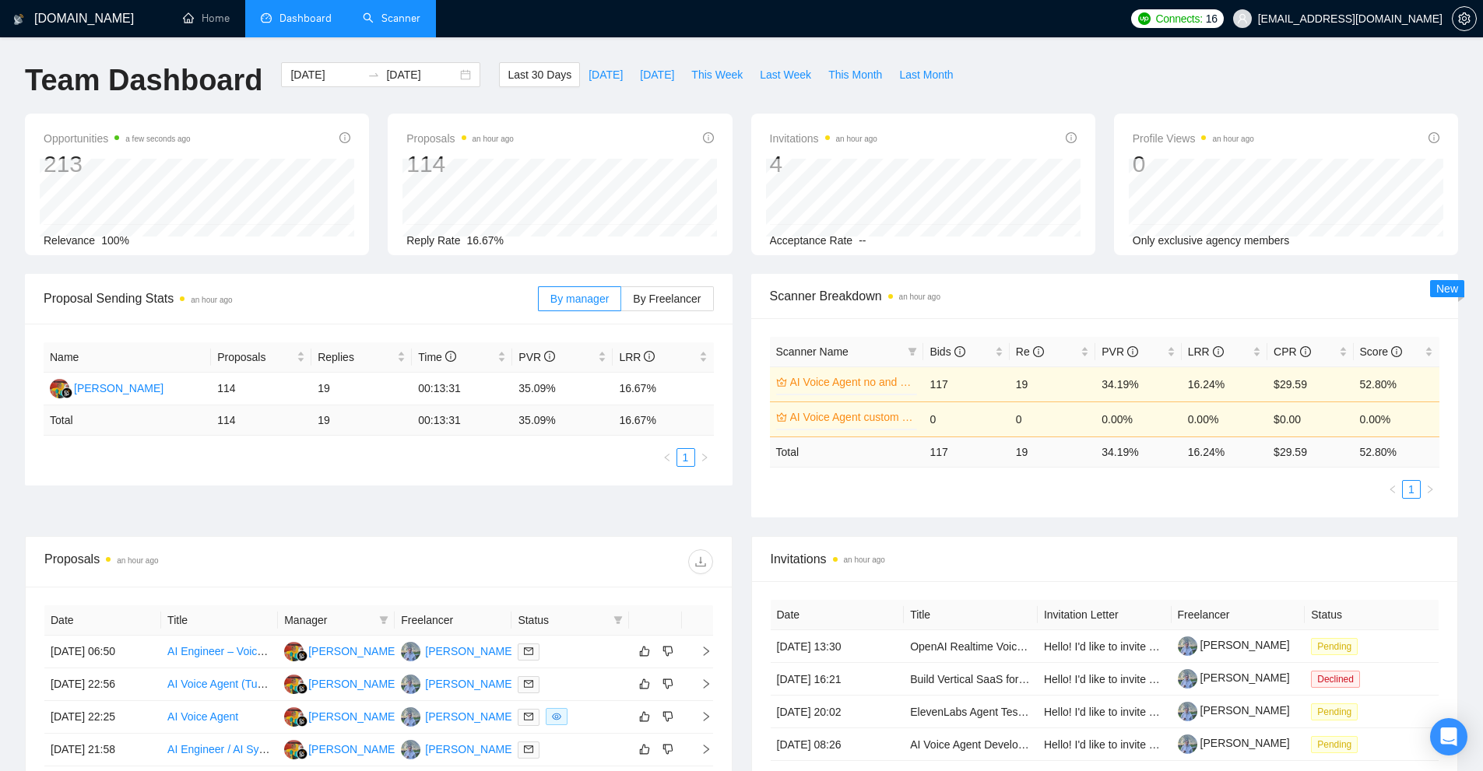
click at [1157, 511] on div "Scanner Name Bids Re PVR LRR CPR Score AI Voice Agent no and default questions …" at bounding box center [1105, 417] width 708 height 199
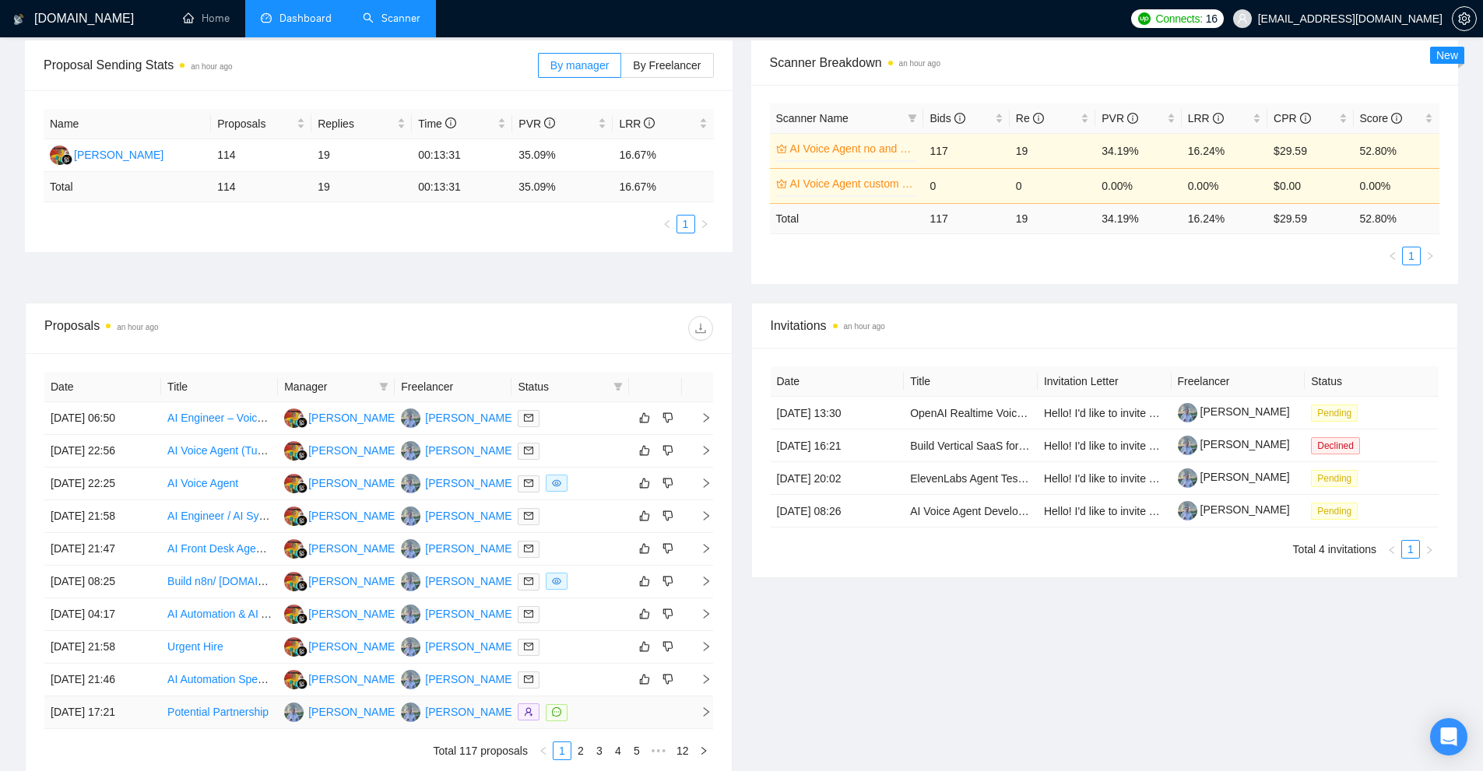
click at [575, 710] on div at bounding box center [570, 713] width 104 height 18
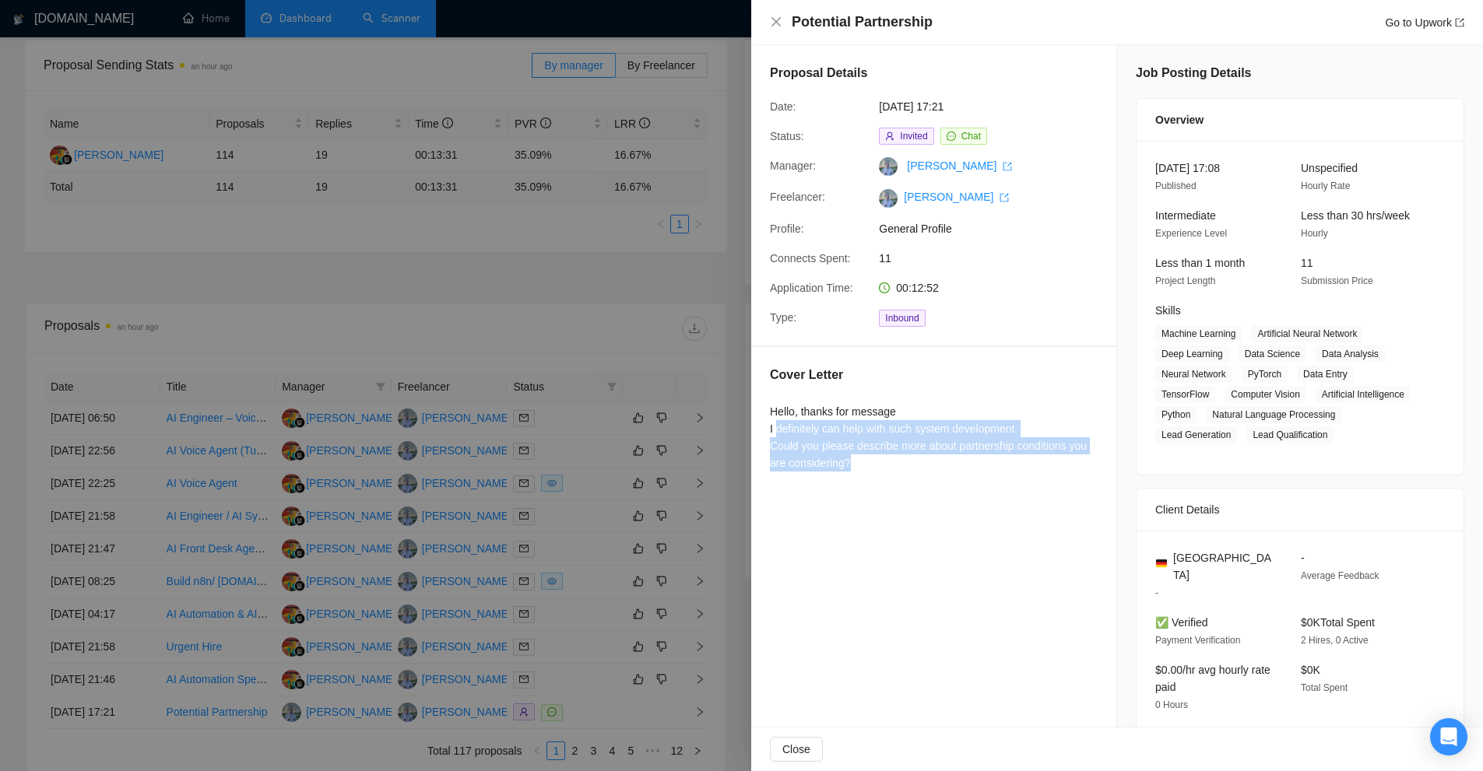
drag, startPoint x: 778, startPoint y: 428, endPoint x: 956, endPoint y: 468, distance: 182.6
click at [956, 468] on div "Hello, thanks for message I definitely can help with such system development. C…" at bounding box center [934, 437] width 328 height 68
drag, startPoint x: 826, startPoint y: 446, endPoint x: 759, endPoint y: 409, distance: 76.3
click at [759, 409] on div "Cover Letter Hello, thanks for message I definitely can help with such system d…" at bounding box center [933, 421] width 365 height 149
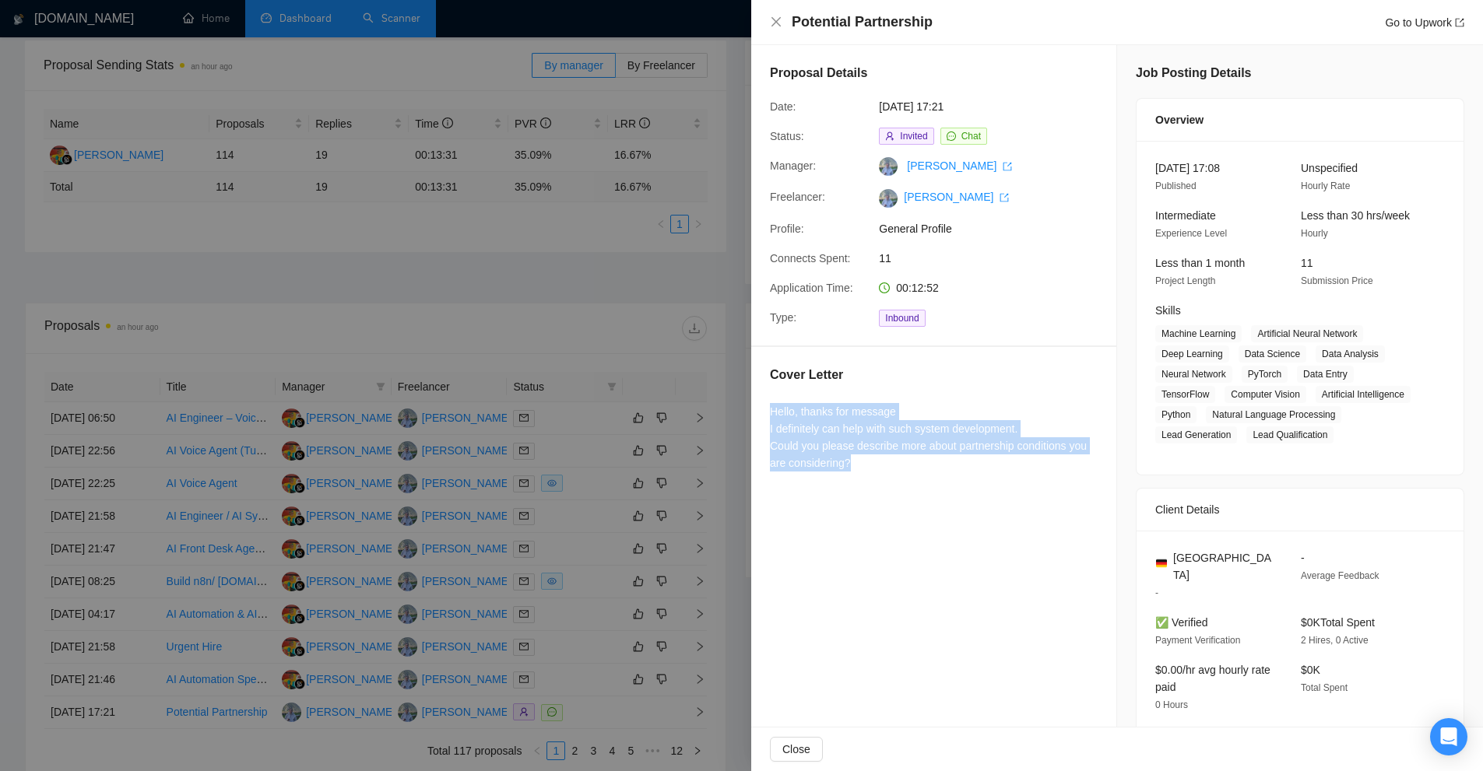
click at [903, 496] on div "Cover Letter Hello, thanks for message I definitely can help with such system d…" at bounding box center [933, 421] width 365 height 149
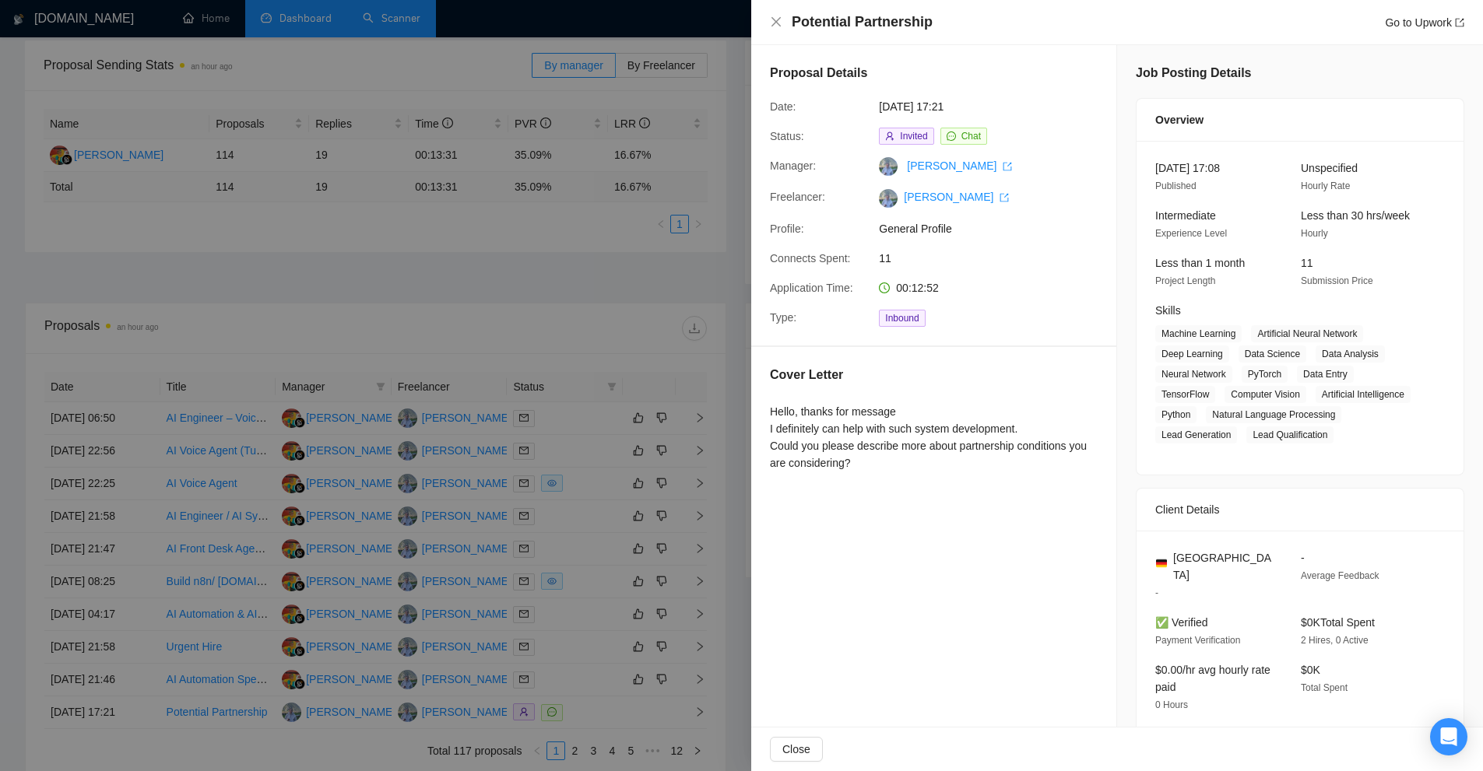
scroll to position [381, 0]
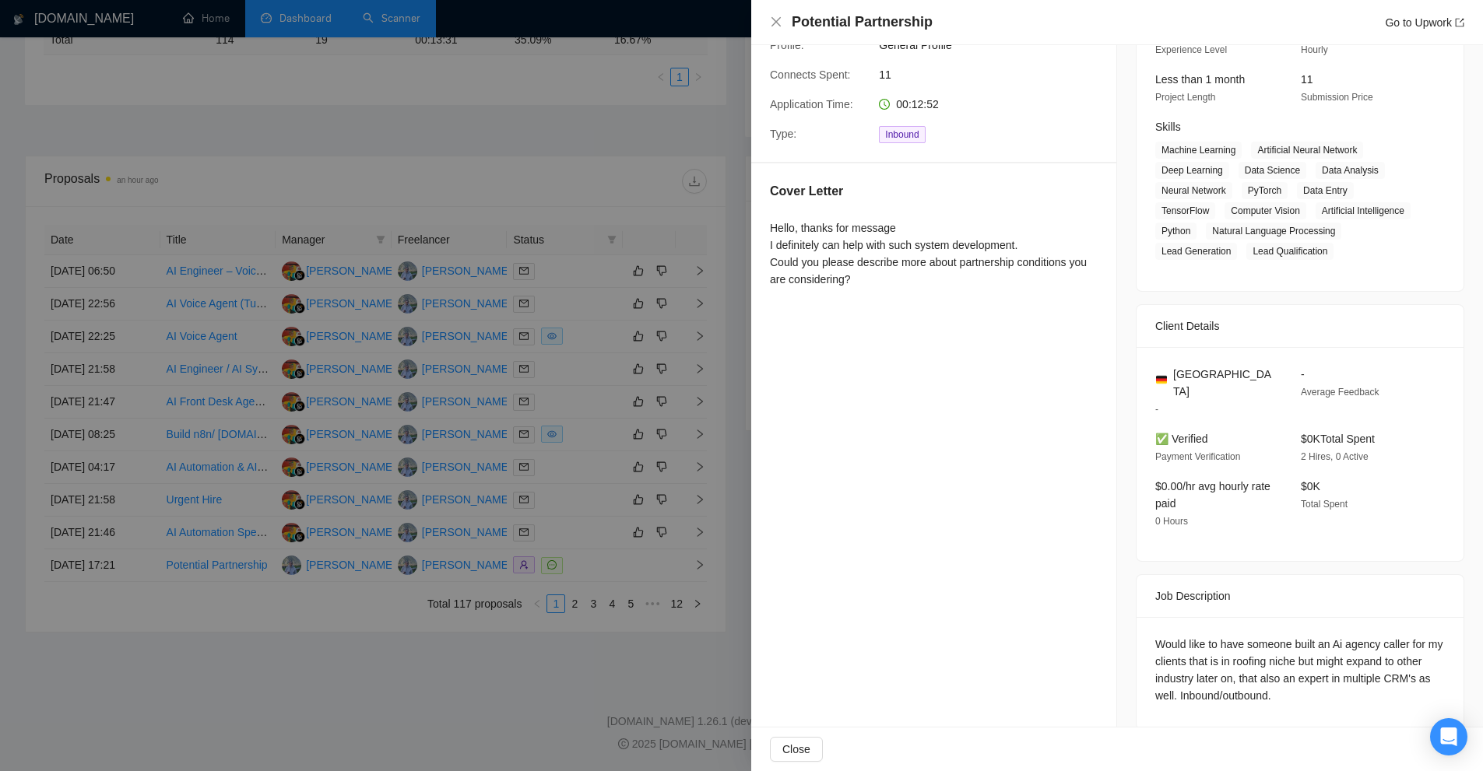
click at [658, 412] on div at bounding box center [741, 385] width 1483 height 771
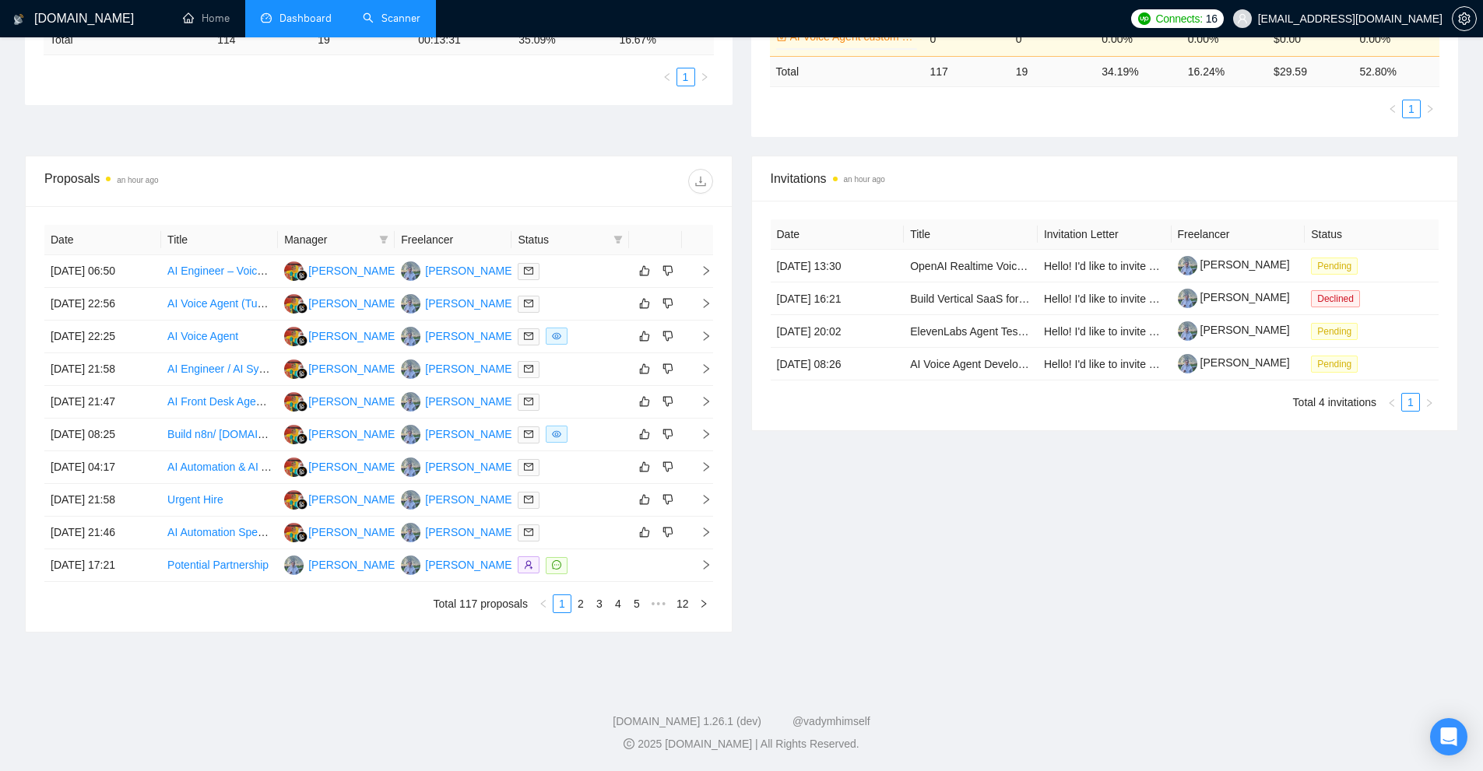
scroll to position [0, 0]
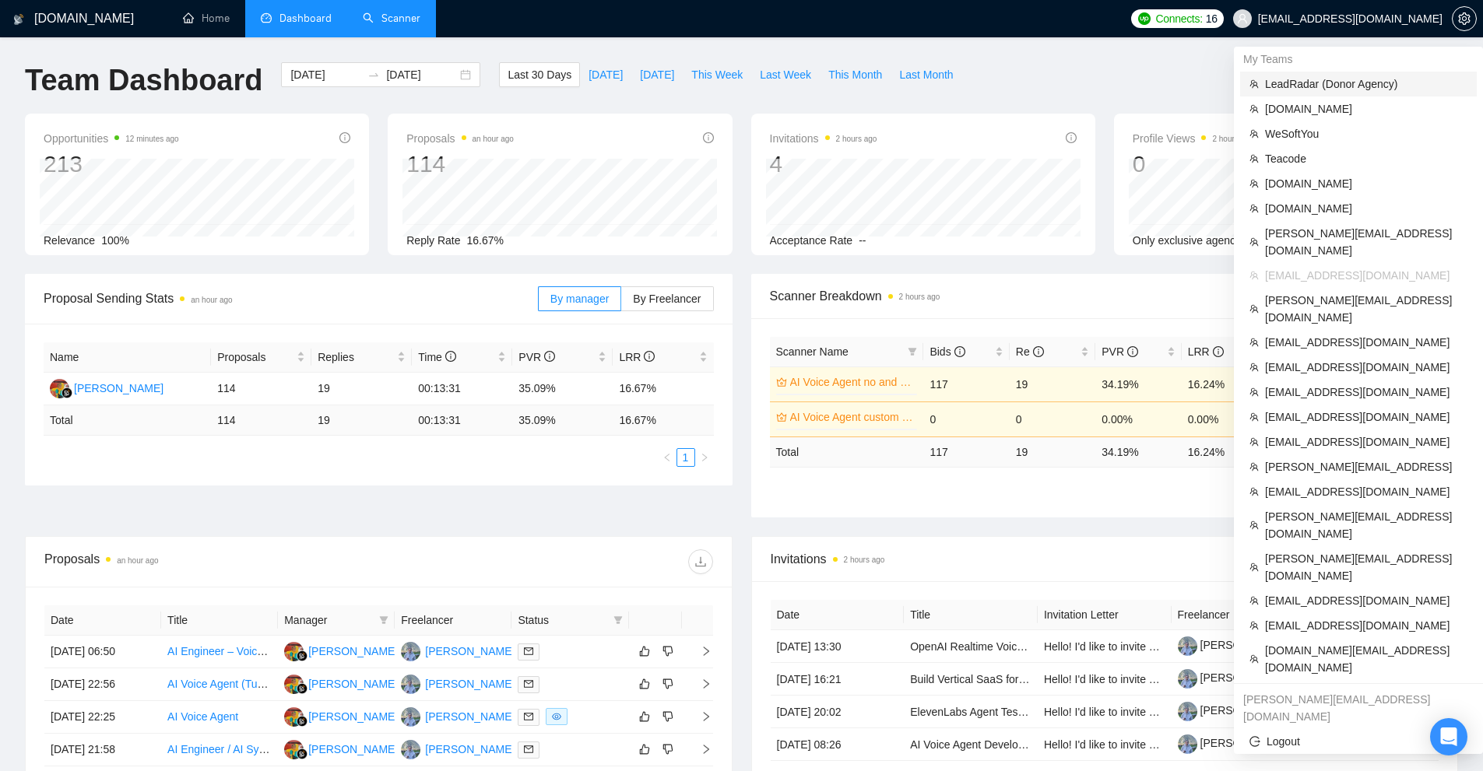
click at [1297, 79] on span "LeadRadar (Donor Agency)" at bounding box center [1366, 84] width 202 height 17
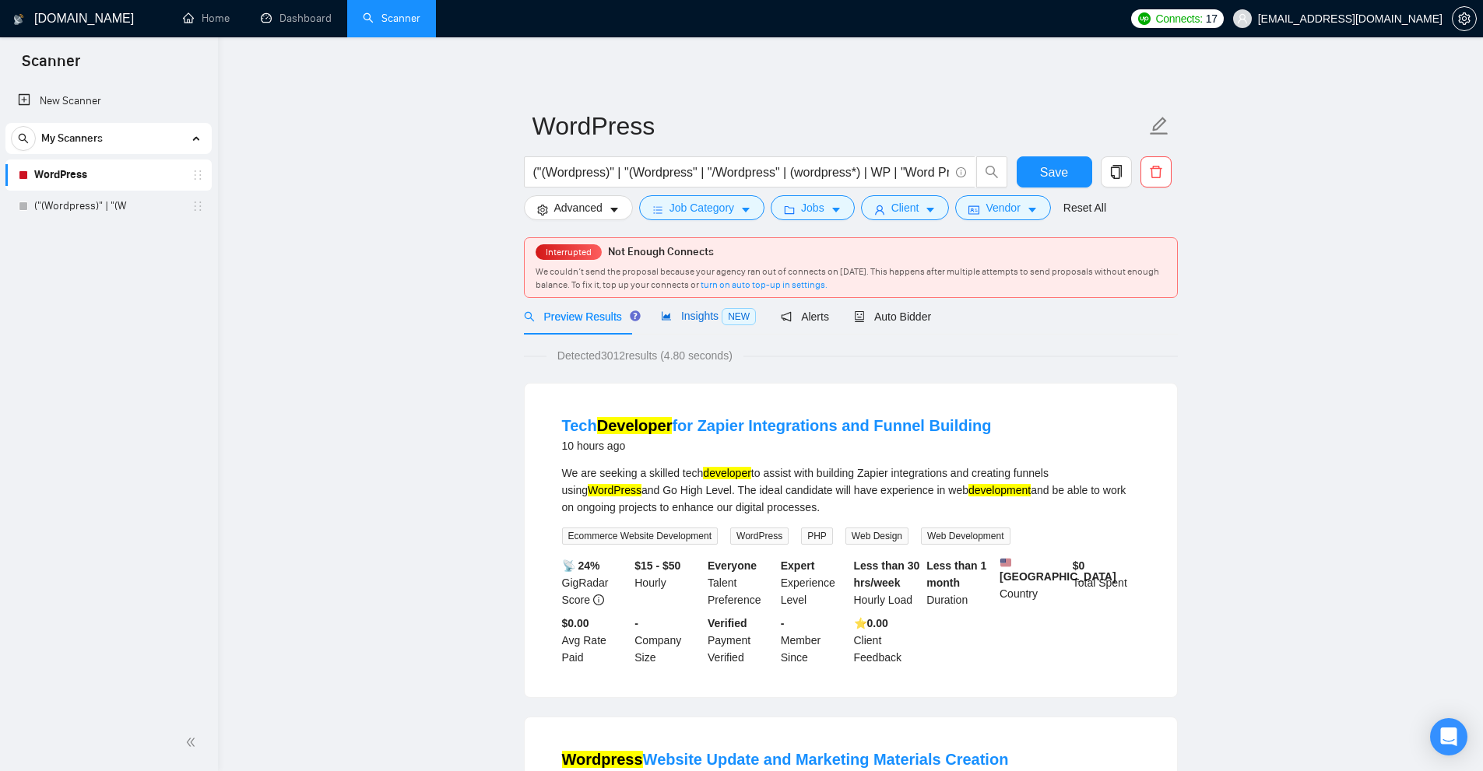
click at [713, 324] on div "Insights NEW" at bounding box center [708, 316] width 95 height 18
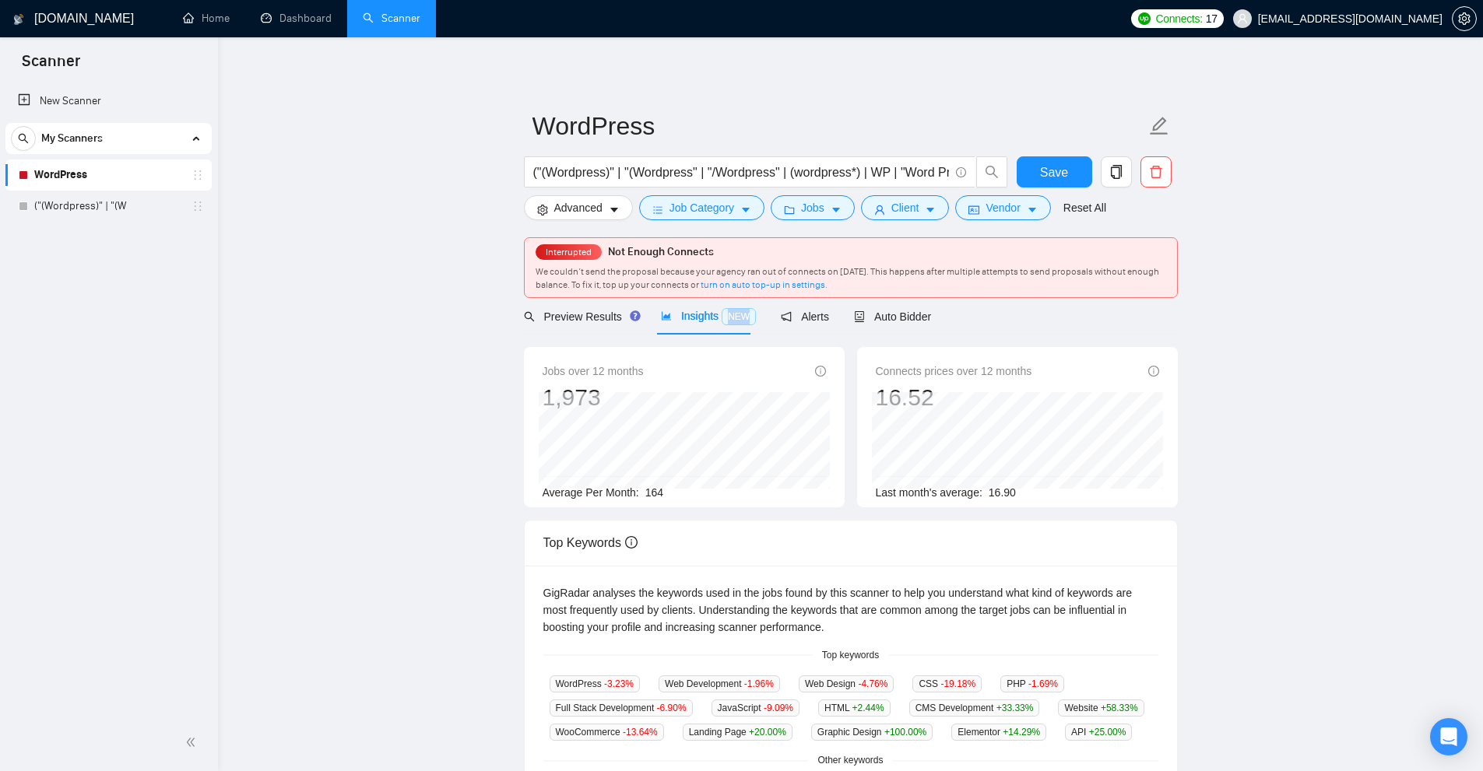
drag, startPoint x: 723, startPoint y: 318, endPoint x: 759, endPoint y: 321, distance: 35.9
click at [759, 321] on div "Preview Results Insights NEW Alerts Auto Bidder" at bounding box center [728, 316] width 408 height 37
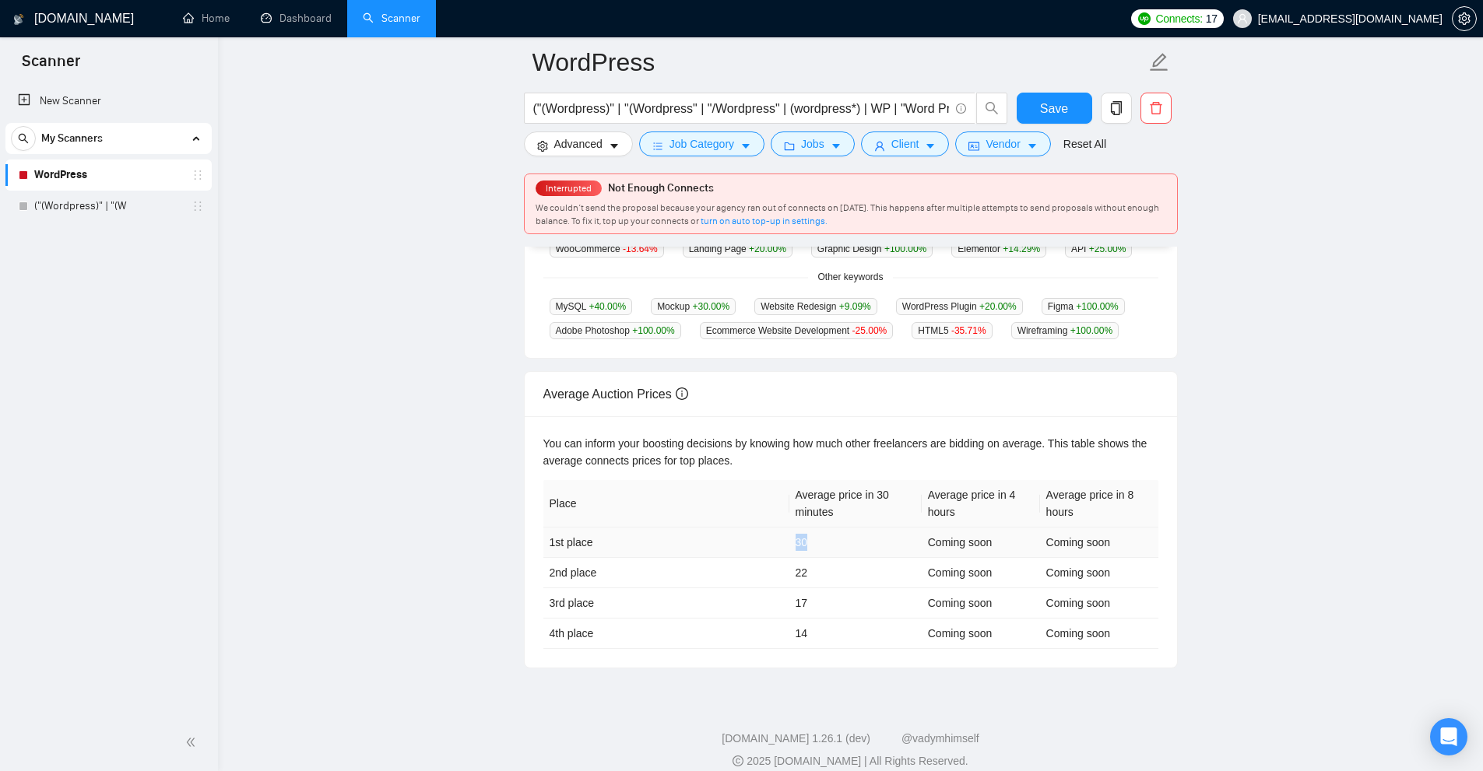
drag, startPoint x: 786, startPoint y: 548, endPoint x: 864, endPoint y: 553, distance: 78.0
click at [859, 553] on tr "1st place 30 Coming soon Coming soon" at bounding box center [850, 543] width 615 height 30
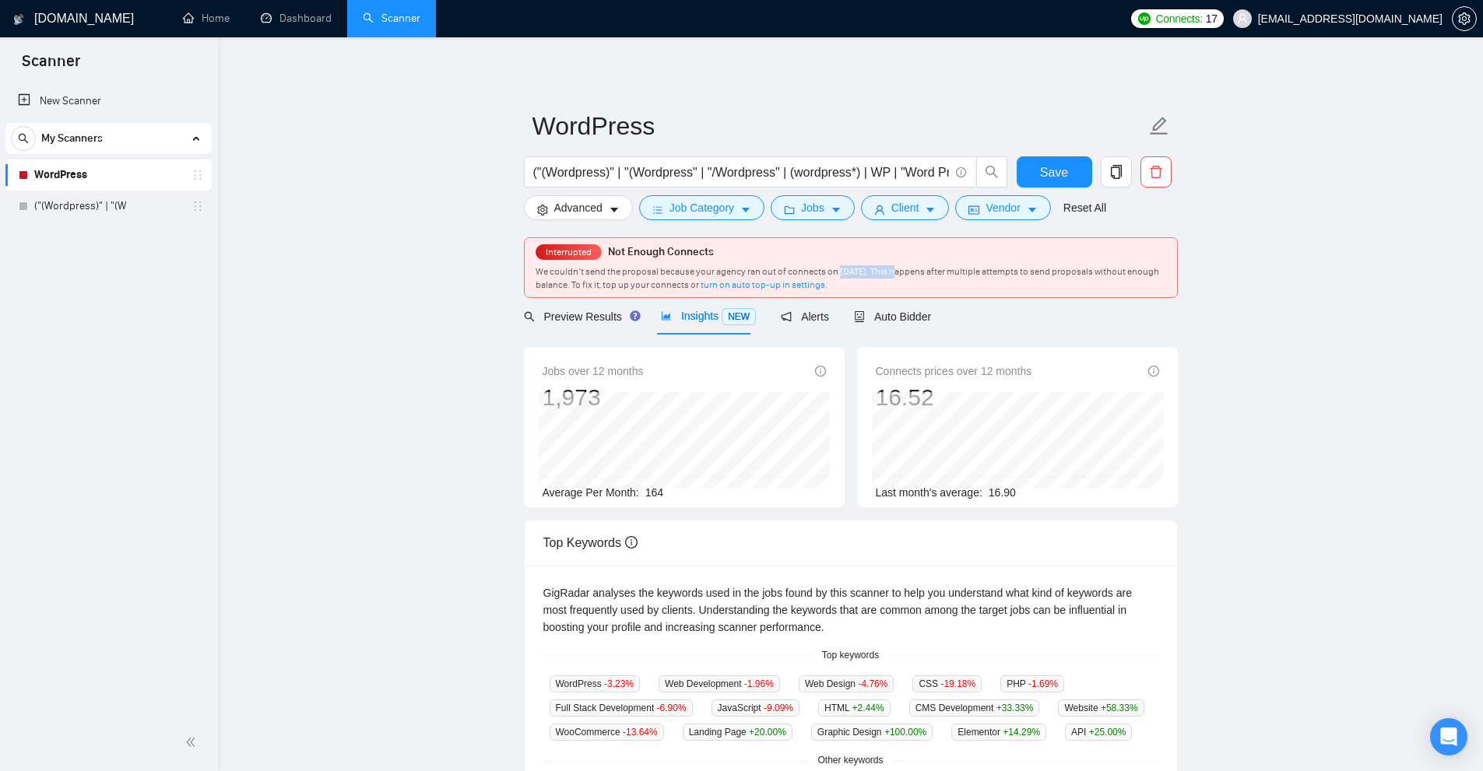
drag, startPoint x: 837, startPoint y: 268, endPoint x: 892, endPoint y: 268, distance: 55.3
click at [892, 268] on span "We couldn’t send the proposal because your agency ran out of connects on April …" at bounding box center [848, 278] width 624 height 24
click at [1225, 303] on main "WordPress ("(Wordpress)" | "(Wordpress" | "/Wordpress" | (wordpress*) | WP | "W…" at bounding box center [850, 607] width 1215 height 1090
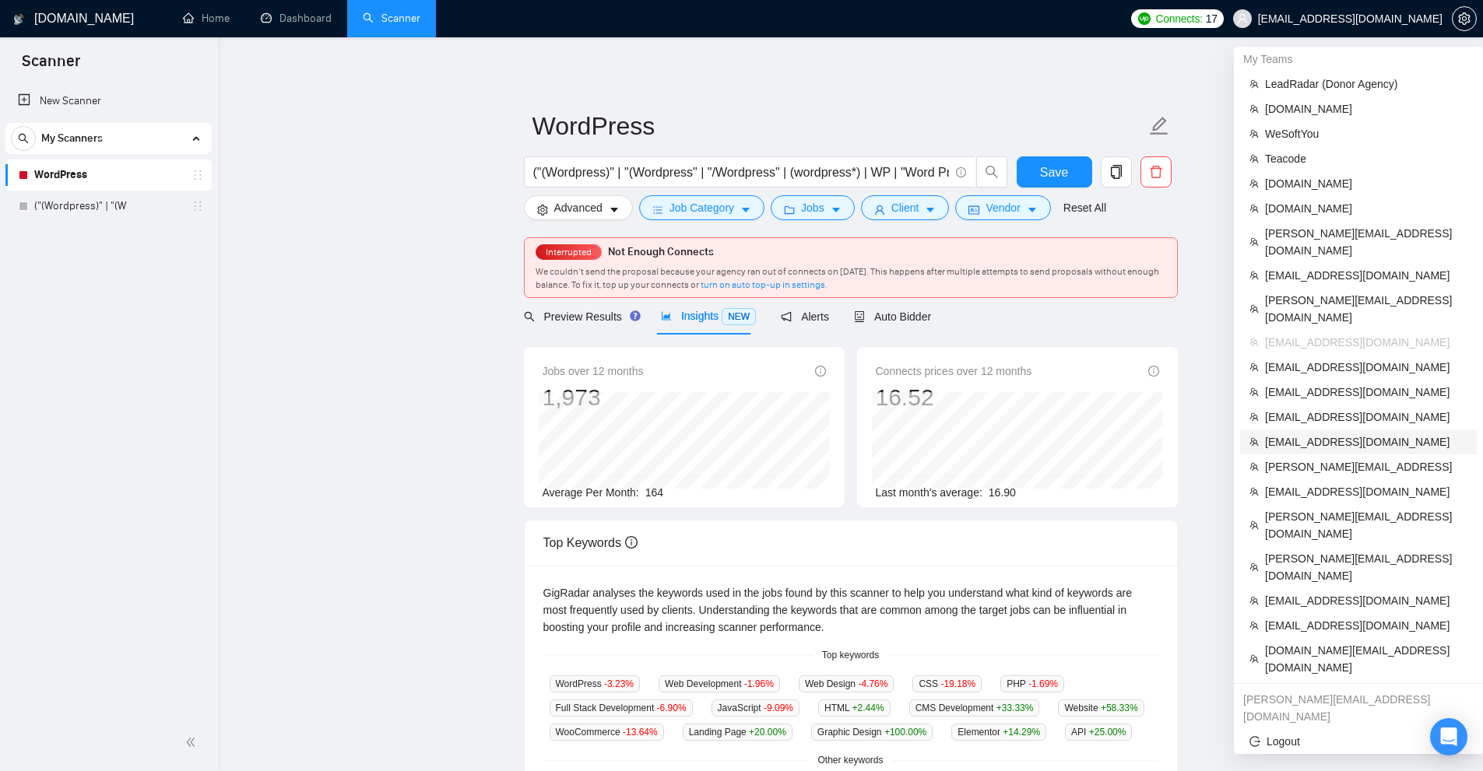
click at [1349, 434] on span "[EMAIL_ADDRESS][DOMAIN_NAME]" at bounding box center [1366, 442] width 202 height 17
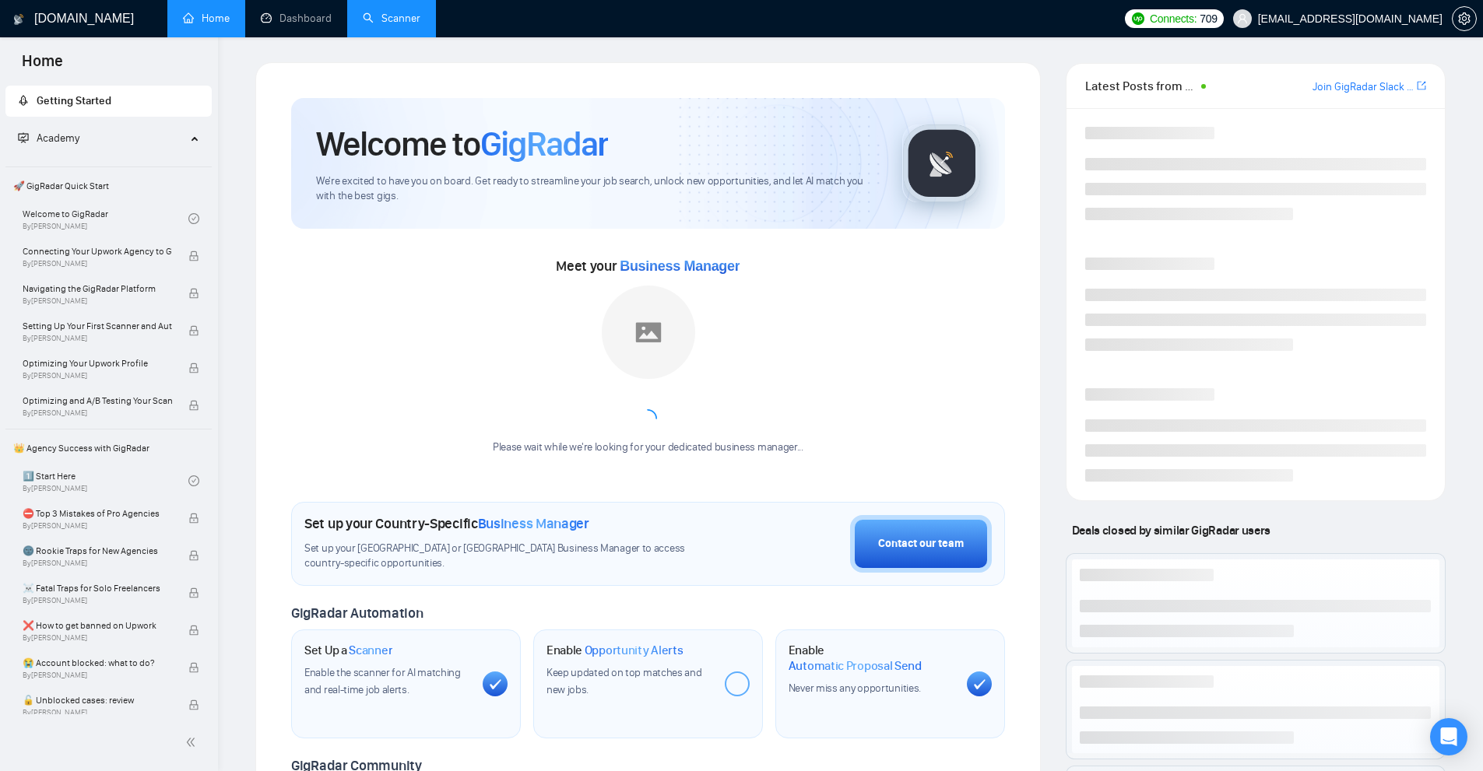
click at [419, 15] on link "Scanner" at bounding box center [392, 18] width 58 height 13
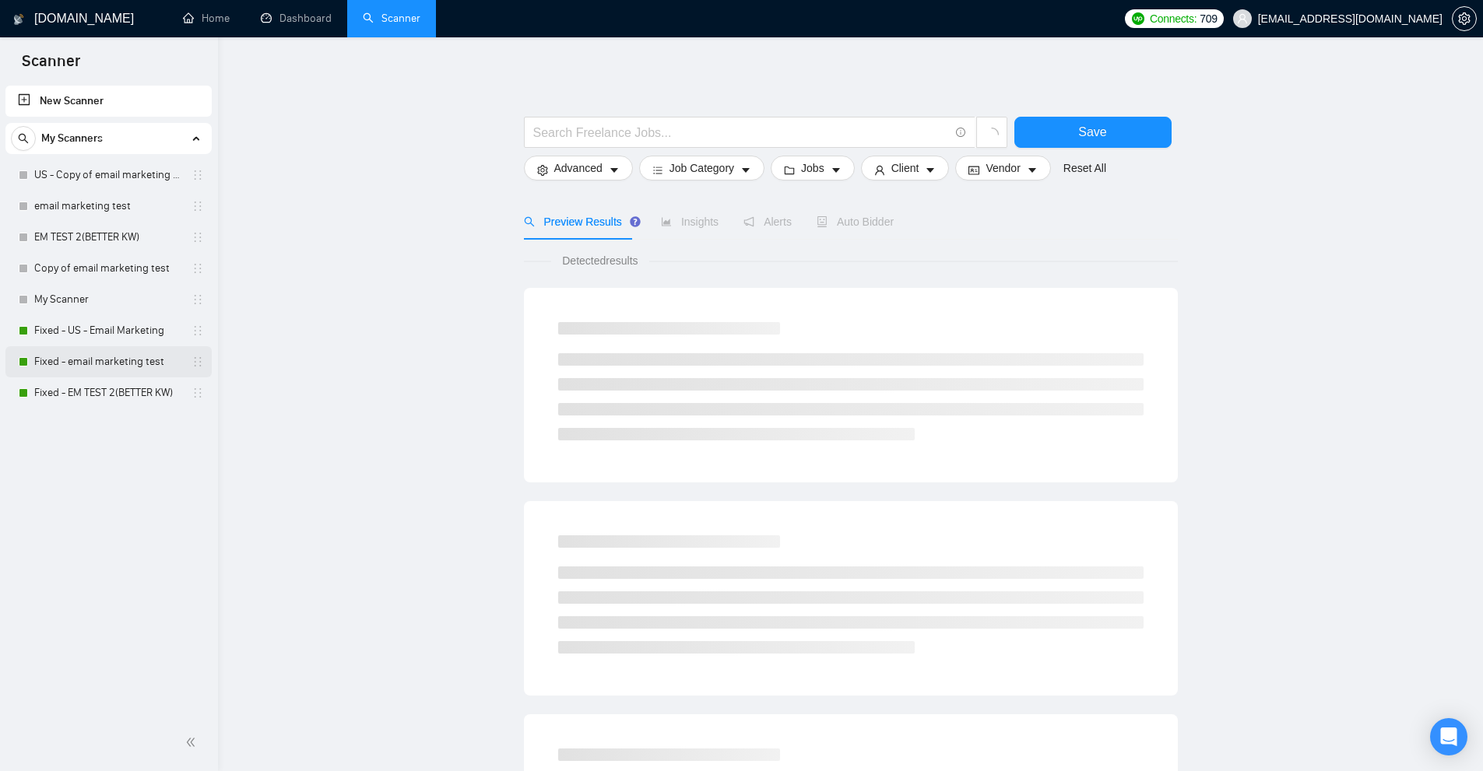
click at [103, 370] on link "Fixed - email marketing test" at bounding box center [108, 361] width 148 height 31
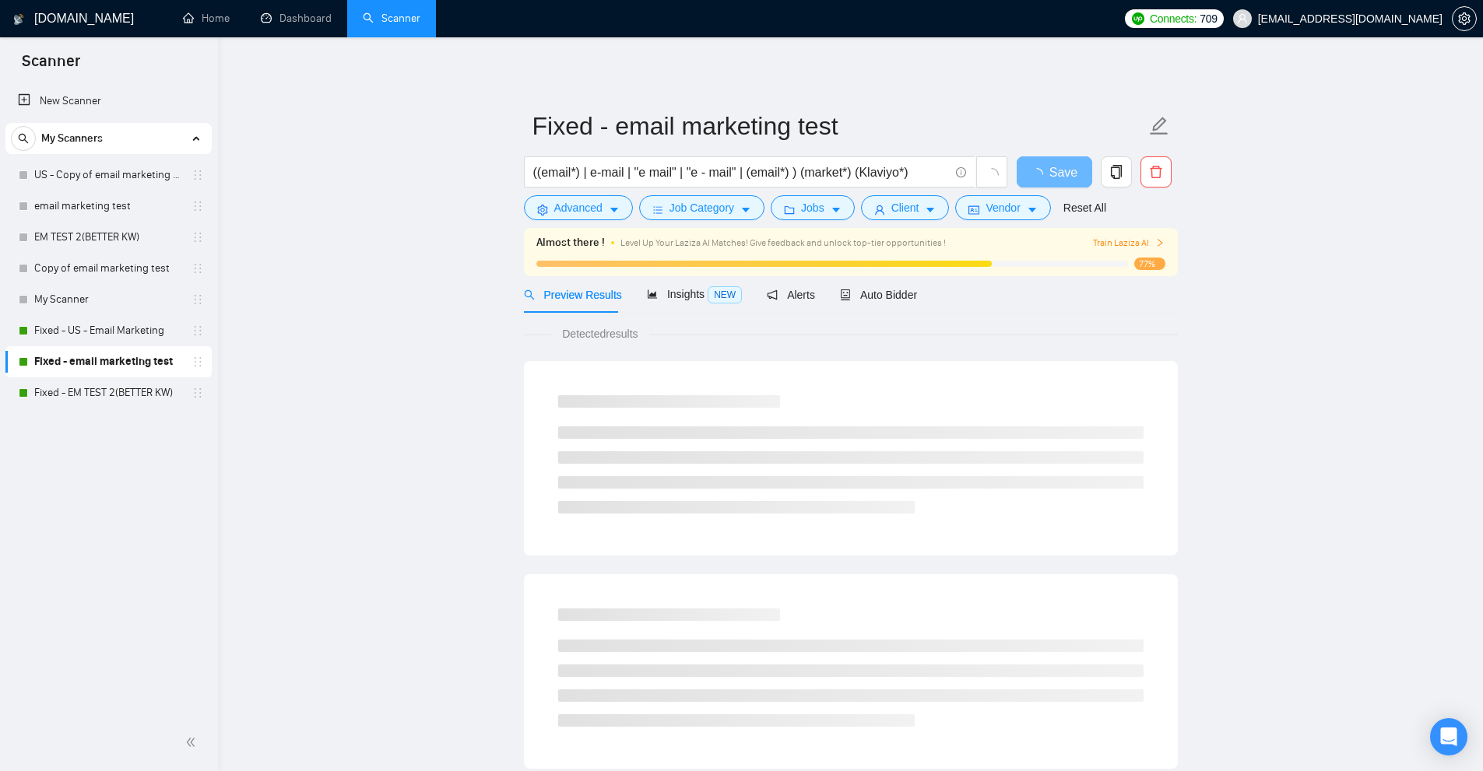
click at [918, 290] on div "Preview Results Insights NEW Alerts Auto Bidder" at bounding box center [851, 294] width 654 height 37
click at [897, 289] on span "Auto Bidder" at bounding box center [878, 295] width 77 height 12
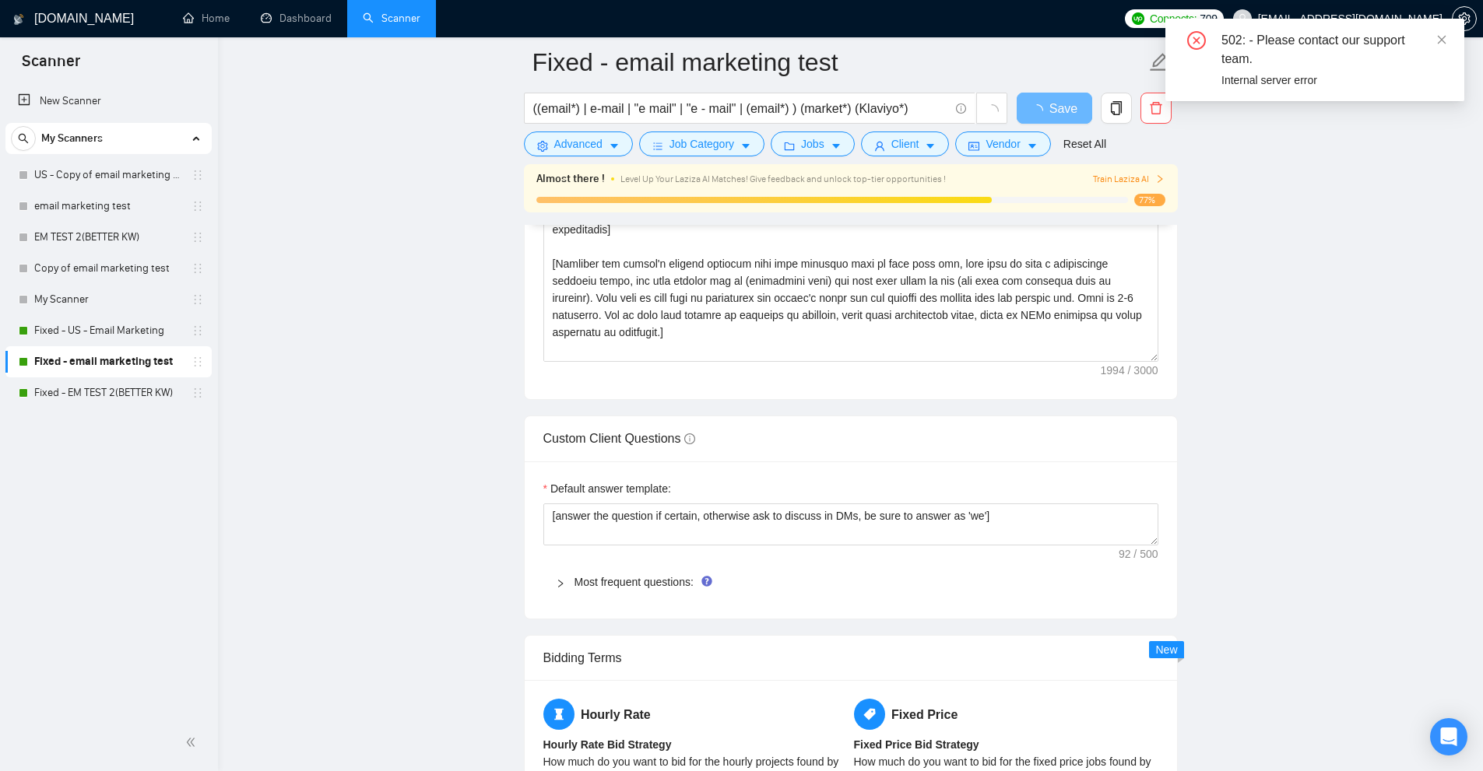
scroll to position [1479, 0]
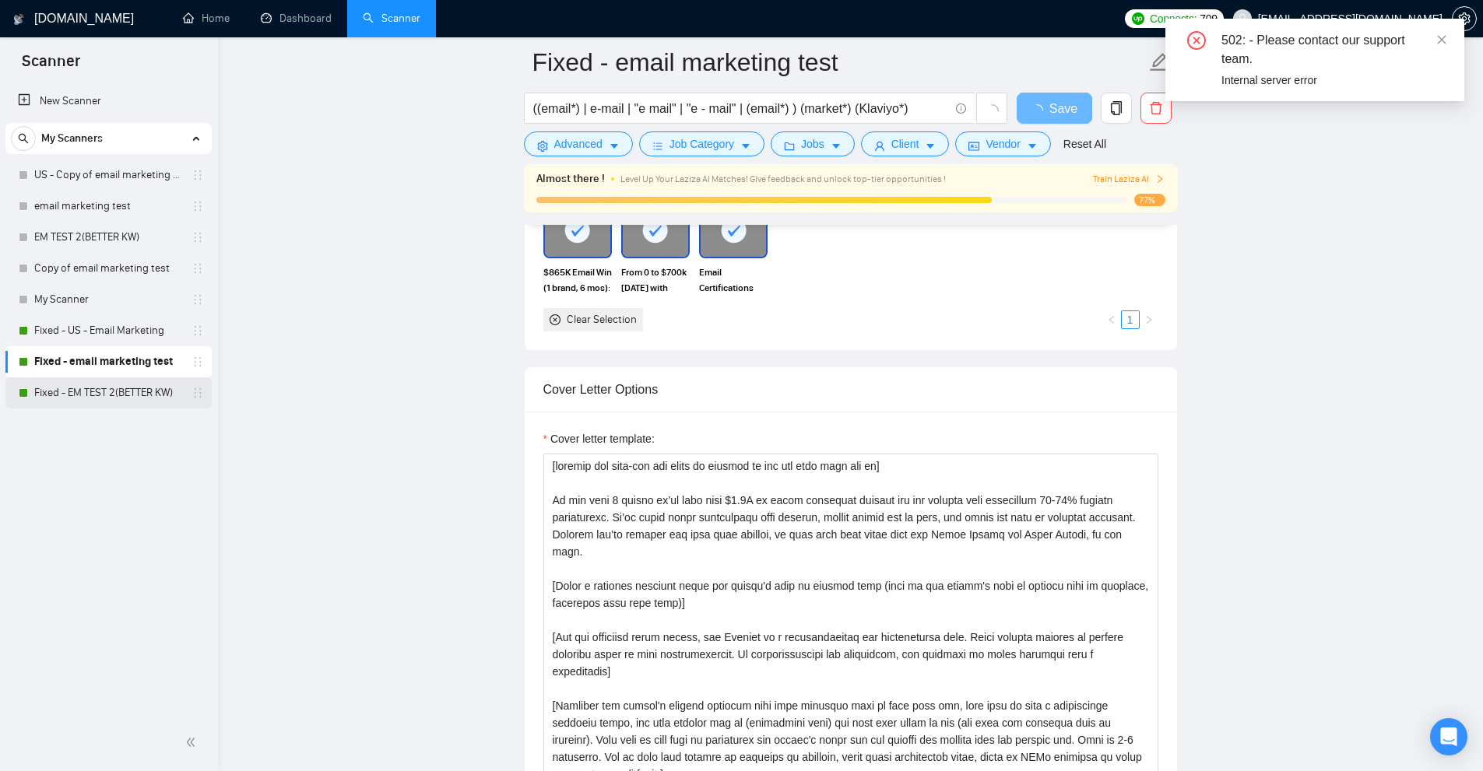
click at [125, 397] on link "Fixed - EM TEST 2(BETTER KW)" at bounding box center [108, 393] width 148 height 31
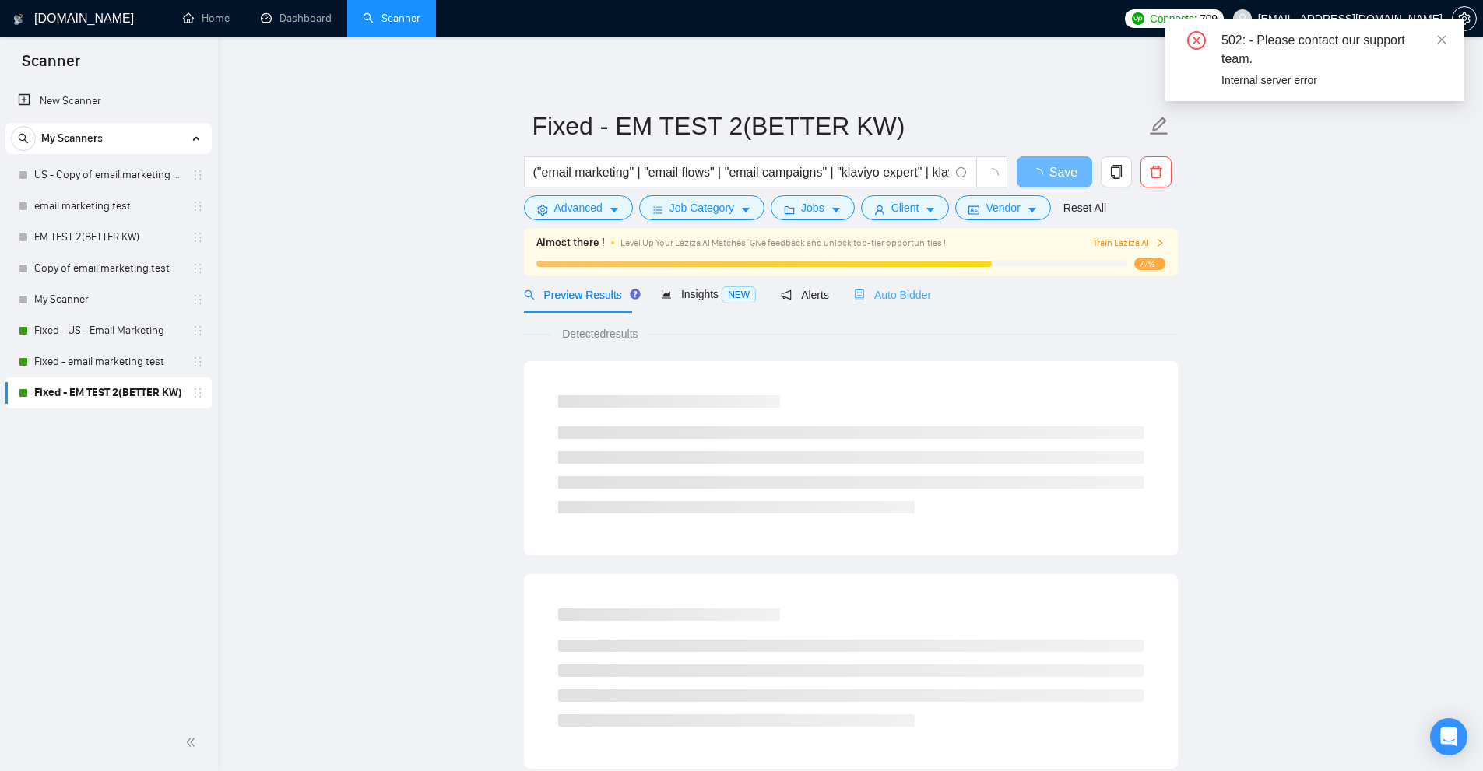
click at [894, 279] on div "Auto Bidder" at bounding box center [892, 294] width 77 height 37
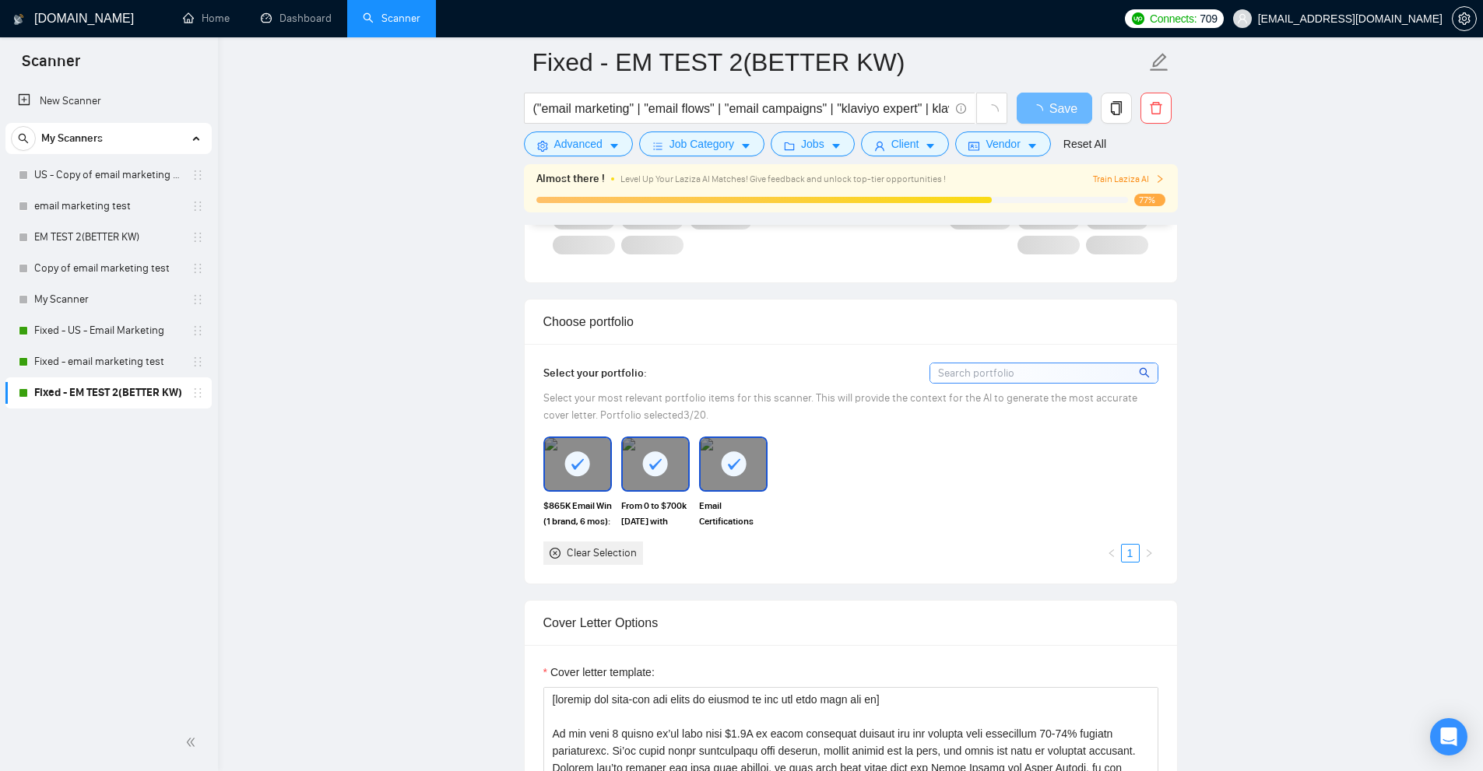
scroll to position [1635, 0]
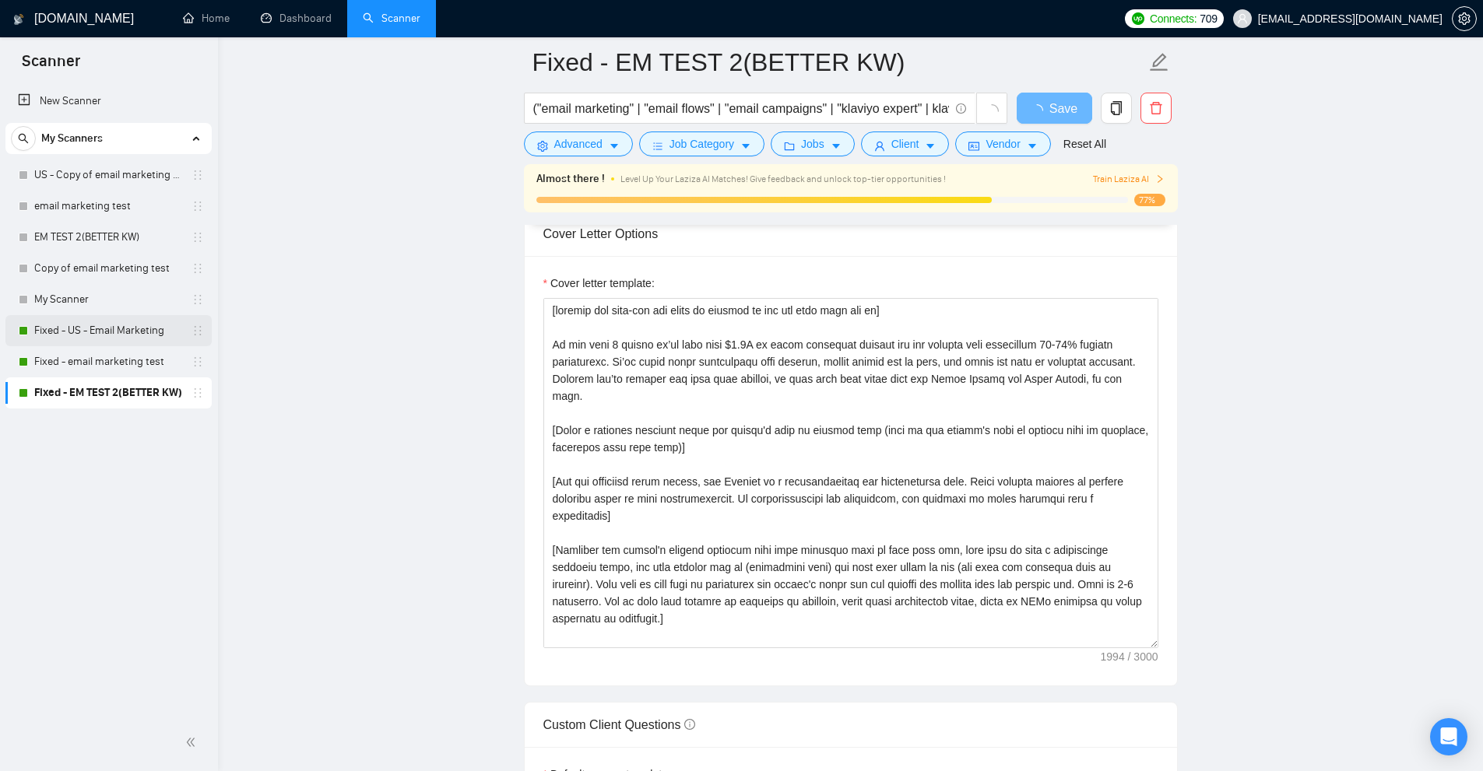
click at [169, 326] on link "Fixed - US - Email Marketing" at bounding box center [108, 330] width 148 height 31
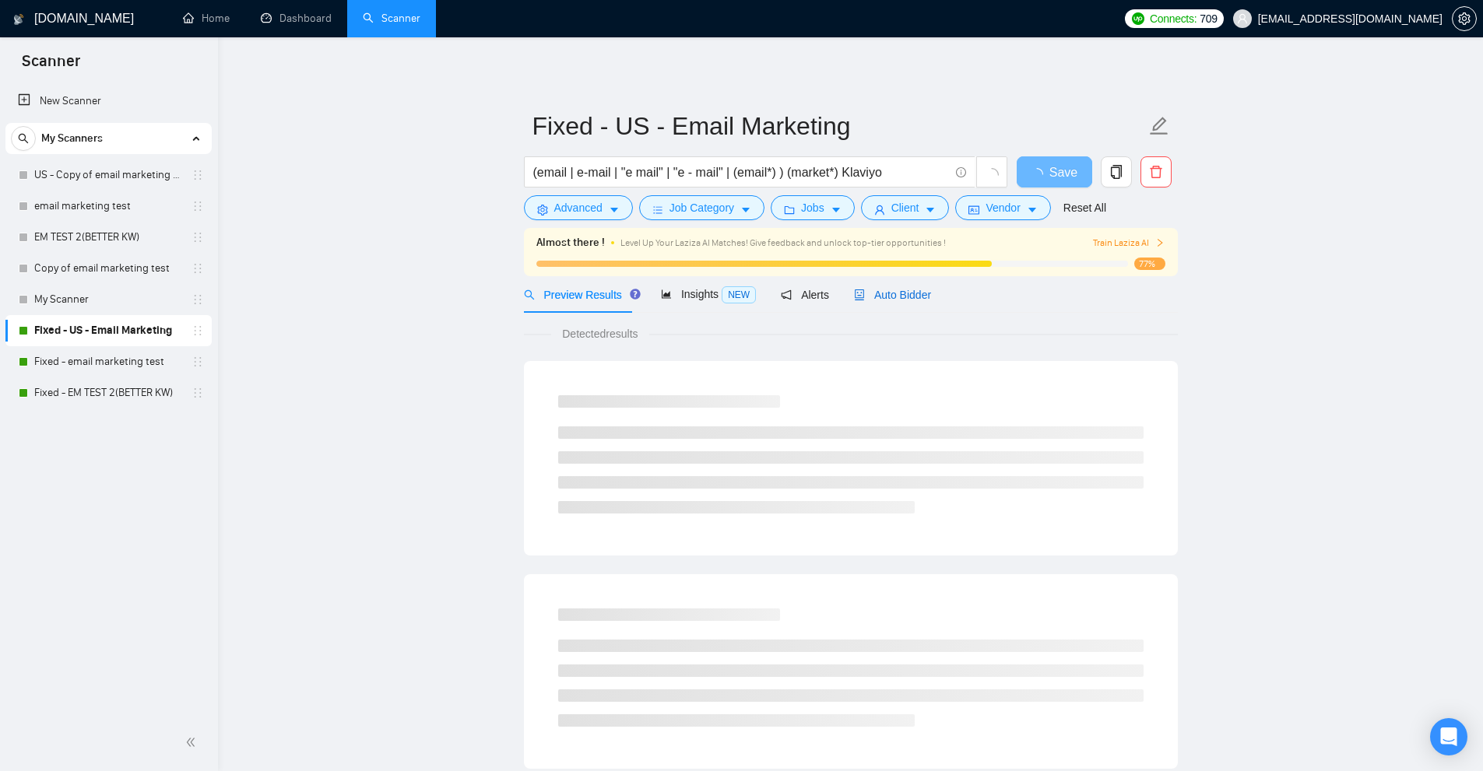
click at [914, 293] on span "Auto Bidder" at bounding box center [892, 295] width 77 height 12
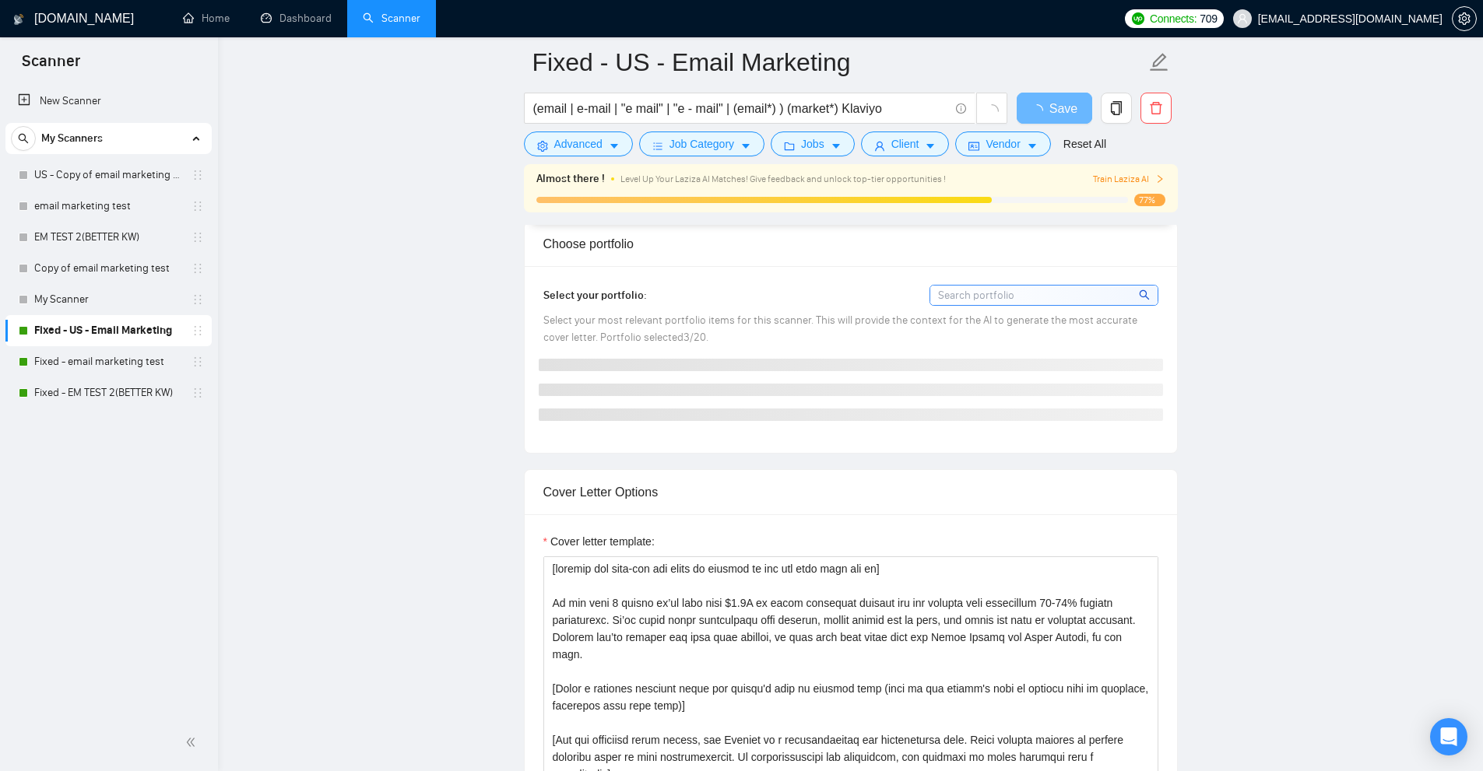
scroll to position [1635, 0]
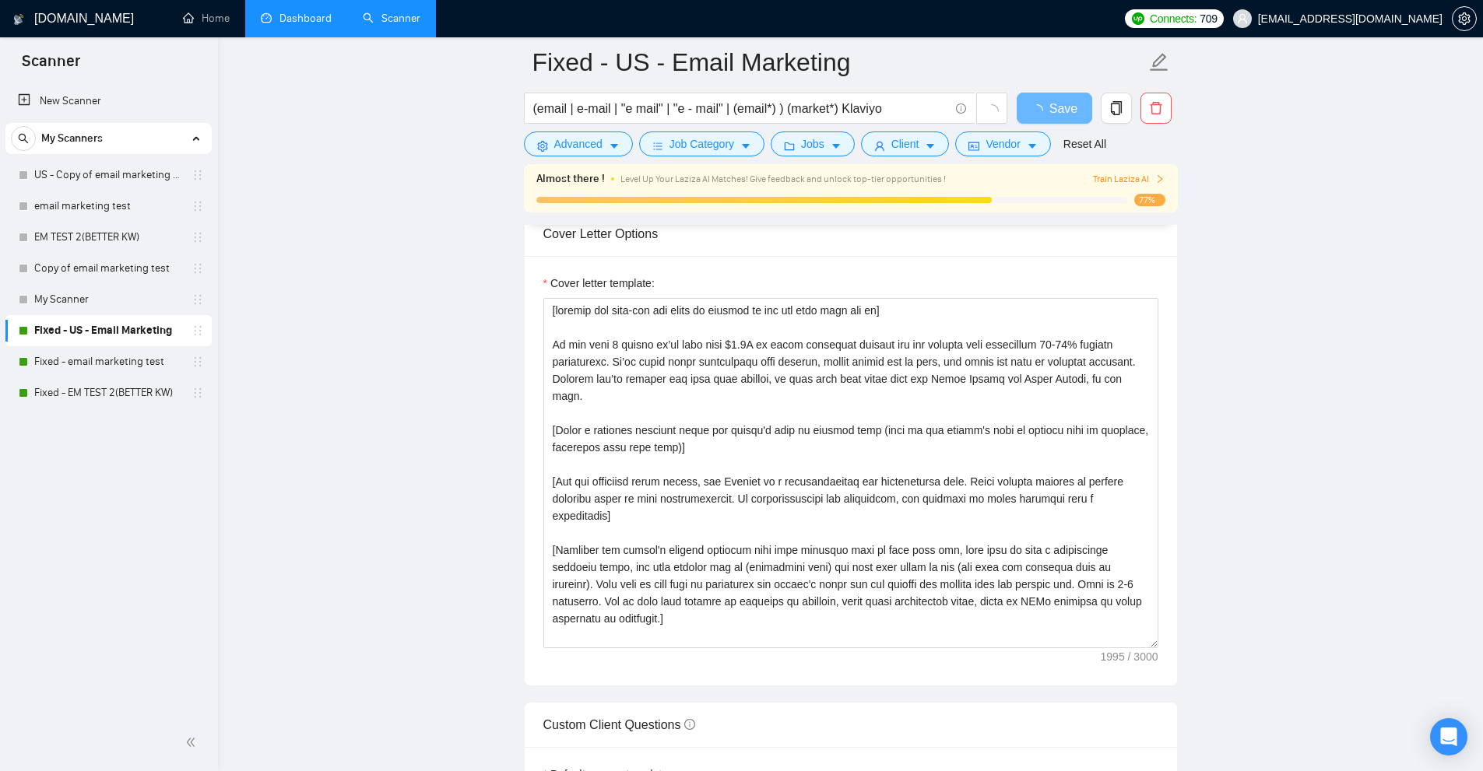
click at [326, 12] on link "Dashboard" at bounding box center [296, 18] width 71 height 13
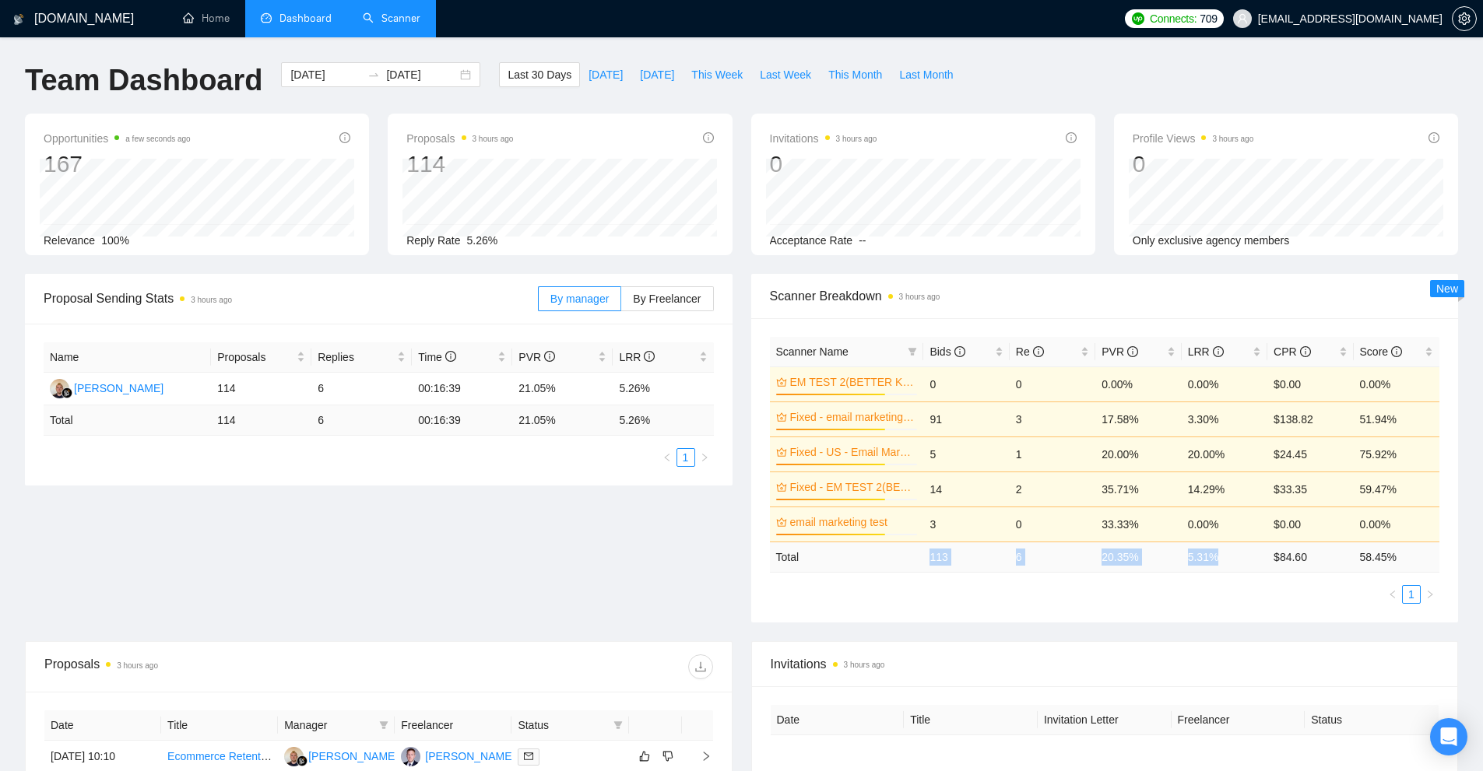
drag, startPoint x: 1058, startPoint y: 554, endPoint x: 1239, endPoint y: 556, distance: 181.4
click at [1239, 556] on tr "Total 113 6 20.35 % 5.31 % $ 84.60 58.45 %" at bounding box center [1105, 557] width 670 height 30
click at [1235, 560] on td "5.31 %" at bounding box center [1225, 557] width 86 height 30
